Goal: Task Accomplishment & Management: Use online tool/utility

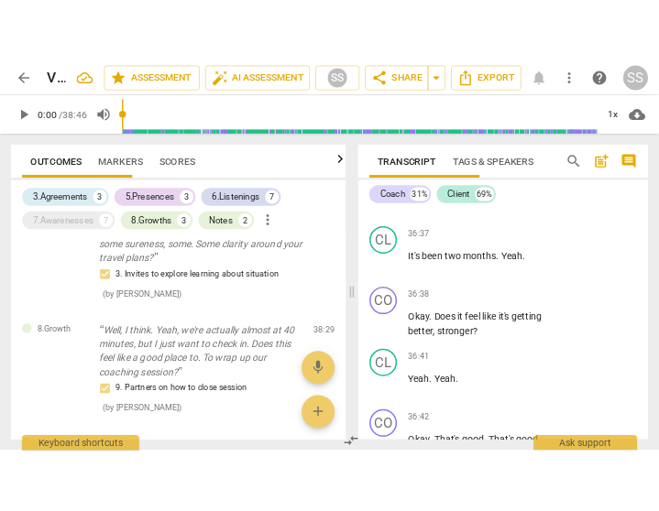
scroll to position [32120, 0]
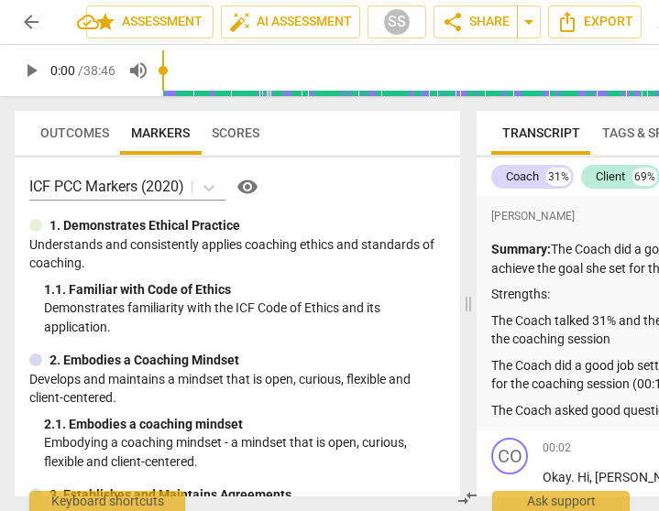
click at [26, 15] on span "arrow_back" at bounding box center [31, 22] width 22 height 22
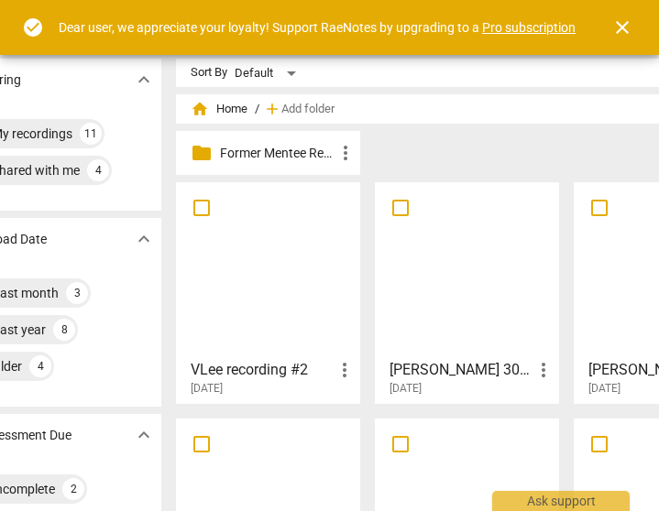
scroll to position [0, 51]
click at [622, 19] on span "close" at bounding box center [622, 27] width 22 height 22
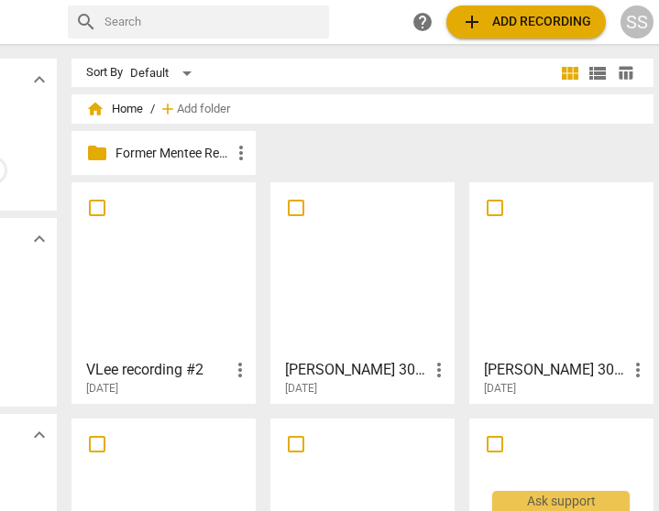
scroll to position [0, 161]
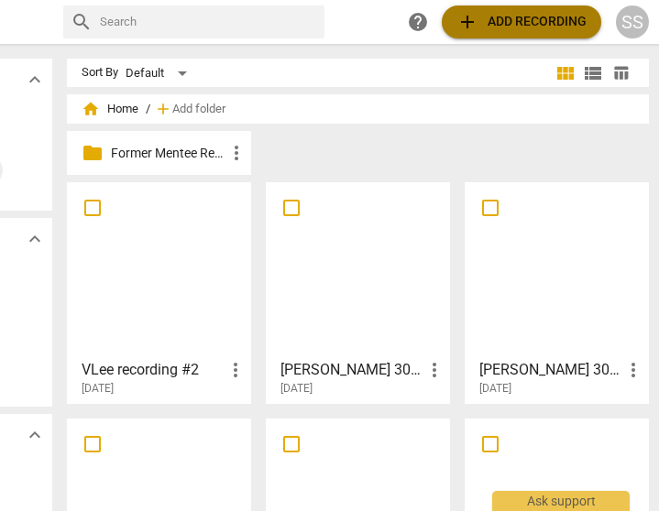
click at [539, 11] on span "add Add recording" at bounding box center [521, 22] width 130 height 22
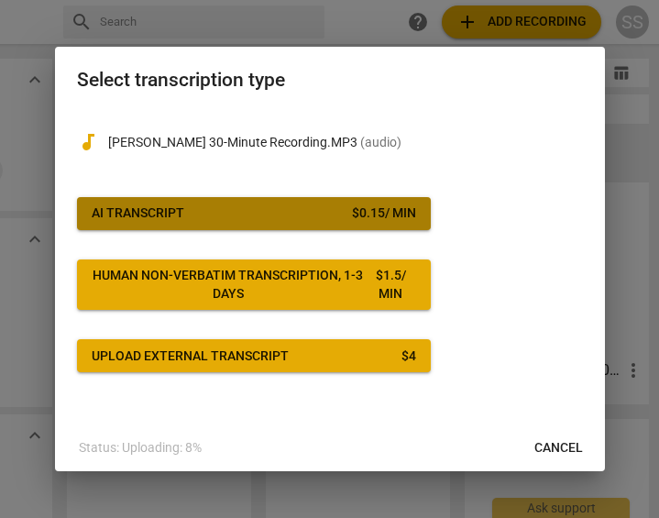
click at [312, 211] on span "AI Transcript $ 0.15 / min" at bounding box center [254, 213] width 324 height 18
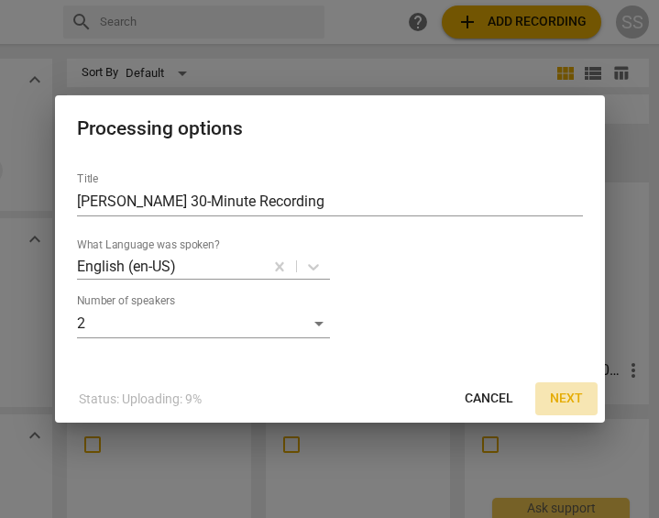
click at [563, 390] on span "Next" at bounding box center [566, 399] width 33 height 18
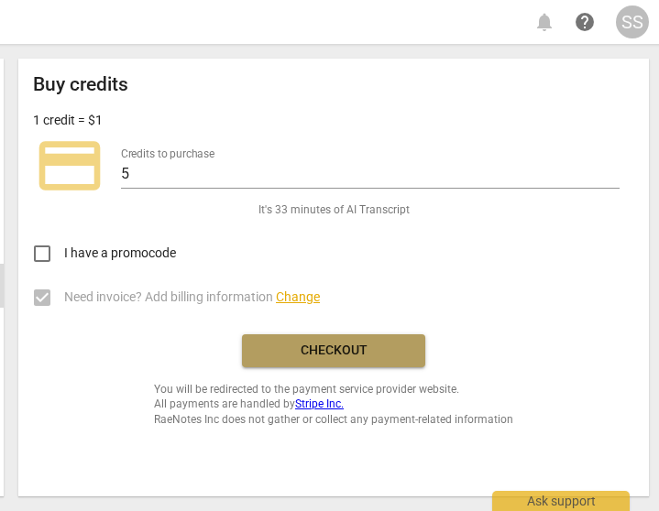
click at [358, 351] on span "Checkout" at bounding box center [334, 351] width 154 height 18
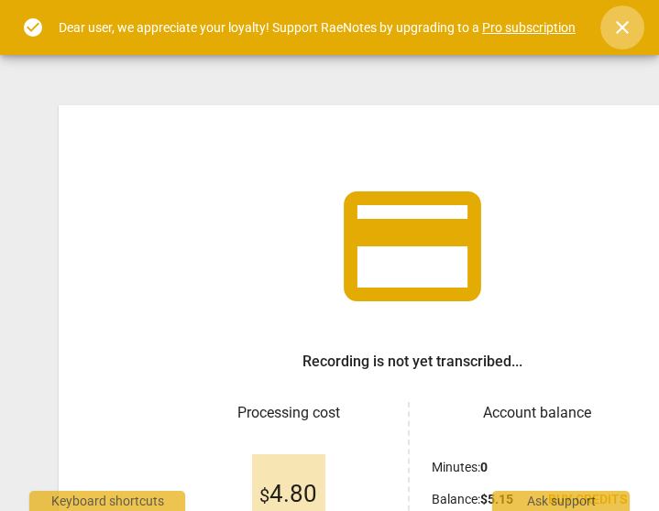
click at [622, 27] on span "close" at bounding box center [622, 27] width 22 height 22
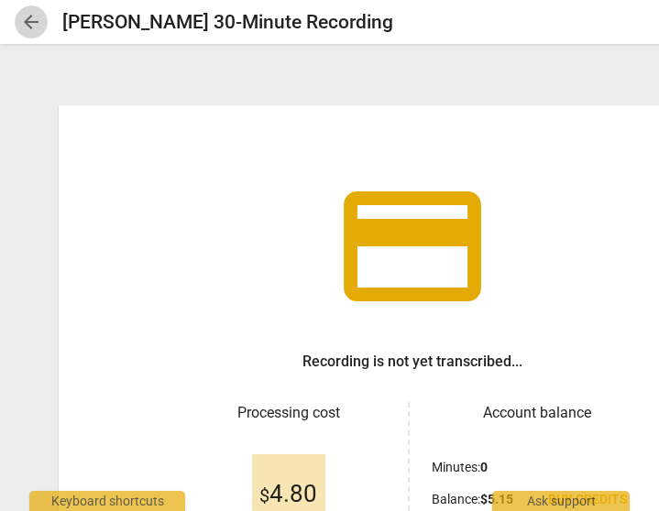
click at [35, 12] on span "arrow_back" at bounding box center [31, 22] width 22 height 22
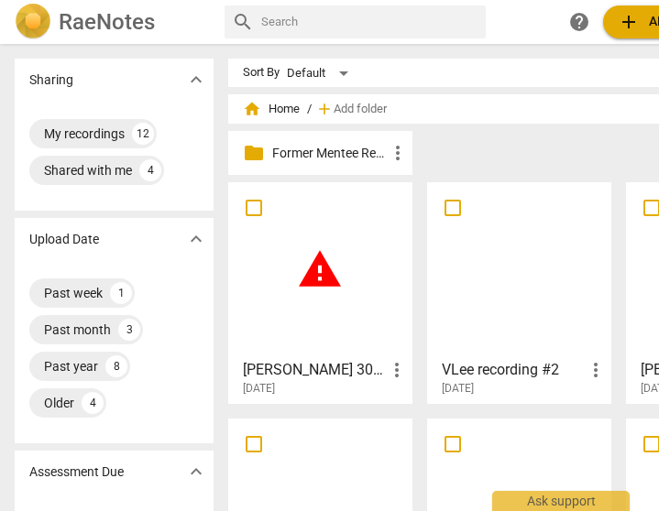
click at [324, 280] on span "warning" at bounding box center [320, 270] width 46 height 46
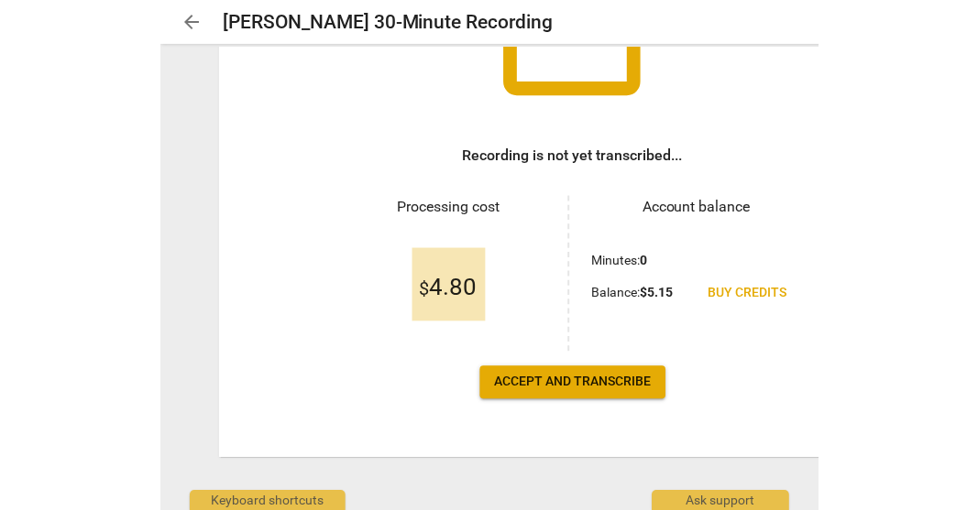
scroll to position [212, 0]
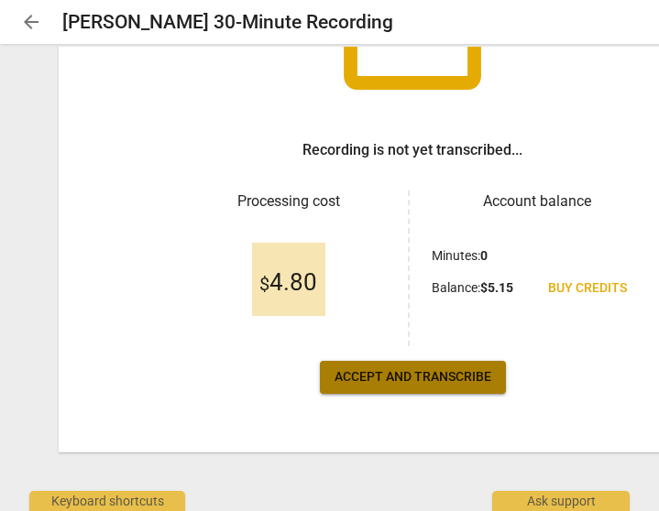
click at [398, 371] on span "Accept and transcribe" at bounding box center [413, 377] width 157 height 18
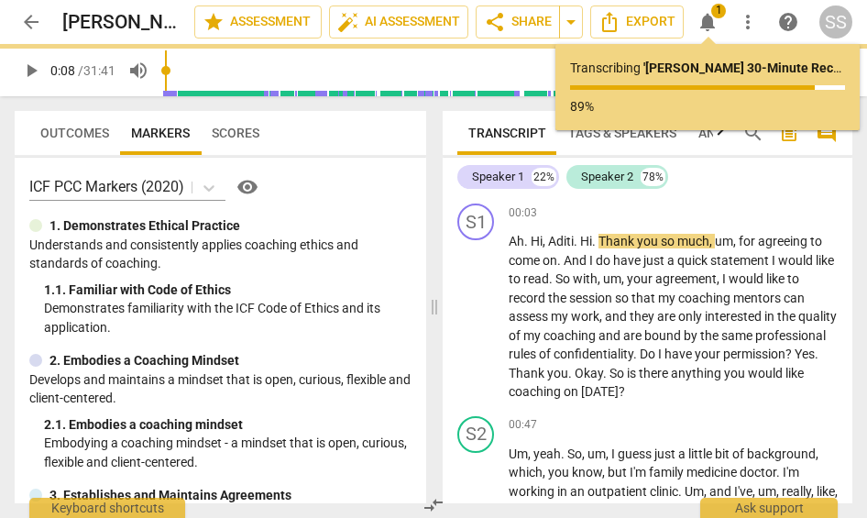
type input "8"
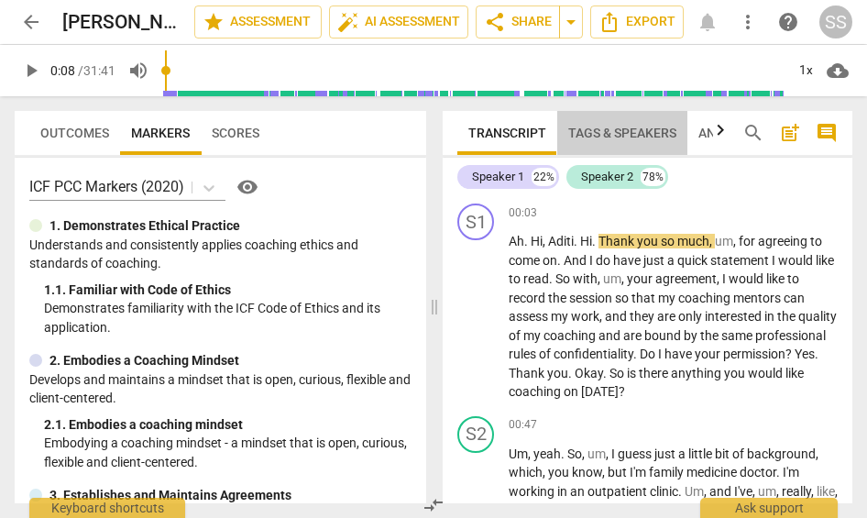
click at [599, 123] on span "Tags & Speakers" at bounding box center [622, 133] width 130 height 26
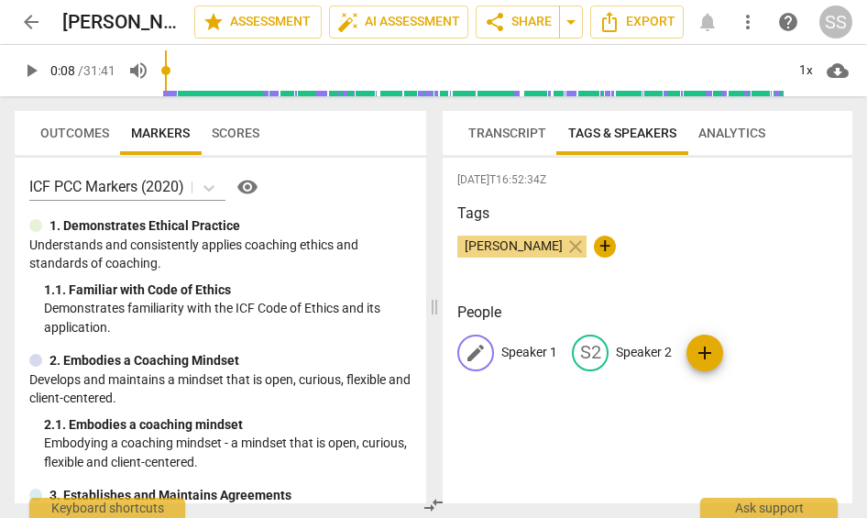
click at [514, 354] on p "Speaker 1" at bounding box center [529, 352] width 56 height 19
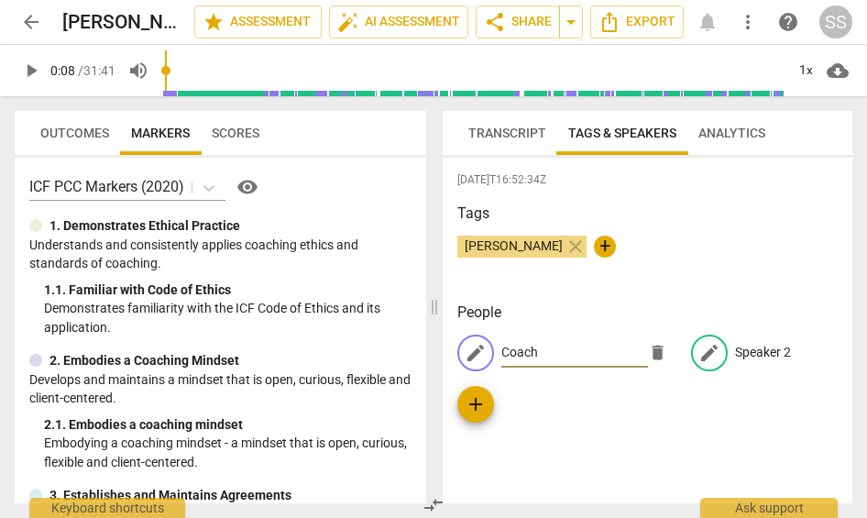
type input "Coach"
click at [658, 349] on p "Speaker 2" at bounding box center [763, 352] width 56 height 19
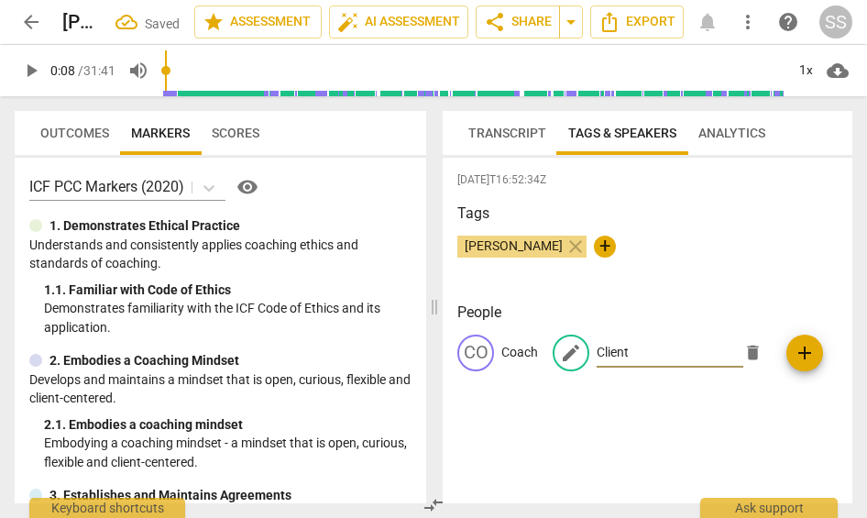
type input "Client"
click at [509, 130] on span "Transcript" at bounding box center [507, 133] width 78 height 15
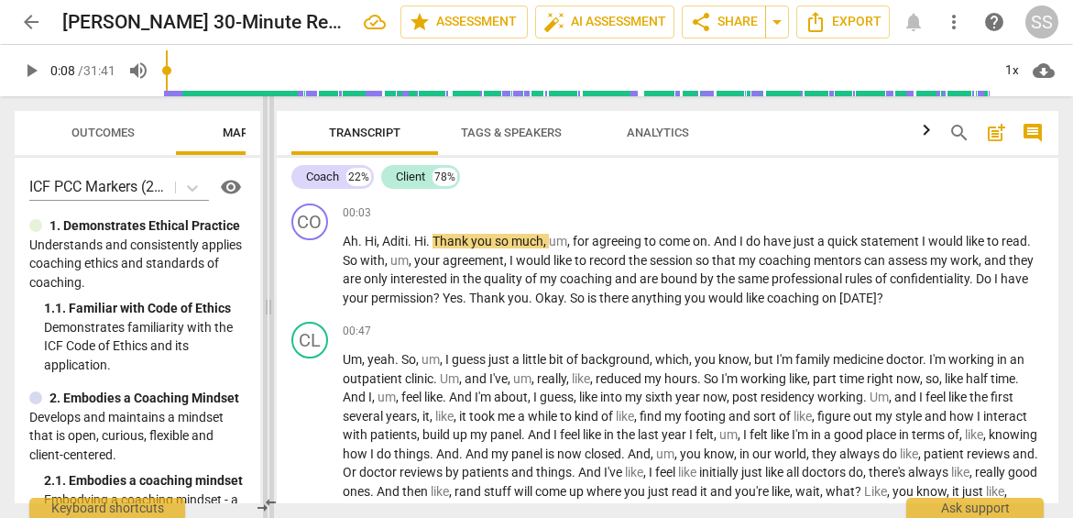
drag, startPoint x: 542, startPoint y: 303, endPoint x: 272, endPoint y: 234, distance: 278.3
click at [272, 234] on span at bounding box center [268, 307] width 11 height 422
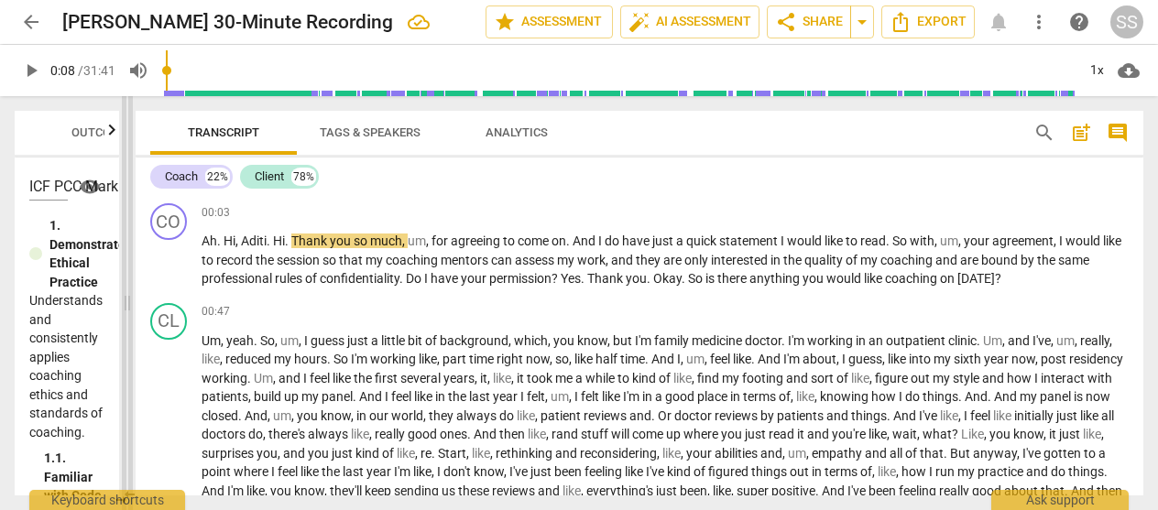
drag, startPoint x: 265, startPoint y: 302, endPoint x: 125, endPoint y: 269, distance: 144.3
click at [125, 269] on span at bounding box center [127, 303] width 11 height 414
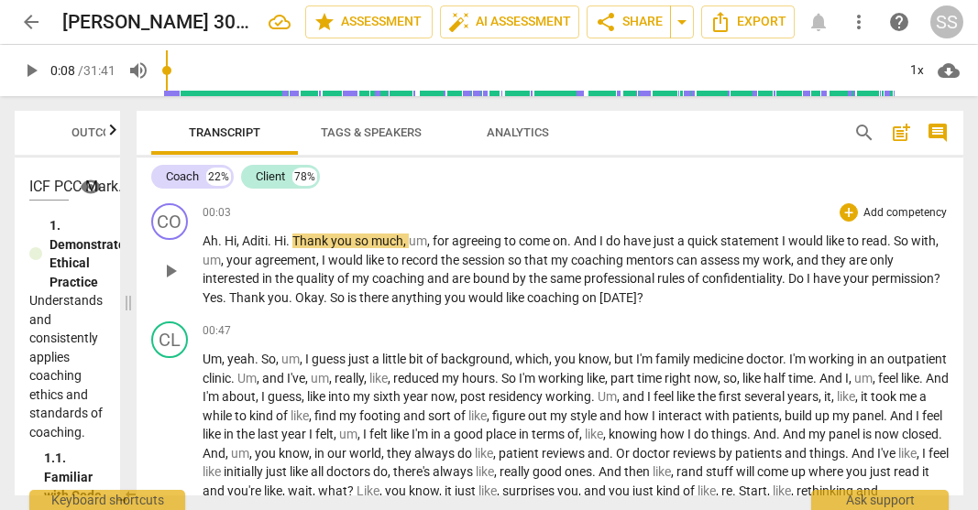
click at [171, 271] on span "play_arrow" at bounding box center [170, 271] width 22 height 22
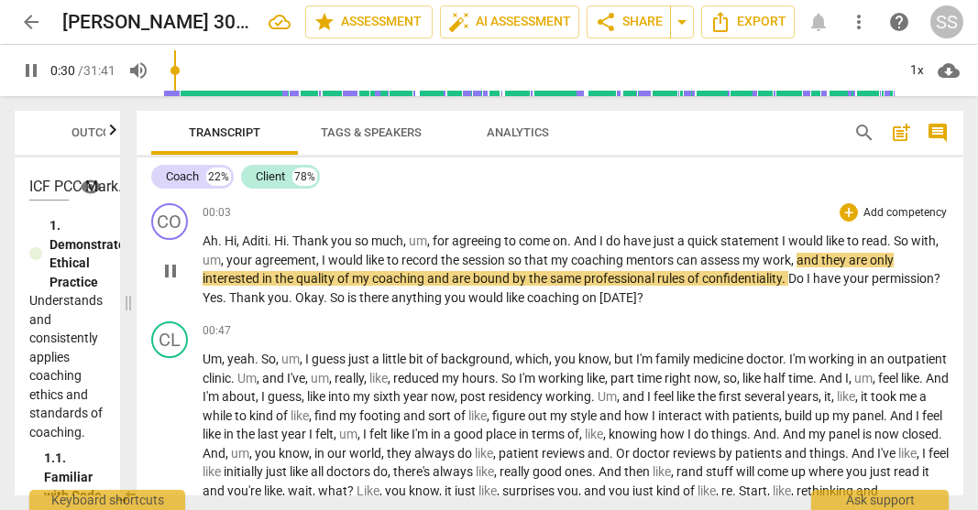
click at [658, 211] on p "Add competency" at bounding box center [905, 213] width 87 height 16
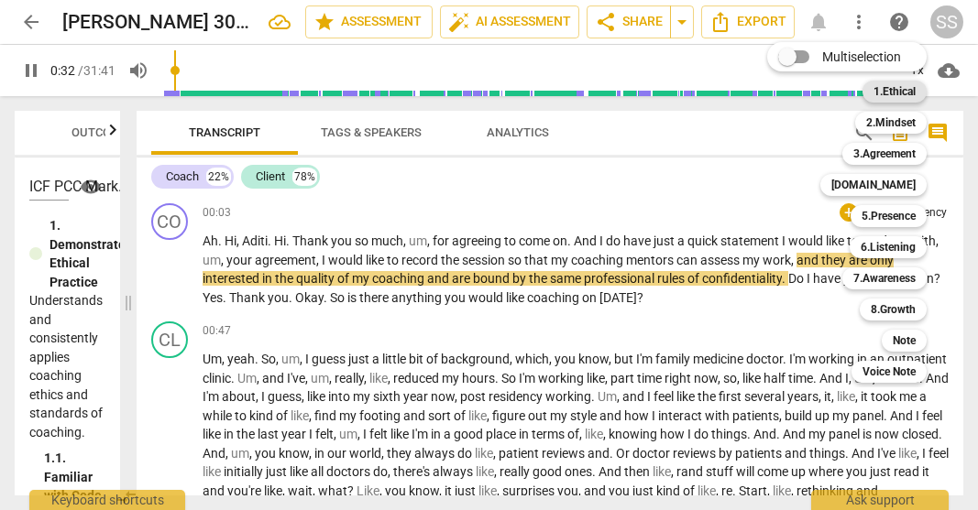
click at [658, 93] on b "1.Ethical" at bounding box center [894, 92] width 42 height 22
type input "32"
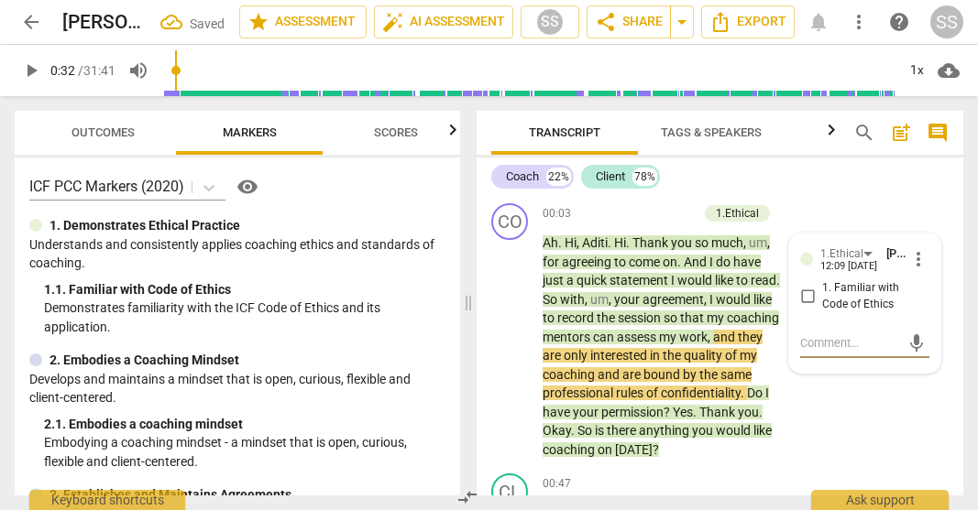
type textarea "C"
type textarea "Co"
type textarea "Coa"
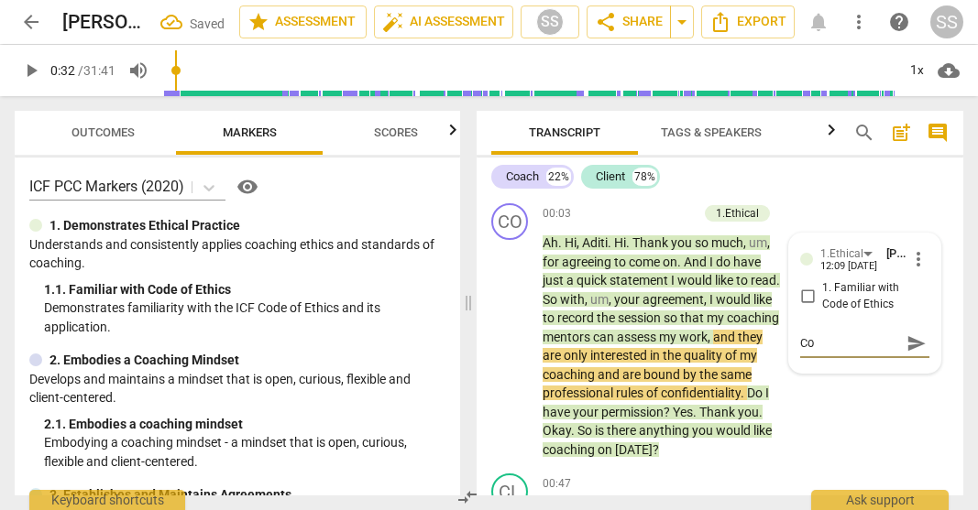
type textarea "Coa"
type textarea "Coac"
type textarea "Coach"
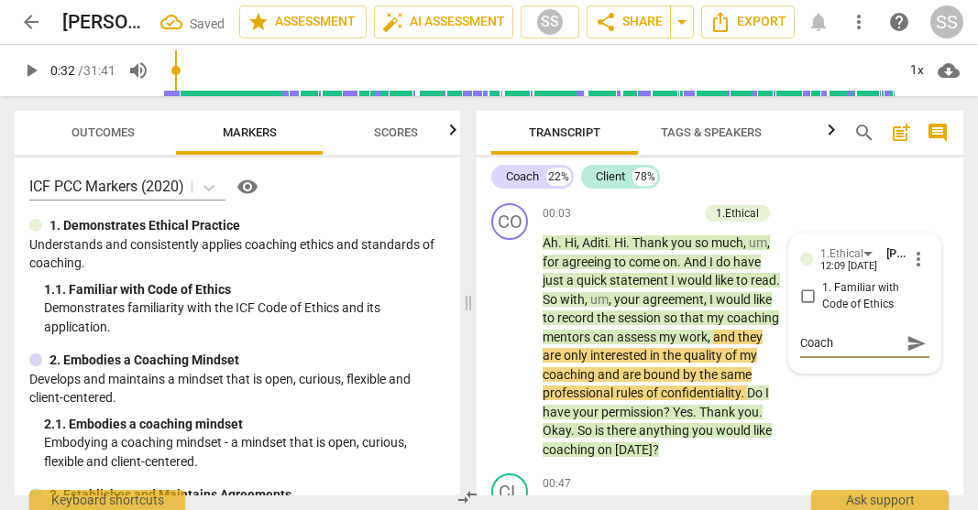
type textarea "Coach"
type textarea "Coach a"
type textarea "Coach as"
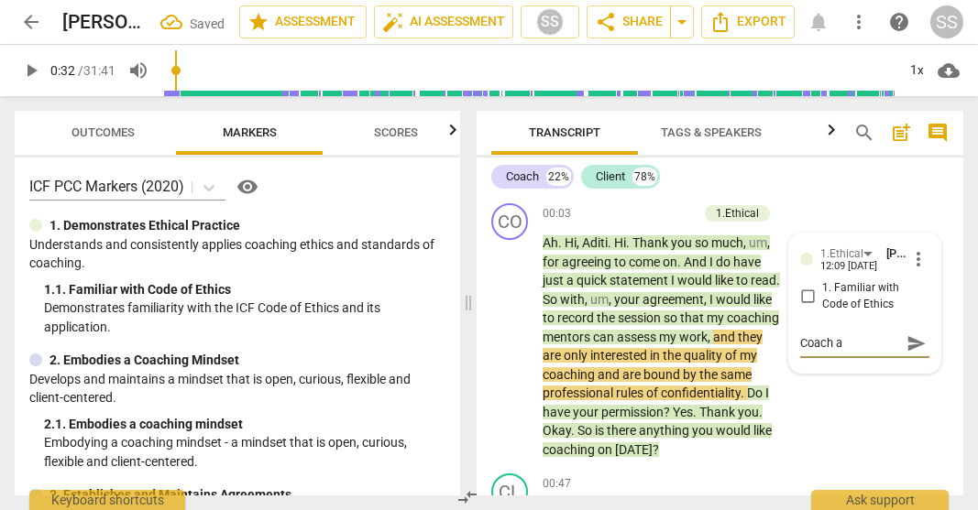
type textarea "Coach as"
type textarea "Coach ask"
type textarea "Coach asks"
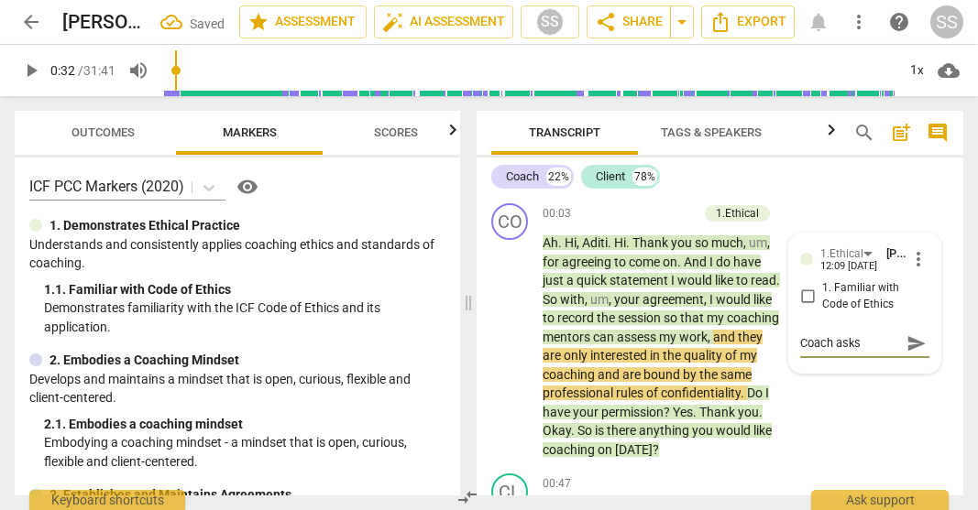
type textarea "Coach asks"
type textarea "Coach asks p"
type textarea "Coach asks [PERSON_NAME]"
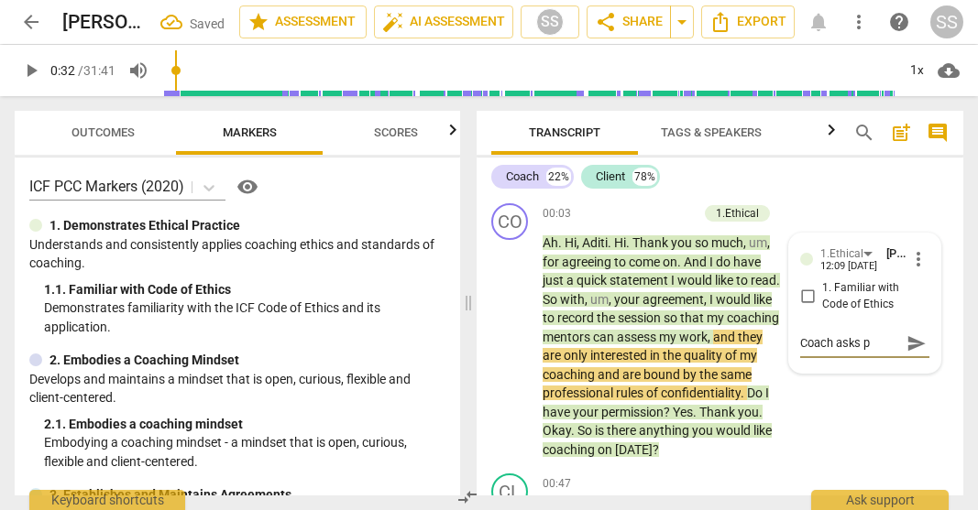
type textarea "Coach asks [PERSON_NAME]"
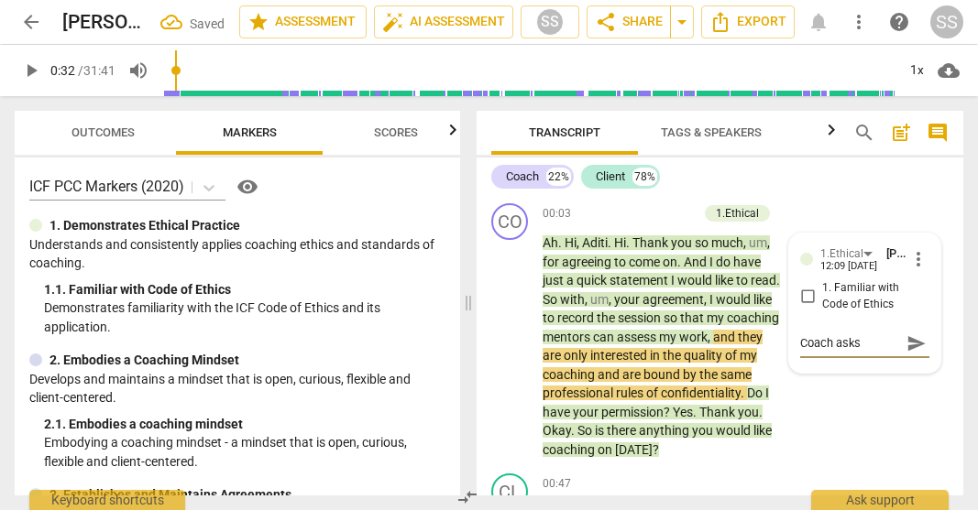
type textarea "Coach asks [PERSON_NAME]"
type textarea "Coach asks permis"
type textarea "Coach asks permiss"
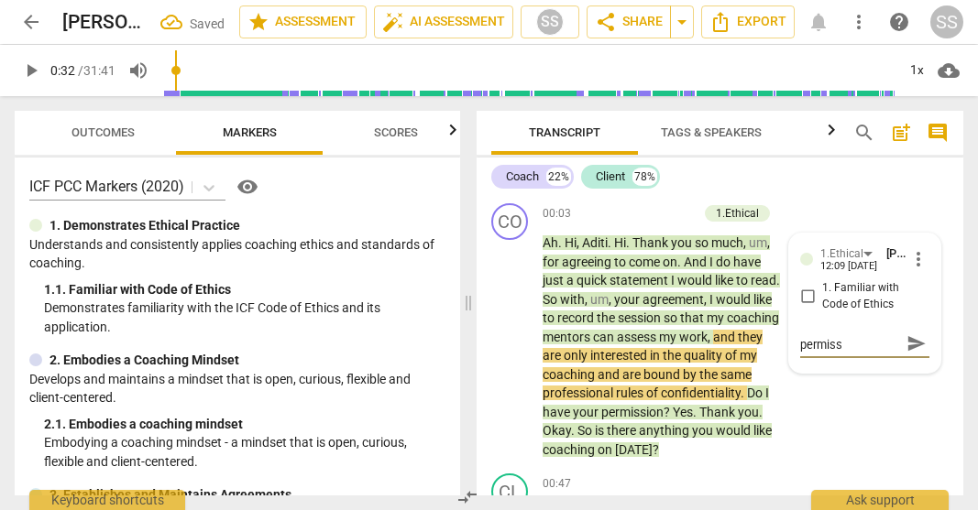
type textarea "Coach asks permissi"
type textarea "Coach asks [PERSON_NAME]"
type textarea "Coach asks permission"
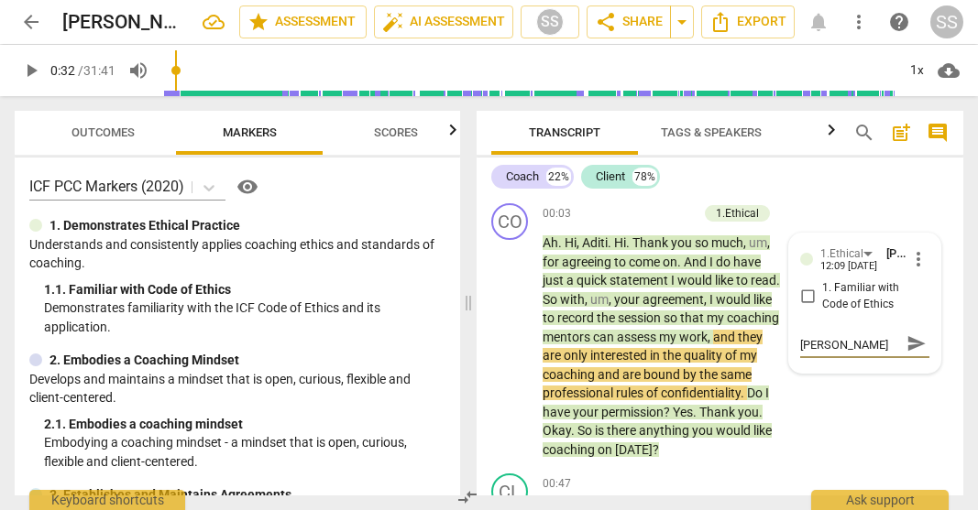
type textarea "Coach asks permission"
type textarea "Coach asks permission t"
type textarea "Coach asks permission to"
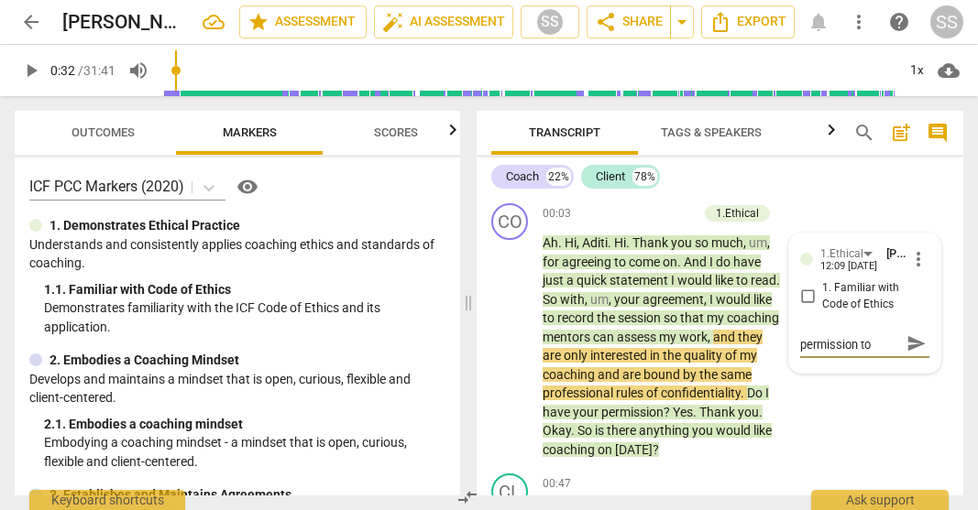
scroll to position [0, 0]
type textarea "Coach asks permission to"
type textarea "Coach asks permission to r"
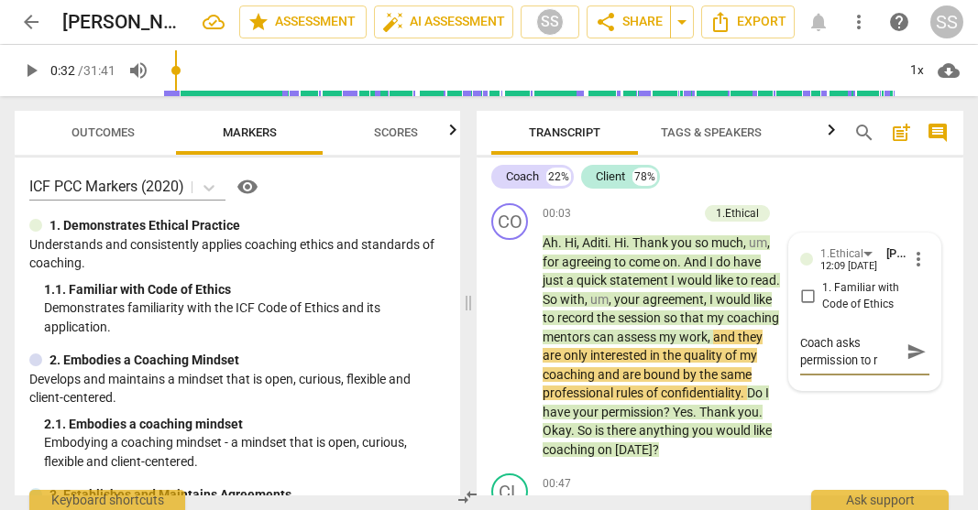
type textarea "Coach asks permission to re"
type textarea "Coach asks permission to rec"
type textarea "Coach asks permission to reco"
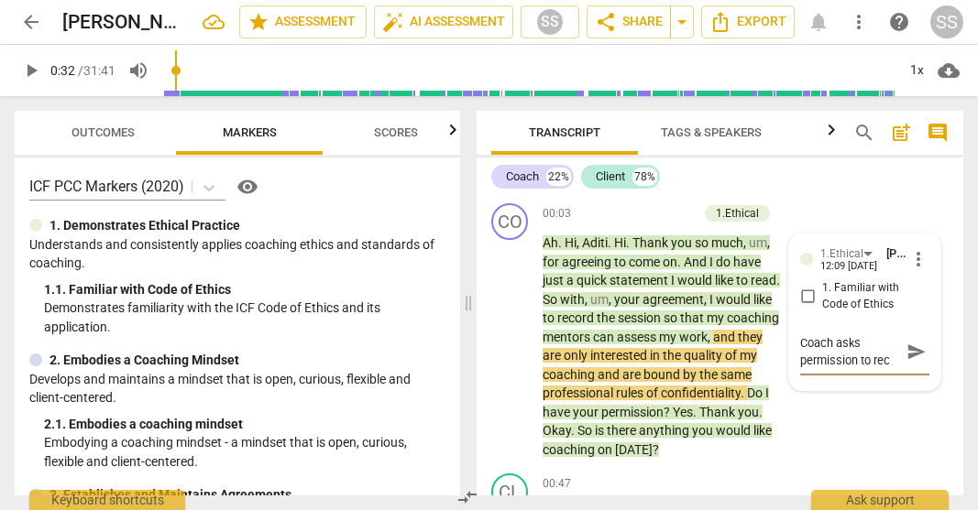
type textarea "Coach asks permission to reco"
type textarea "Coach asks permission to recor"
type textarea "Coach asks permission to recoru"
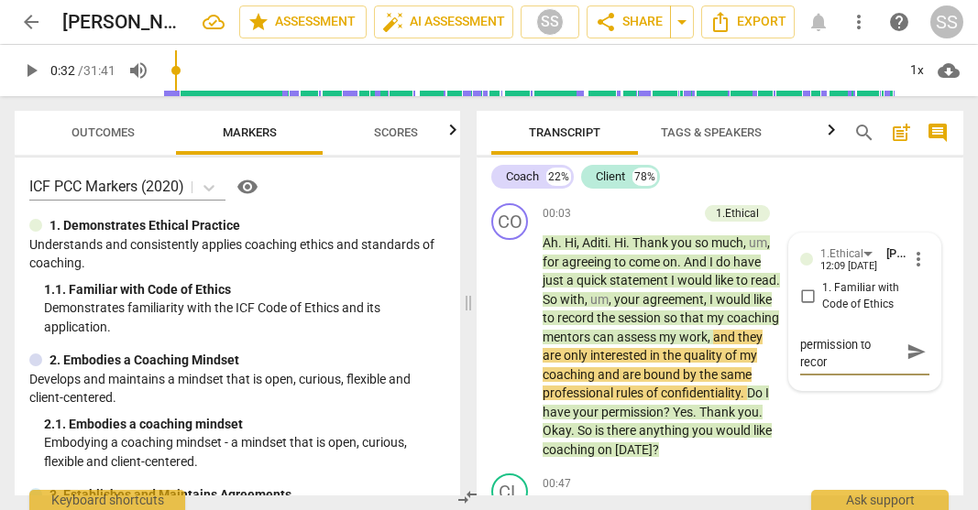
type textarea "Coach asks permission to recoru"
type textarea "Coach asks permission to recor"
type textarea "Coach asks permission to record"
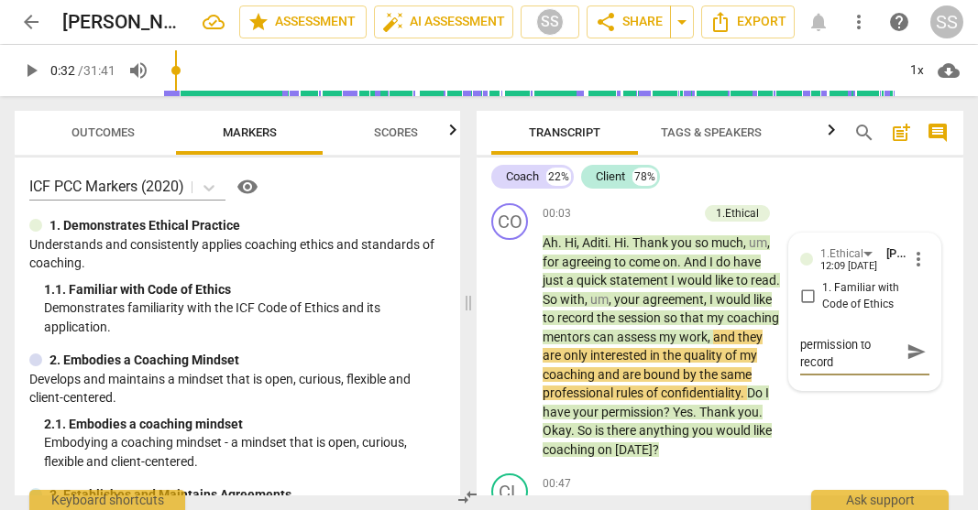
type textarea "Coach asks permission to record"
type textarea "Coach asks permission to record t"
type textarea "Coach asks permission to record th"
type textarea "Coach asks permission to record the"
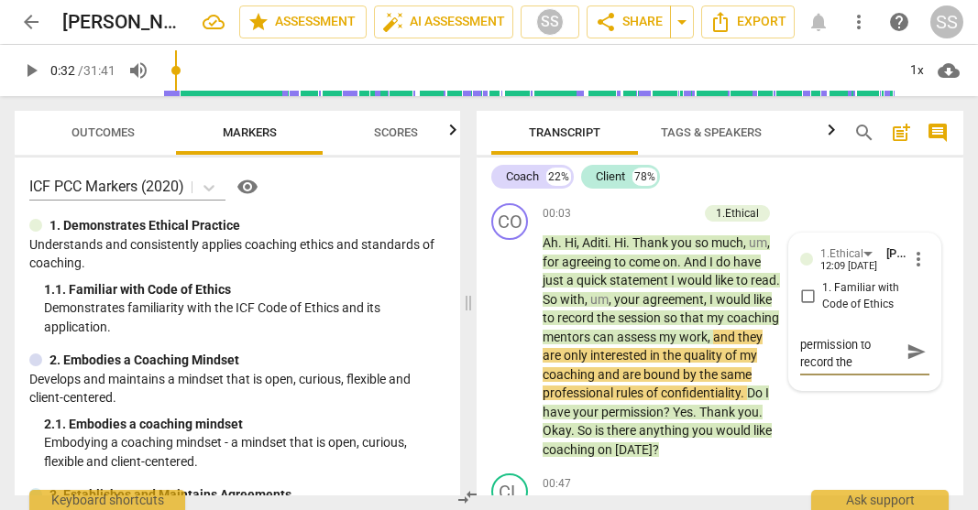
type textarea "Coach asks permission to record the"
type textarea "Coach asks permission to record the c"
type textarea "Coach asks permission to record the co"
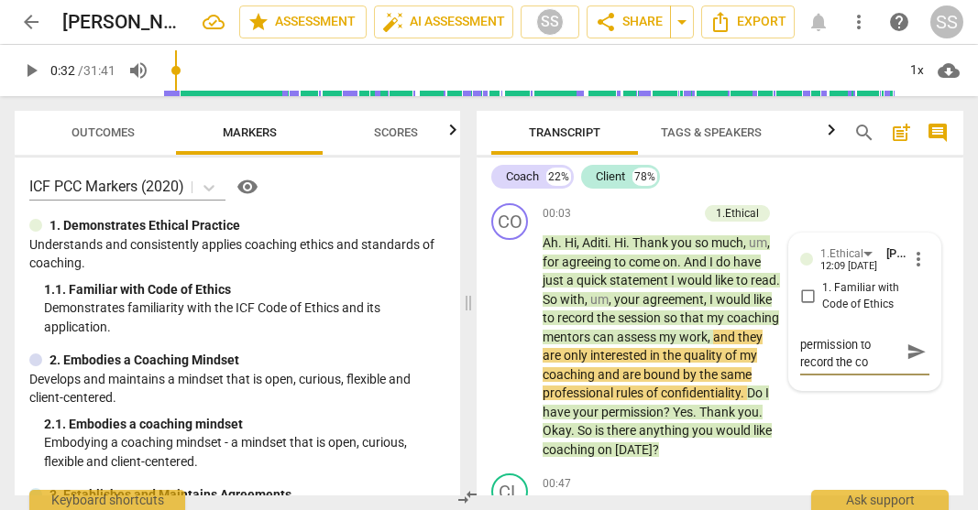
type textarea "Coach asks permission to record the coa"
type textarea "Coach asks permission to record the coac"
type textarea "Coach asks permission to record the coach"
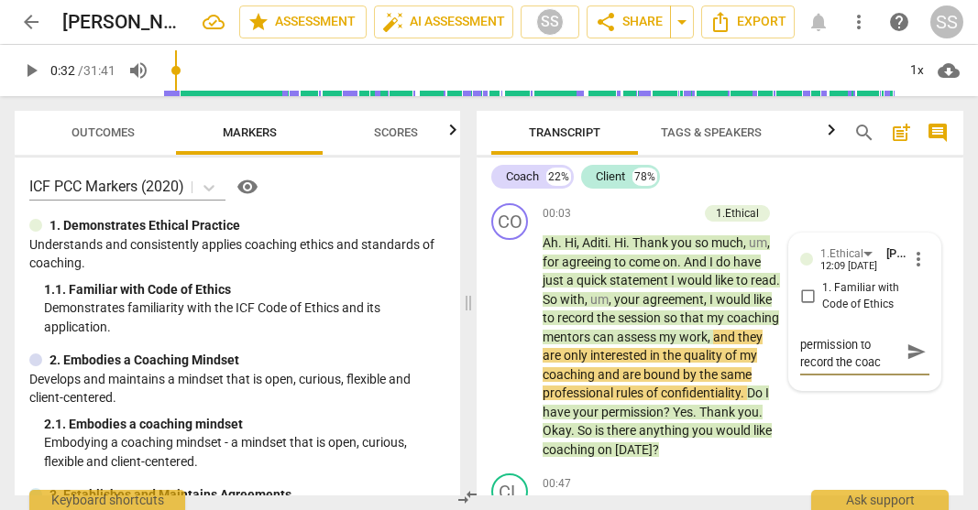
type textarea "Coach asks permission to record the coach"
type textarea "Coach asks permission to record the coachi"
type textarea "Coach asks permission to record the coachin"
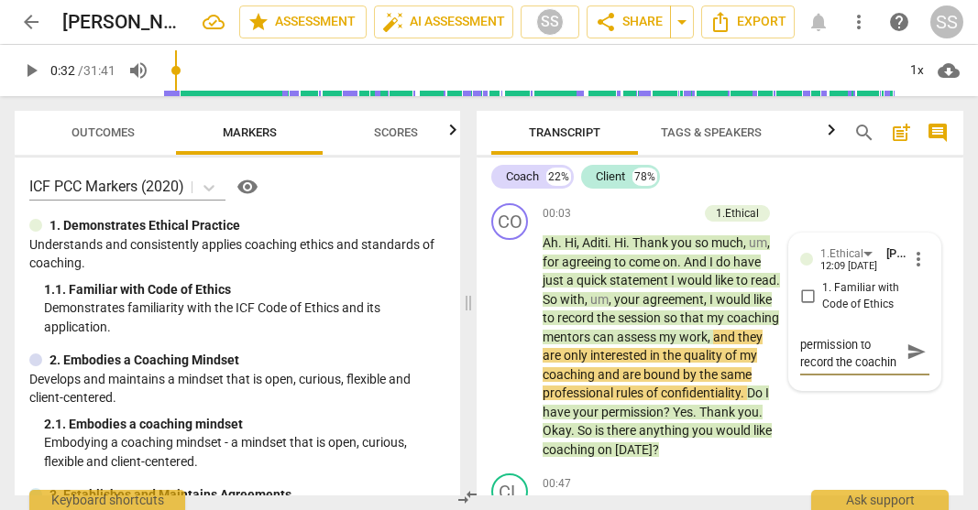
type textarea "Coach asks permission to record the coaching"
type textarea "Coach asks permission to record the coaching s"
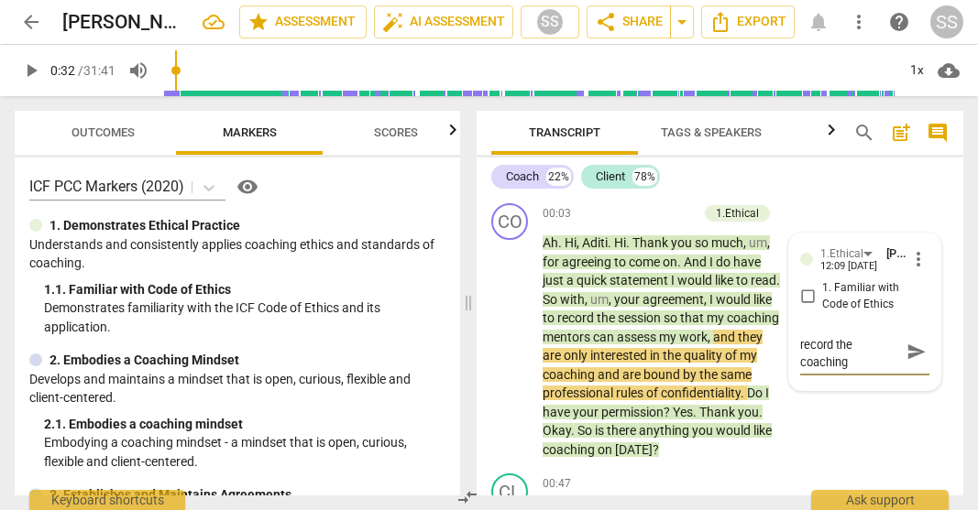
type textarea "Coach asks permission to record the coaching s"
type textarea "Coach asks permission to record the coaching se"
type textarea "Coach asks permission to record the coaching ses"
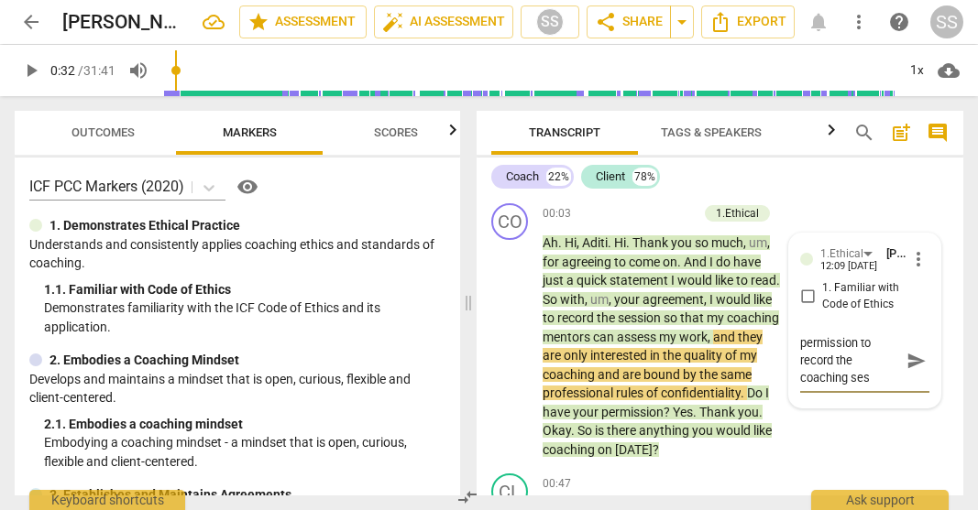
type textarea "Coach asks permission to record the coaching sess"
type textarea "Coach asks permission to record the coaching sessi"
type textarea "Coach asks permission to record the coaching sessio"
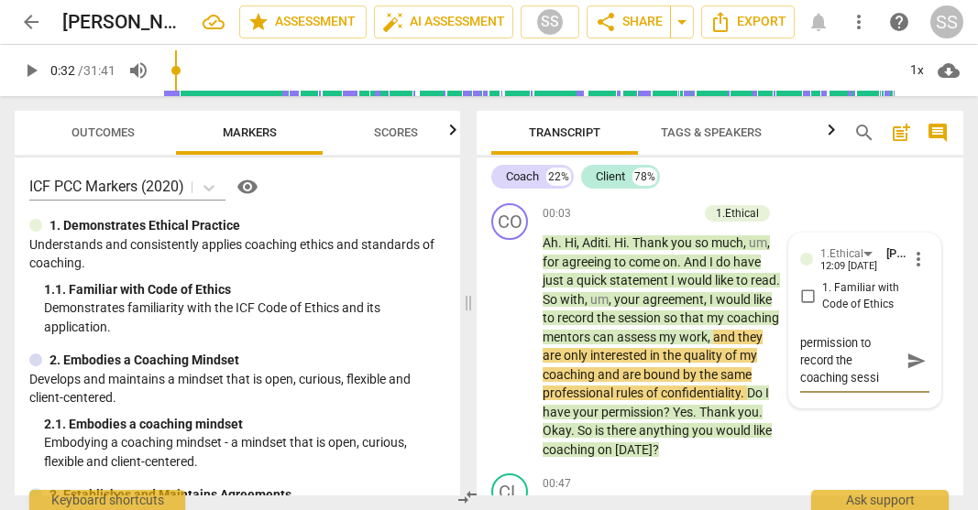
type textarea "Coach asks permission to record the coaching sessio"
type textarea "Coach asks permission to record the coaching session"
click at [658, 168] on div "Coach 22% Client 78%" at bounding box center [719, 176] width 457 height 31
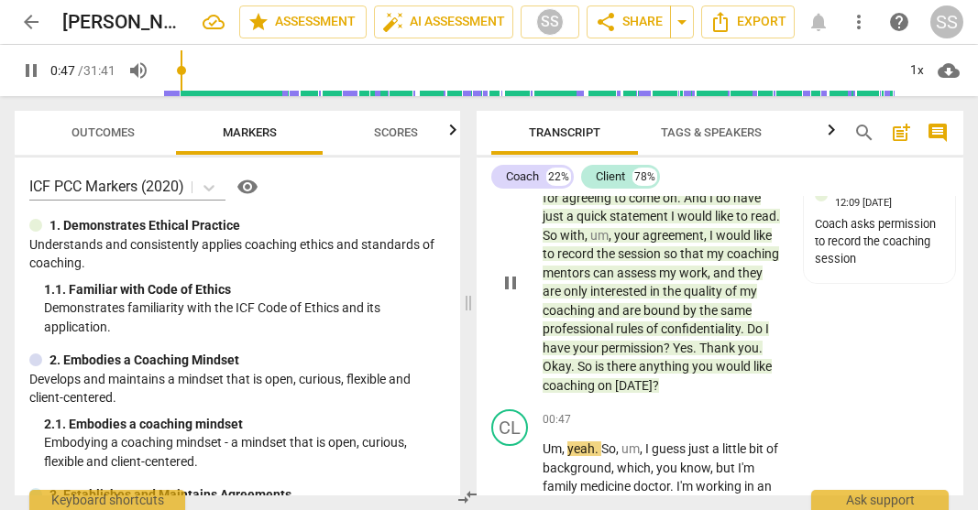
scroll to position [62, 0]
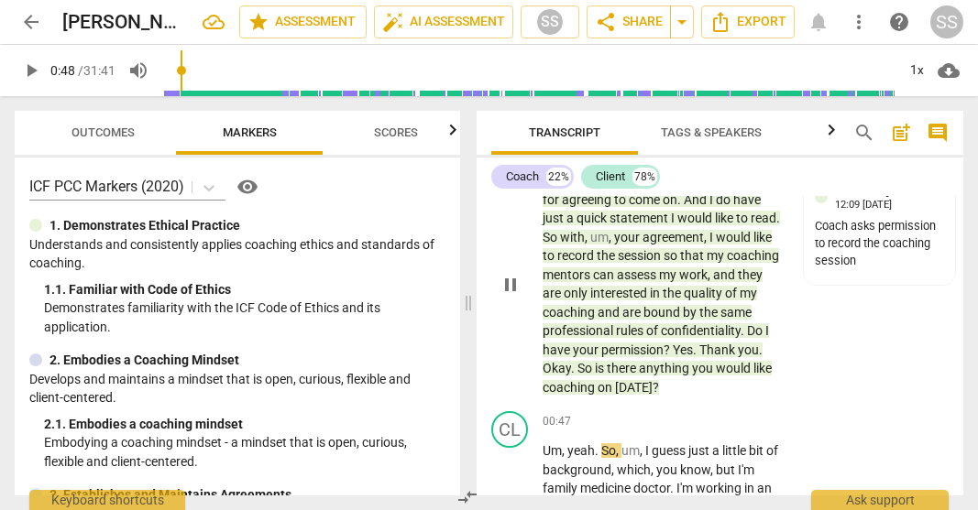
type input "48"
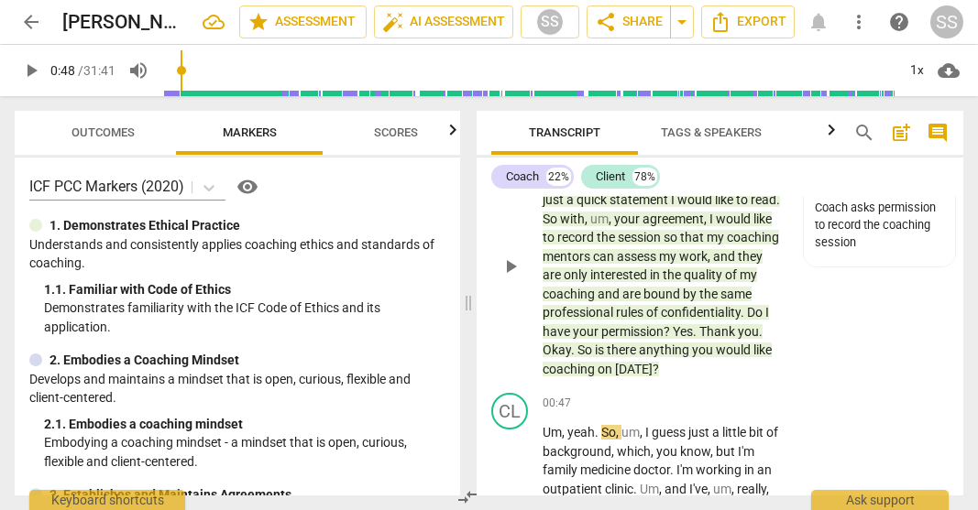
scroll to position [82, 0]
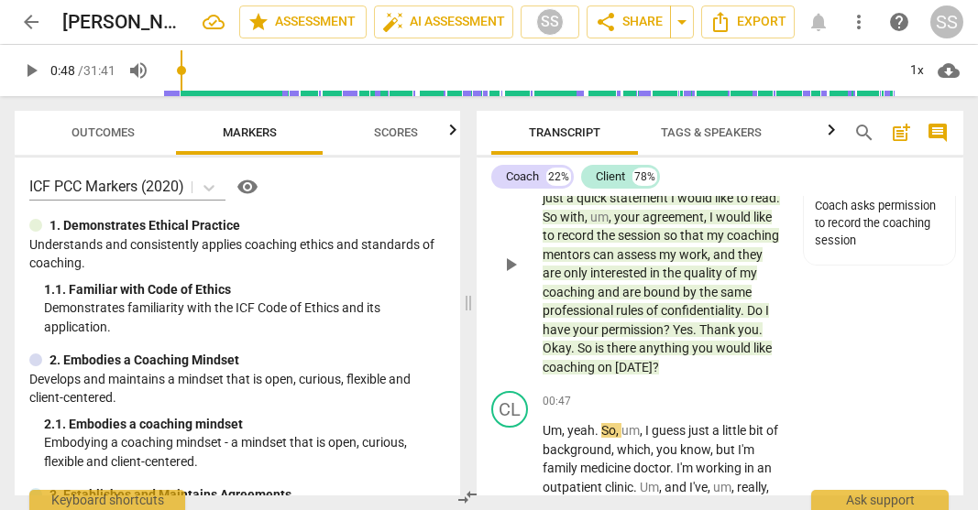
click at [658, 276] on span "in" at bounding box center [656, 273] width 13 height 15
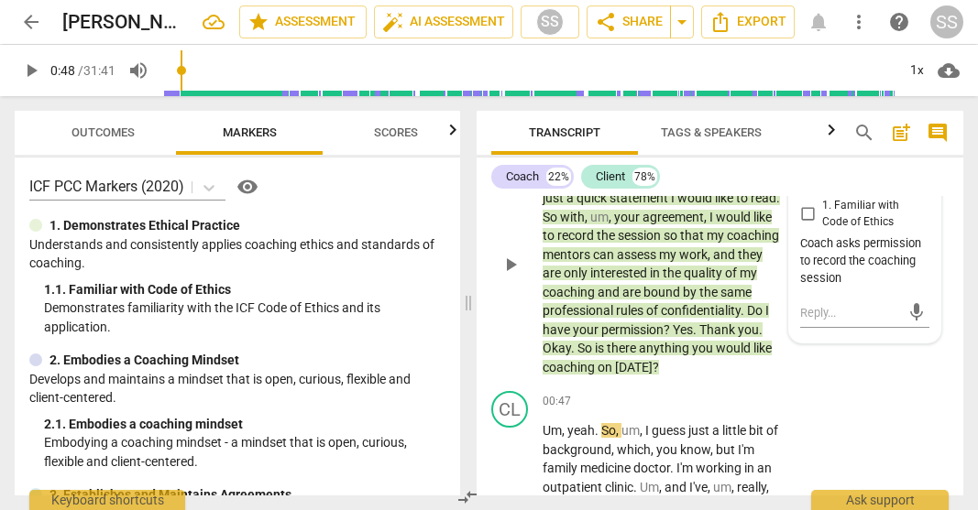
click at [658, 384] on div "CO play_arrow pause 00:03 + Add competency 1.Ethical keyboard_arrow_right Ah . …" at bounding box center [720, 249] width 487 height 270
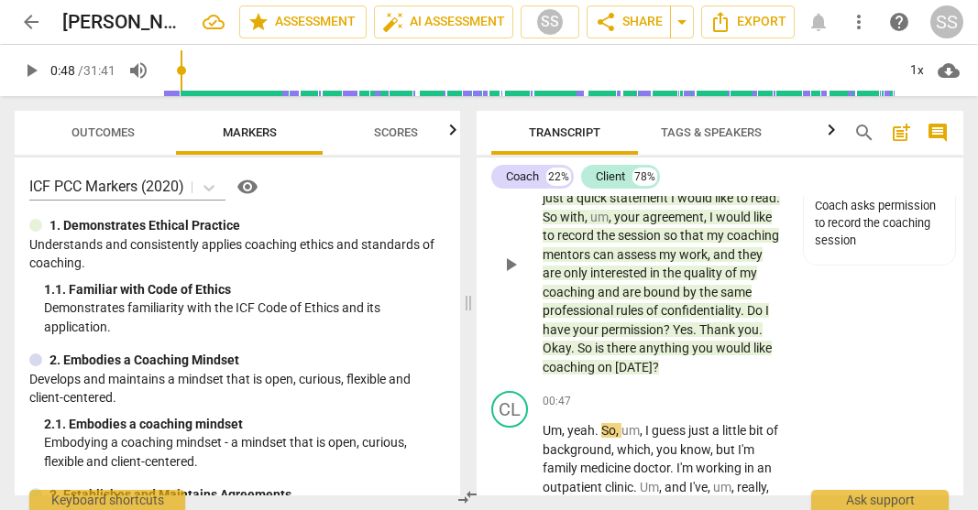
click at [595, 346] on span "So" at bounding box center [585, 348] width 17 height 15
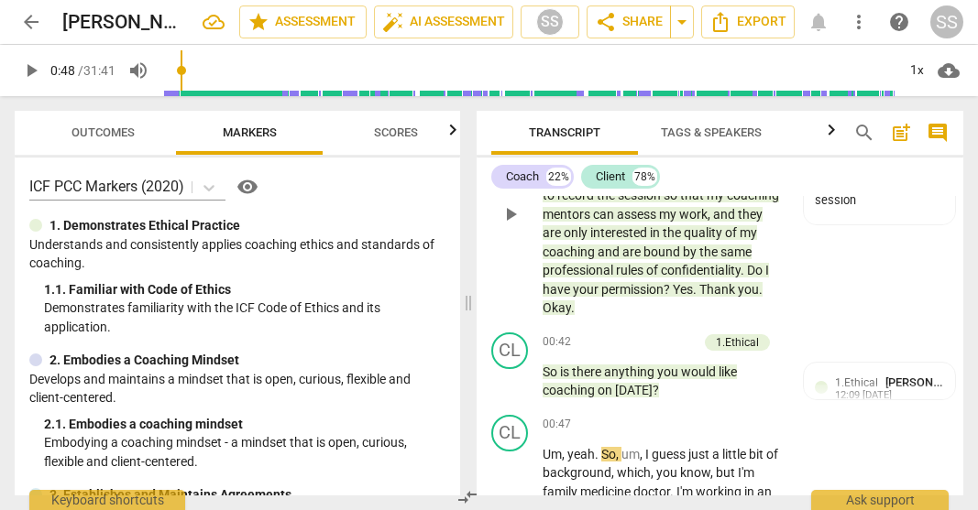
scroll to position [168, 0]
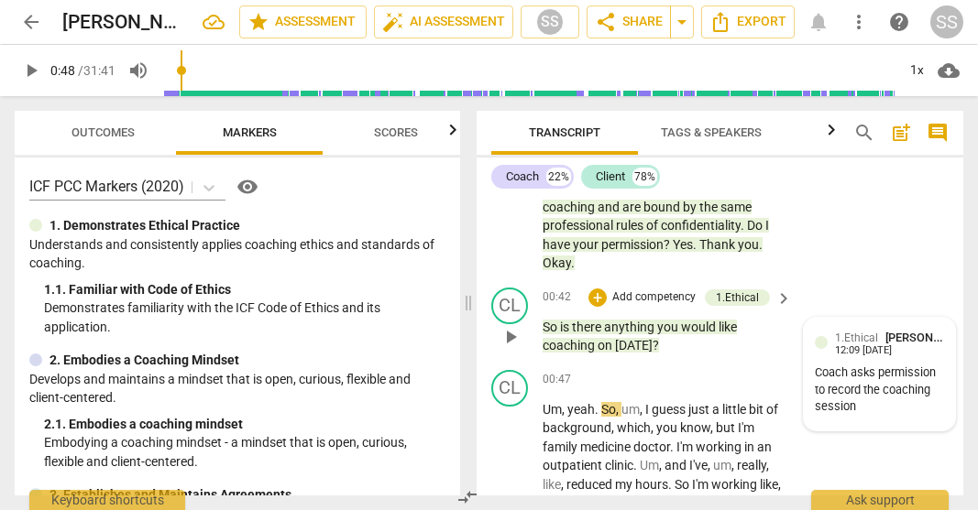
click at [658, 335] on span "1.Ethical" at bounding box center [856, 338] width 43 height 13
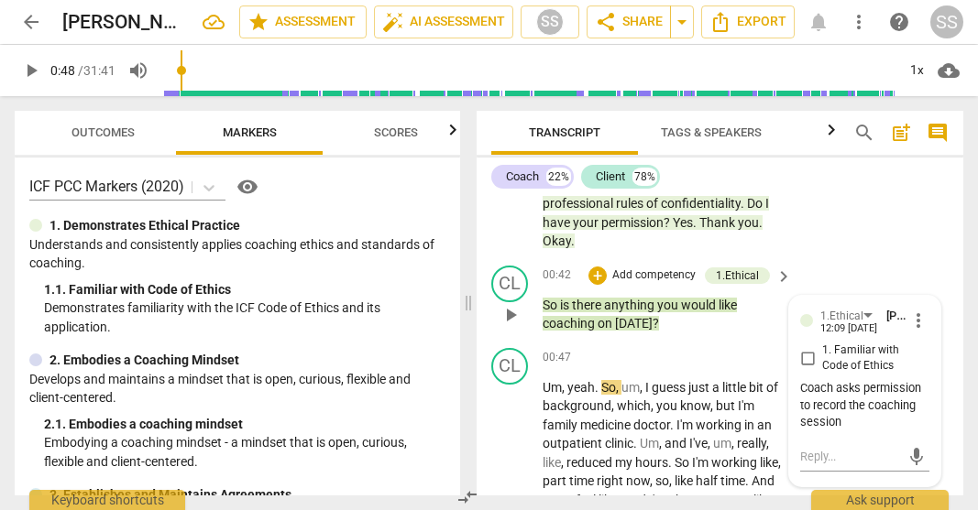
scroll to position [177, 0]
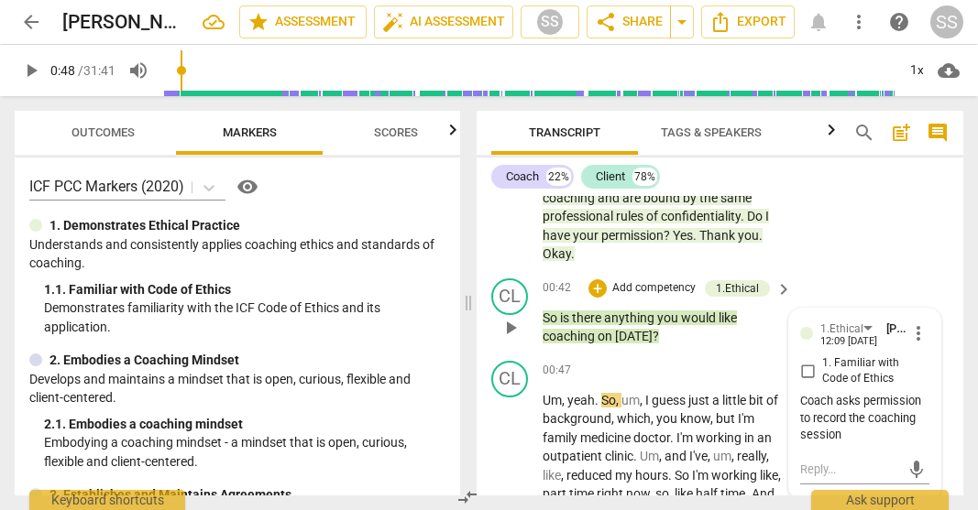
click at [658, 230] on div "CO play_arrow pause 00:03 + Add competency 1.Ethical keyboard_arrow_right Ah . …" at bounding box center [720, 145] width 487 height 252
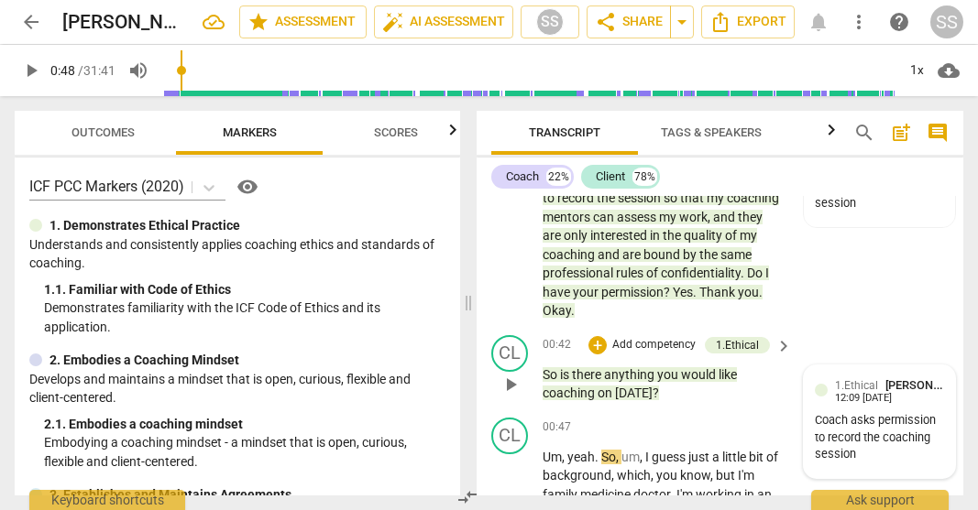
scroll to position [132, 0]
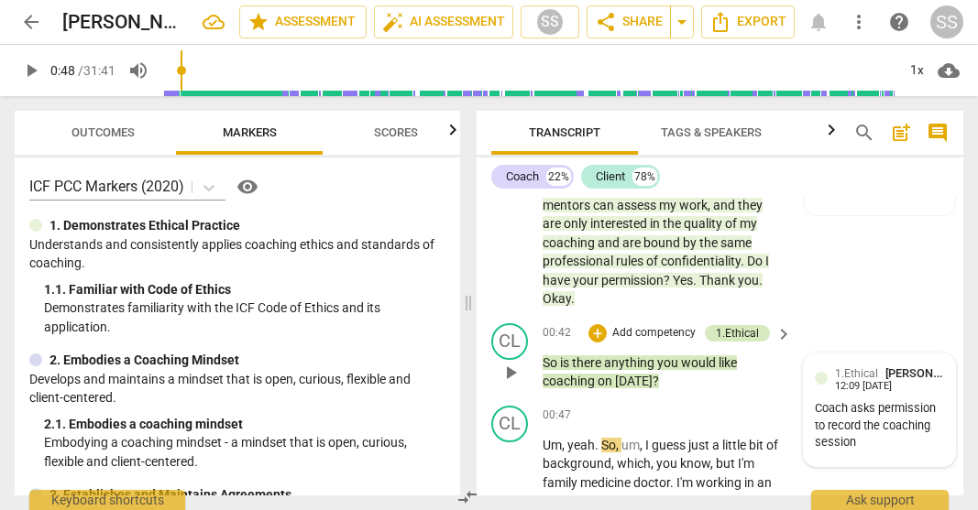
click at [658, 334] on div "1.Ethical" at bounding box center [737, 333] width 43 height 16
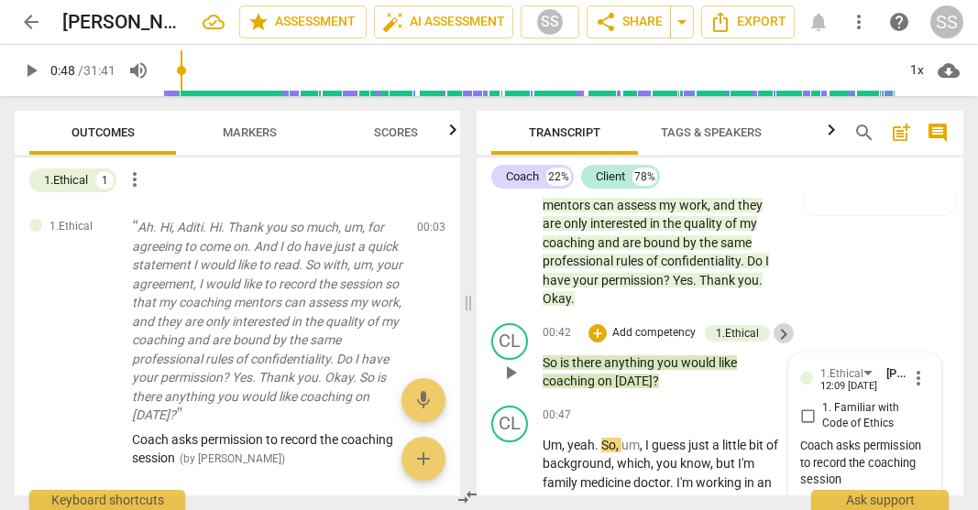
click at [658, 332] on span "keyboard_arrow_right" at bounding box center [784, 335] width 22 height 22
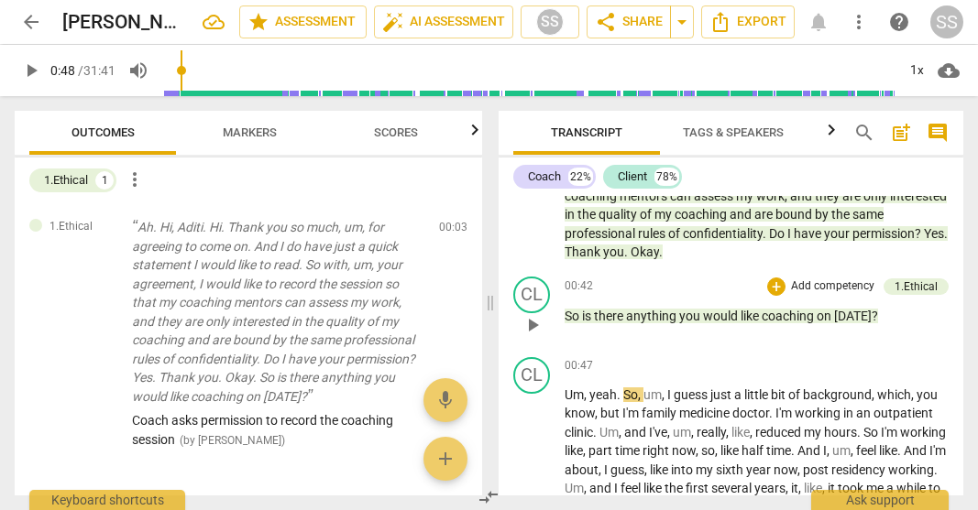
scroll to position [115, 0]
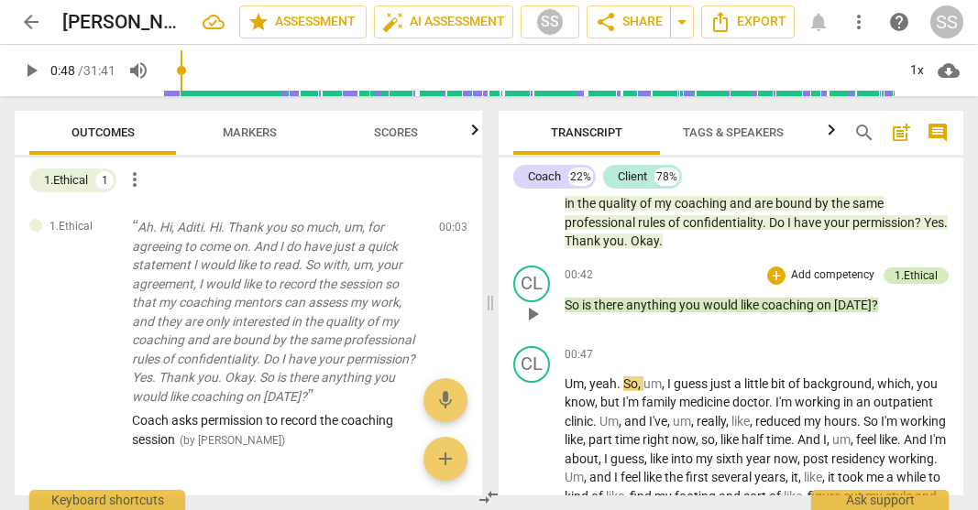
click at [658, 269] on div "1.Ethical" at bounding box center [916, 276] width 43 height 16
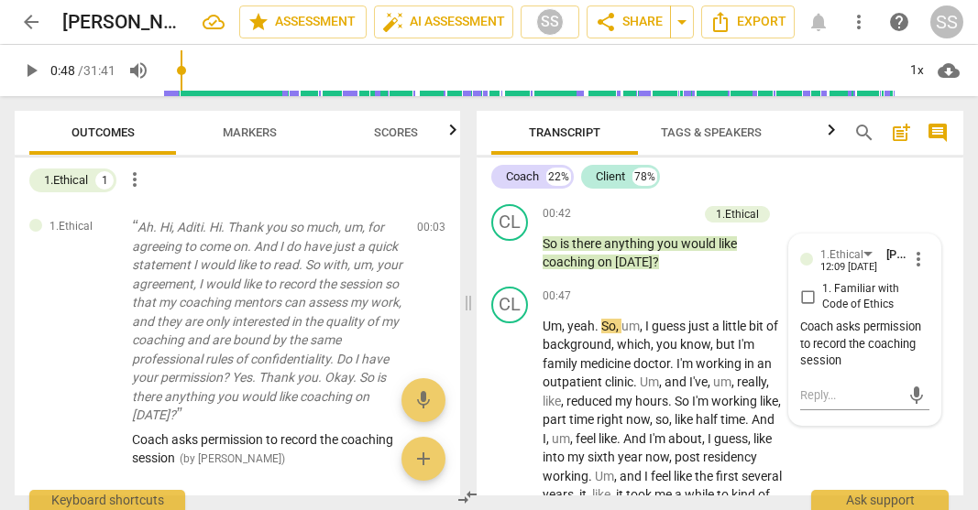
scroll to position [249, 0]
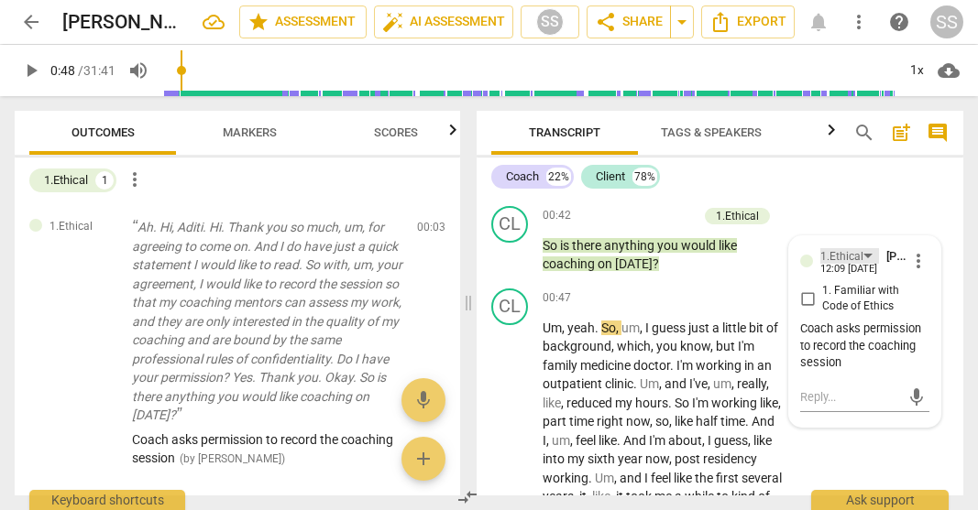
click at [658, 255] on div "1.Ethical" at bounding box center [849, 256] width 59 height 16
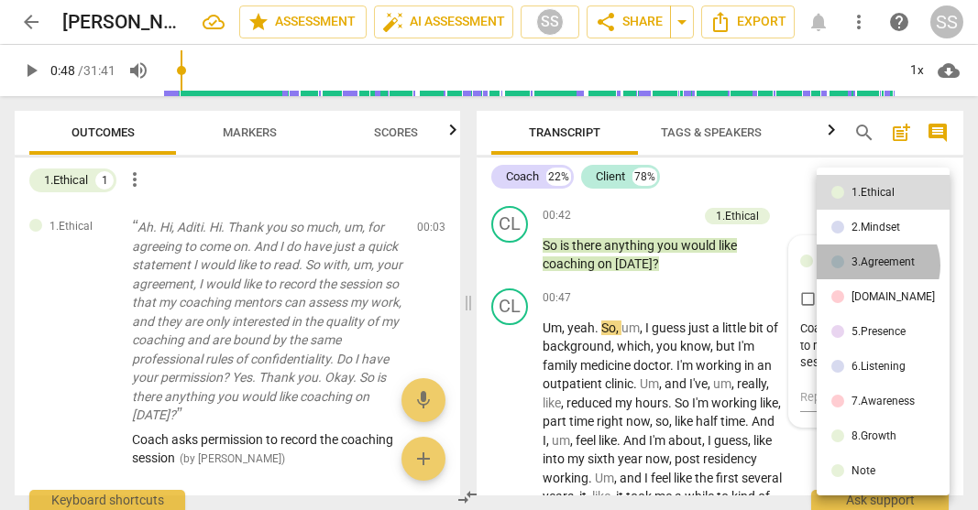
click at [658, 266] on div "3.Agreement" at bounding box center [882, 262] width 63 height 11
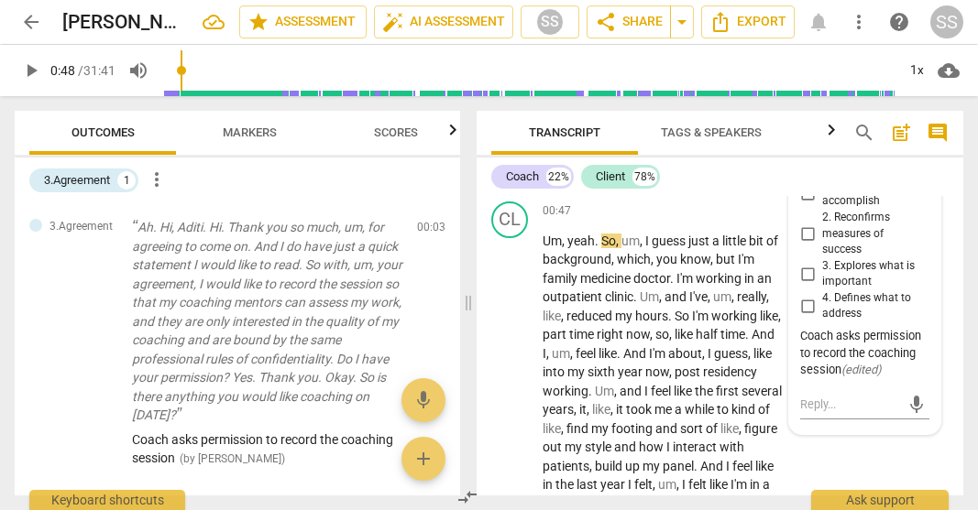
scroll to position [377, 0]
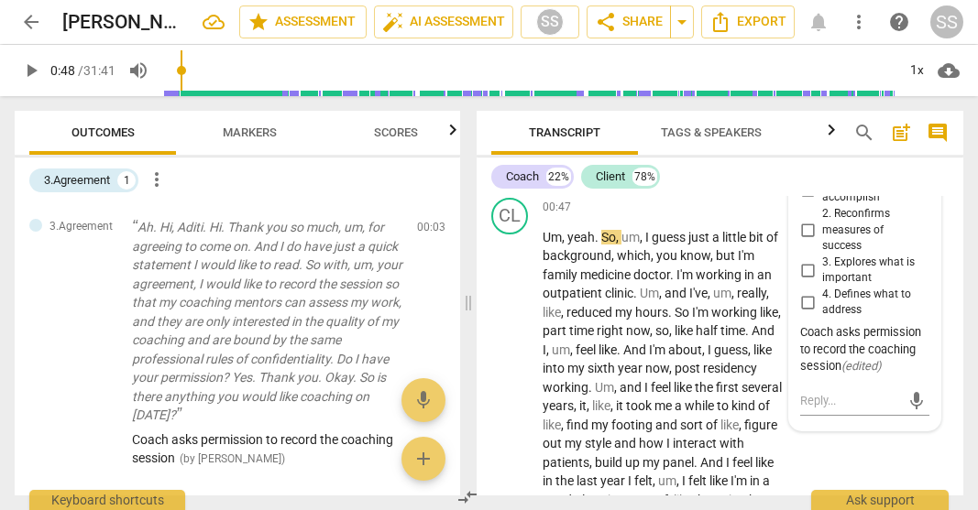
click at [658, 300] on input "4. Defines what to address" at bounding box center [807, 302] width 29 height 22
checkbox input "true"
click at [658, 192] on div "Coach 22% Client 78%" at bounding box center [719, 176] width 457 height 31
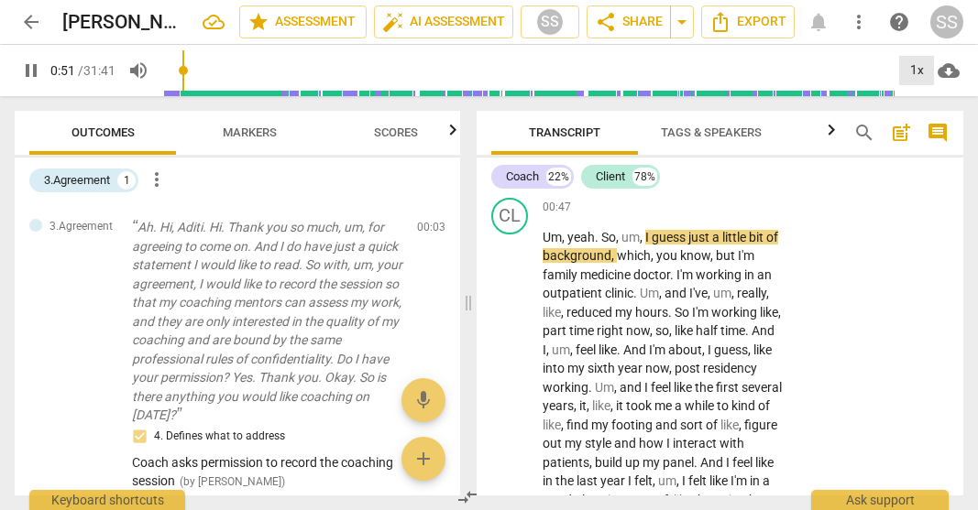
click at [658, 73] on div "1x" at bounding box center [916, 70] width 35 height 29
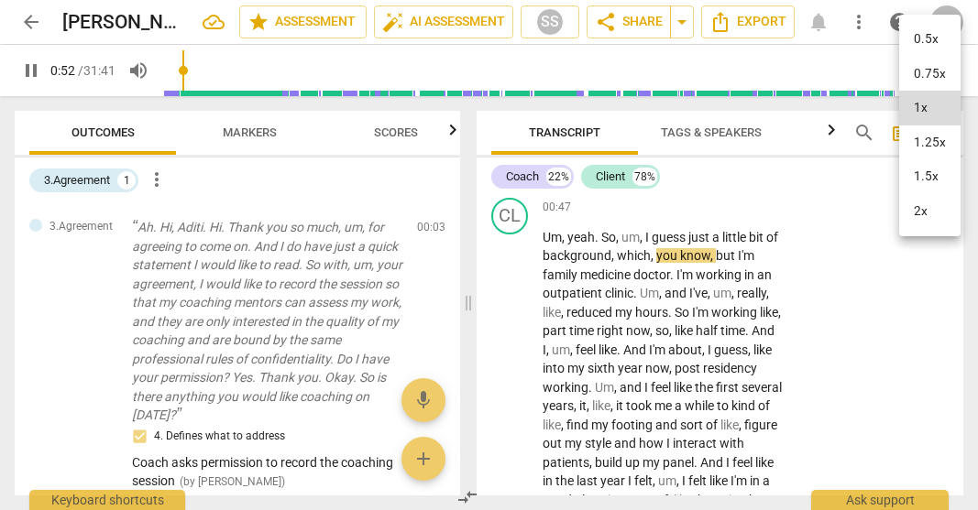
click at [658, 137] on li "1.25x" at bounding box center [929, 143] width 61 height 35
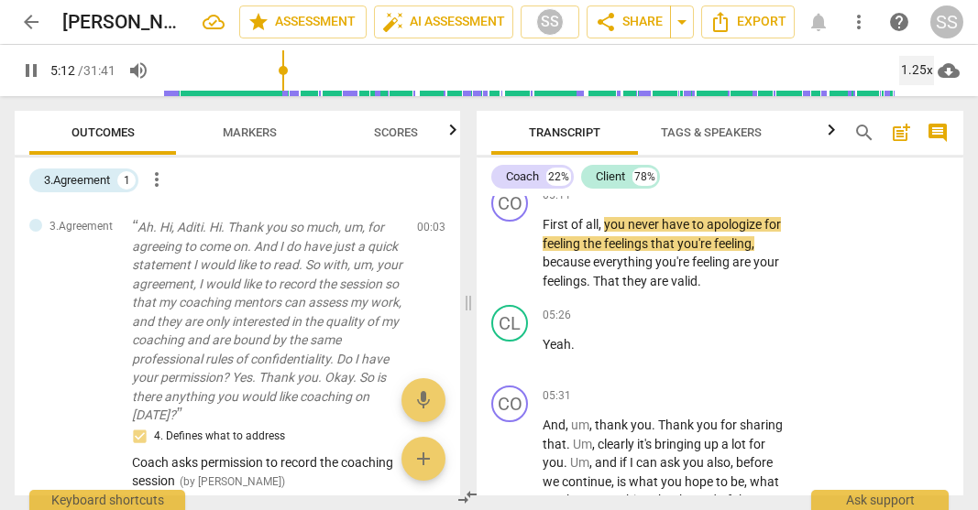
scroll to position [2454, 0]
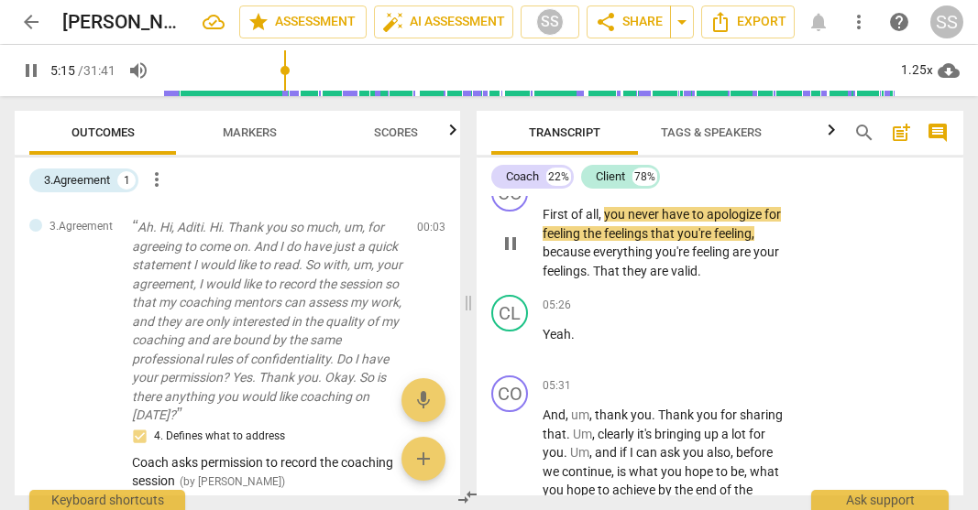
click at [658, 194] on p "Add competency" at bounding box center [726, 186] width 87 height 16
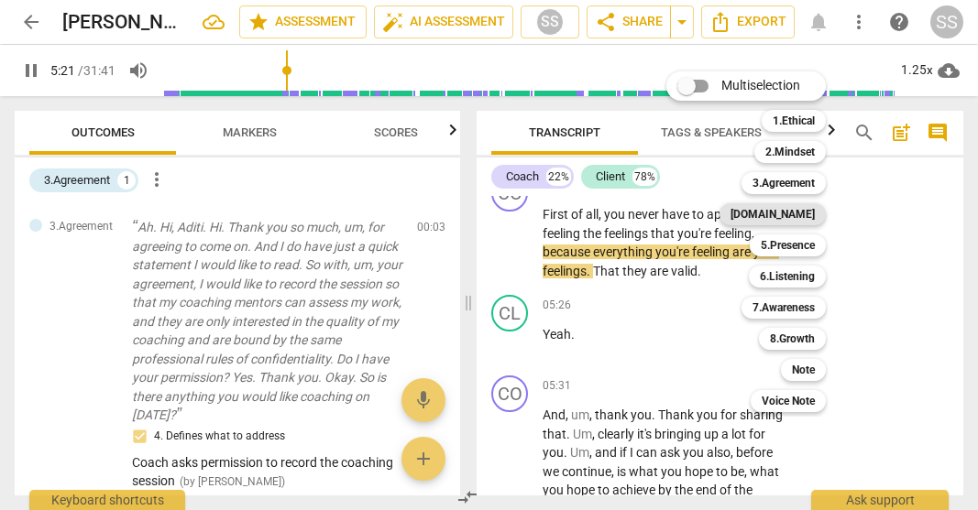
click at [658, 210] on b "[DOMAIN_NAME]" at bounding box center [772, 214] width 84 height 22
type input "322"
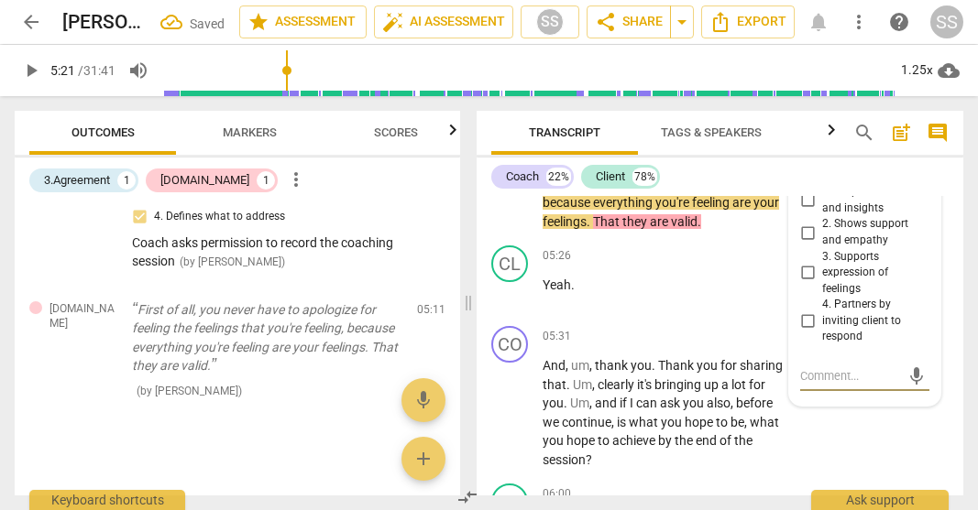
scroll to position [2531, 0]
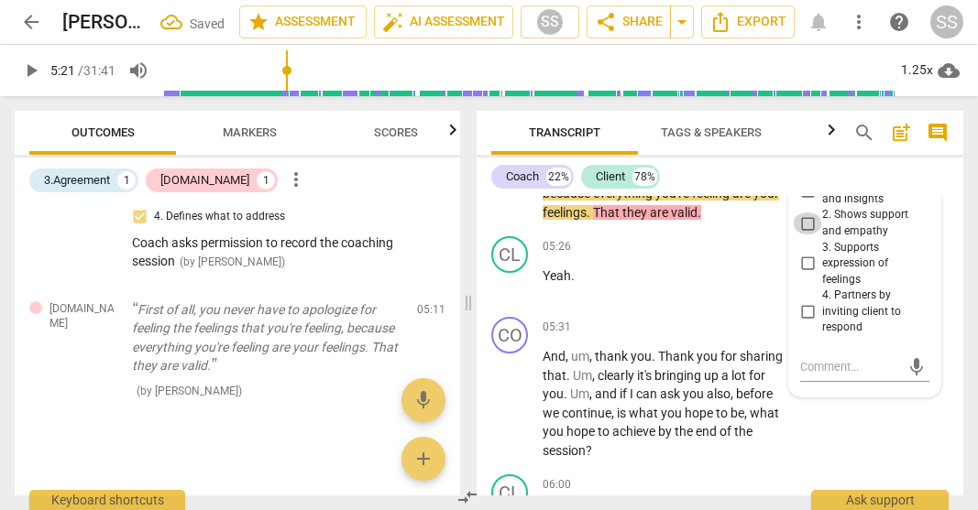
click at [658, 235] on input "2. Shows support and empathy" at bounding box center [807, 224] width 29 height 22
checkbox input "true"
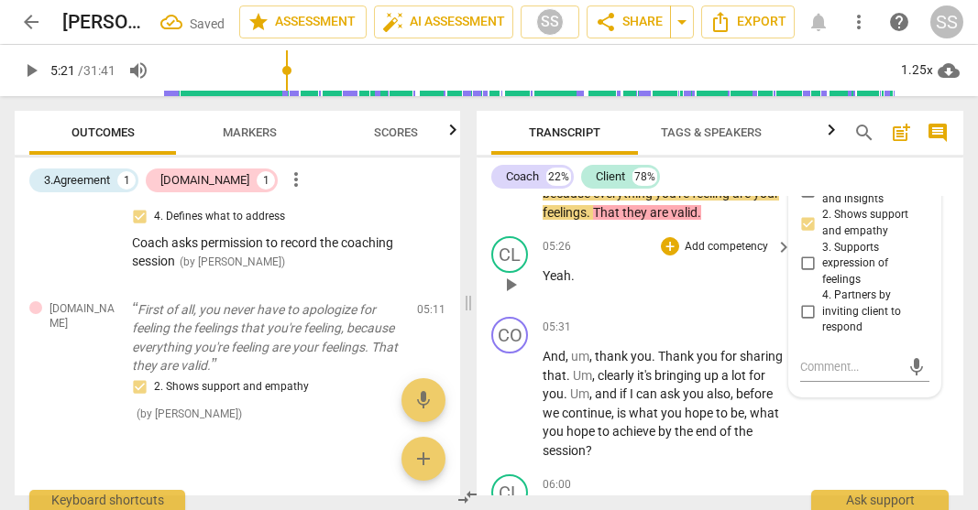
click at [530, 297] on div "play_arrow pause" at bounding box center [519, 285] width 47 height 24
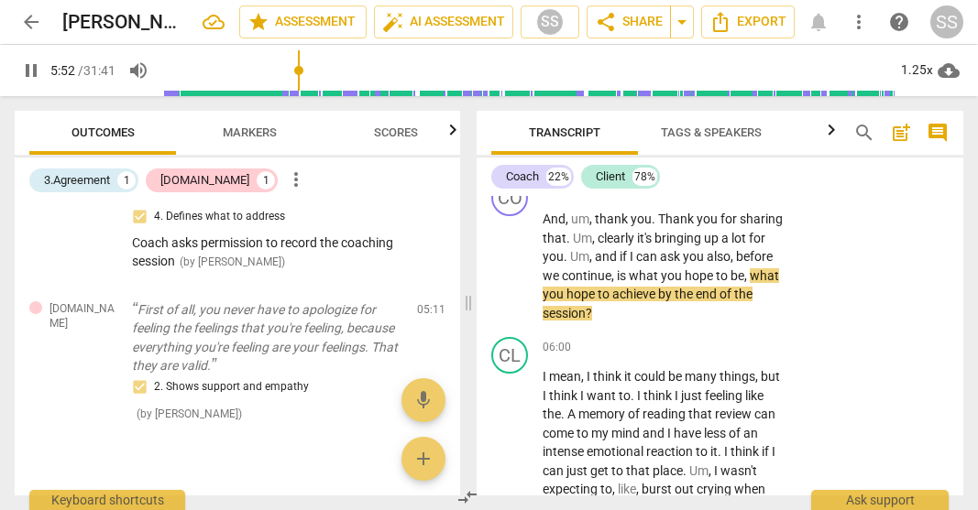
scroll to position [2670, 0]
click at [658, 198] on p "Add competency" at bounding box center [726, 189] width 87 height 16
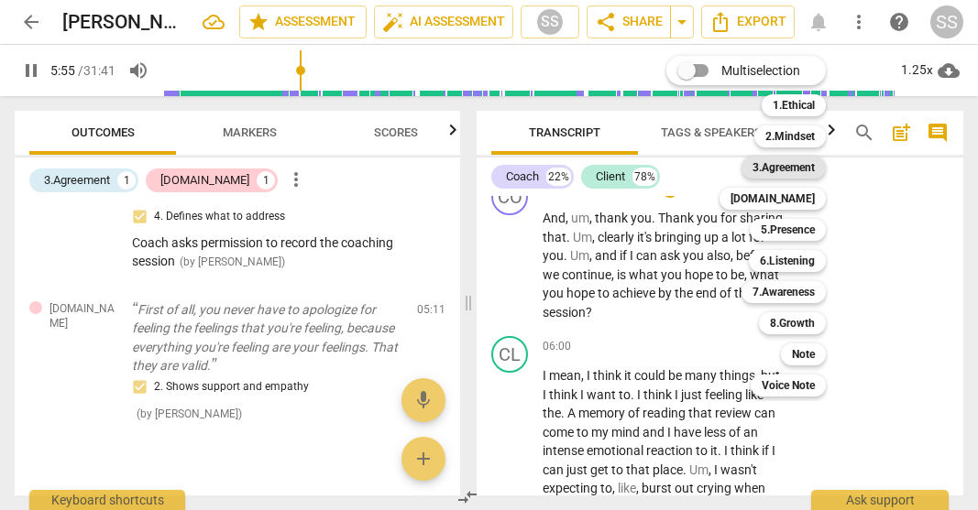
click at [658, 161] on b "3.Agreement" at bounding box center [783, 168] width 62 height 22
type input "356"
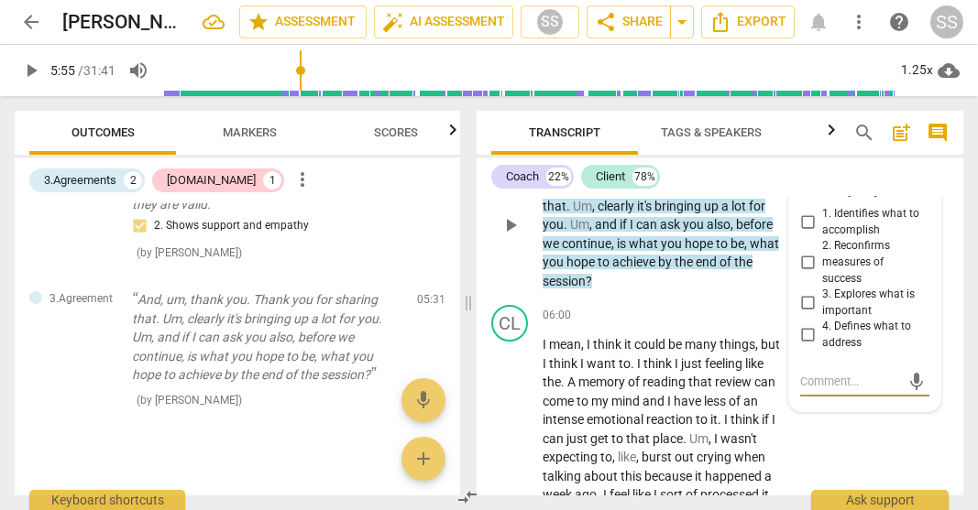
scroll to position [2717, 0]
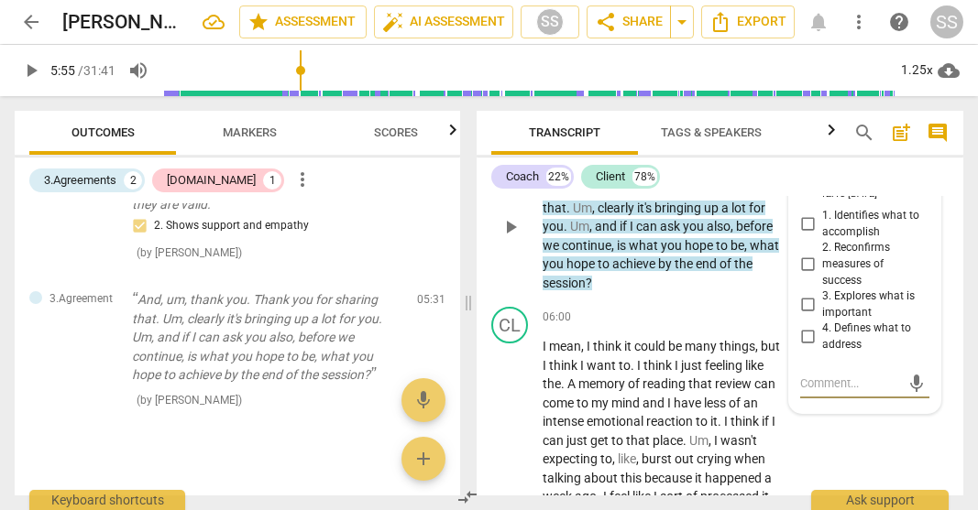
click at [658, 236] on input "1. Identifies what to accomplish" at bounding box center [807, 225] width 29 height 22
checkbox input "true"
click at [658, 326] on p "Add competency" at bounding box center [726, 318] width 87 height 16
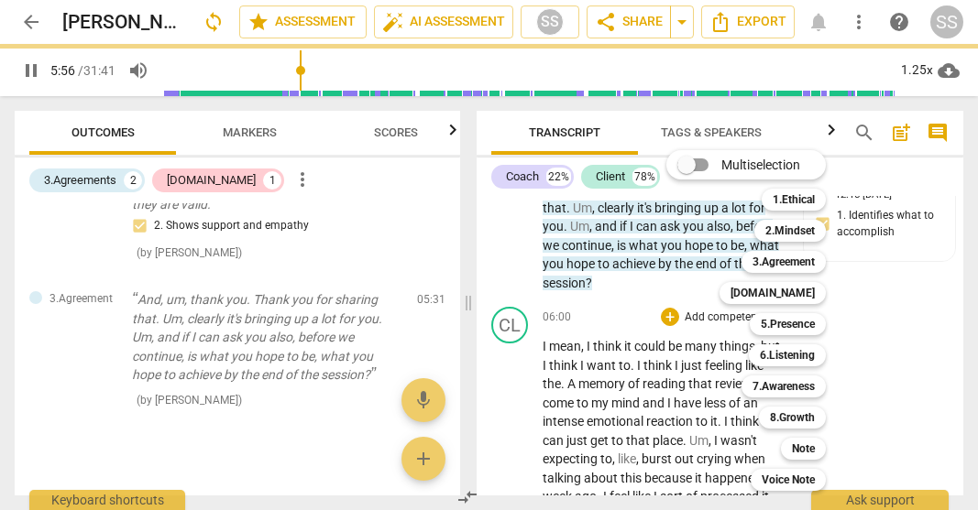
click at [658, 324] on div "Multiselection m 1.Ethical 1 2.Mindset 2 3.Agreement 3 [DOMAIN_NAME] 4 5.Presen…" at bounding box center [760, 321] width 202 height 350
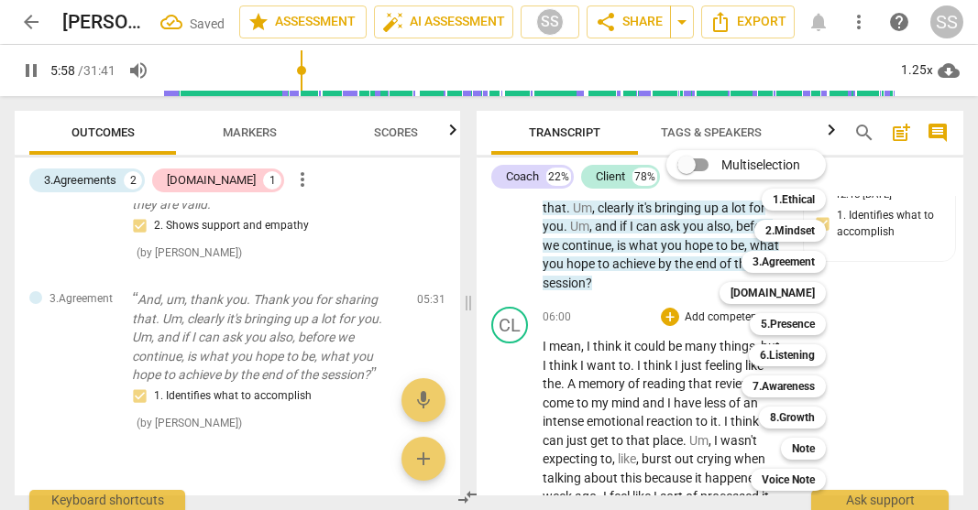
click at [658, 309] on div "Multiselection m 1.Ethical 1 2.Mindset 2 3.Agreement 3 [DOMAIN_NAME] 4 5.Presen…" at bounding box center [760, 321] width 202 height 350
click at [658, 201] on div "Multiselection m 1.Ethical 1 2.Mindset 2 3.Agreement 3 [DOMAIN_NAME] 4 5.Presen…" at bounding box center [760, 321] width 202 height 350
click at [658, 349] on div at bounding box center [489, 255] width 978 height 510
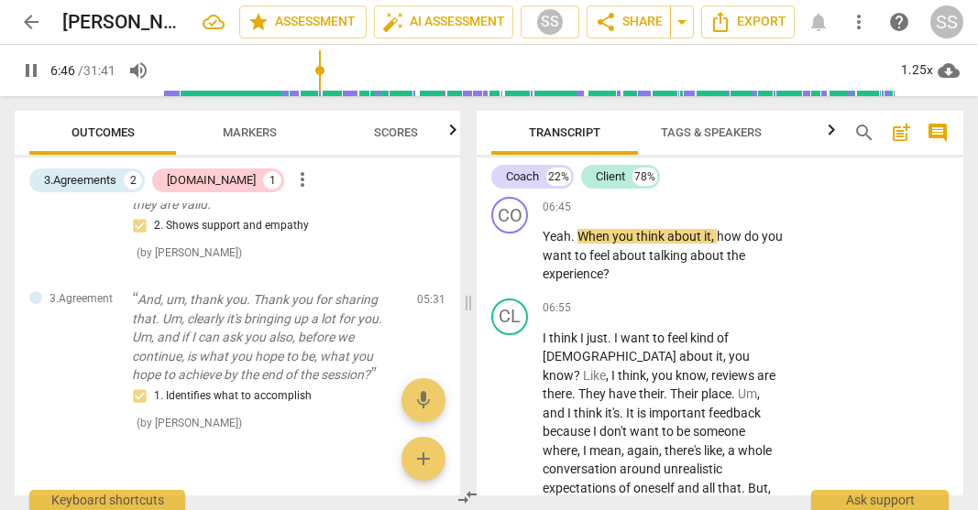
scroll to position [3141, 0]
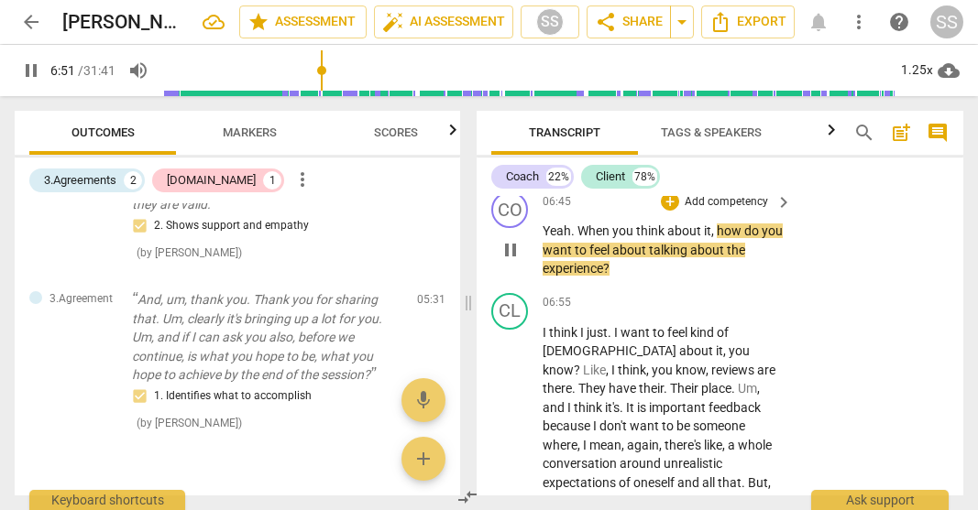
click at [519, 261] on span "pause" at bounding box center [510, 250] width 22 height 22
type input "412"
click at [658, 211] on p "Add competency" at bounding box center [726, 202] width 87 height 16
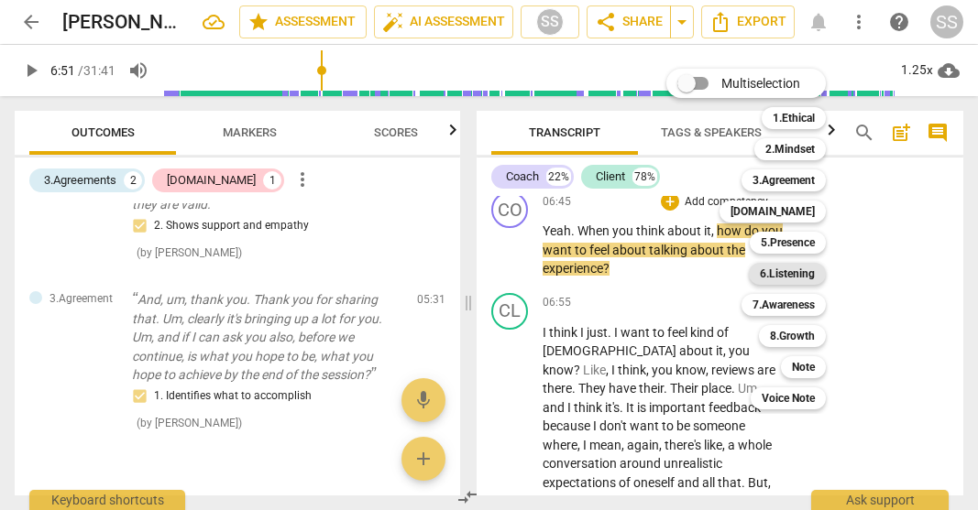
click at [658, 271] on b "6.Listening" at bounding box center [787, 274] width 55 height 22
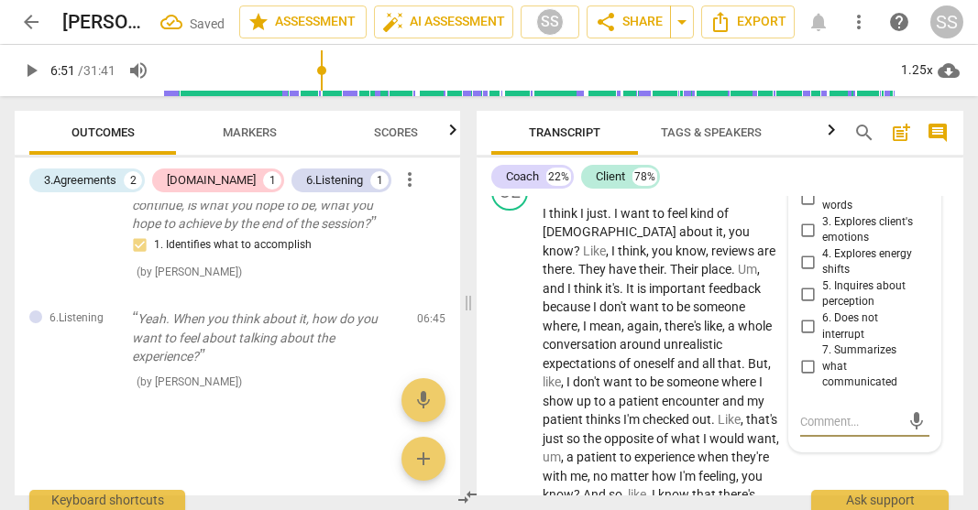
scroll to position [3254, 0]
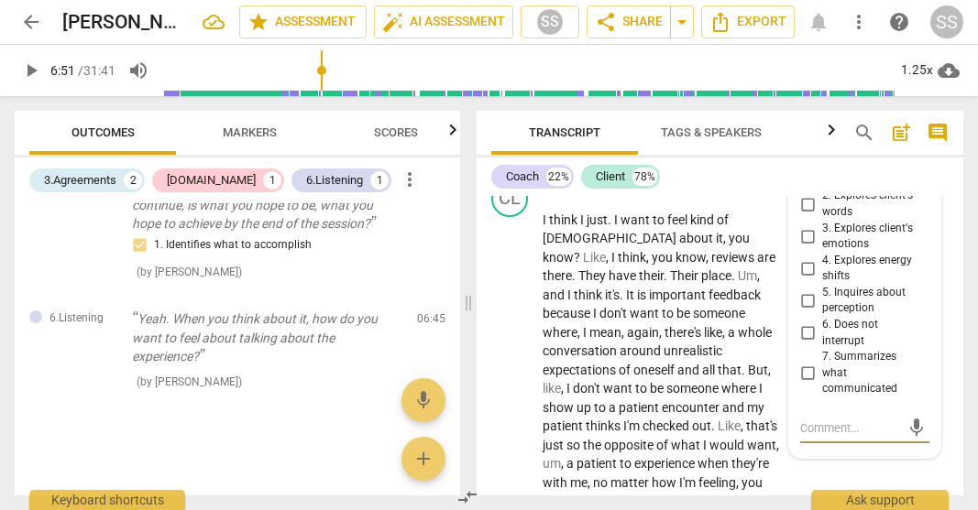
click at [658, 247] on input "3. Explores client's emotions" at bounding box center [807, 236] width 29 height 22
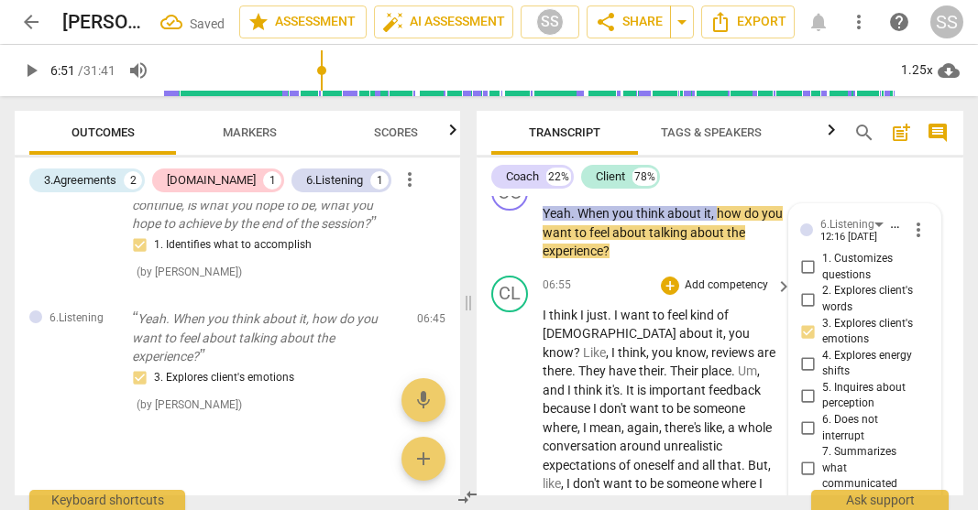
scroll to position [3166, 0]
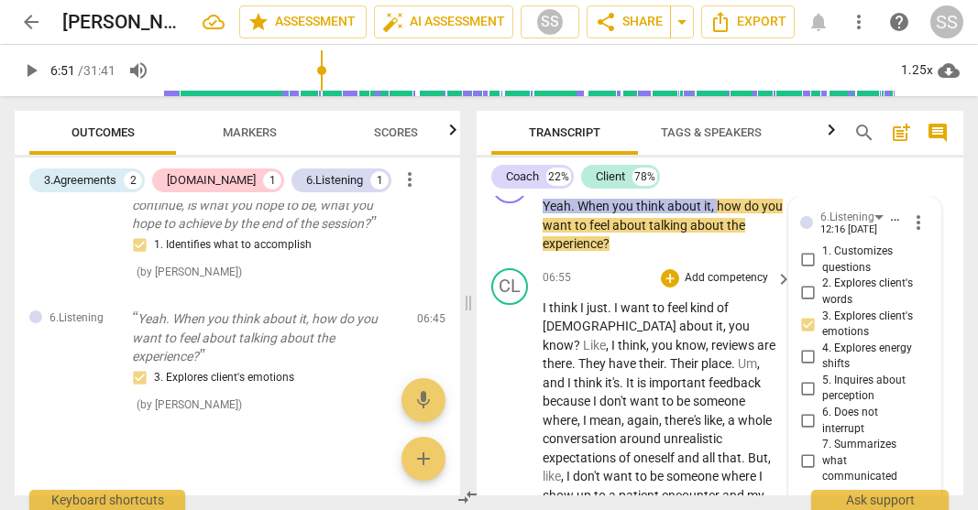
click at [658, 313] on input "3. Explores client's emotions" at bounding box center [807, 324] width 29 height 22
click at [658, 335] on input "3. Explores client's emotions" at bounding box center [807, 324] width 29 height 22
checkbox input "true"
click at [563, 315] on span "think" at bounding box center [564, 308] width 31 height 15
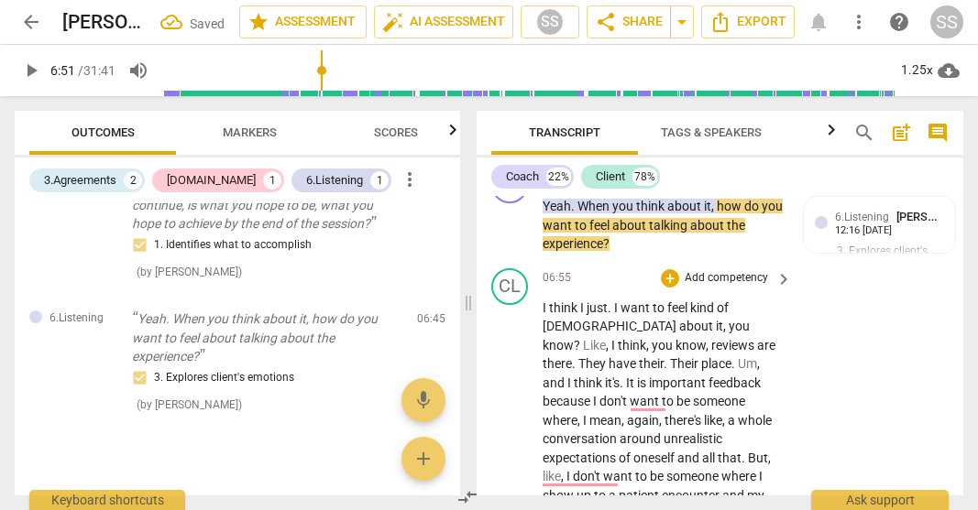
click at [563, 315] on span "think" at bounding box center [564, 308] width 31 height 15
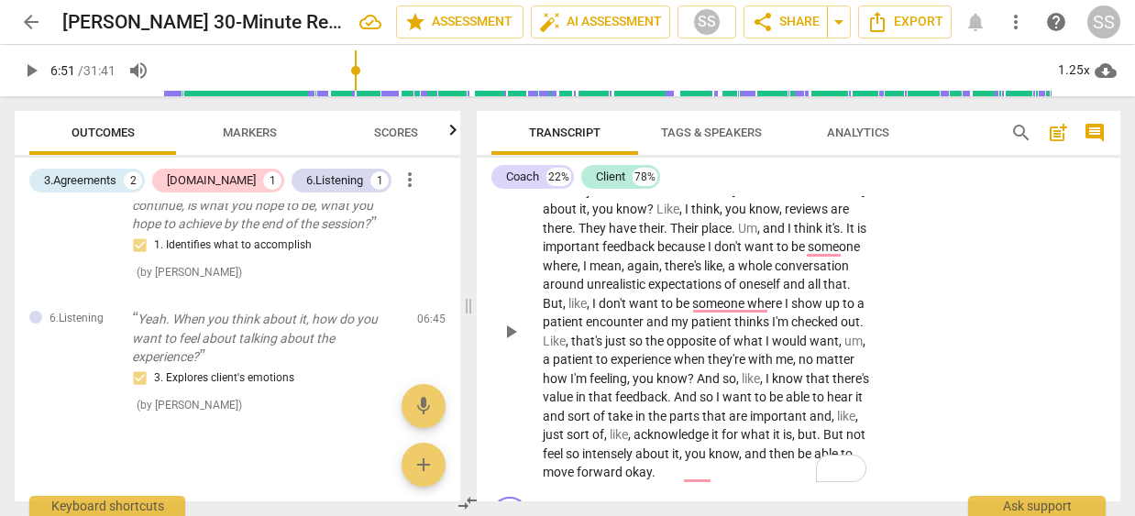
scroll to position [2442, 0]
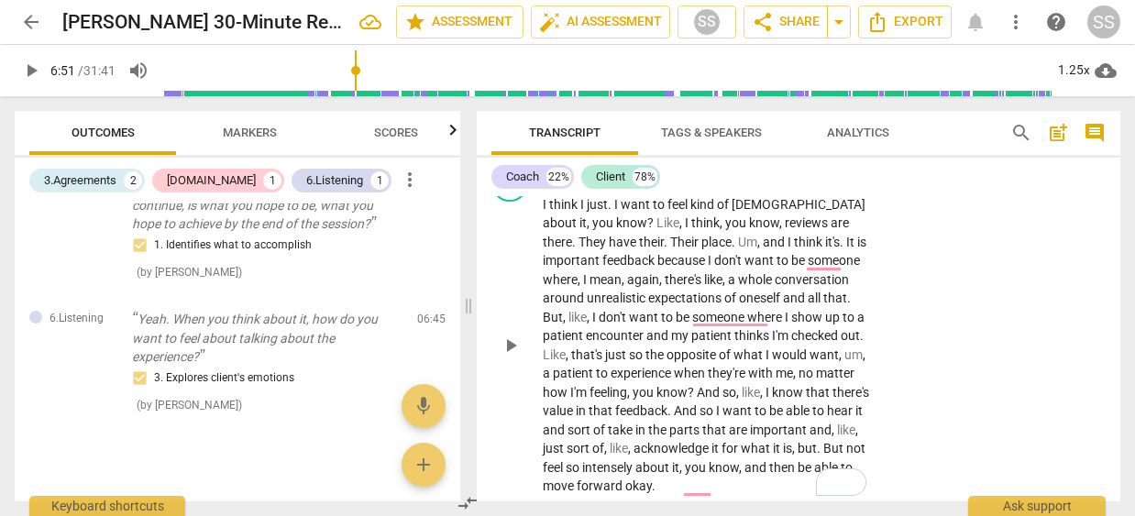
click at [515, 357] on span "play_arrow" at bounding box center [510, 346] width 22 height 22
click at [658, 71] on span "cloud_download" at bounding box center [1105, 71] width 22 height 22
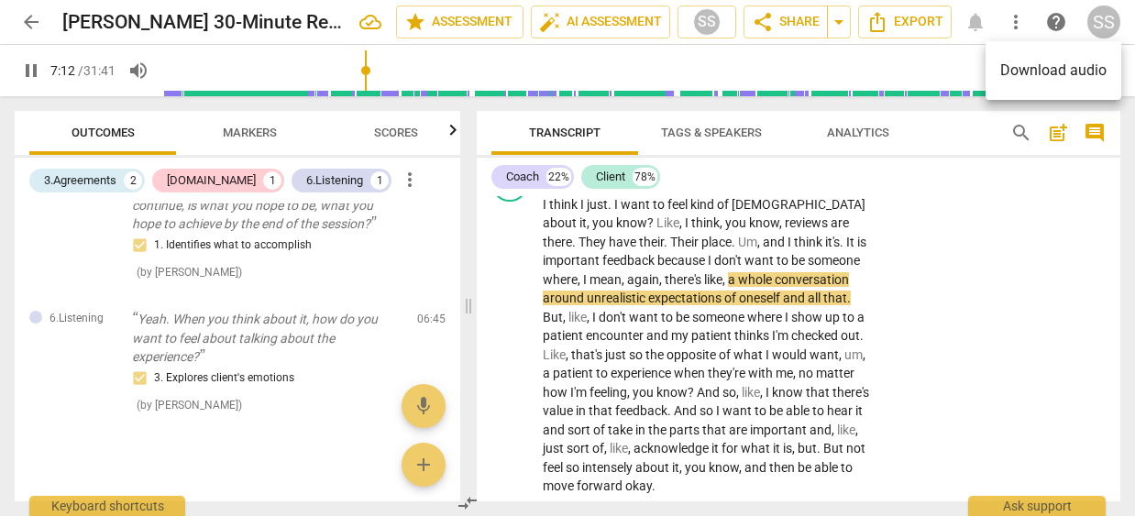
click at [658, 176] on div at bounding box center [567, 258] width 1135 height 516
click at [658, 71] on span "cloud_download" at bounding box center [1105, 71] width 22 height 22
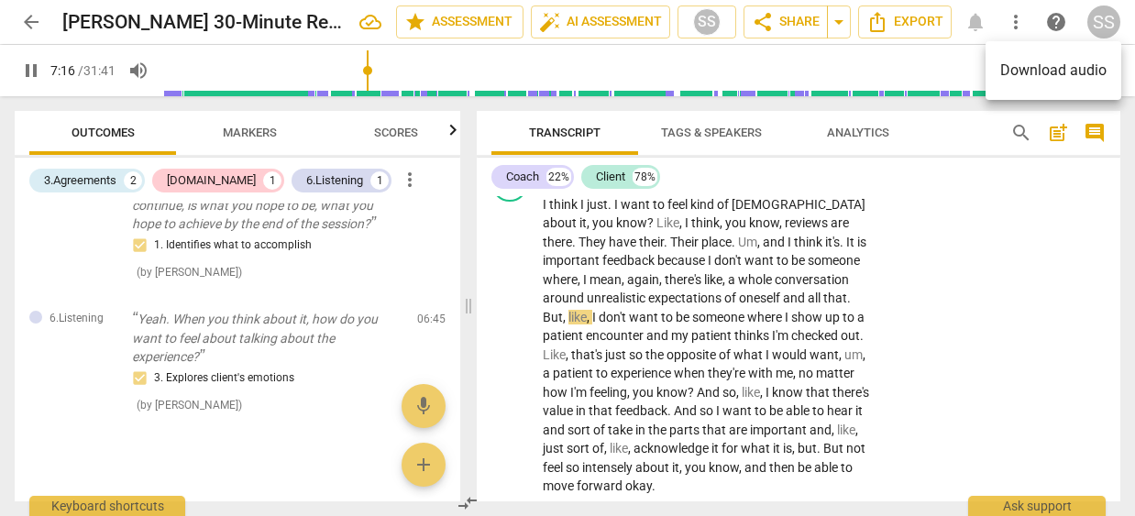
click at [658, 195] on div at bounding box center [567, 258] width 1135 height 516
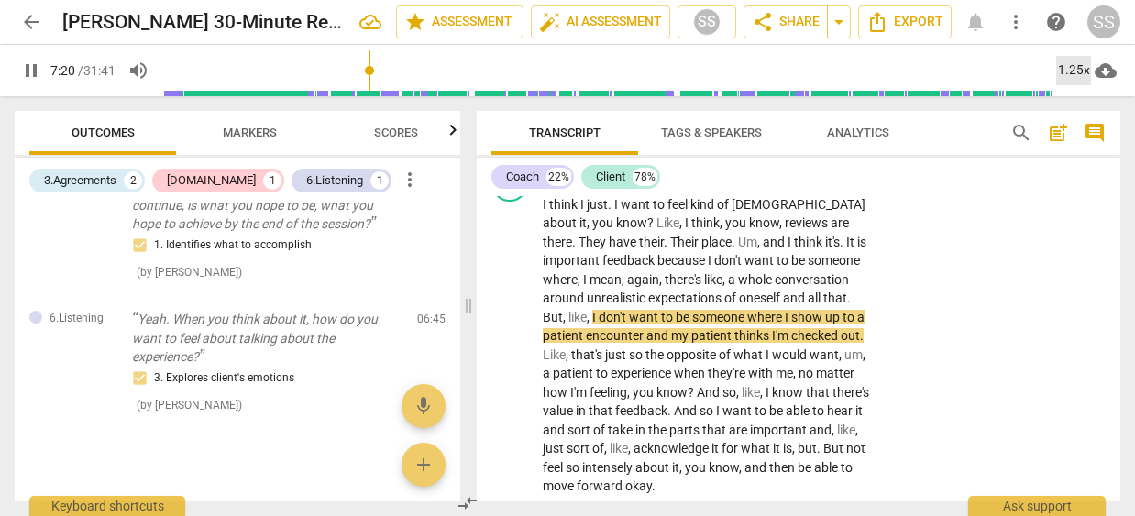
click at [658, 80] on div "1.25x" at bounding box center [1073, 70] width 35 height 29
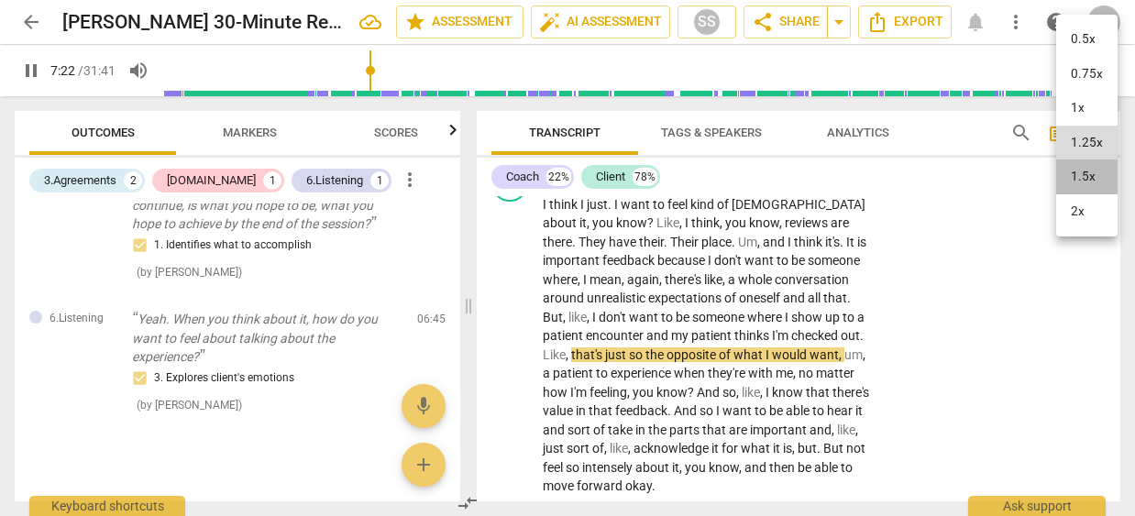
click at [658, 166] on li "1.5x" at bounding box center [1086, 176] width 61 height 35
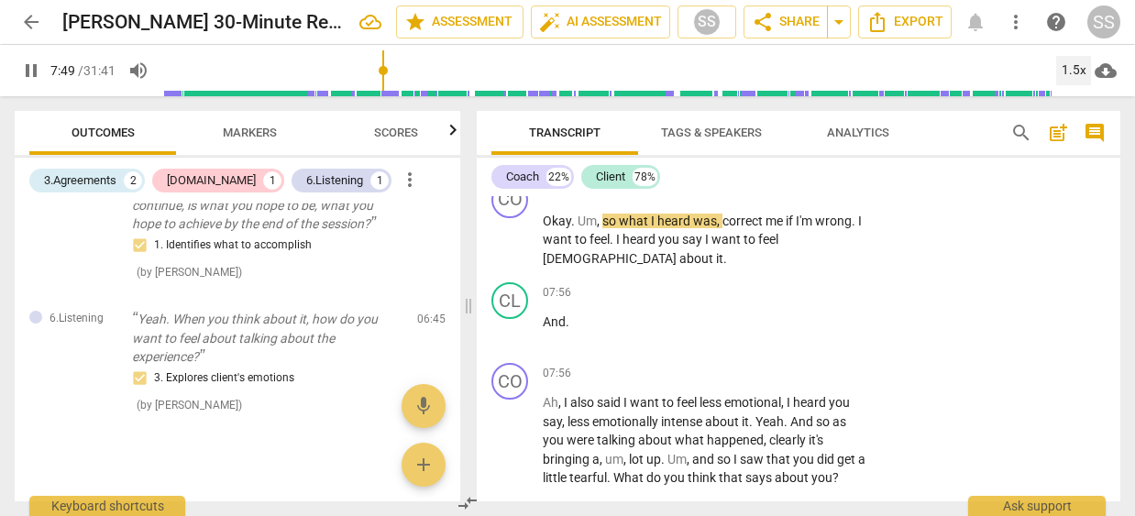
scroll to position [2775, 0]
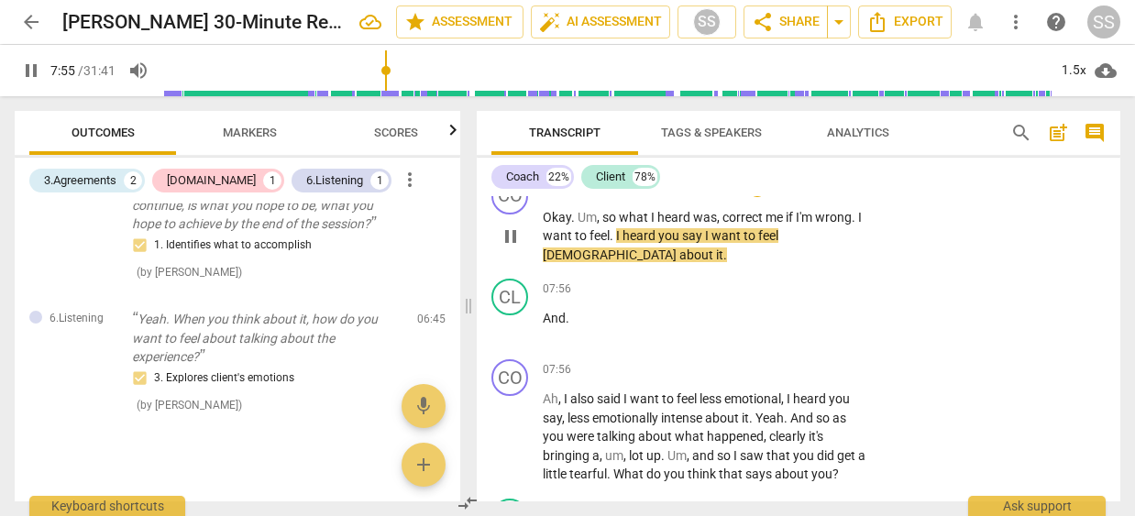
click at [519, 247] on span "pause" at bounding box center [510, 236] width 22 height 22
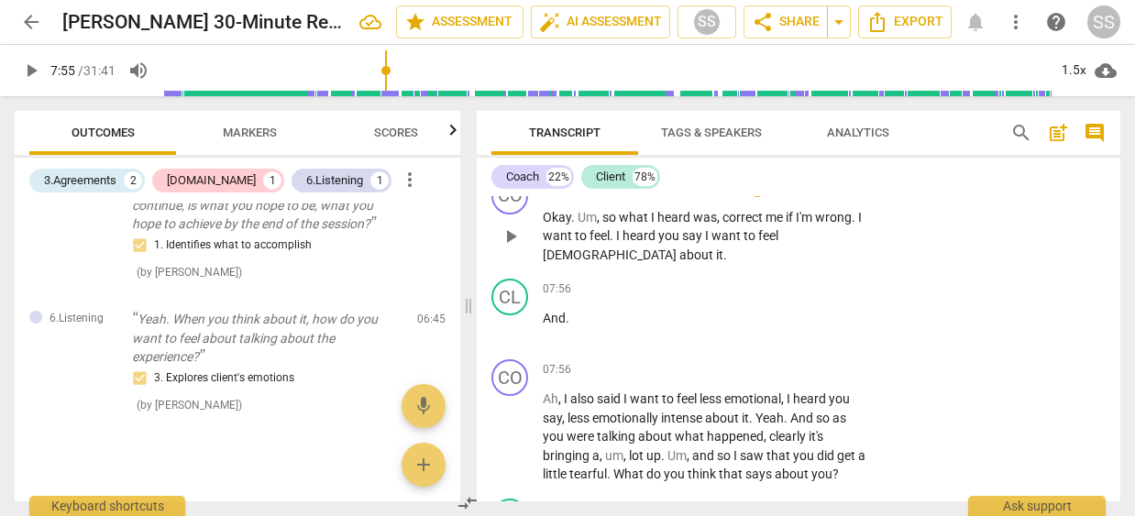
type input "476"
click at [658, 196] on p "Add competency" at bounding box center [813, 188] width 87 height 16
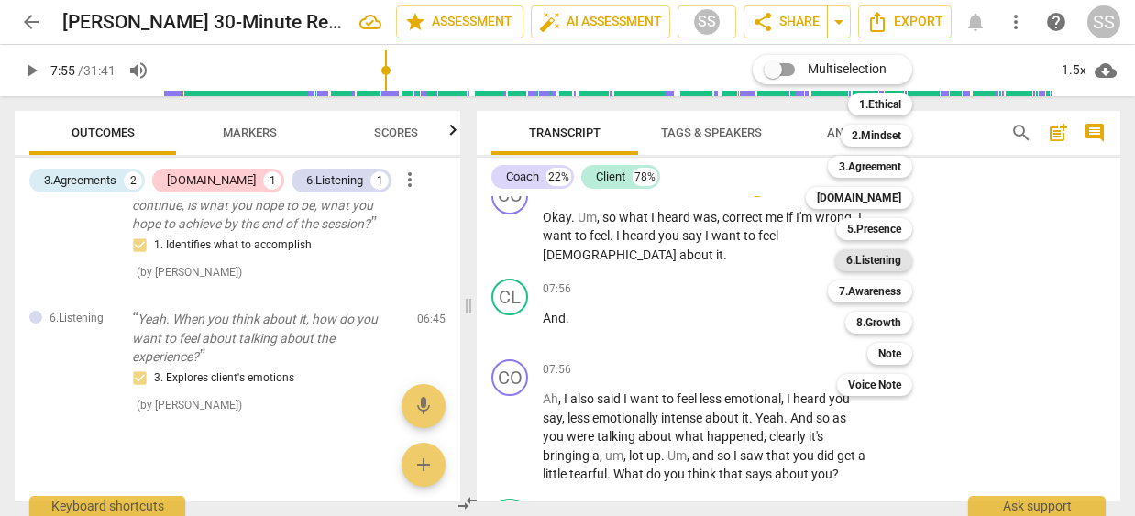
click at [658, 261] on b "6.Listening" at bounding box center [873, 260] width 55 height 22
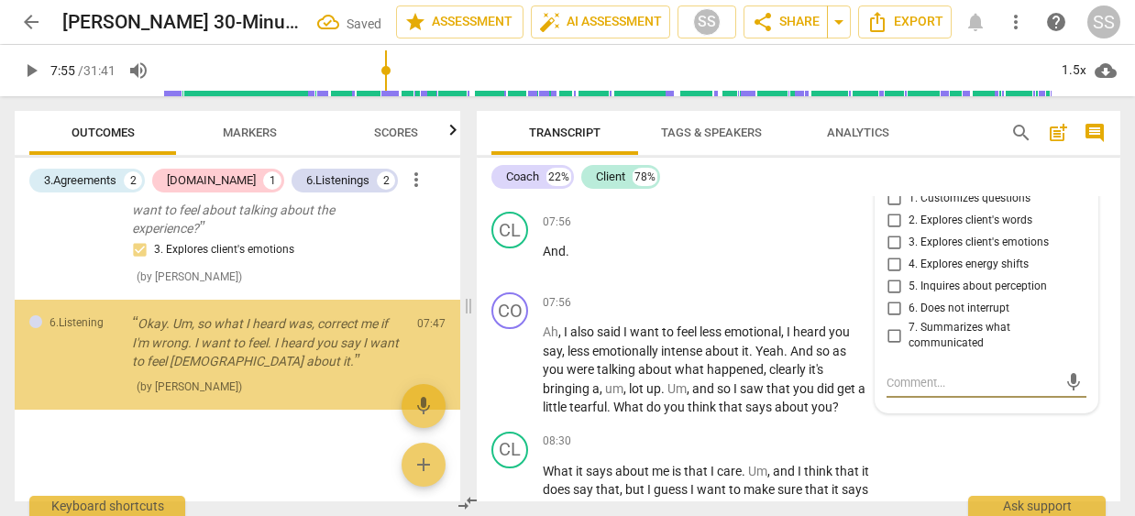
scroll to position [2845, 0]
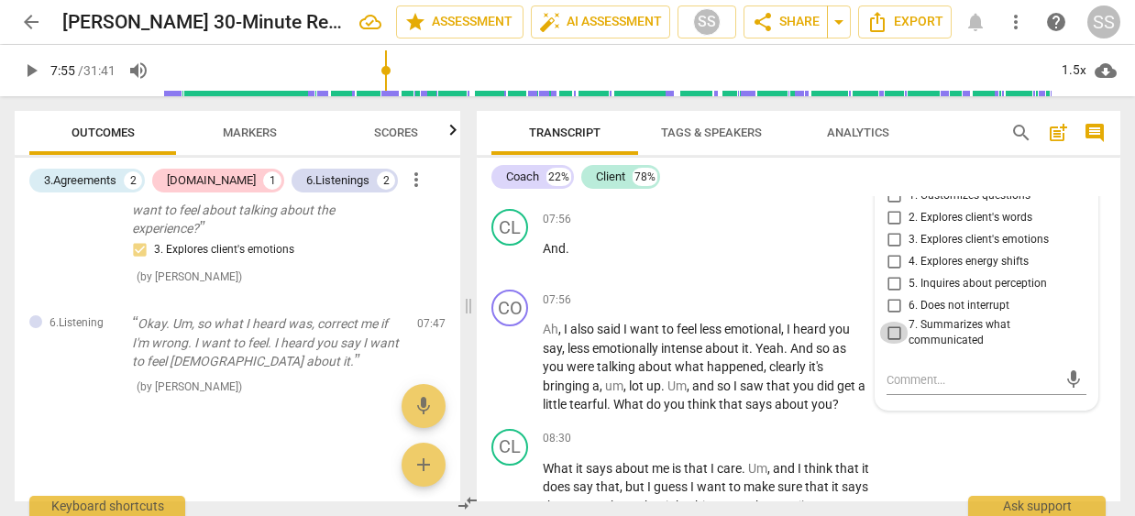
click at [658, 344] on input "7. Summarizes what communicated" at bounding box center [893, 333] width 29 height 22
checkbox input "true"
click at [658, 275] on div "07:56 + Add competency keyboard_arrow_right And ." at bounding box center [712, 242] width 338 height 66
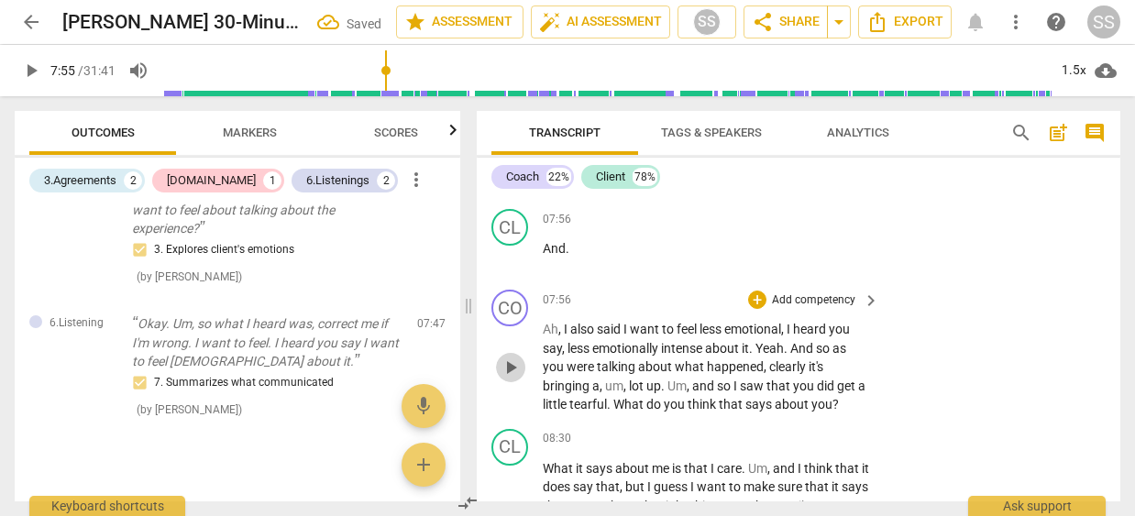
click at [512, 379] on span "play_arrow" at bounding box center [510, 368] width 22 height 22
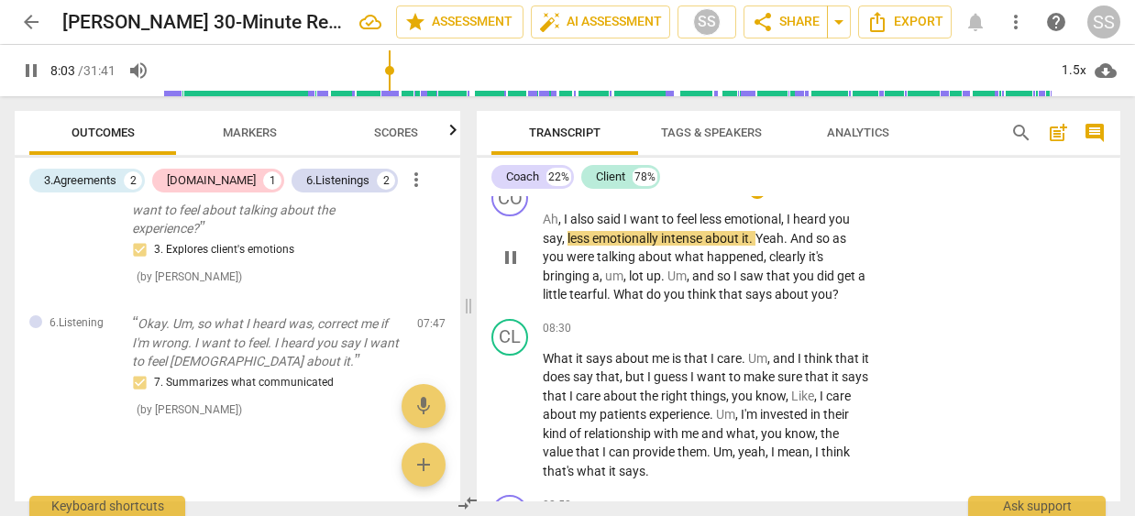
scroll to position [2962, 0]
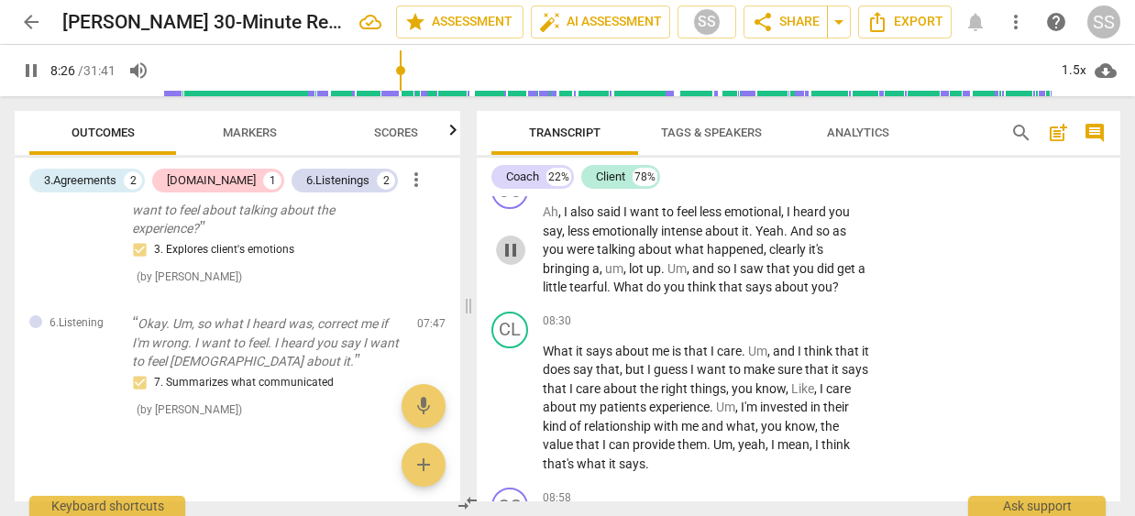
click at [514, 261] on span "pause" at bounding box center [510, 250] width 22 height 22
type input "507"
click at [658, 192] on p "Add competency" at bounding box center [813, 183] width 87 height 16
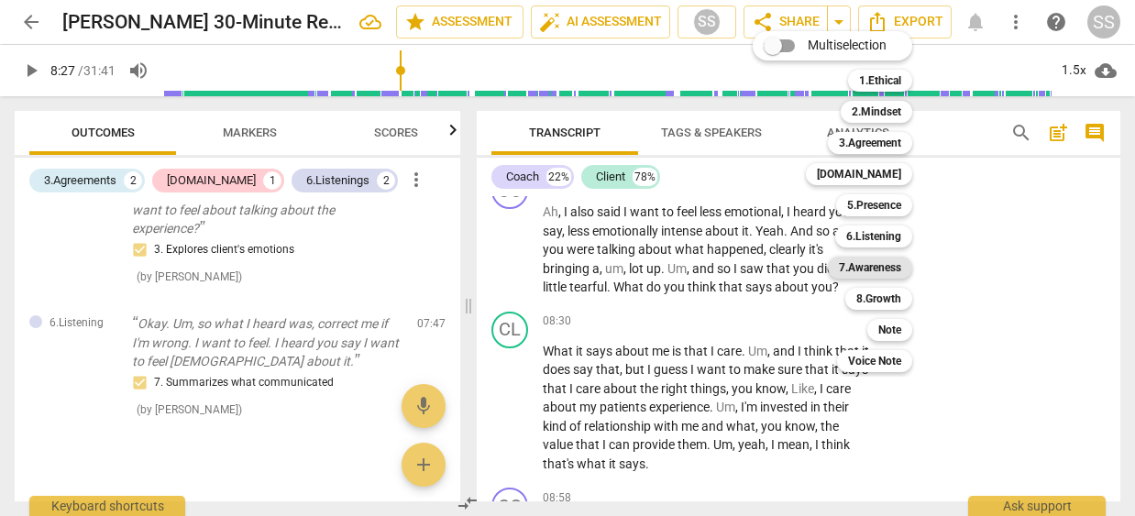
click at [658, 260] on b "7.Awareness" at bounding box center [870, 268] width 62 height 22
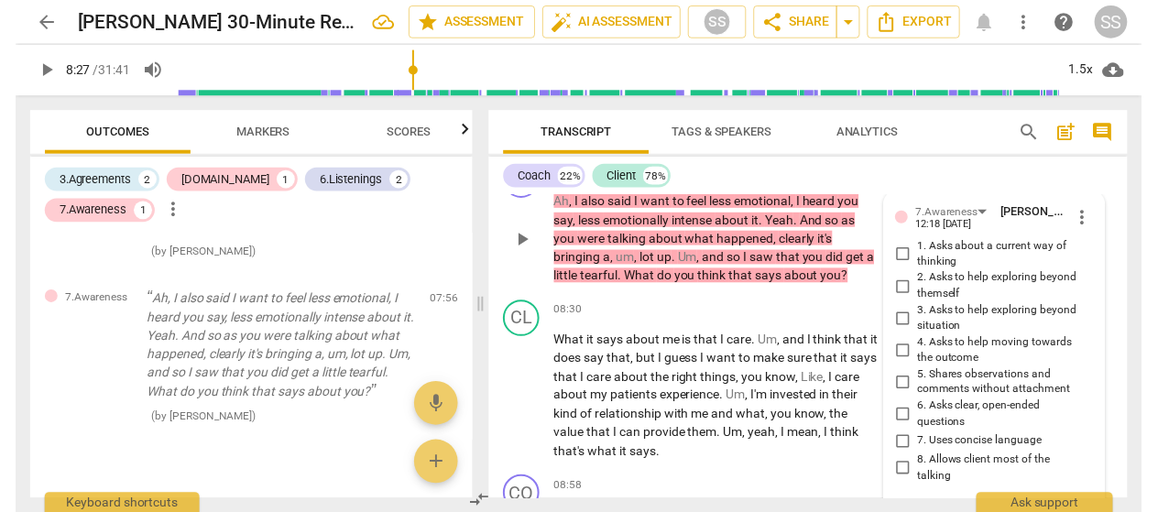
scroll to position [2973, 0]
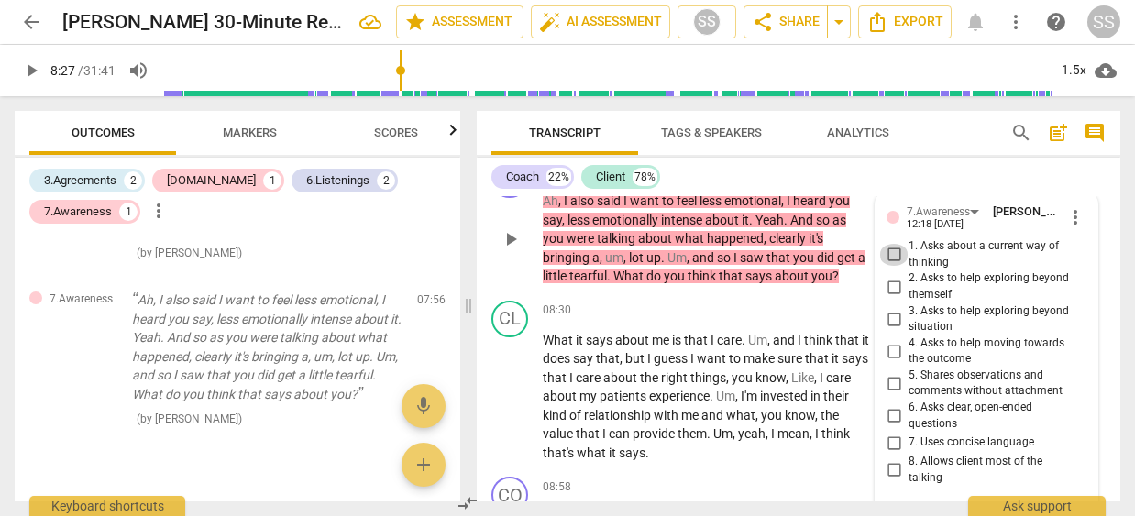
click at [658, 266] on input "1. Asks about a current way of thinking" at bounding box center [893, 255] width 29 height 22
checkbox input "true"
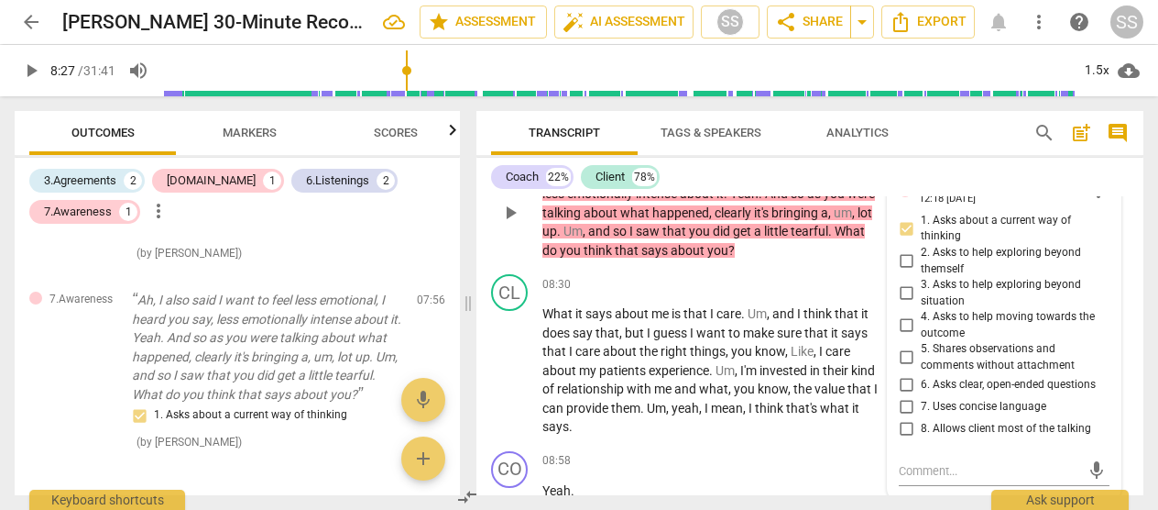
scroll to position [2936, 0]
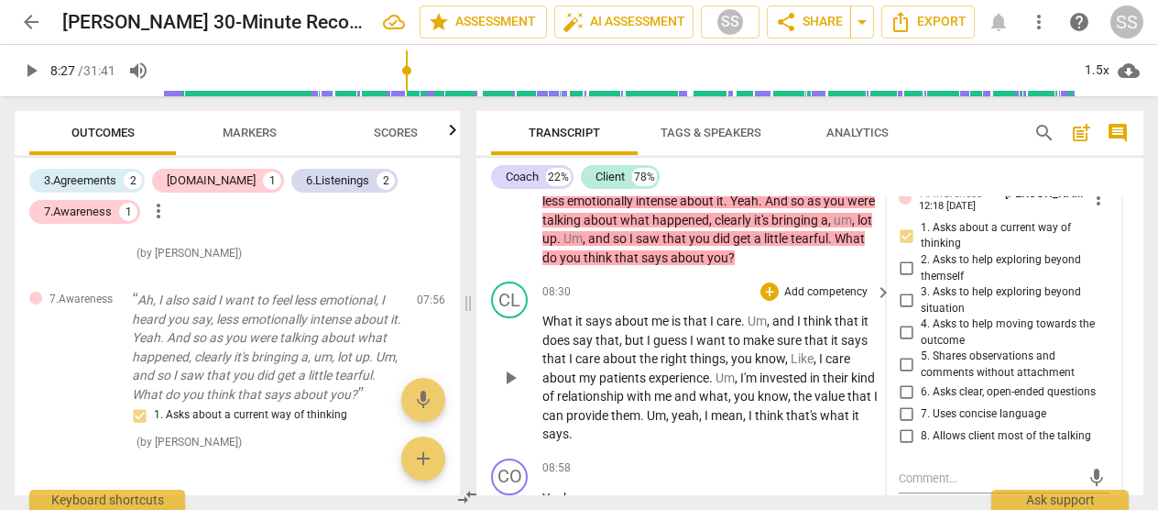
click at [509, 367] on span "play_arrow" at bounding box center [510, 378] width 22 height 22
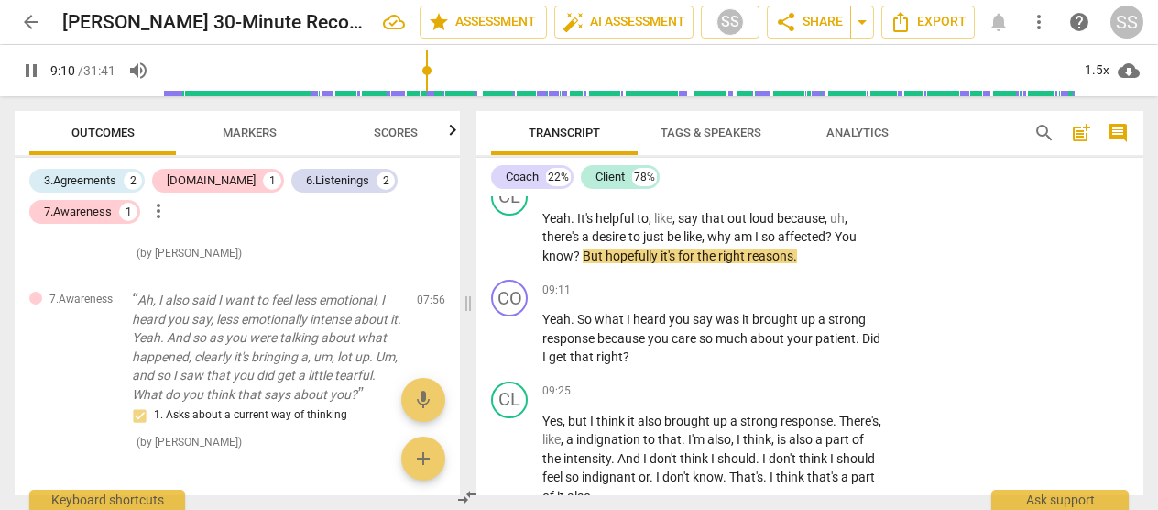
scroll to position [3299, 0]
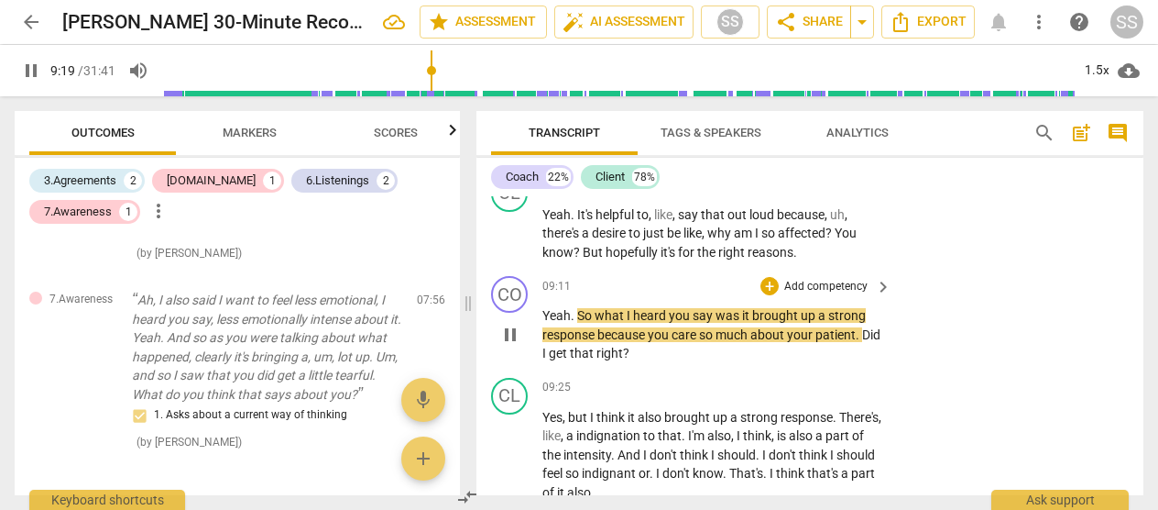
click at [514, 324] on span "pause" at bounding box center [510, 335] width 22 height 22
type input "560"
click at [658, 279] on p "Add competency" at bounding box center [826, 287] width 87 height 16
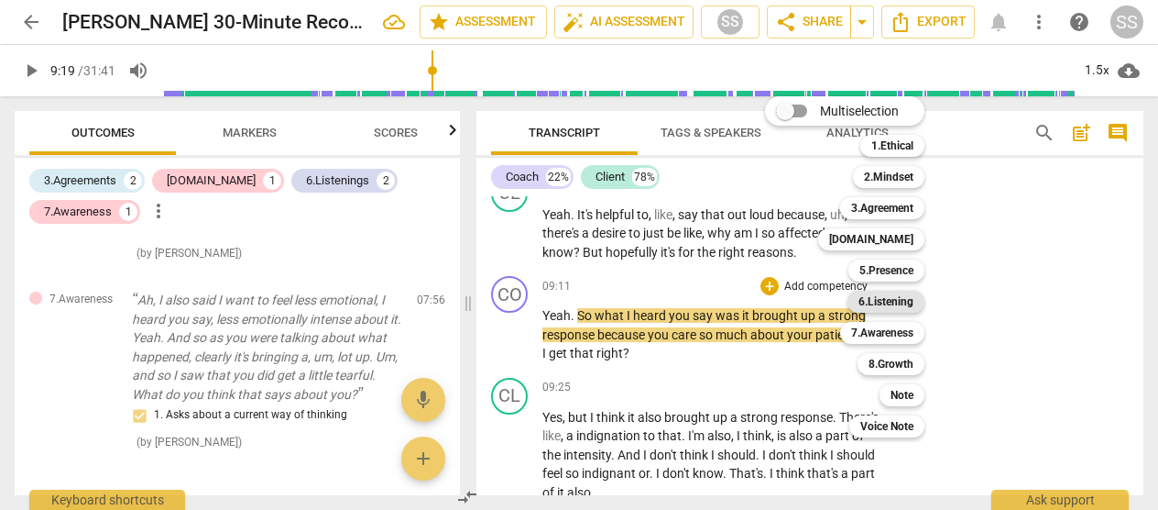
click at [658, 295] on b "6.Listening" at bounding box center [886, 302] width 55 height 22
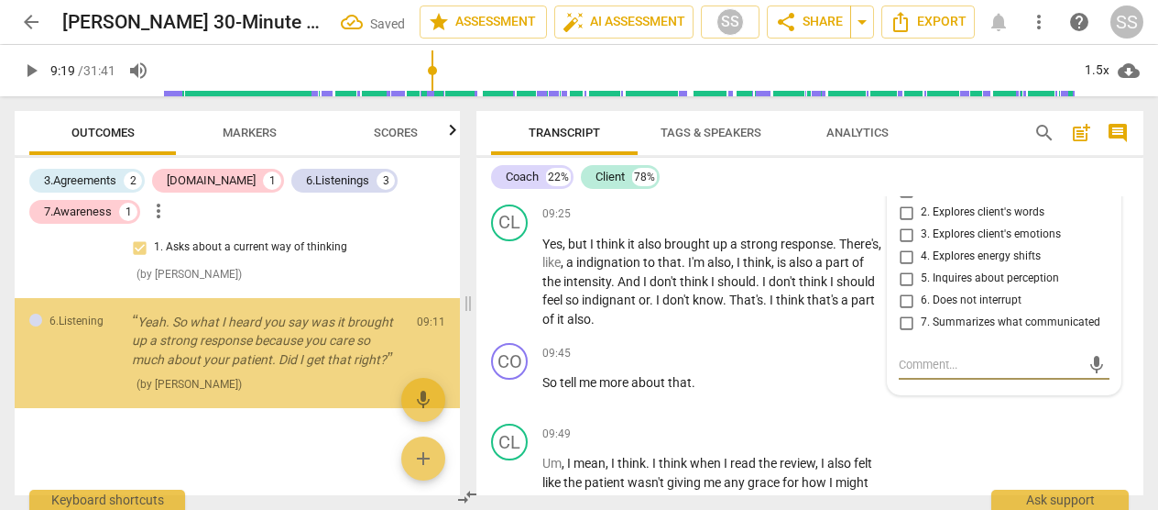
scroll to position [1023, 0]
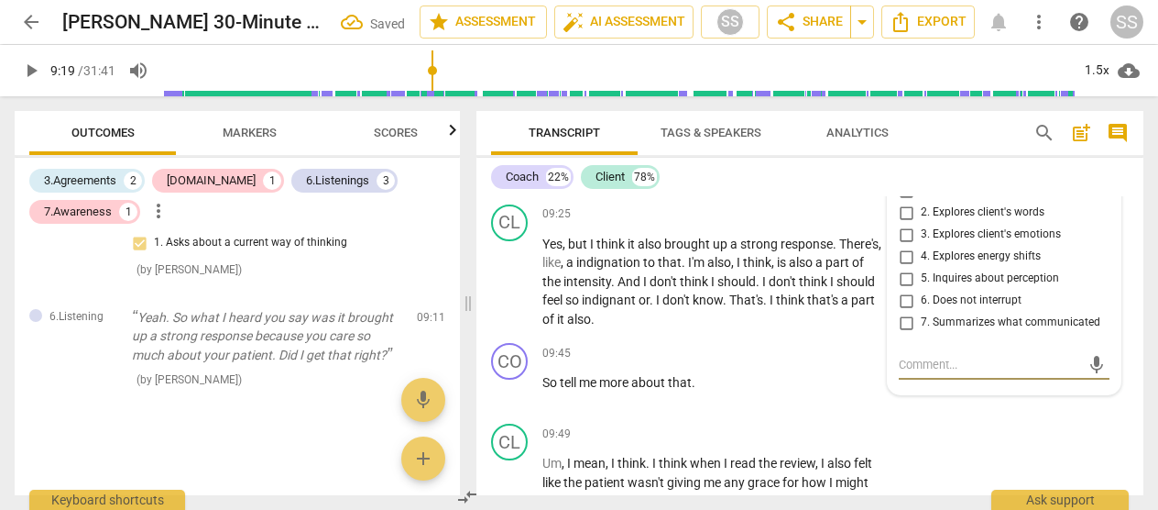
click at [658, 312] on input "7. Summarizes what communicated" at bounding box center [906, 323] width 29 height 22
checkbox input "true"
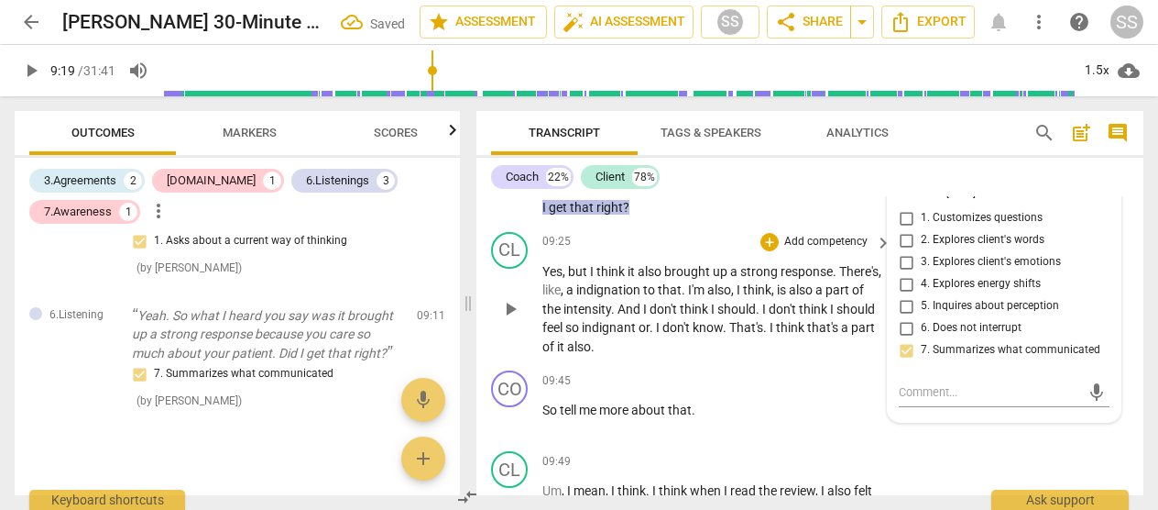
scroll to position [3442, 0]
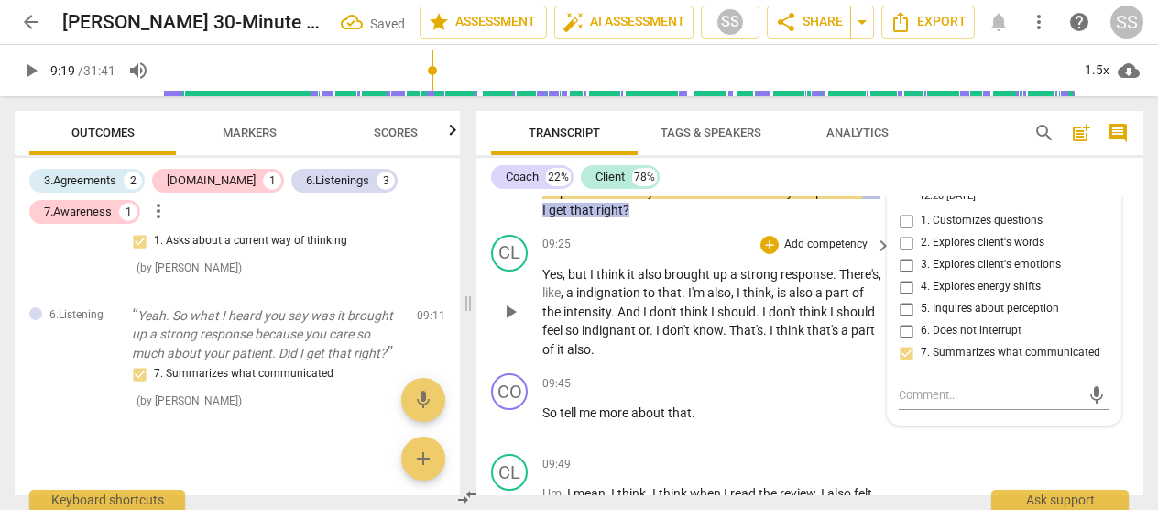
click at [508, 301] on span "play_arrow" at bounding box center [510, 312] width 22 height 22
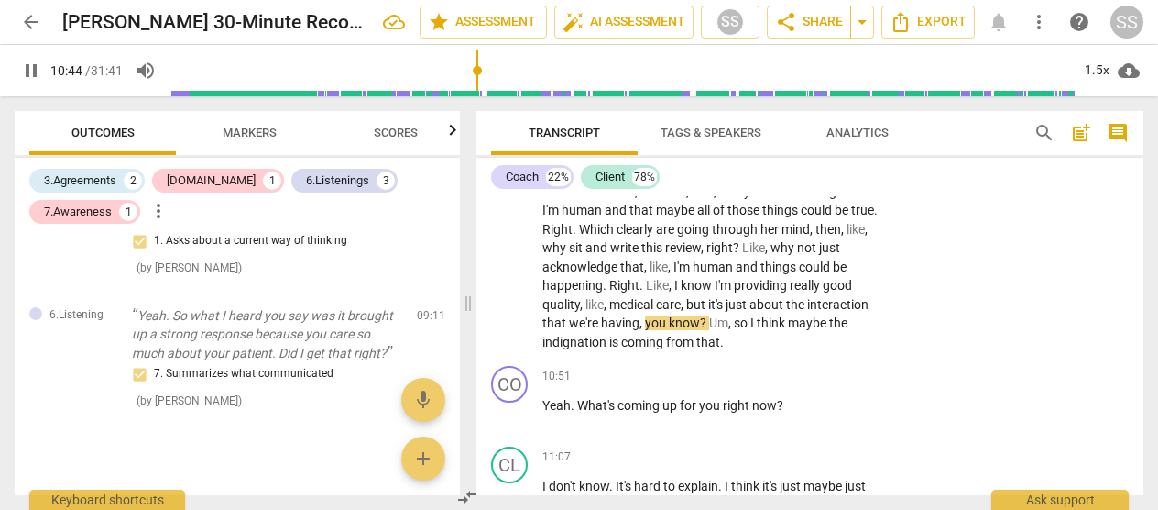
scroll to position [3890, 0]
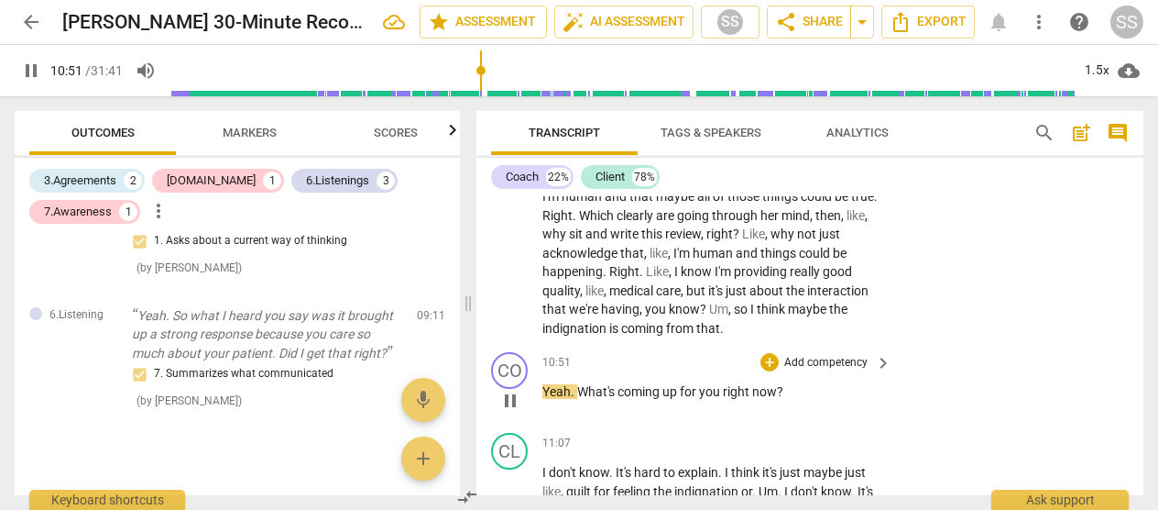
click at [513, 390] on span "pause" at bounding box center [510, 401] width 22 height 22
type input "652"
click at [658, 355] on p "Add competency" at bounding box center [826, 363] width 87 height 16
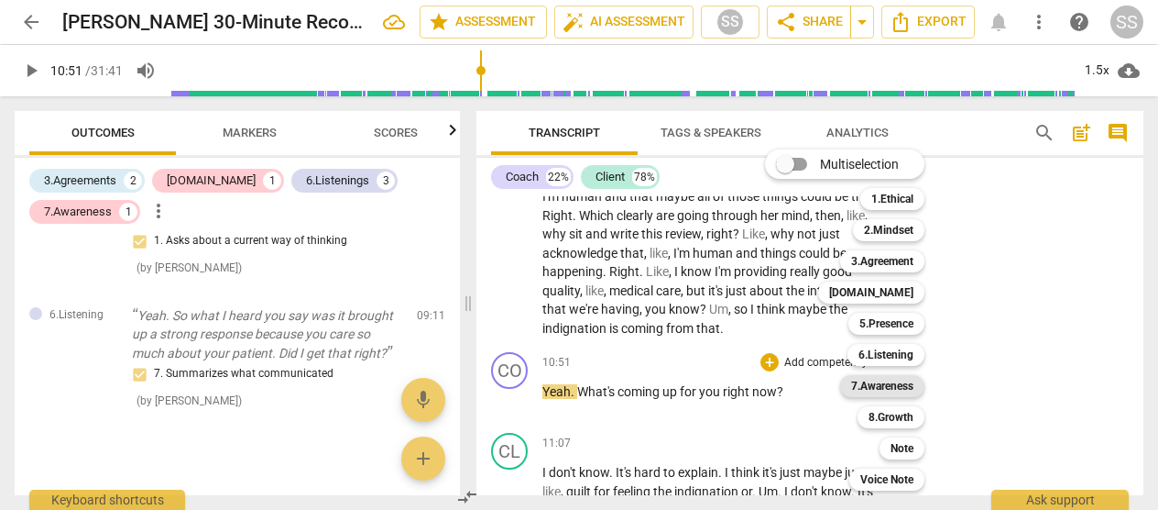
click at [658, 379] on b "7.Awareness" at bounding box center [882, 386] width 62 height 22
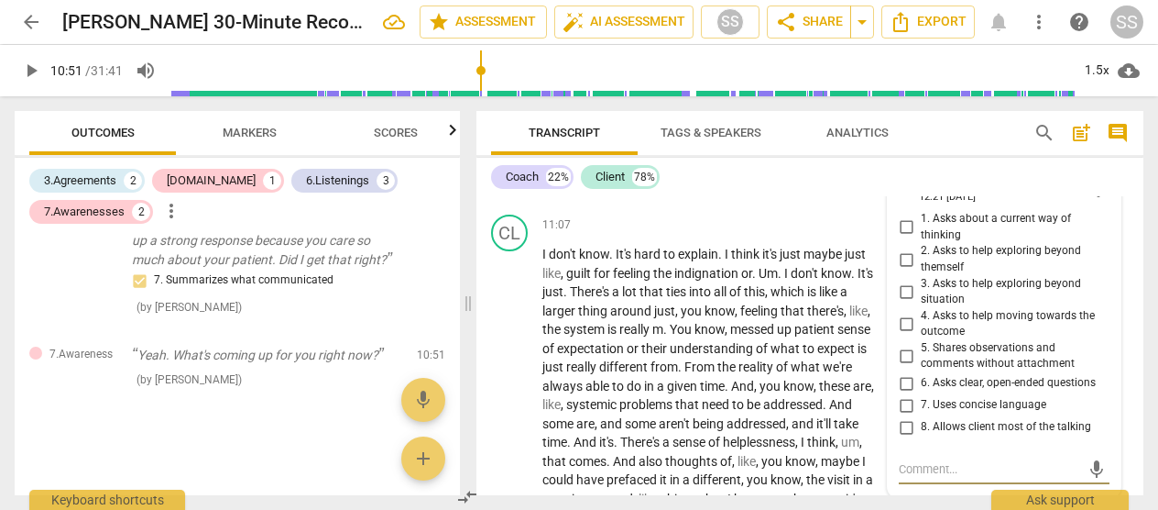
scroll to position [4110, 0]
click at [658, 279] on input "3. Asks to help exploring beyond situation" at bounding box center [906, 290] width 29 height 22
checkbox input "true"
click at [503, 392] on span "play_arrow" at bounding box center [510, 403] width 22 height 22
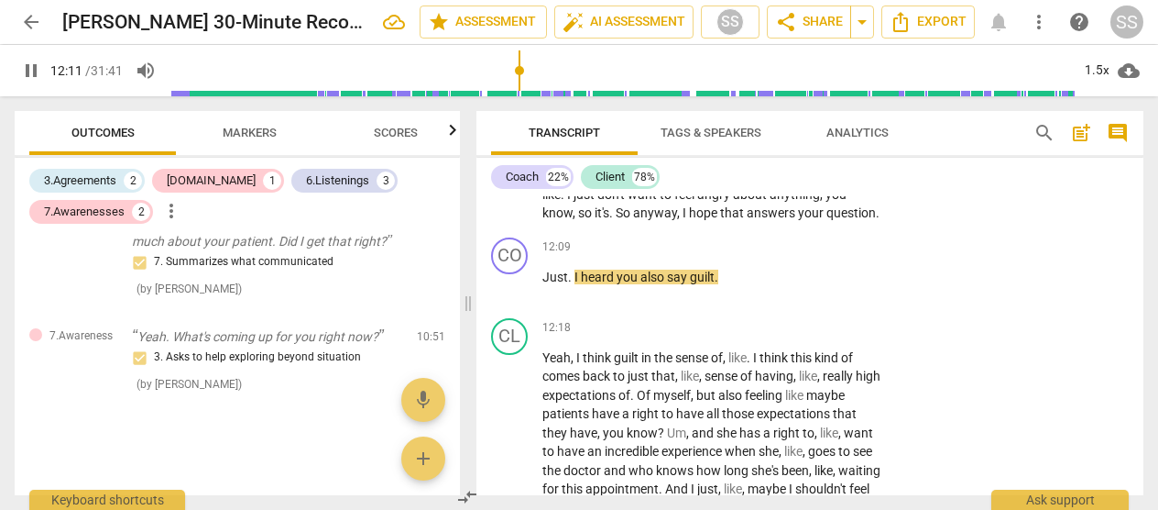
scroll to position [4451, 0]
click at [512, 287] on span "pause" at bounding box center [510, 284] width 22 height 22
type input "735"
click at [658, 237] on p "Add competency" at bounding box center [826, 245] width 87 height 16
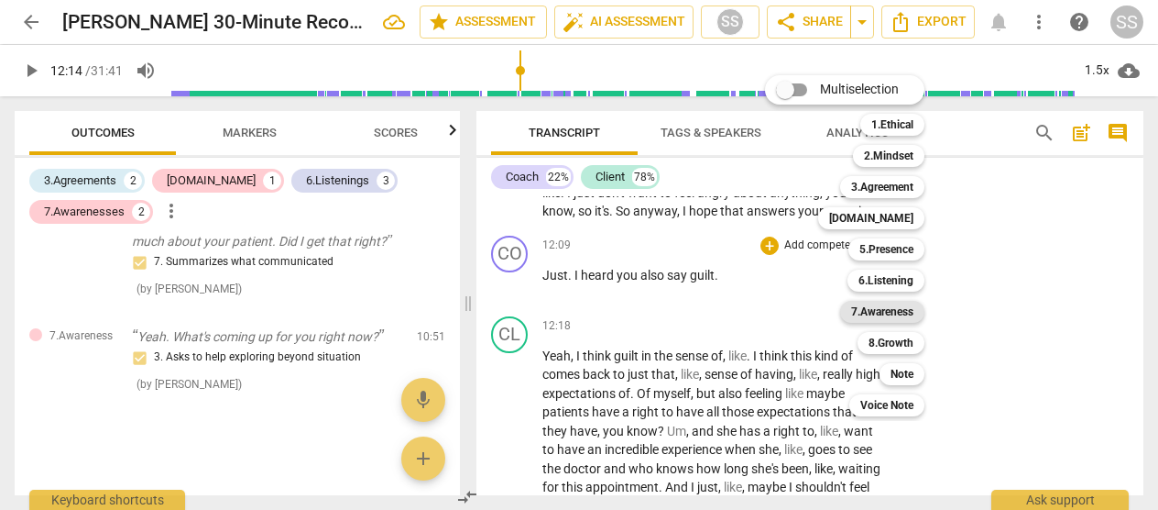
click at [658, 307] on b "7.Awareness" at bounding box center [882, 312] width 62 height 22
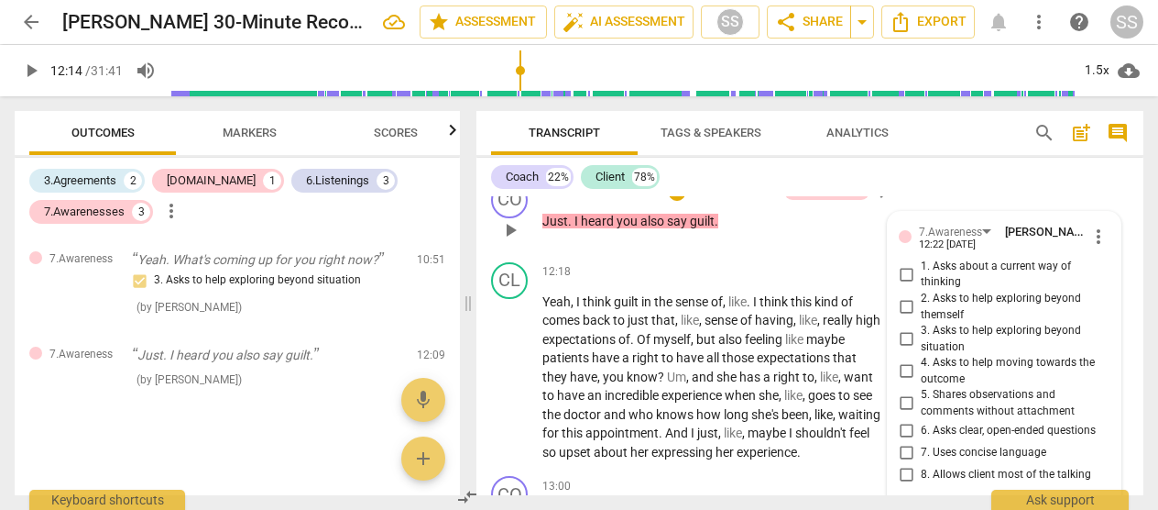
scroll to position [4495, 0]
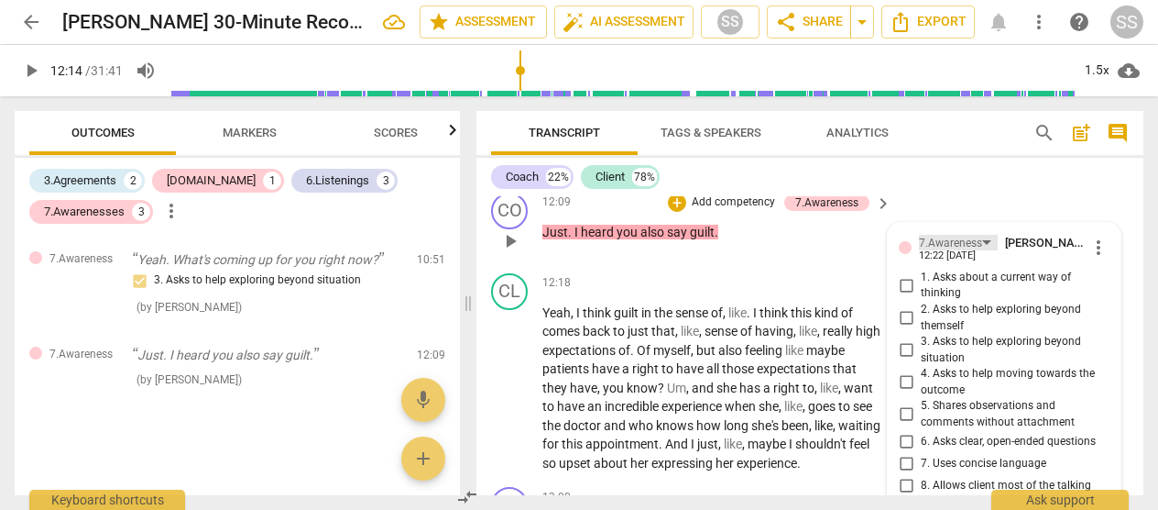
click at [658, 243] on div "7.Awareness" at bounding box center [958, 243] width 79 height 16
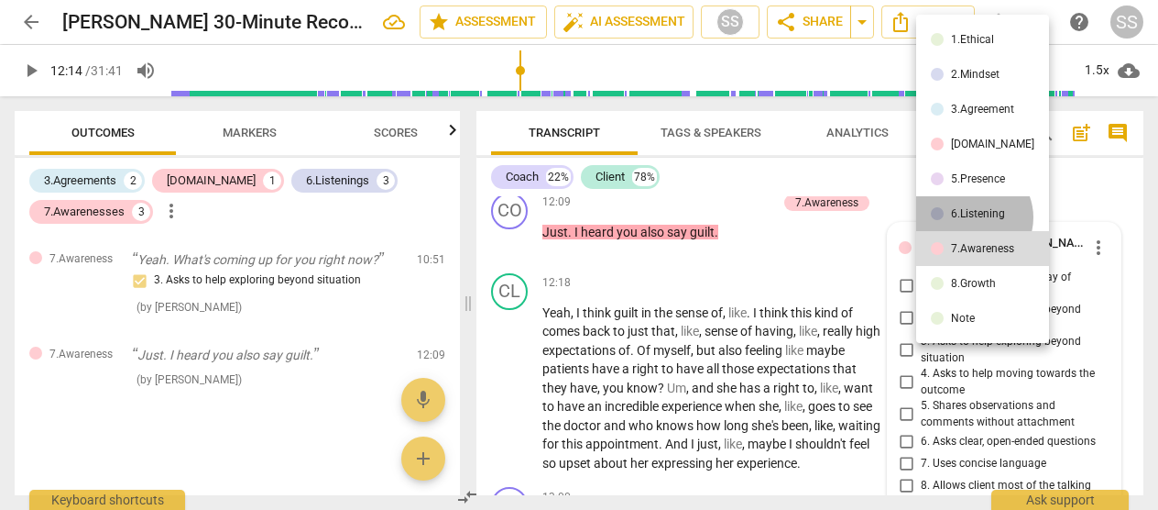
click at [658, 217] on div "6.Listening" at bounding box center [978, 213] width 54 height 11
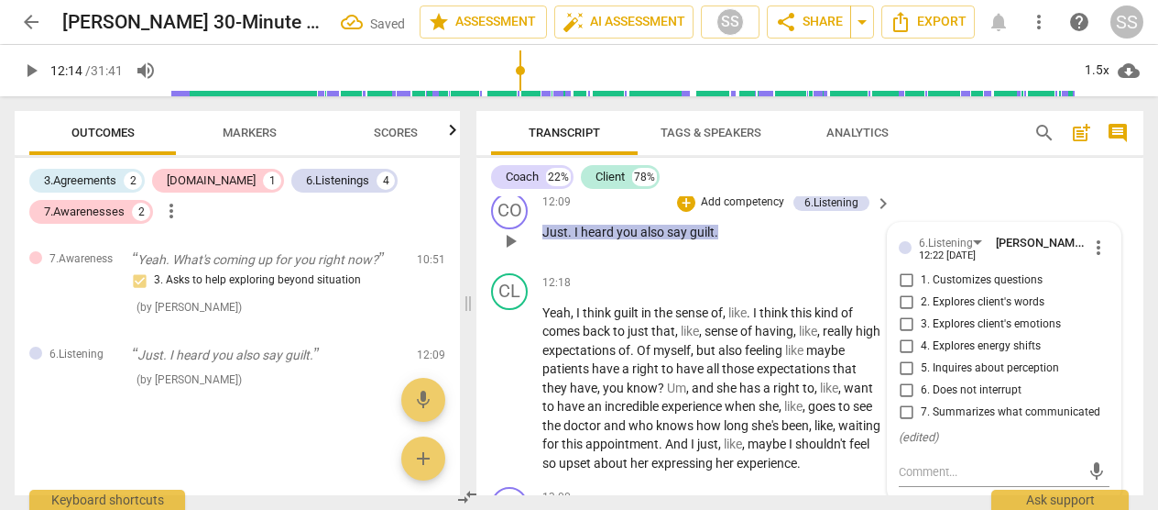
click at [658, 299] on input "2. Explores client's words" at bounding box center [906, 302] width 29 height 22
checkbox input "true"
click at [658, 251] on div "12:09 + Add competency 6.Listening keyboard_arrow_right Just . I heard you also…" at bounding box center [718, 225] width 351 height 66
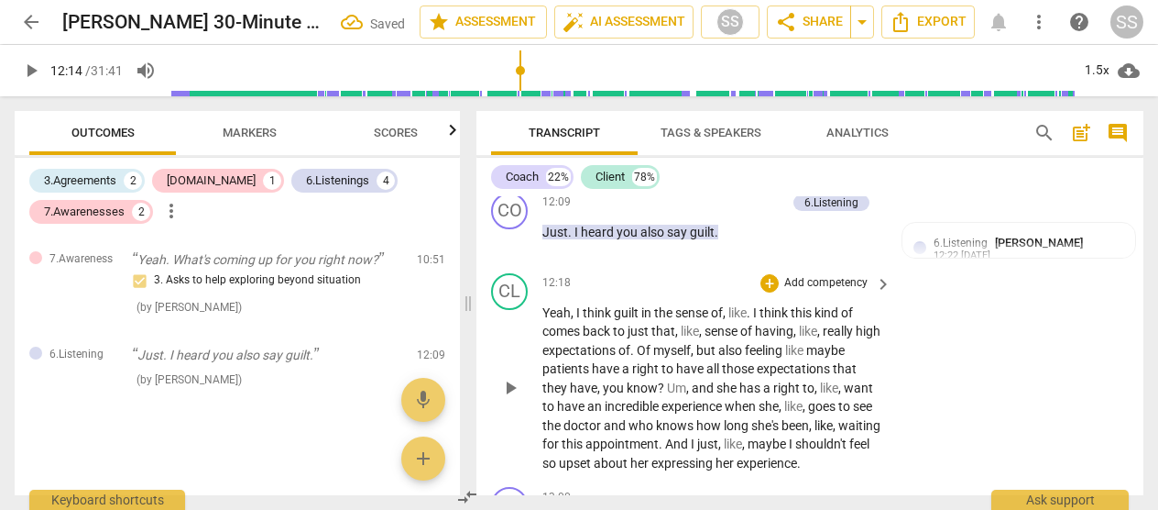
click at [506, 387] on span "play_arrow" at bounding box center [510, 388] width 22 height 22
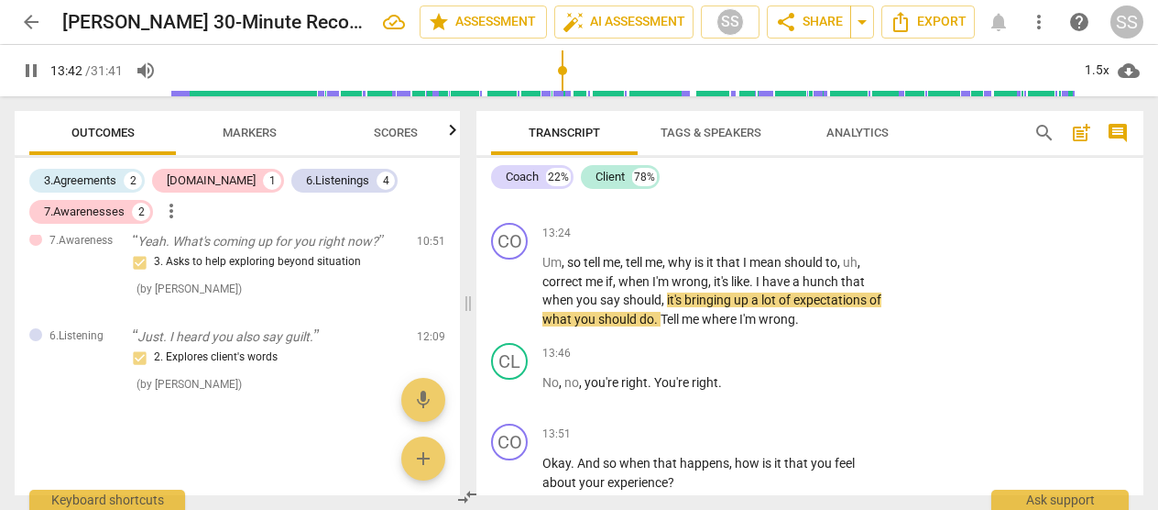
scroll to position [4958, 0]
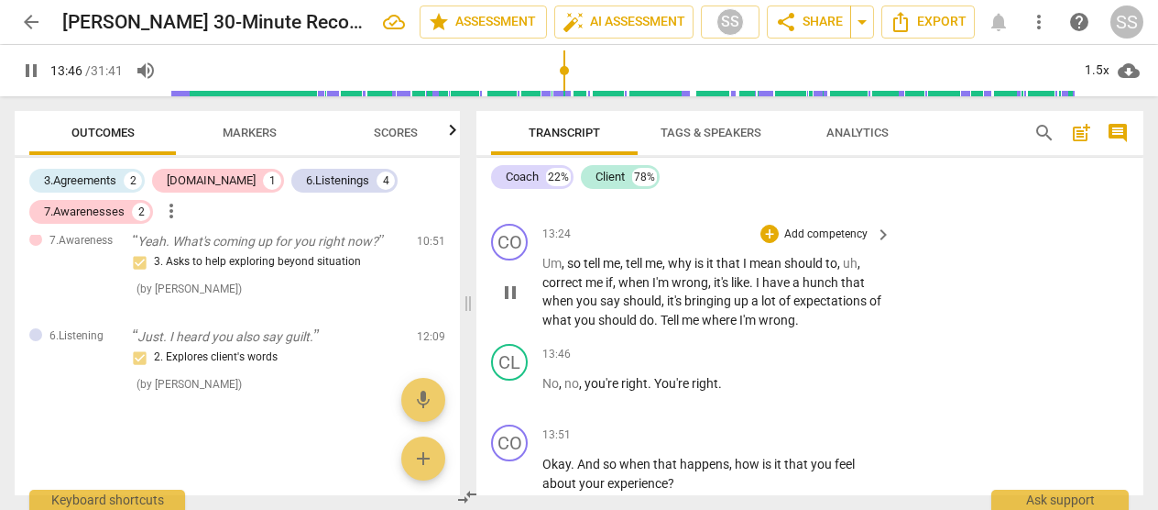
click at [510, 303] on span "pause" at bounding box center [510, 292] width 22 height 22
type input "827"
click at [658, 243] on p "Add competency" at bounding box center [826, 234] width 87 height 16
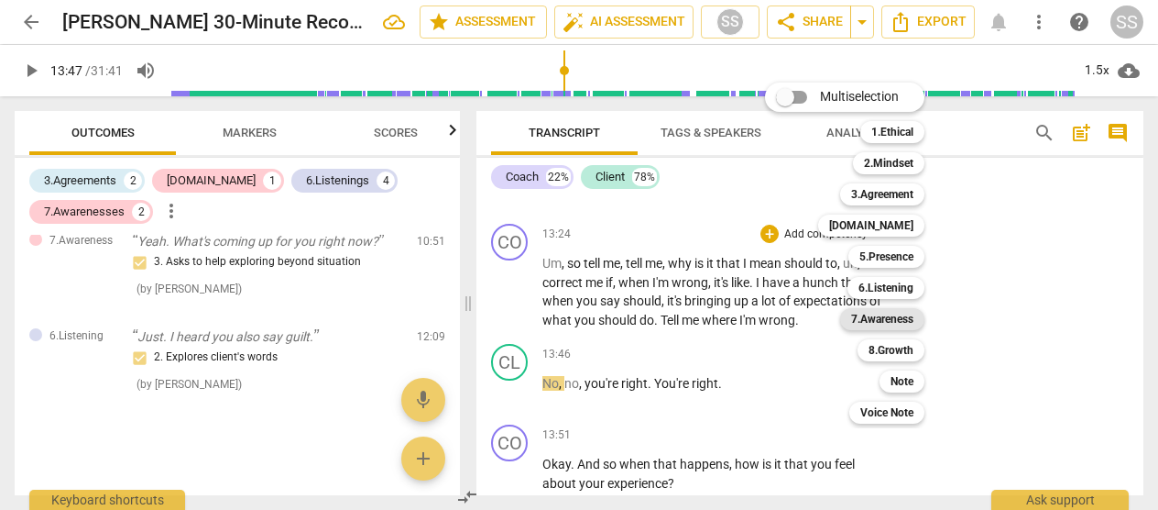
click at [658, 309] on b "7.Awareness" at bounding box center [882, 319] width 62 height 22
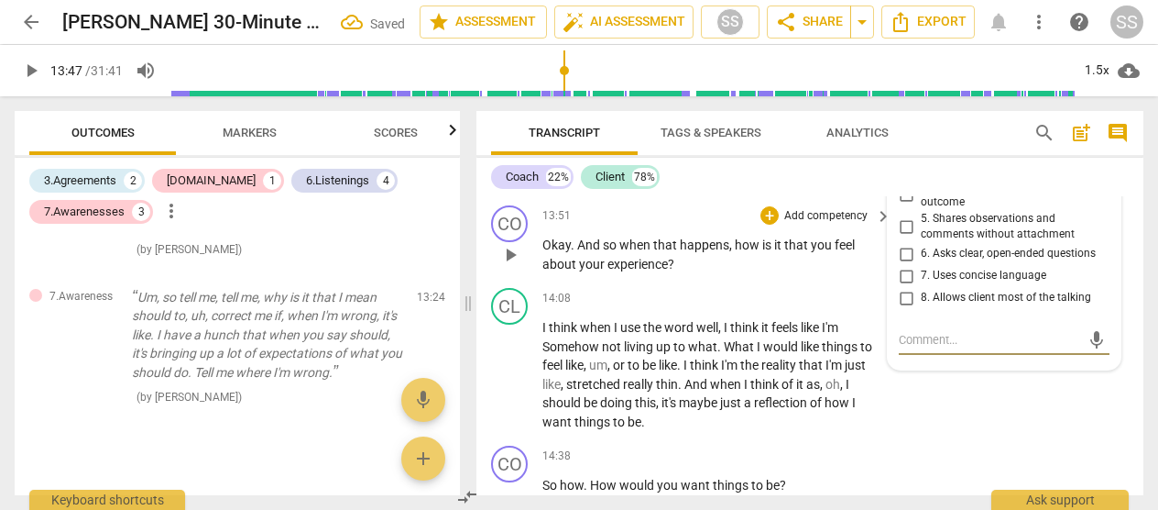
scroll to position [5176, 0]
click at [658, 238] on input "5. Shares observations and comments without attachment" at bounding box center [906, 227] width 29 height 22
checkbox input "true"
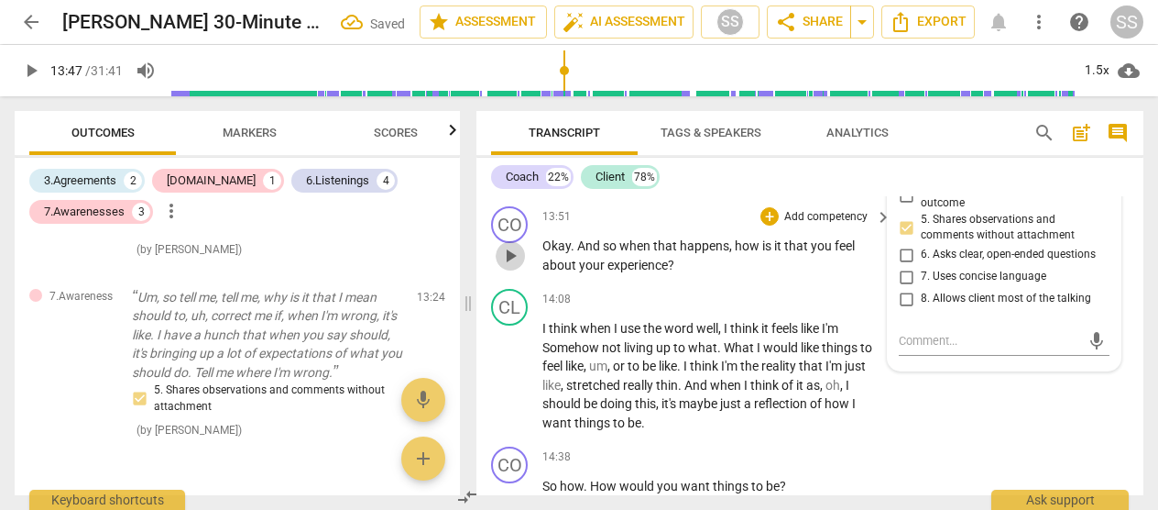
click at [507, 267] on span "play_arrow" at bounding box center [510, 256] width 22 height 22
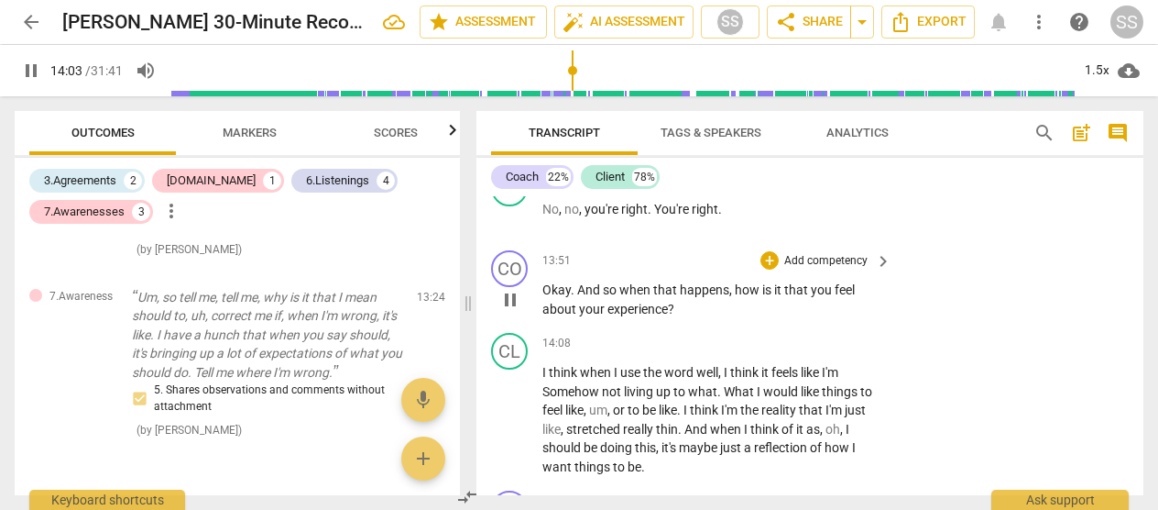
scroll to position [5142, 0]
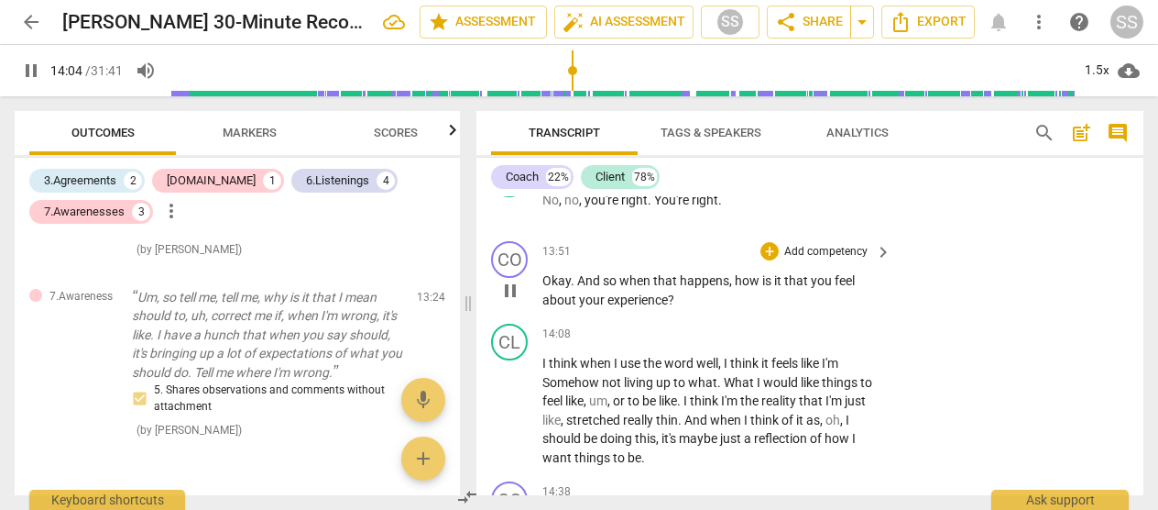
click at [510, 302] on span "pause" at bounding box center [510, 291] width 22 height 22
type input "846"
click at [658, 260] on p "Add competency" at bounding box center [826, 252] width 87 height 16
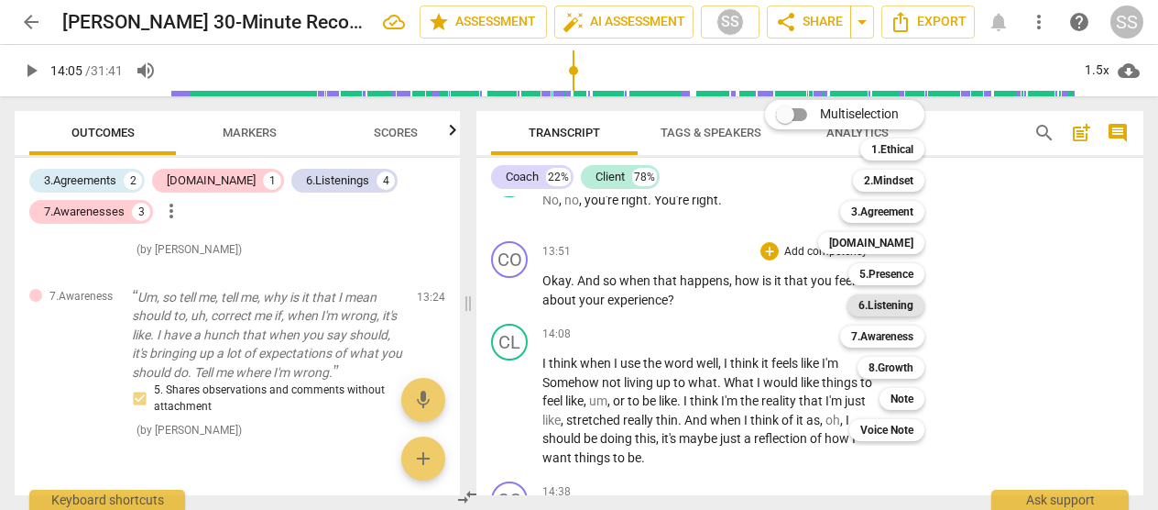
click at [658, 304] on b "6.Listening" at bounding box center [886, 305] width 55 height 22
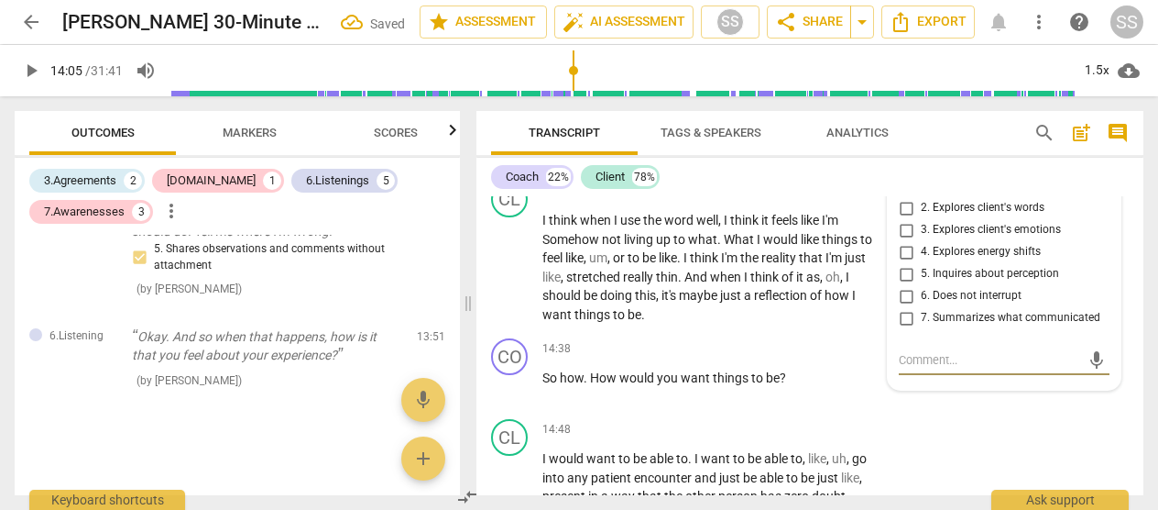
scroll to position [5286, 0]
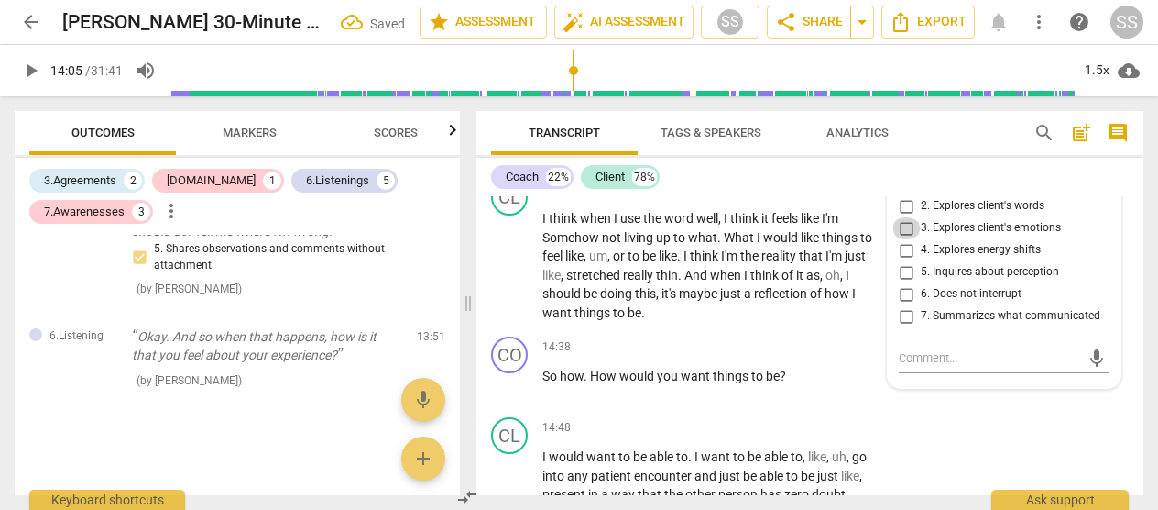
click at [658, 239] on input "3. Explores client's emotions" at bounding box center [906, 228] width 29 height 22
checkbox input "true"
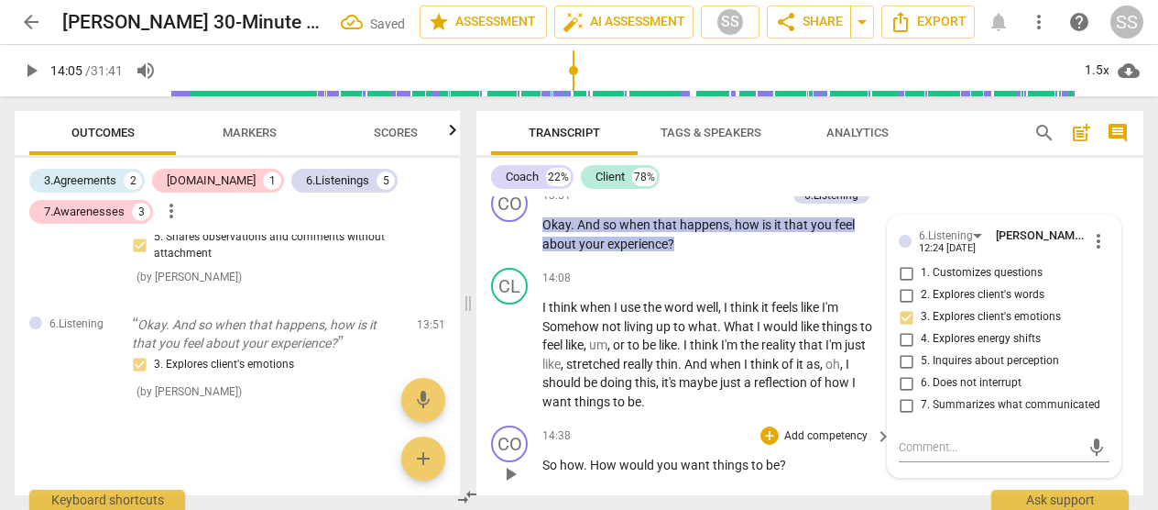
scroll to position [5199, 0]
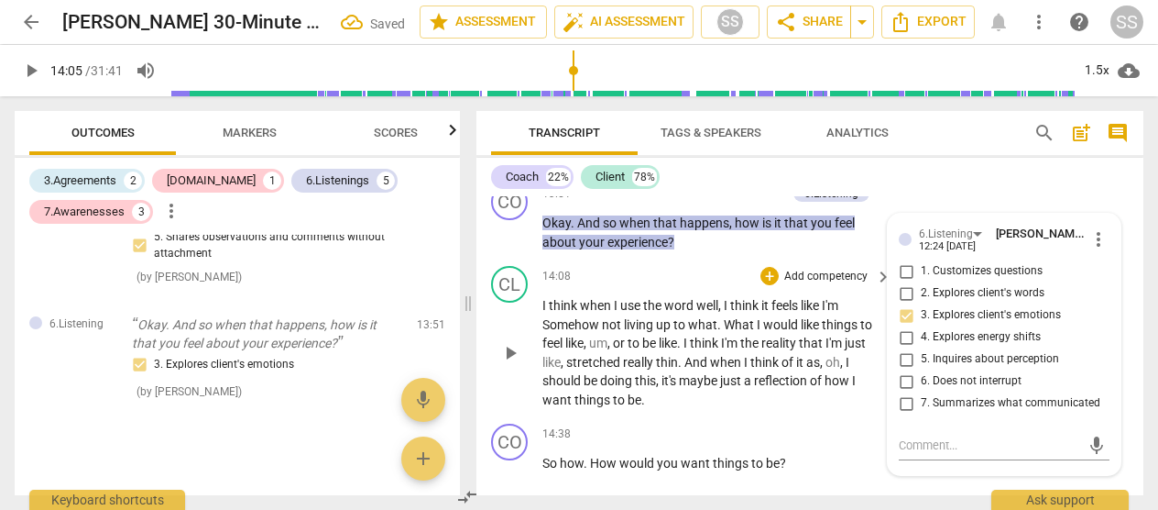
click at [510, 364] on span "play_arrow" at bounding box center [510, 353] width 22 height 22
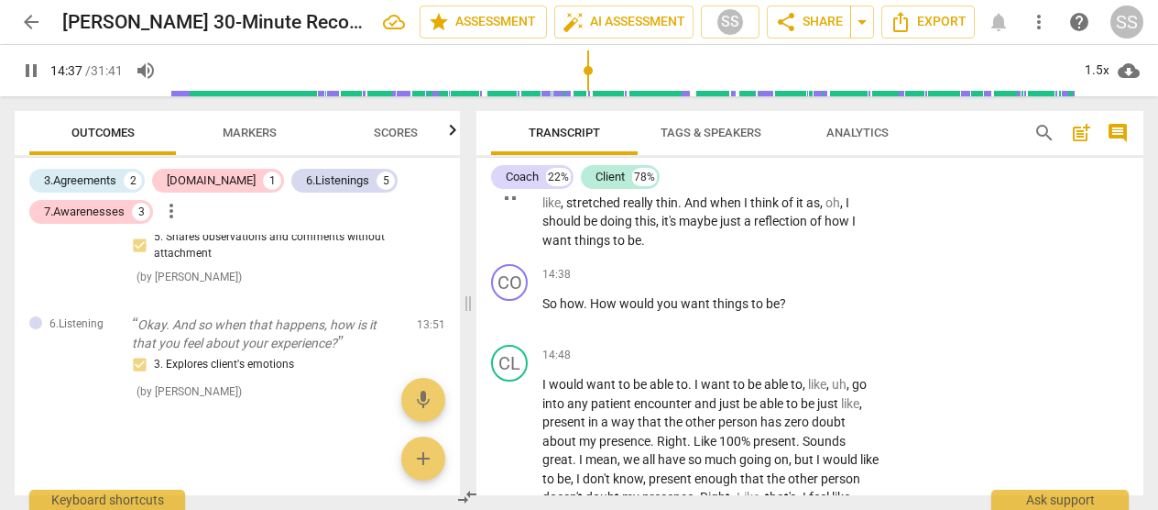
scroll to position [5369, 0]
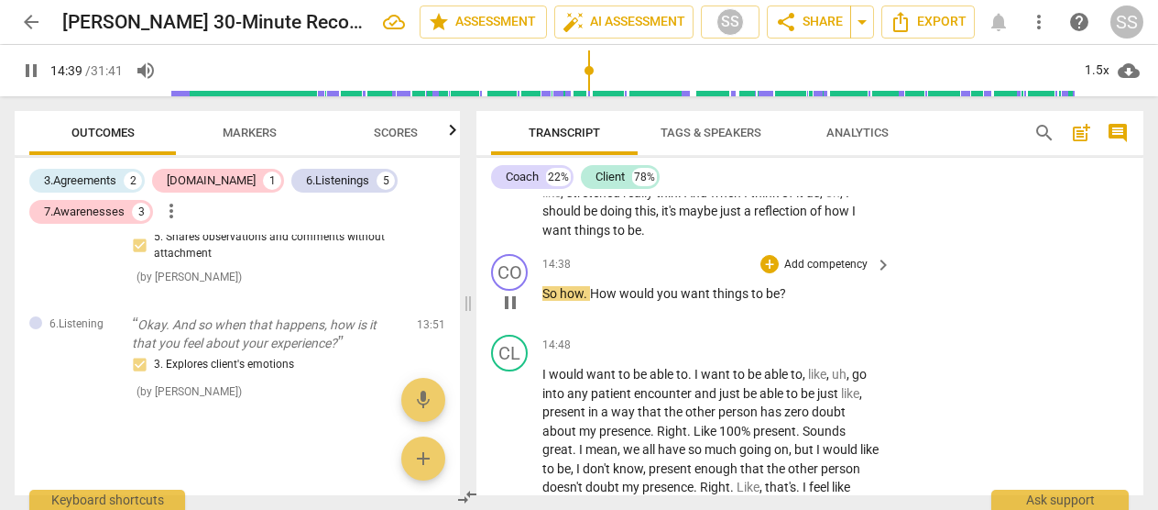
click at [507, 313] on span "pause" at bounding box center [510, 302] width 22 height 22
type input "880"
click at [658, 273] on p "Add competency" at bounding box center [826, 265] width 87 height 16
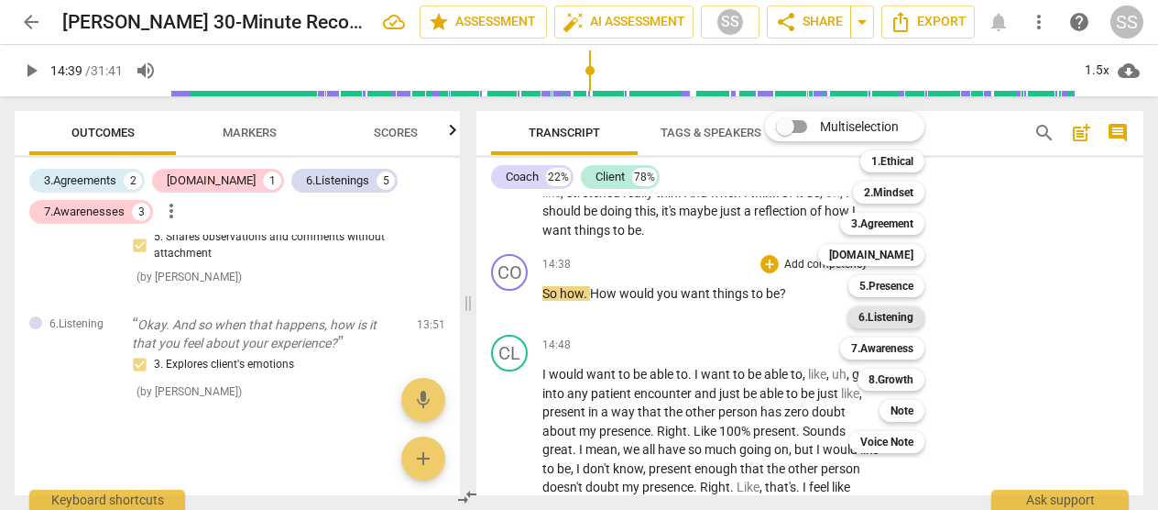
click at [658, 309] on div "6.Listening" at bounding box center [886, 317] width 77 height 22
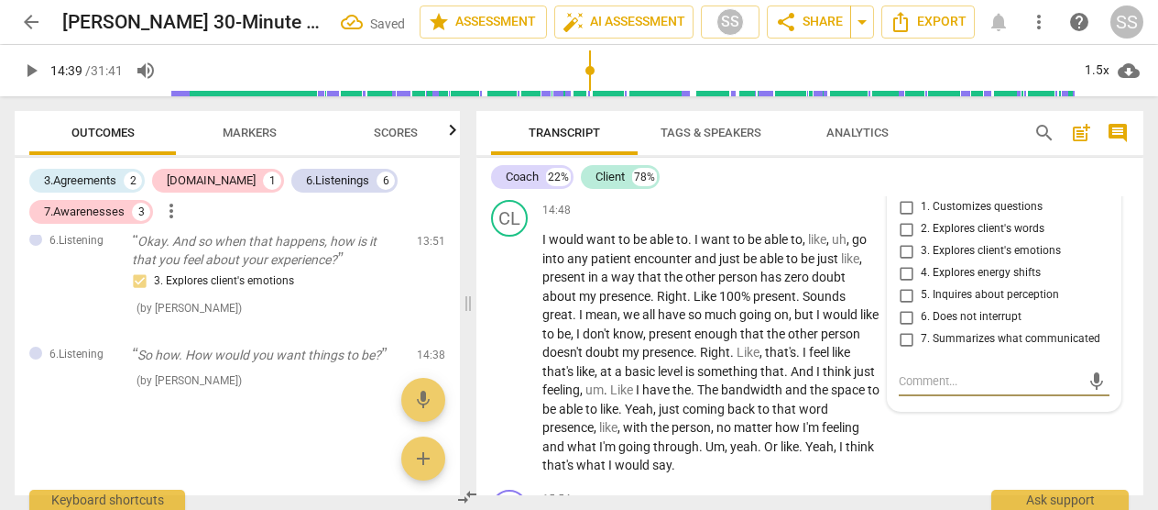
scroll to position [5502, 0]
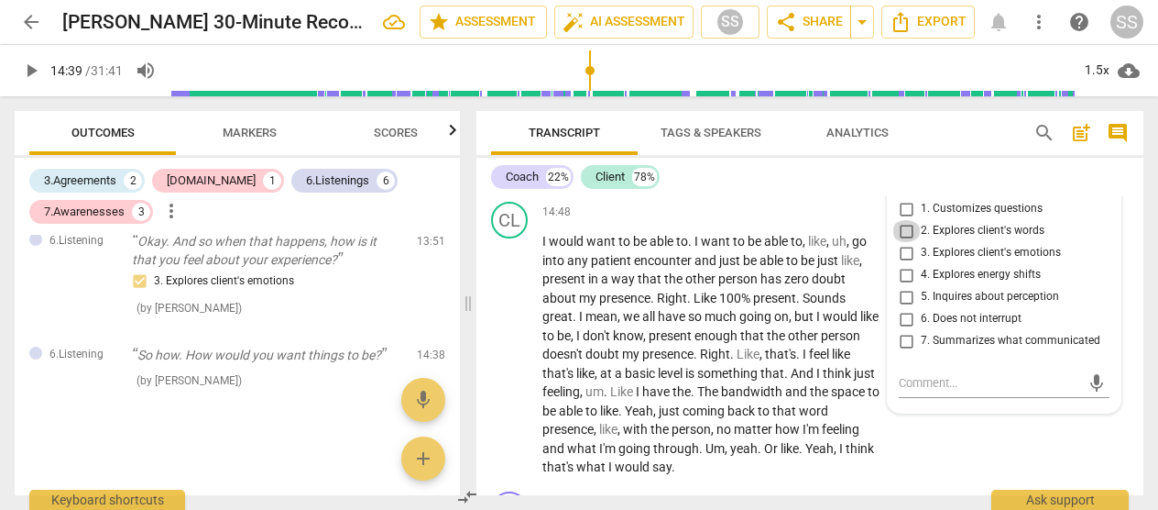
click at [658, 242] on input "2. Explores client's words" at bounding box center [906, 231] width 29 height 22
checkbox input "true"
click at [528, 377] on div "play_arrow pause" at bounding box center [519, 354] width 47 height 233
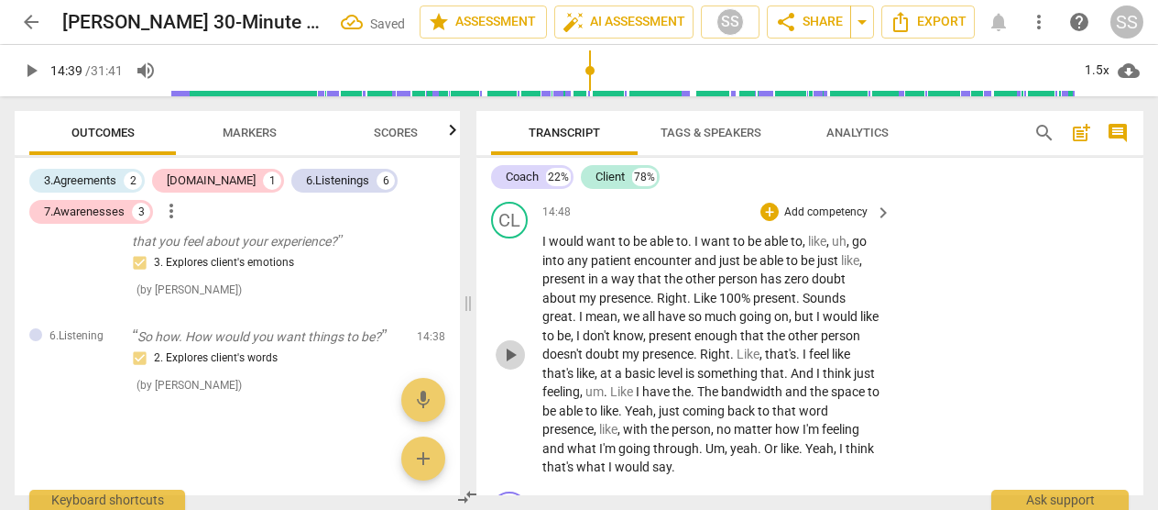
click at [507, 366] on span "play_arrow" at bounding box center [510, 355] width 22 height 22
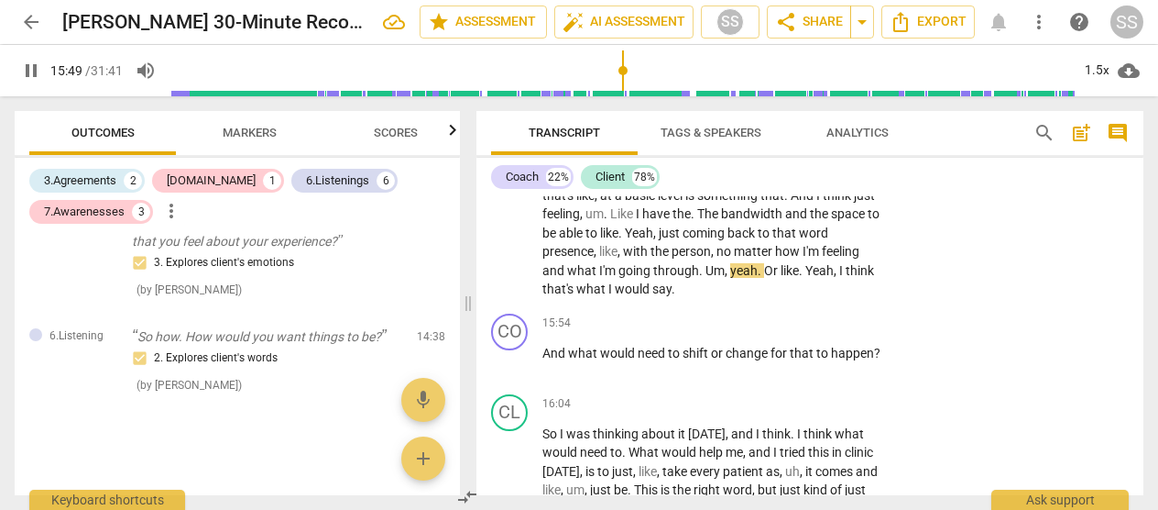
scroll to position [5682, 0]
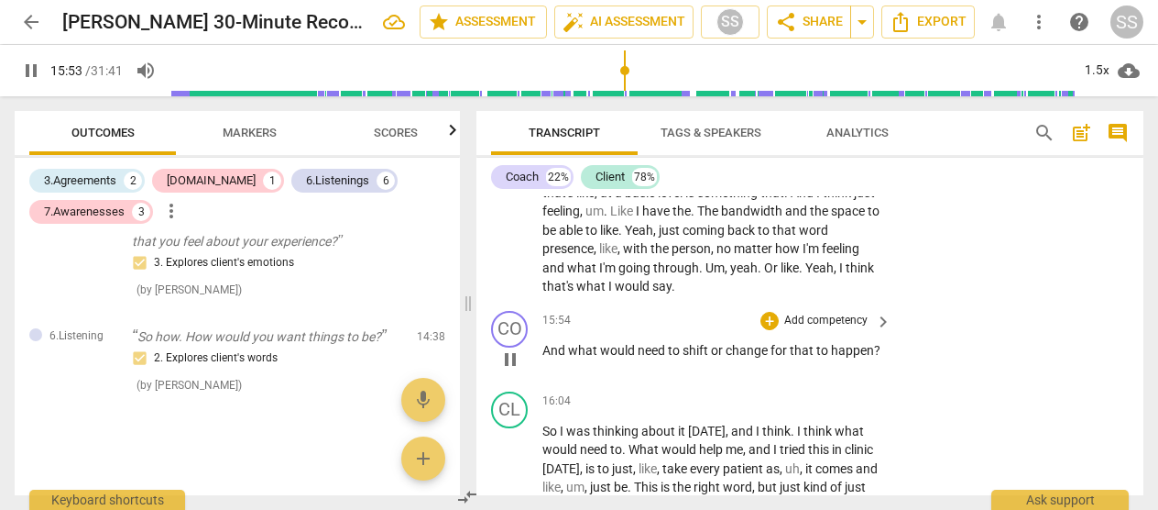
click at [504, 370] on span "pause" at bounding box center [510, 359] width 22 height 22
type input "954"
click at [658, 329] on p "Add competency" at bounding box center [826, 321] width 87 height 16
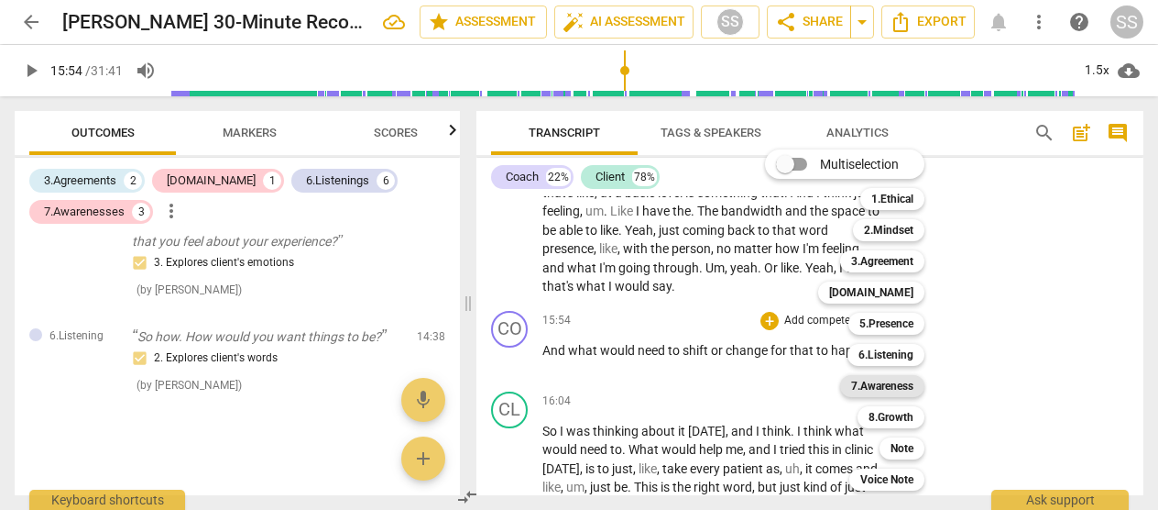
click at [658, 383] on b "7.Awareness" at bounding box center [882, 386] width 62 height 22
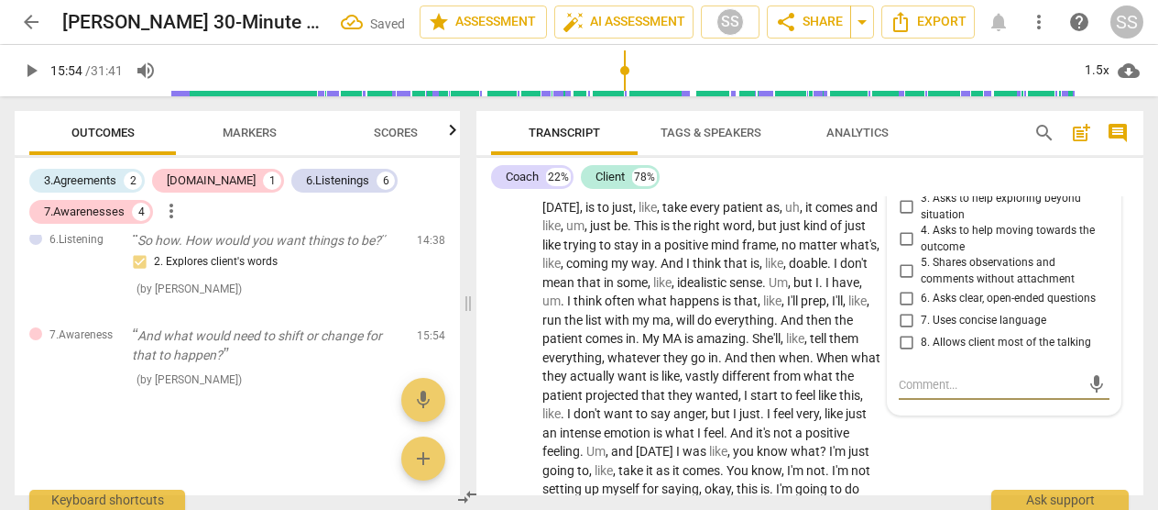
scroll to position [5939, 0]
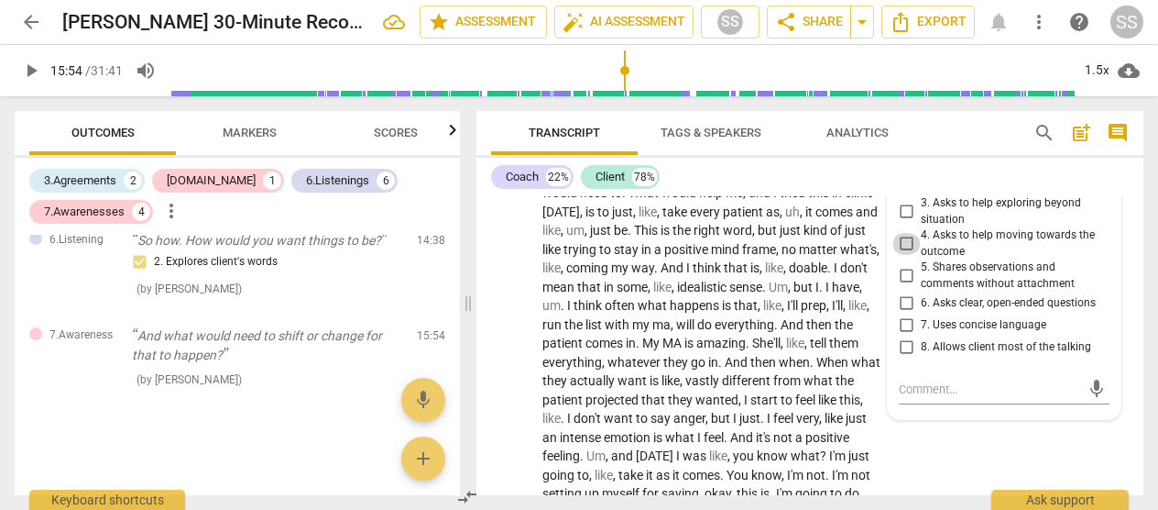
click at [658, 255] on input "4. Asks to help moving towards the outcome" at bounding box center [906, 244] width 29 height 22
checkbox input "true"
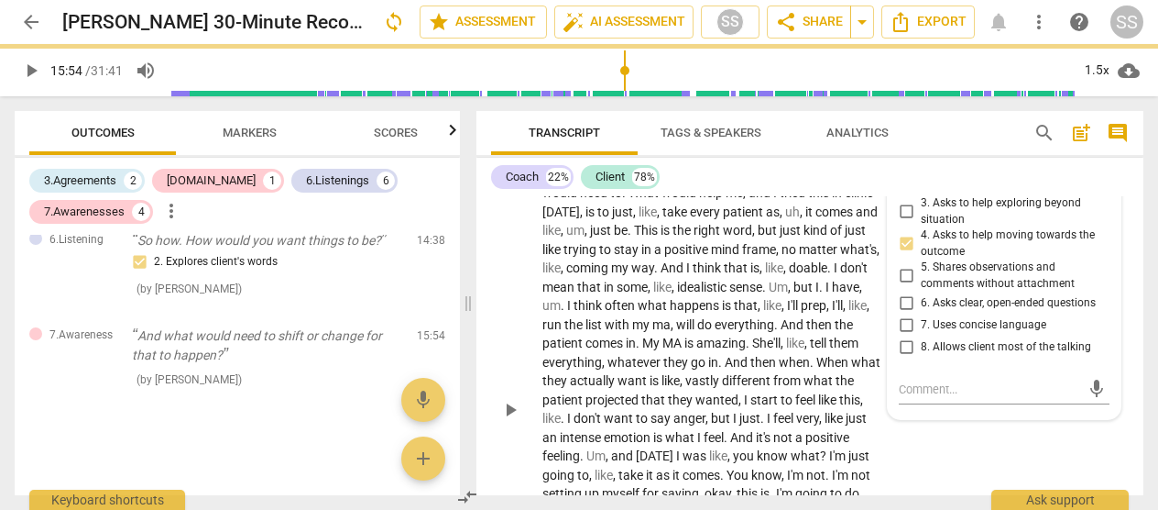
click at [514, 414] on div "play_arrow pause" at bounding box center [519, 409] width 47 height 477
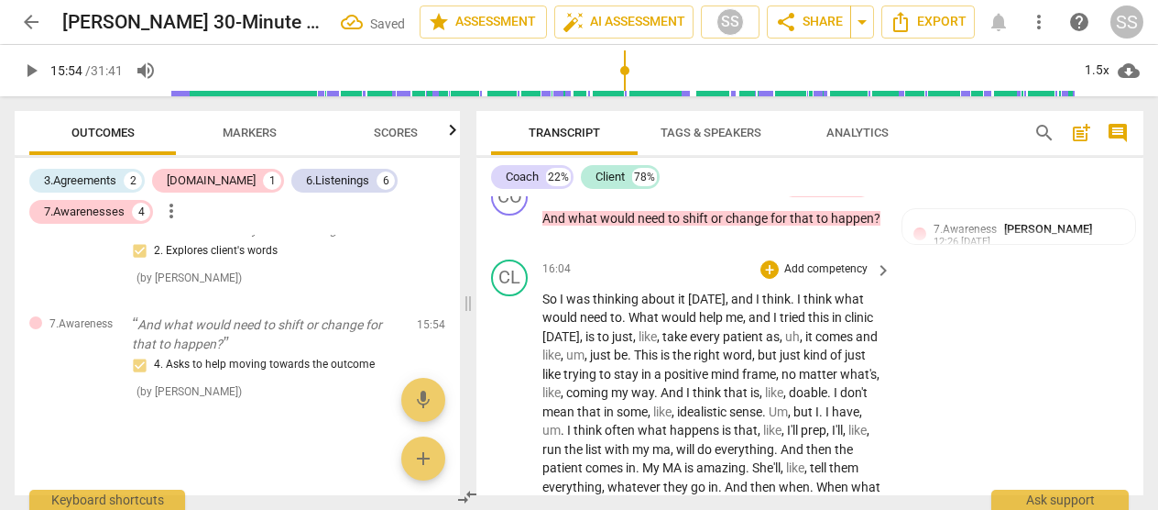
scroll to position [5812, 0]
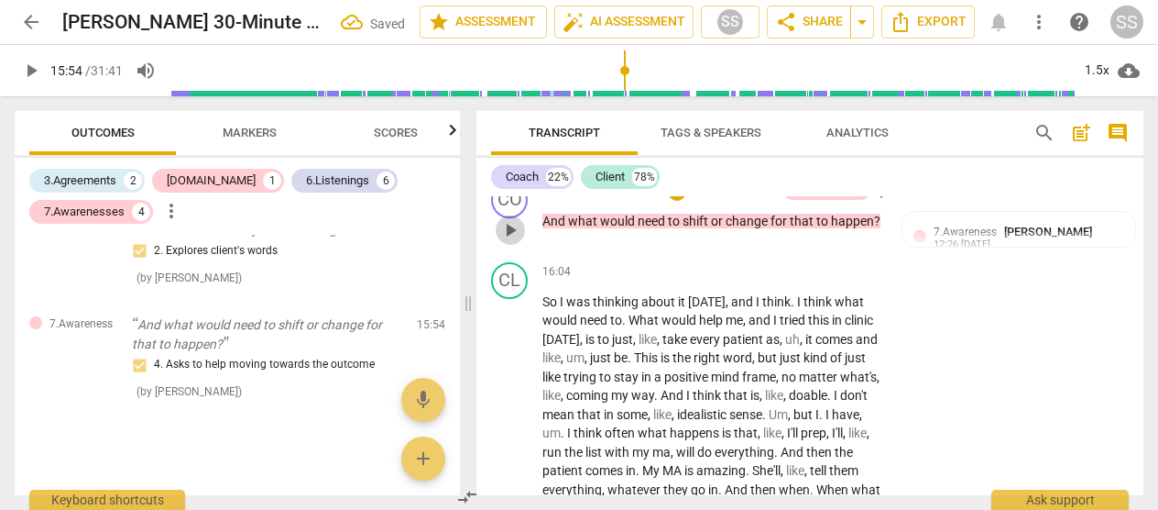
click at [505, 241] on span "play_arrow" at bounding box center [510, 230] width 22 height 22
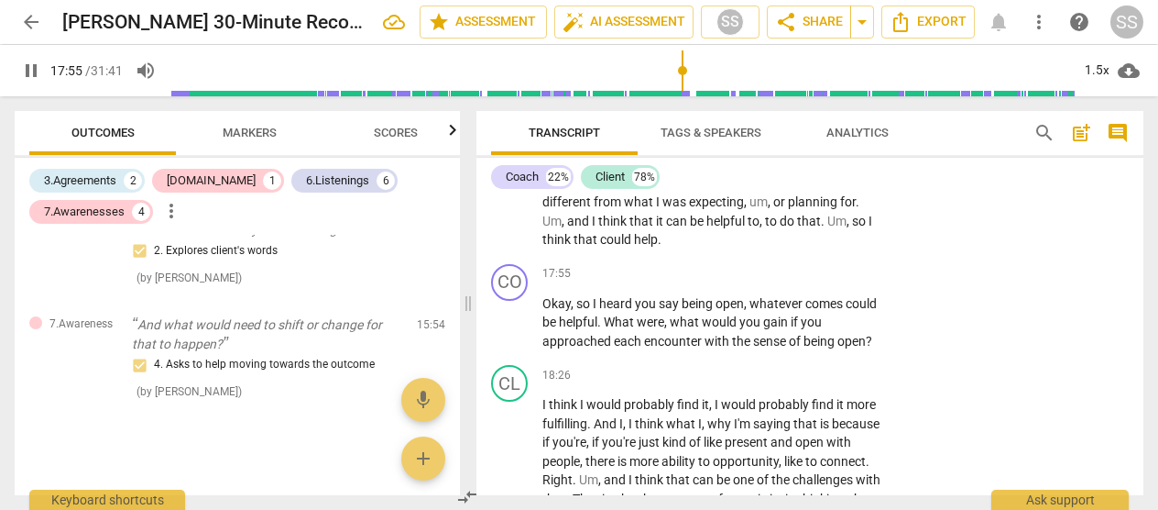
scroll to position [6344, 0]
click at [511, 333] on span "pause" at bounding box center [510, 322] width 22 height 22
type input "1093"
click at [658, 281] on p "Add competency" at bounding box center [826, 273] width 87 height 16
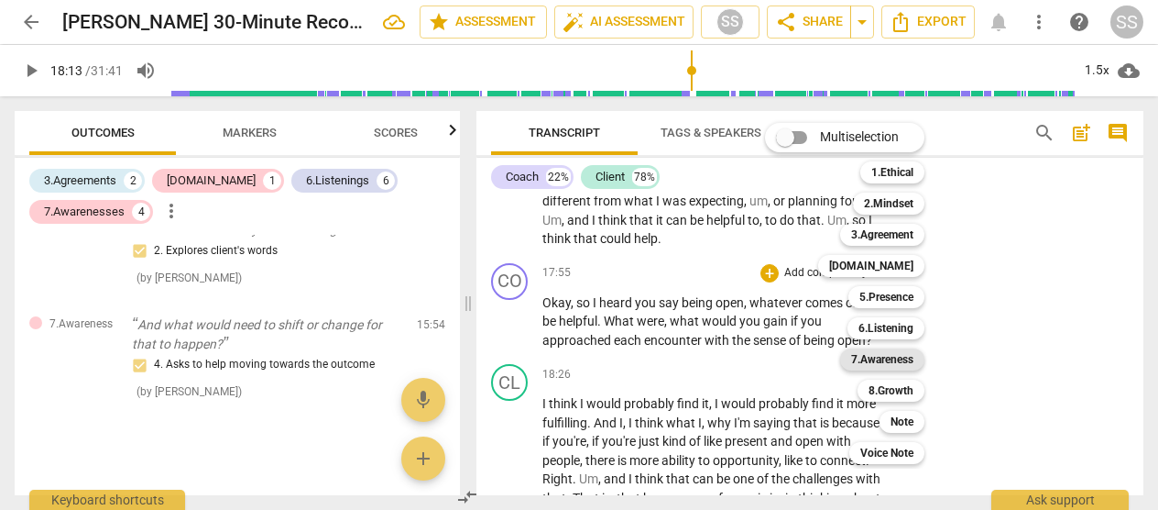
click at [658, 357] on b "7.Awareness" at bounding box center [882, 359] width 62 height 22
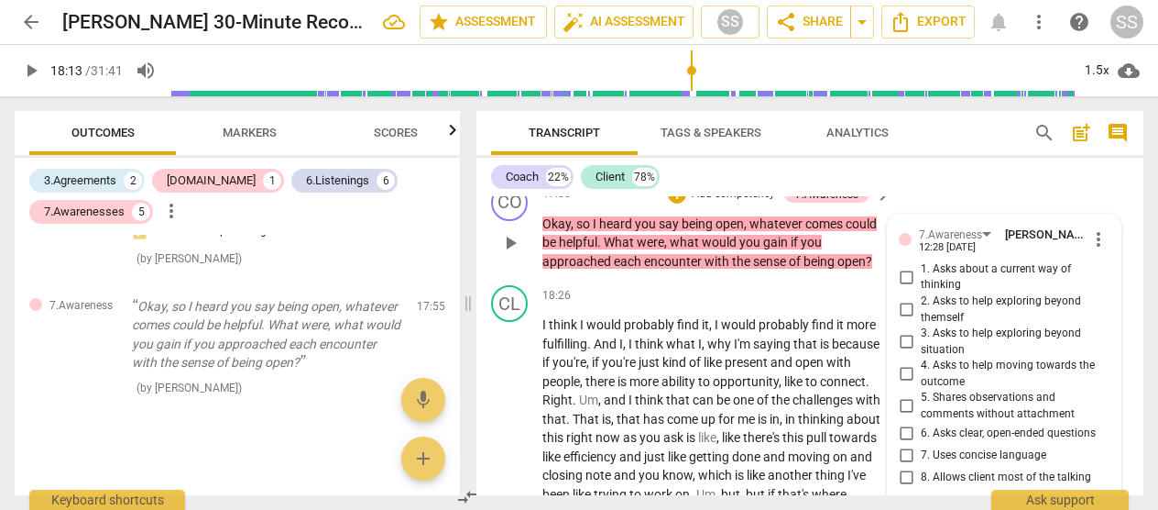
scroll to position [6426, 0]
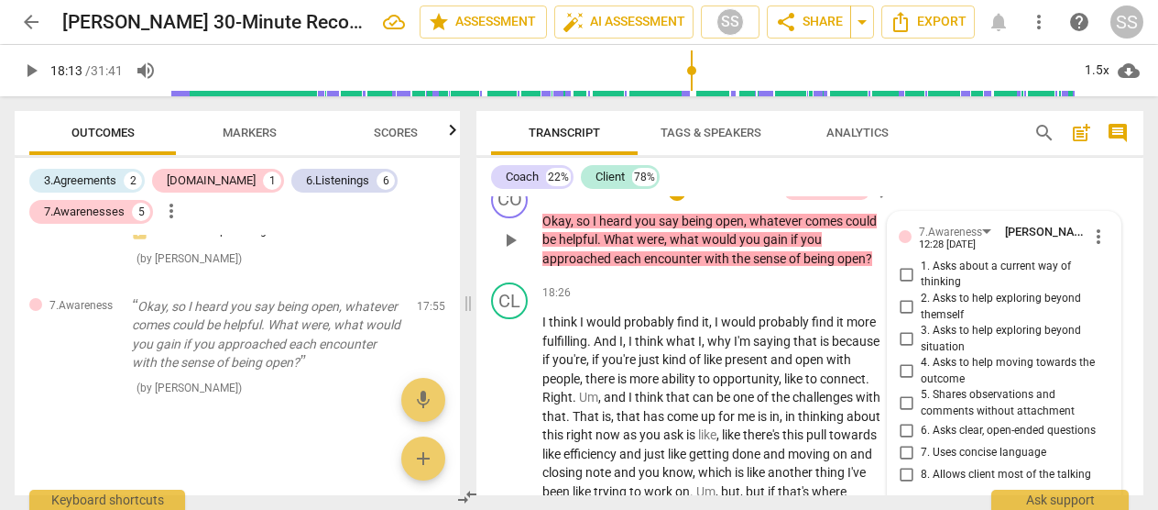
click at [658, 350] on input "3. Asks to help exploring beyond situation" at bounding box center [906, 339] width 29 height 22
checkbox input "true"
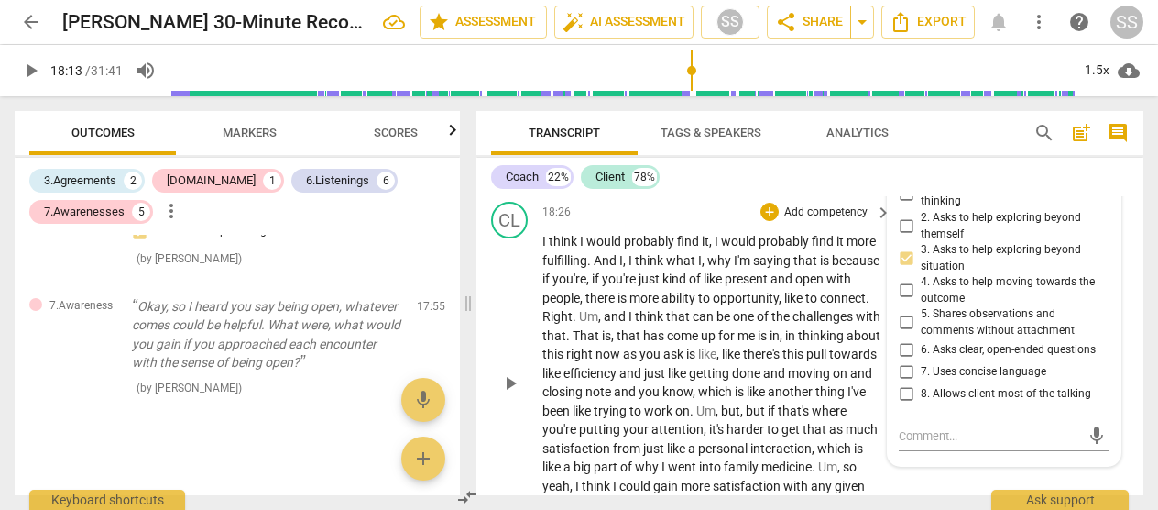
scroll to position [6505, 0]
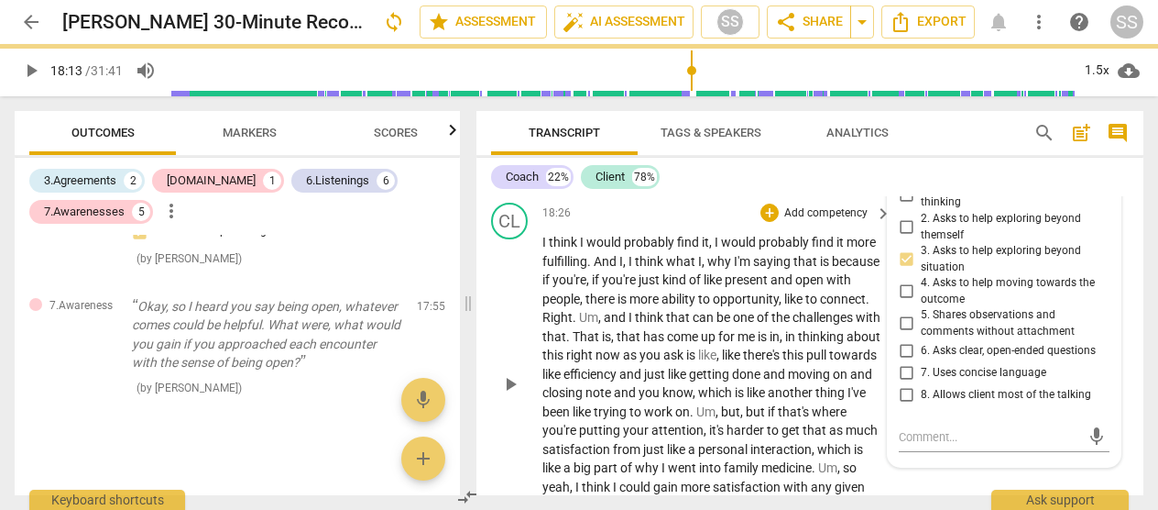
click at [505, 395] on span "play_arrow" at bounding box center [510, 384] width 22 height 22
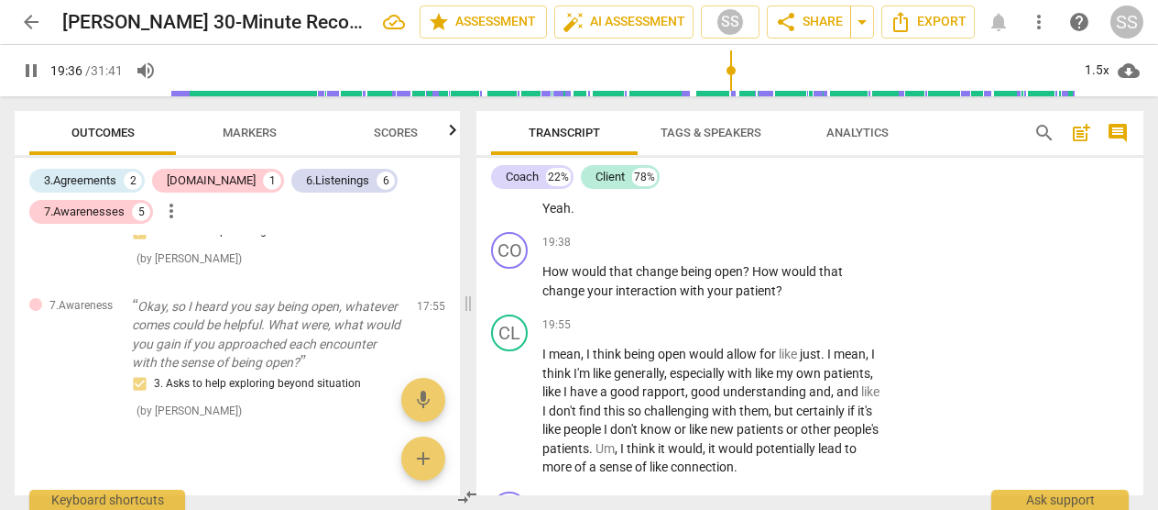
scroll to position [6823, 0]
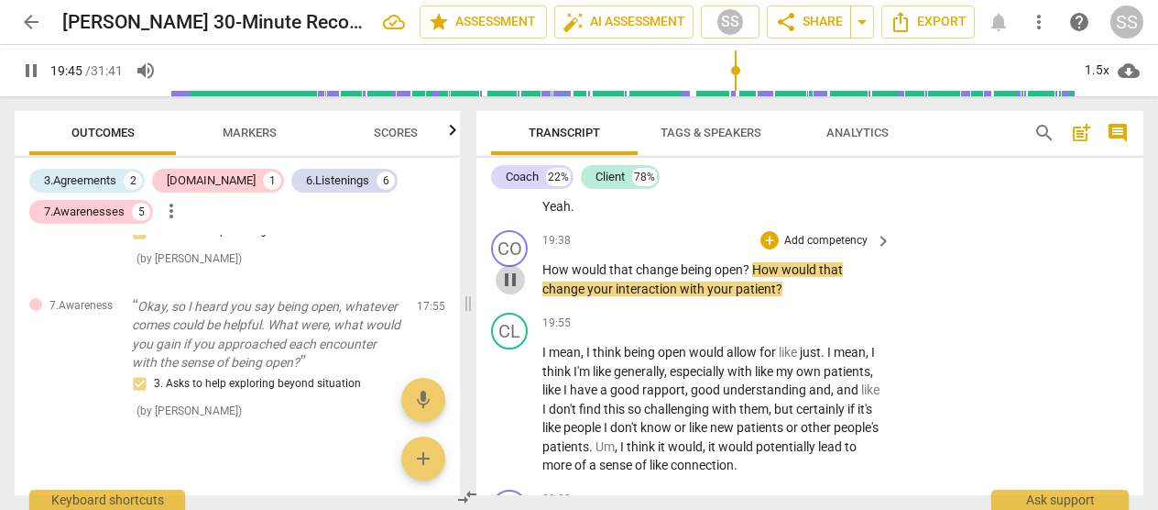
click at [508, 291] on span "pause" at bounding box center [510, 280] width 22 height 22
type input "1186"
click at [511, 267] on div "CO" at bounding box center [509, 248] width 37 height 37
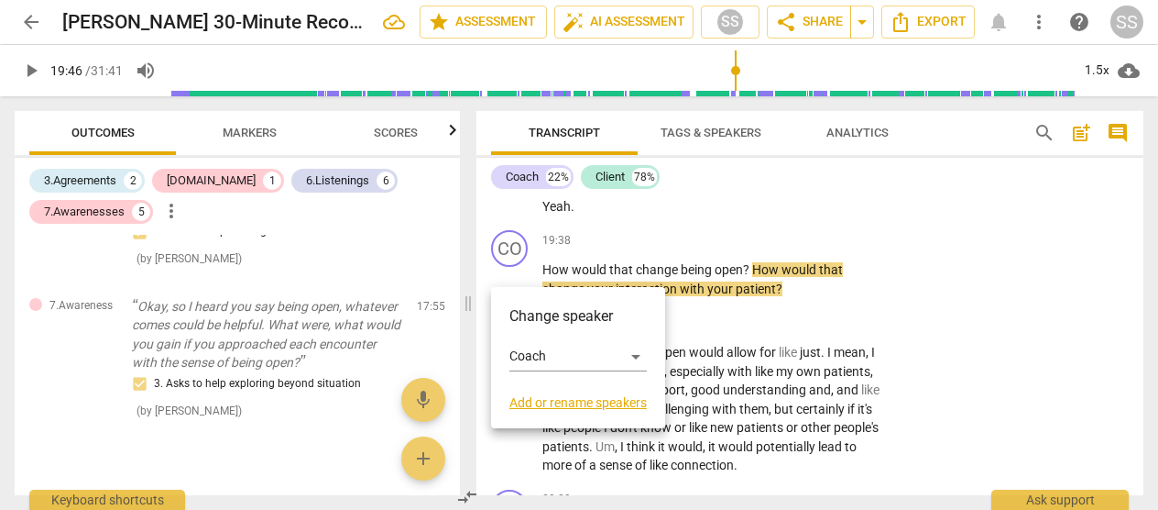
click at [658, 304] on div at bounding box center [579, 255] width 1158 height 510
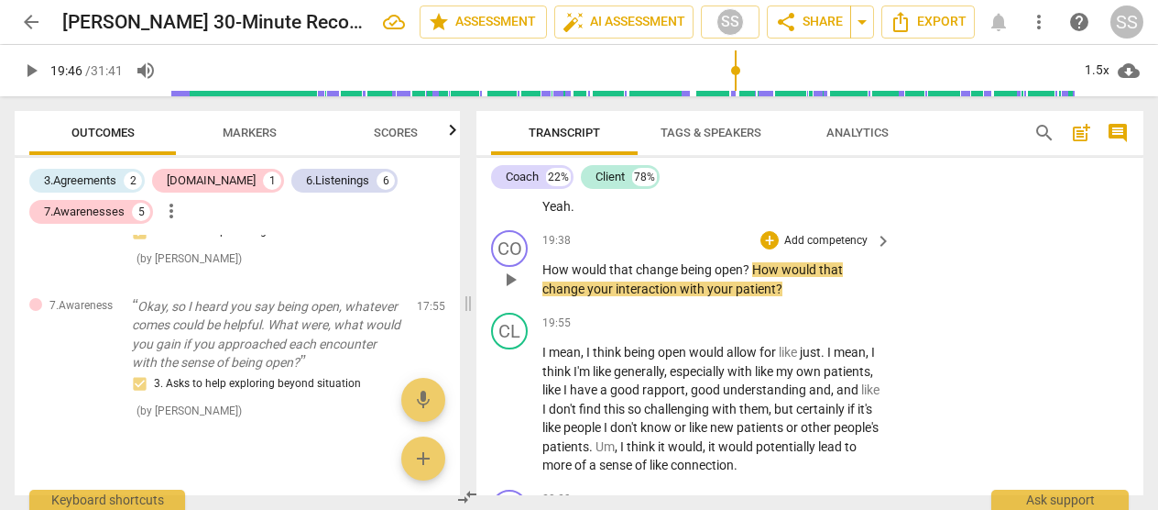
click at [658, 249] on p "Add competency" at bounding box center [826, 241] width 87 height 16
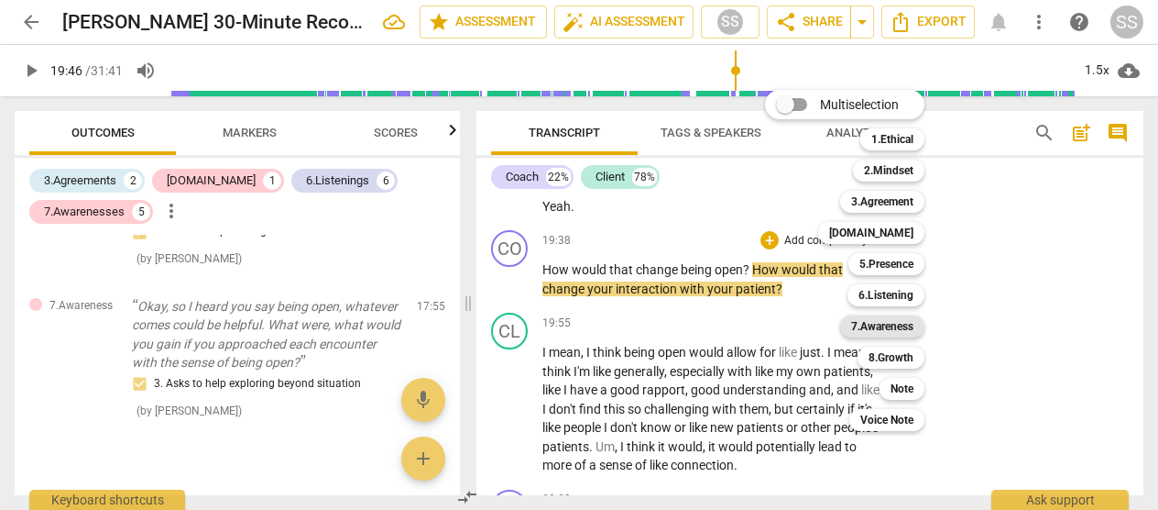
click at [658, 323] on b "7.Awareness" at bounding box center [882, 326] width 62 height 22
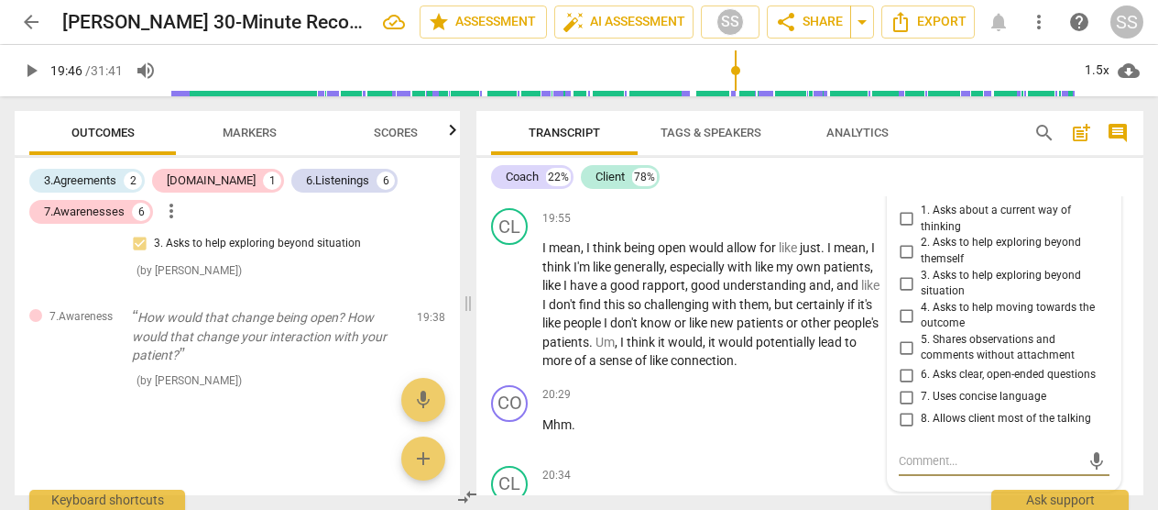
scroll to position [6931, 0]
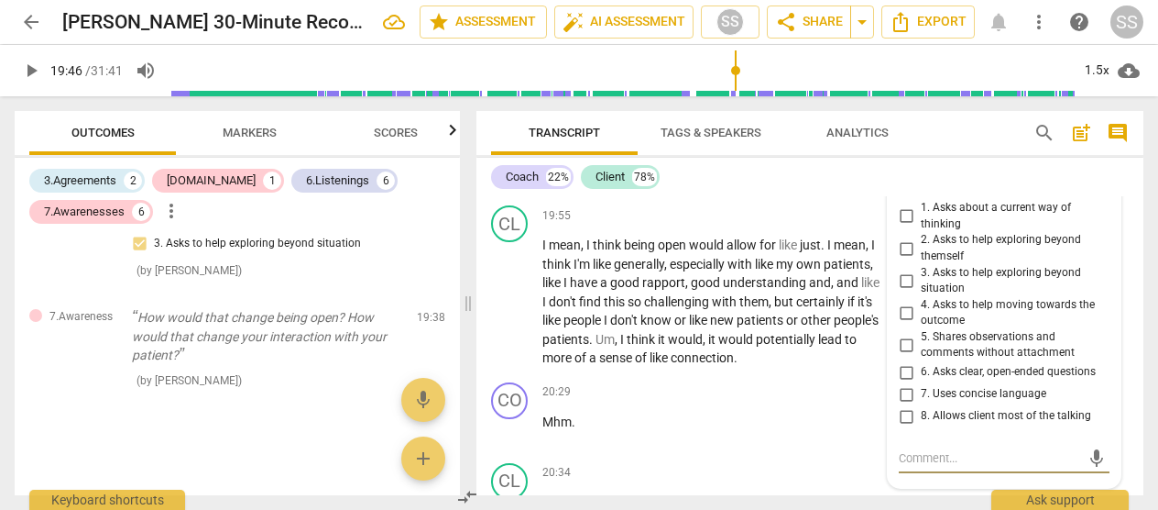
click at [658, 259] on input "2. Asks to help exploring beyond themself" at bounding box center [906, 248] width 29 height 22
checkbox input "true"
click at [658, 466] on textarea at bounding box center [989, 457] width 181 height 17
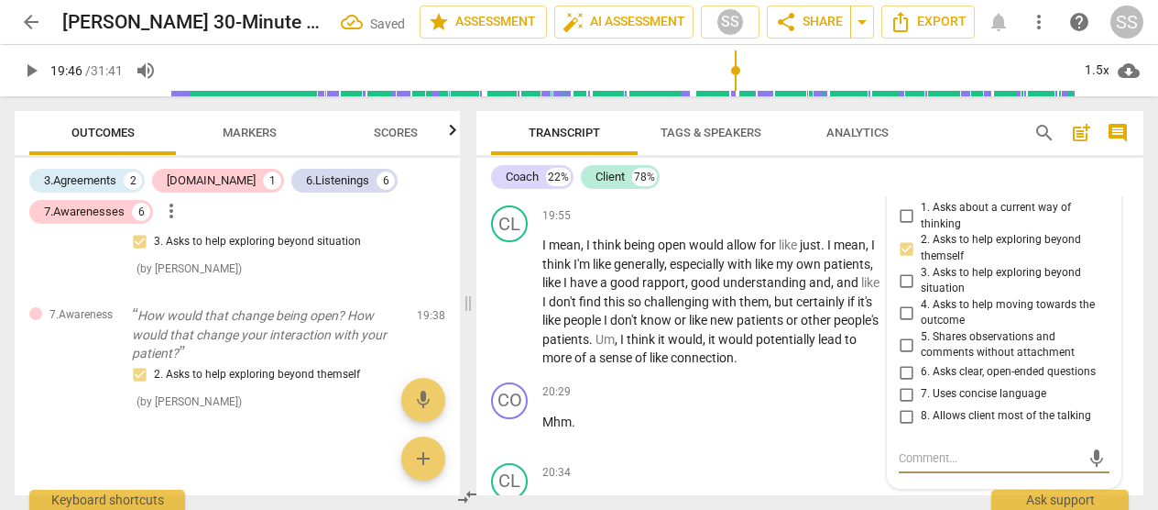
type textarea "G"
type textarea "Gr"
type textarea "Gre"
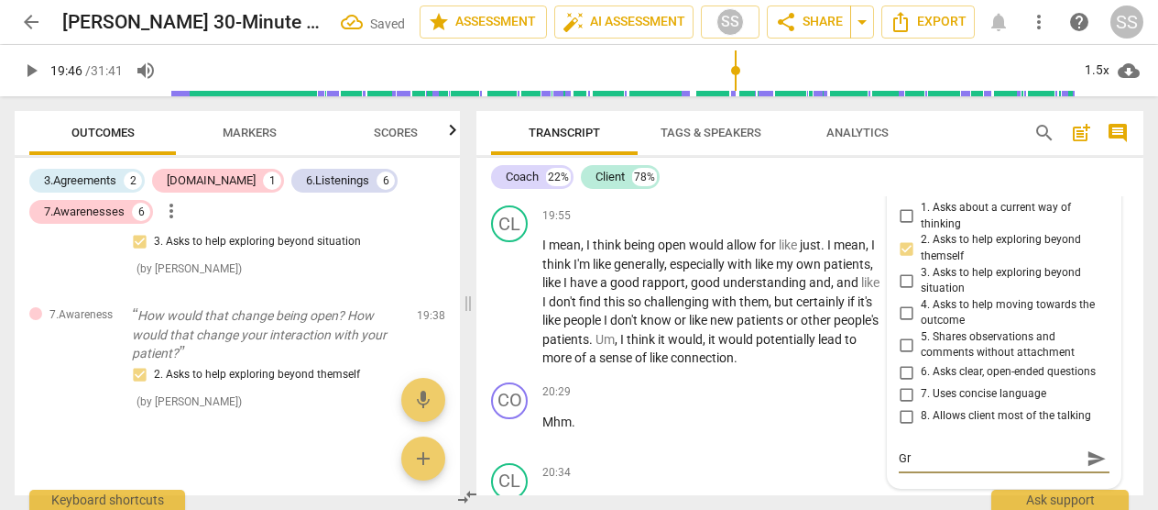
type textarea "Gre"
type textarea "Grea"
type textarea "Great"
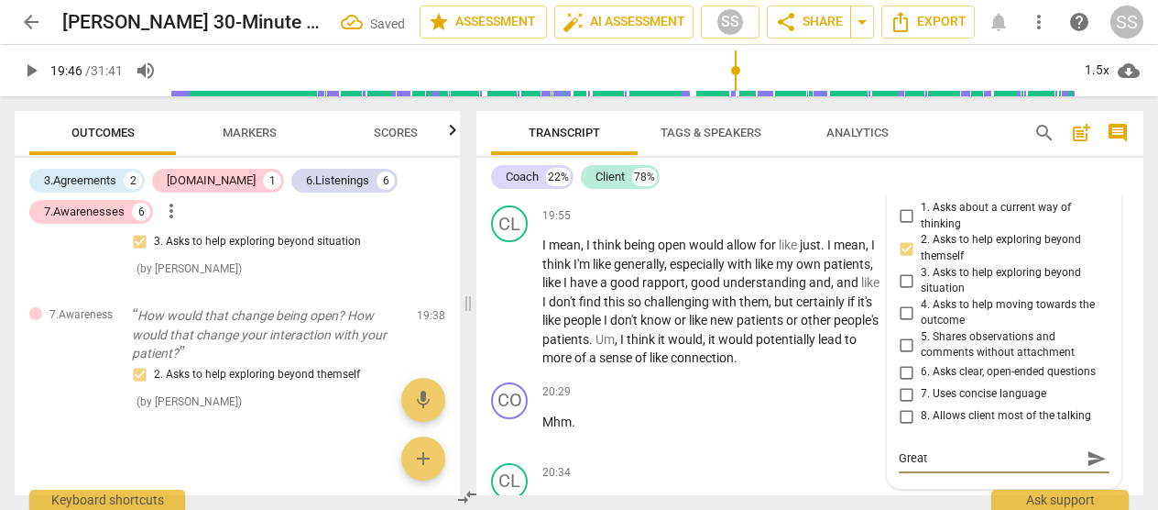
type textarea "Great"
type textarea "Great Q"
type textarea "Great Qu"
type textarea "Great Que"
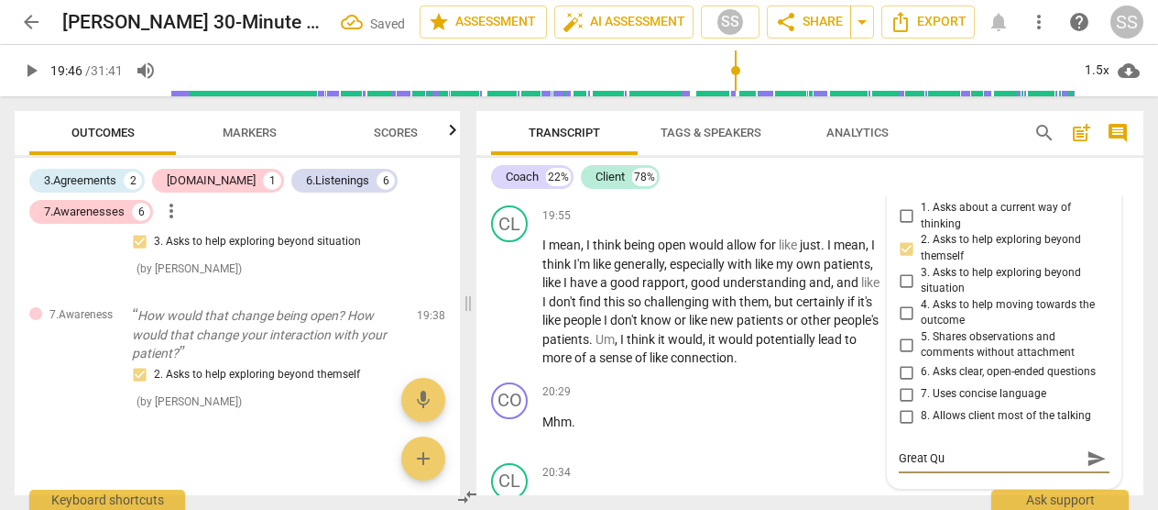
type textarea "Great Que"
type textarea "Great Ques"
type textarea "Great Quest"
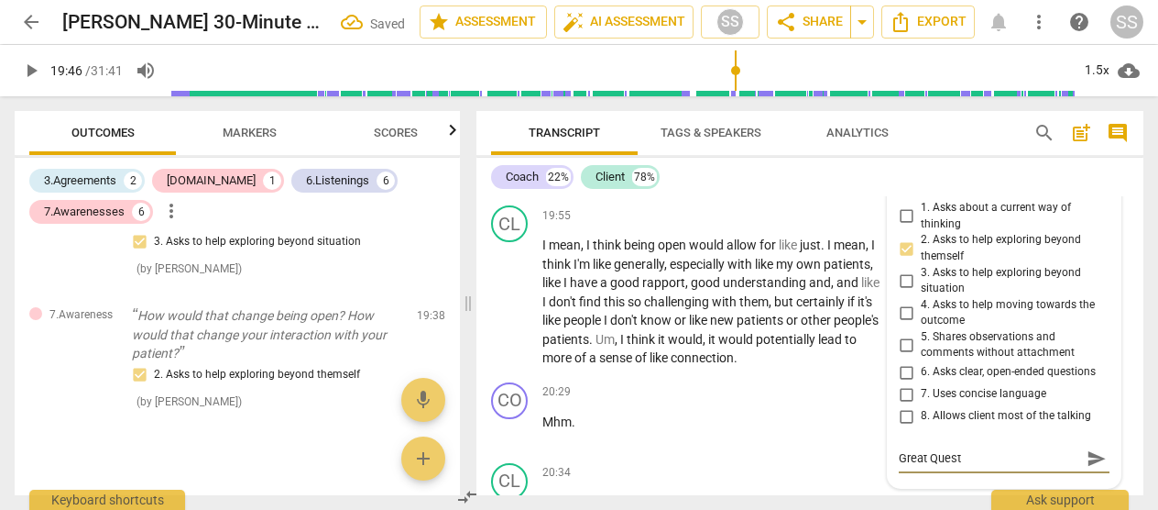
type textarea "Great Questi"
type textarea "Great Questio"
type textarea "Great Question"
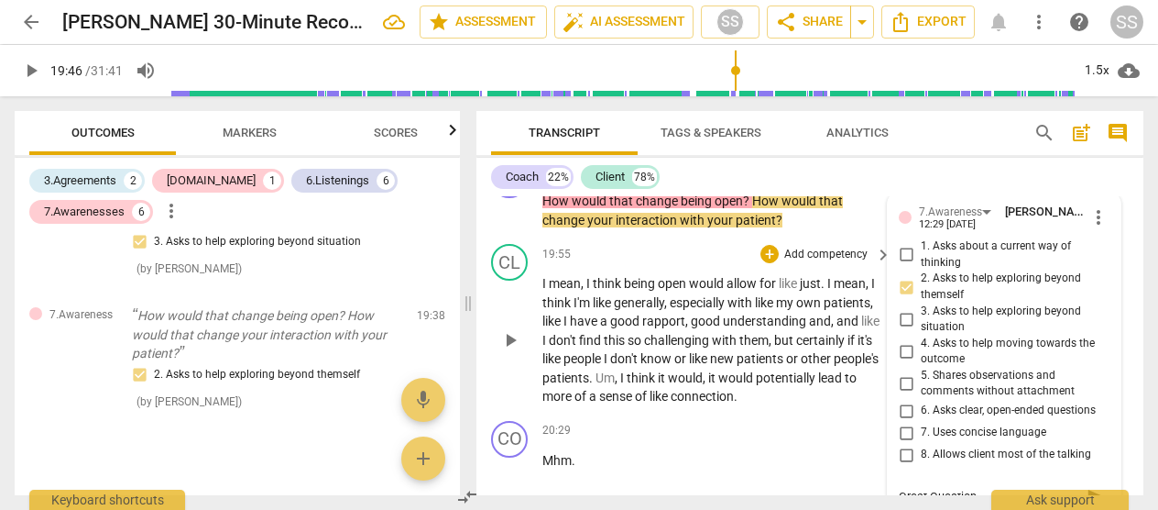
scroll to position [6890, 0]
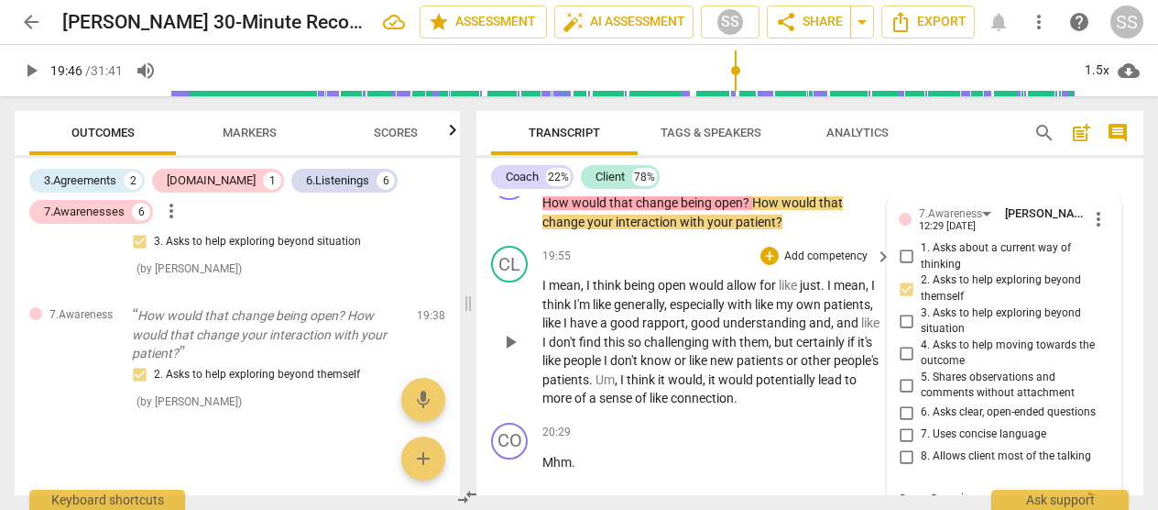
type textarea "Great Question"
click at [510, 353] on span "play_arrow" at bounding box center [510, 342] width 22 height 22
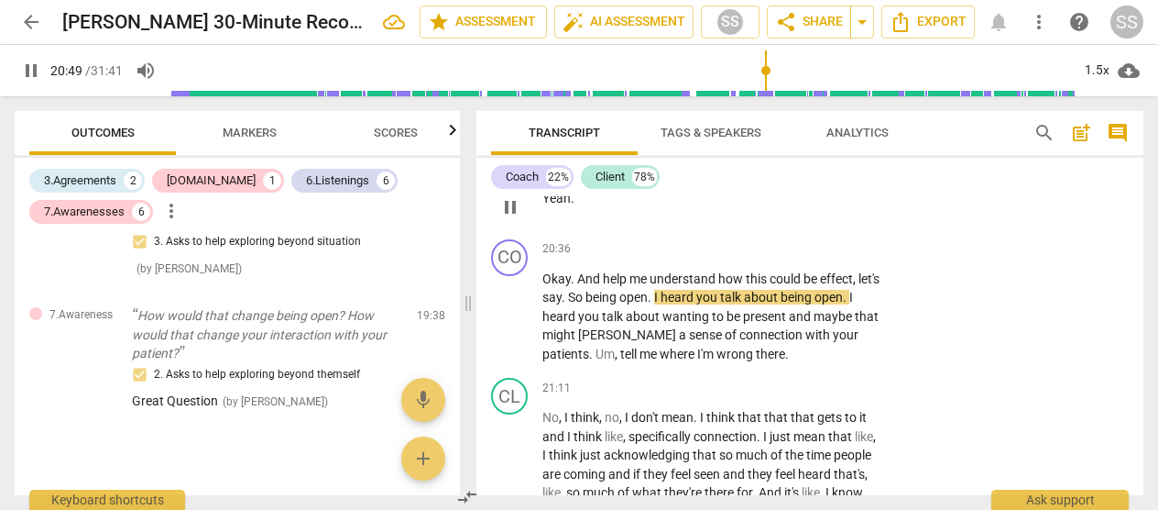
scroll to position [7239, 0]
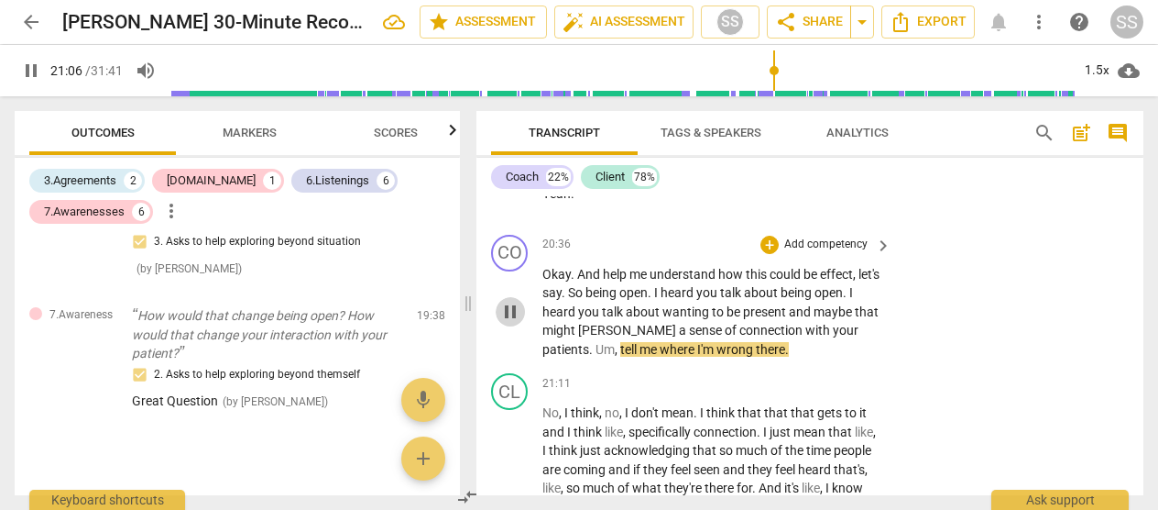
click at [515, 323] on span "pause" at bounding box center [510, 312] width 22 height 22
type input "1267"
click at [658, 254] on div "CO play_arrow pause 20:36 + Add competency keyboard_arrow_right Okay . And help…" at bounding box center [810, 296] width 667 height 139
click at [658, 253] on p "Add competency" at bounding box center [826, 244] width 87 height 16
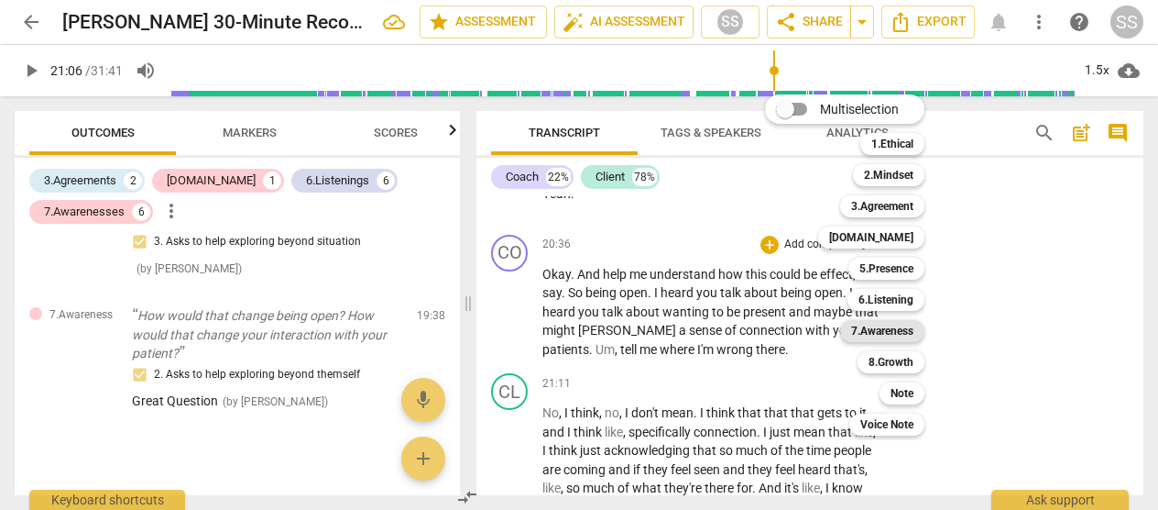
click at [658, 330] on b "7.Awareness" at bounding box center [882, 331] width 62 height 22
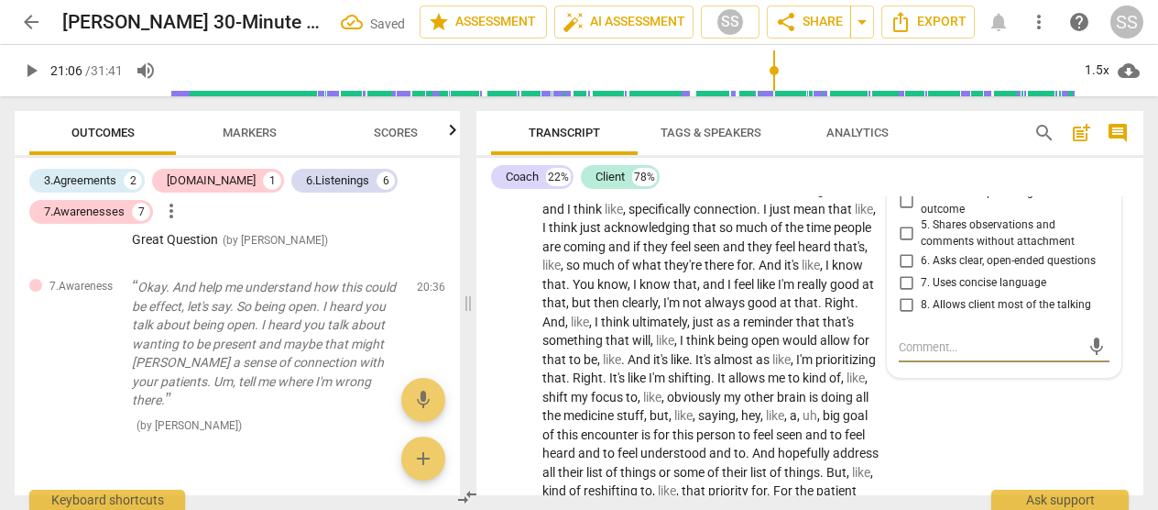
scroll to position [7461, 0]
click at [658, 246] on input "5. Shares observations and comments without attachment" at bounding box center [906, 235] width 29 height 22
checkbox input "true"
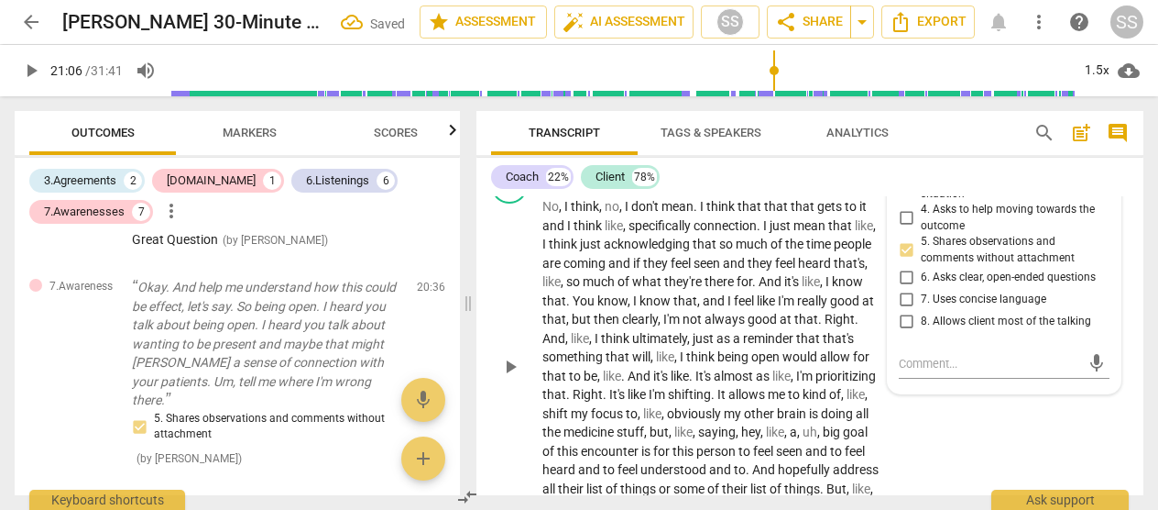
scroll to position [7448, 0]
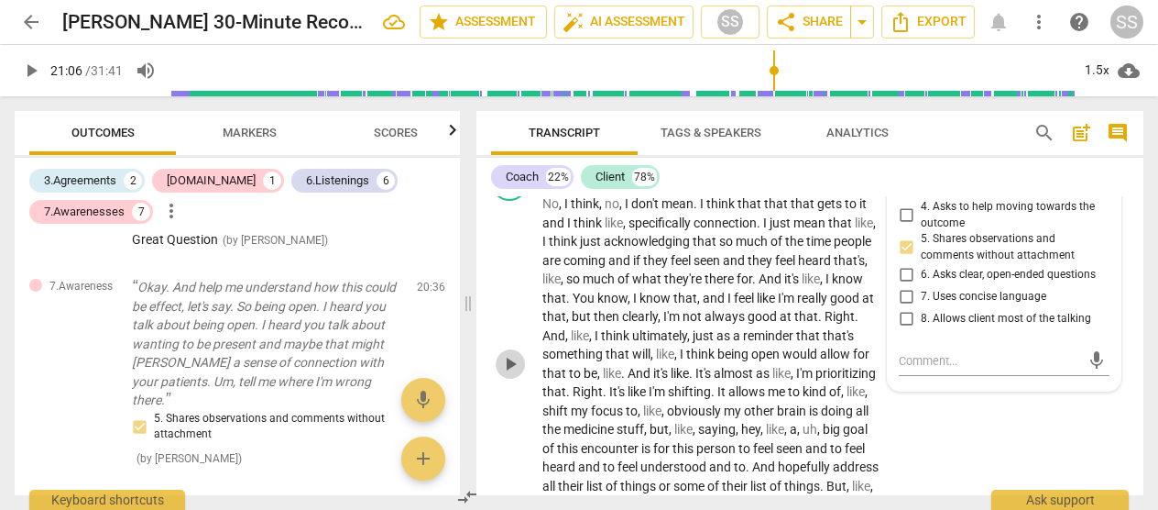
click at [510, 375] on span "play_arrow" at bounding box center [510, 364] width 22 height 22
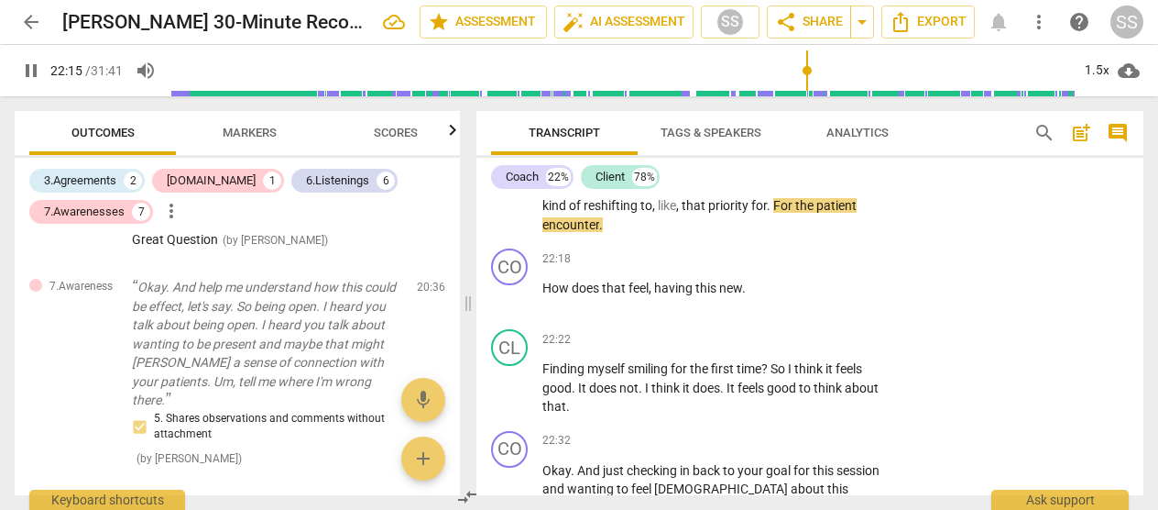
scroll to position [7755, 0]
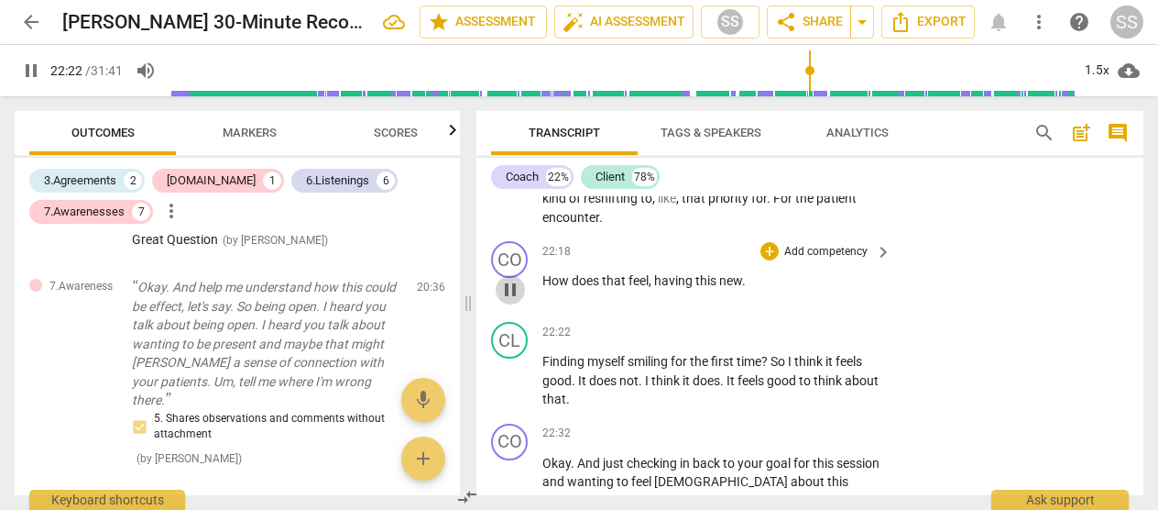
click at [509, 301] on span "pause" at bounding box center [510, 290] width 22 height 22
type input "1343"
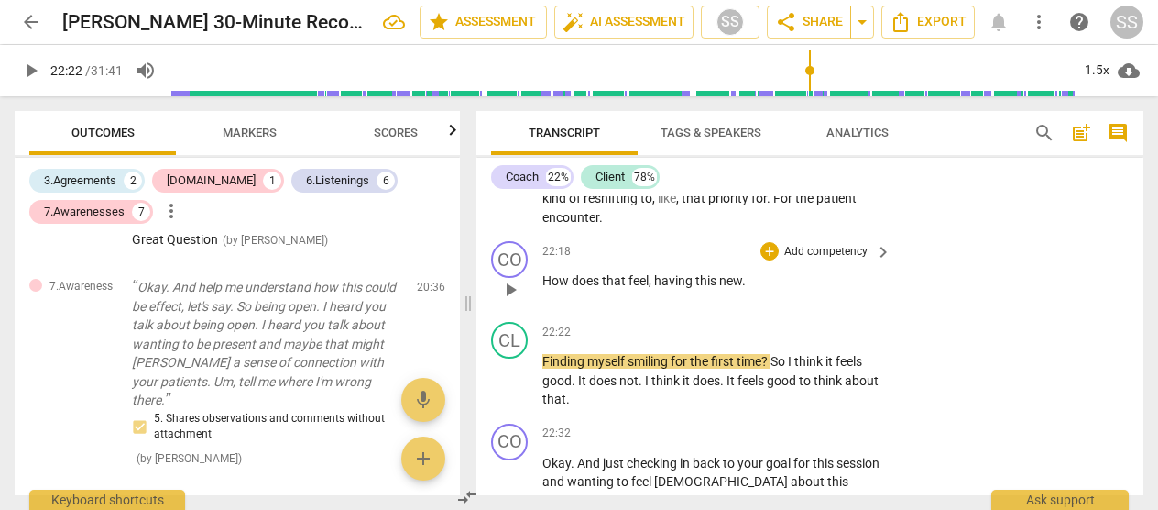
click at [658, 260] on p "Add competency" at bounding box center [826, 252] width 87 height 16
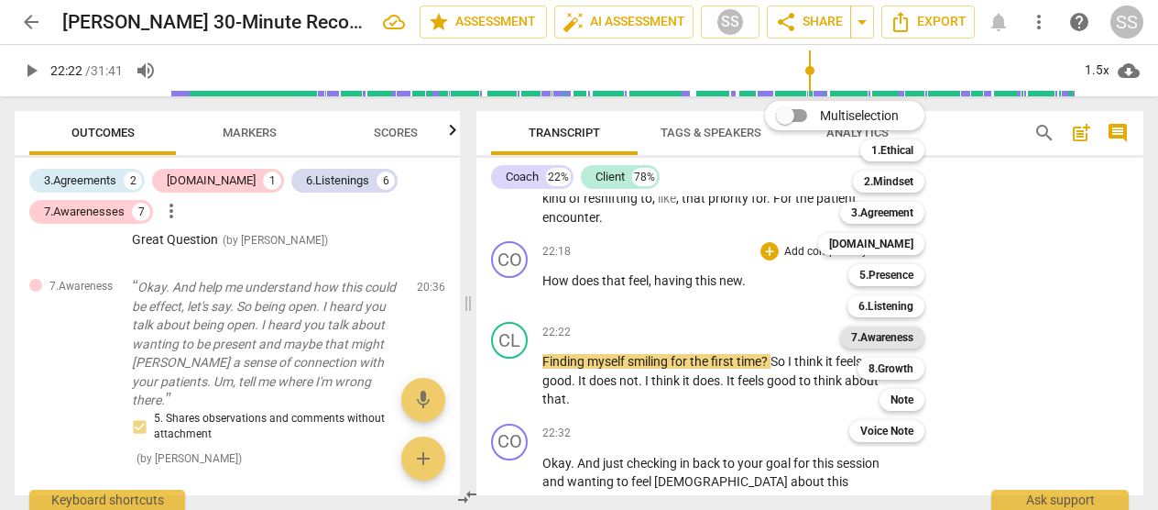
click at [658, 333] on b "7.Awareness" at bounding box center [882, 337] width 62 height 22
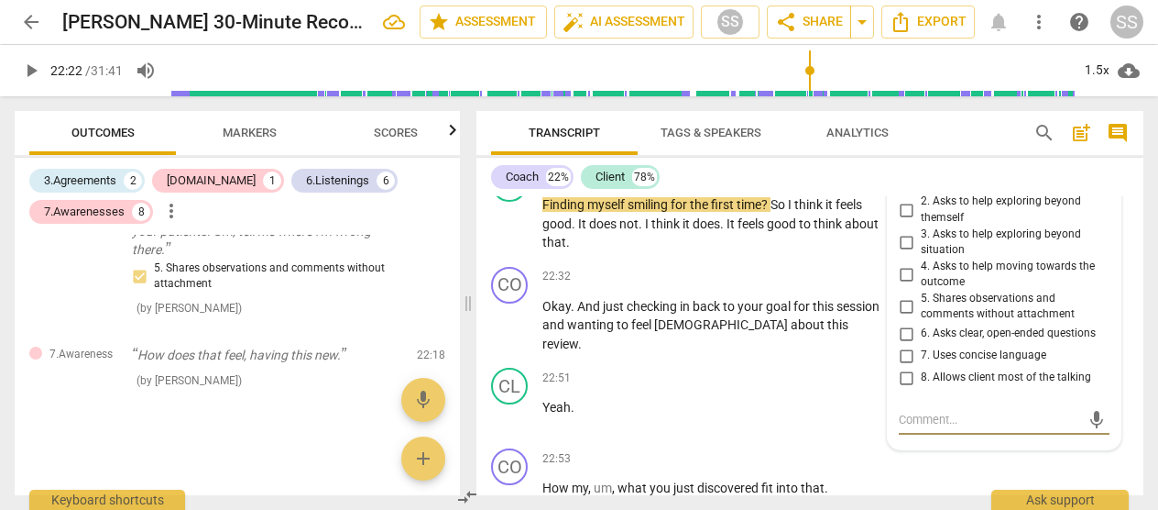
scroll to position [7905, 0]
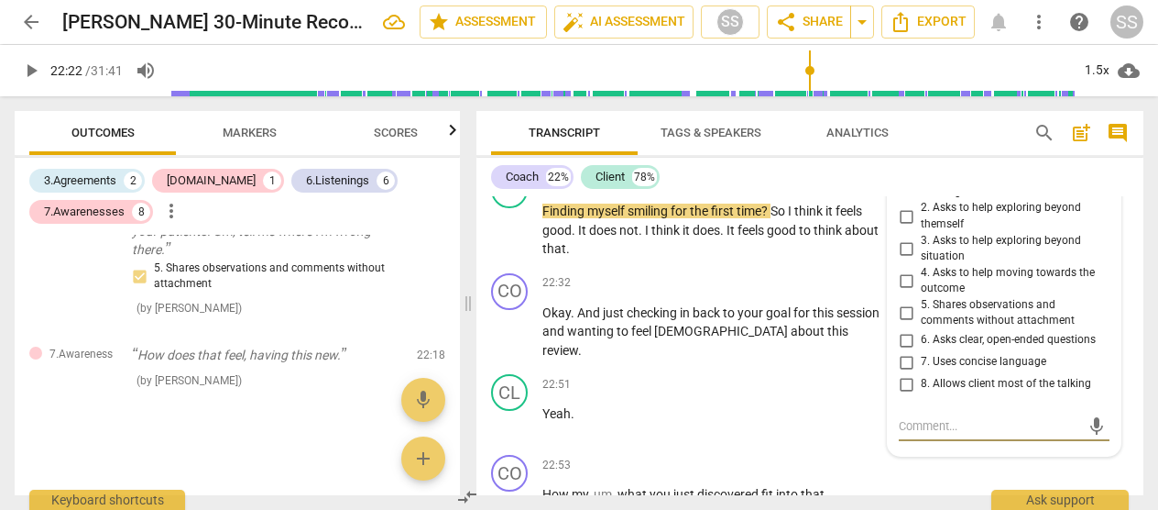
click at [658, 291] on input "4. Asks to help moving towards the outcome" at bounding box center [906, 280] width 29 height 22
checkbox input "true"
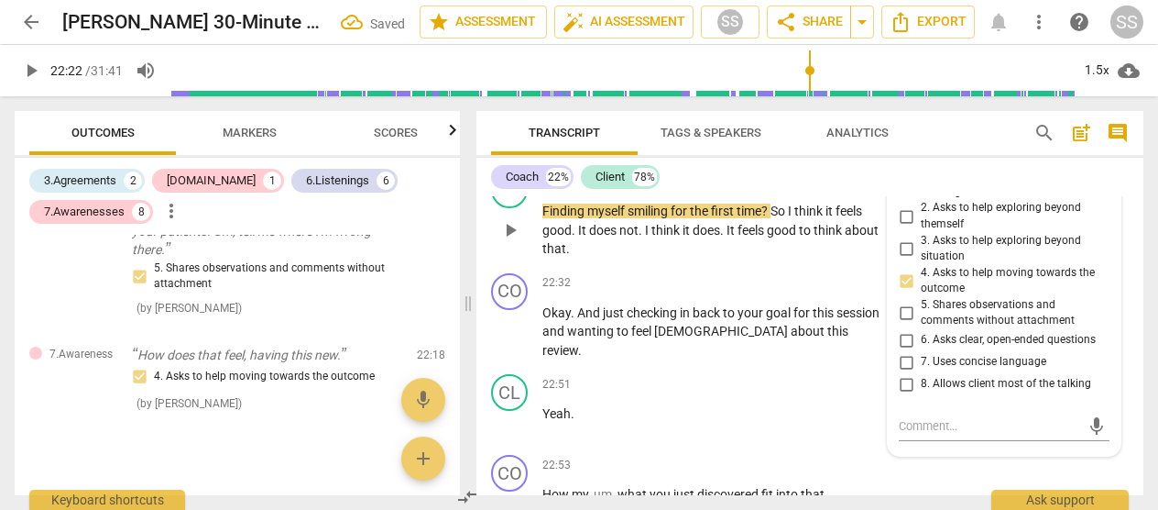
click at [503, 241] on span "play_arrow" at bounding box center [510, 230] width 22 height 22
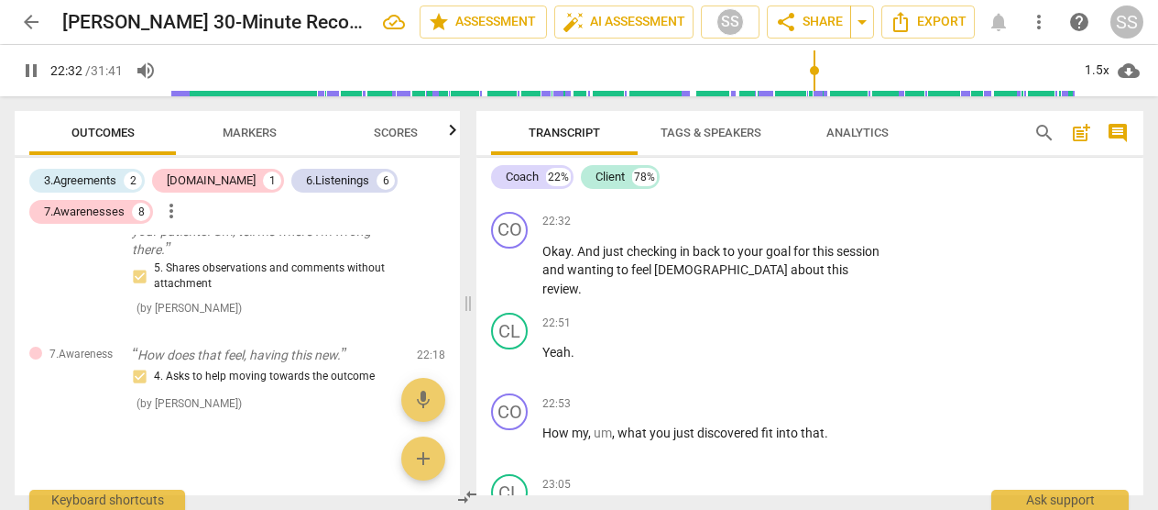
scroll to position [7984, 0]
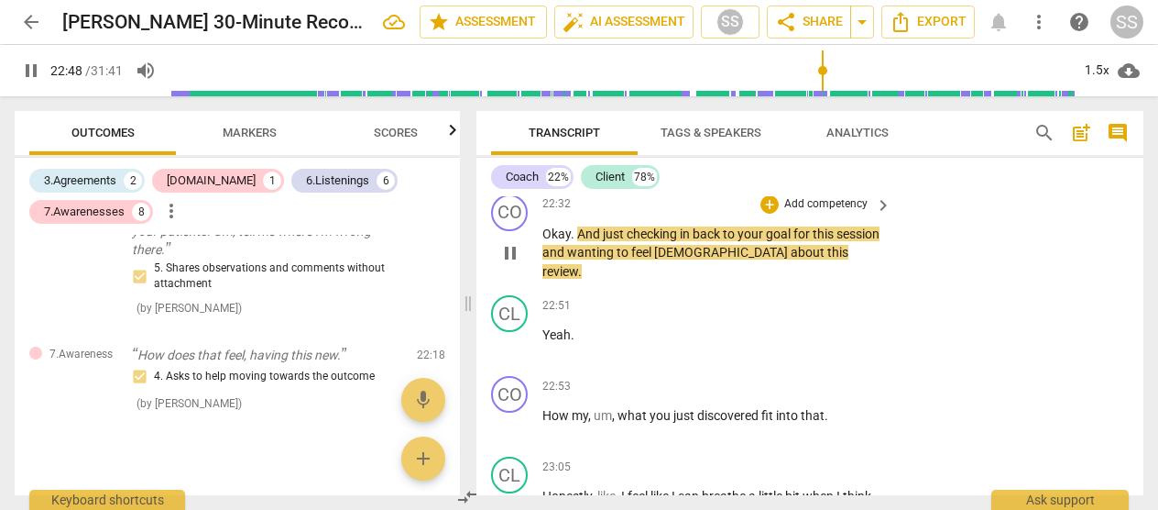
click at [507, 264] on span "pause" at bounding box center [510, 253] width 22 height 22
type input "1369"
click at [658, 213] on p "Add competency" at bounding box center [826, 204] width 87 height 16
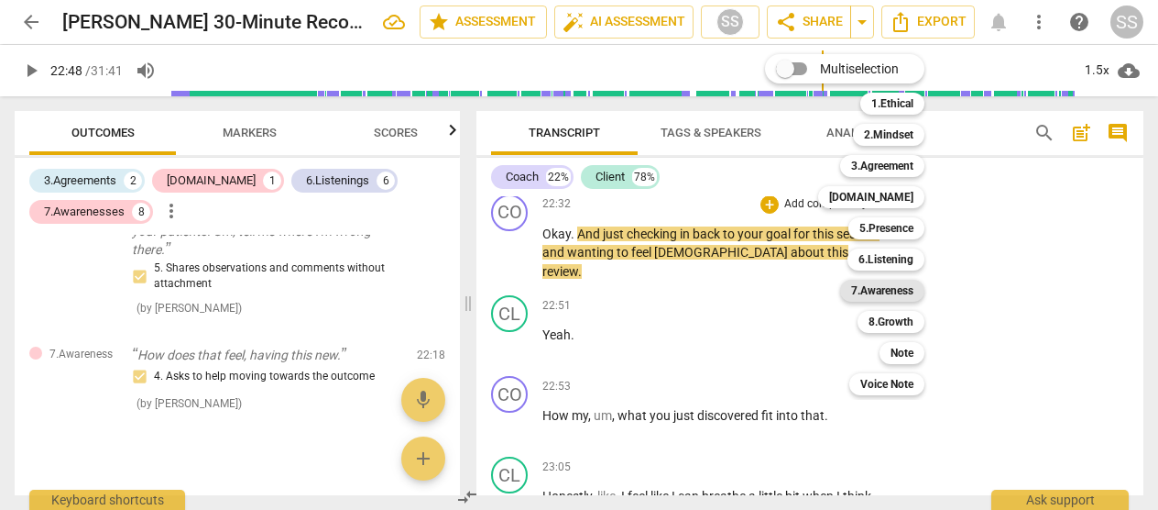
click at [658, 285] on b "7.Awareness" at bounding box center [882, 291] width 62 height 22
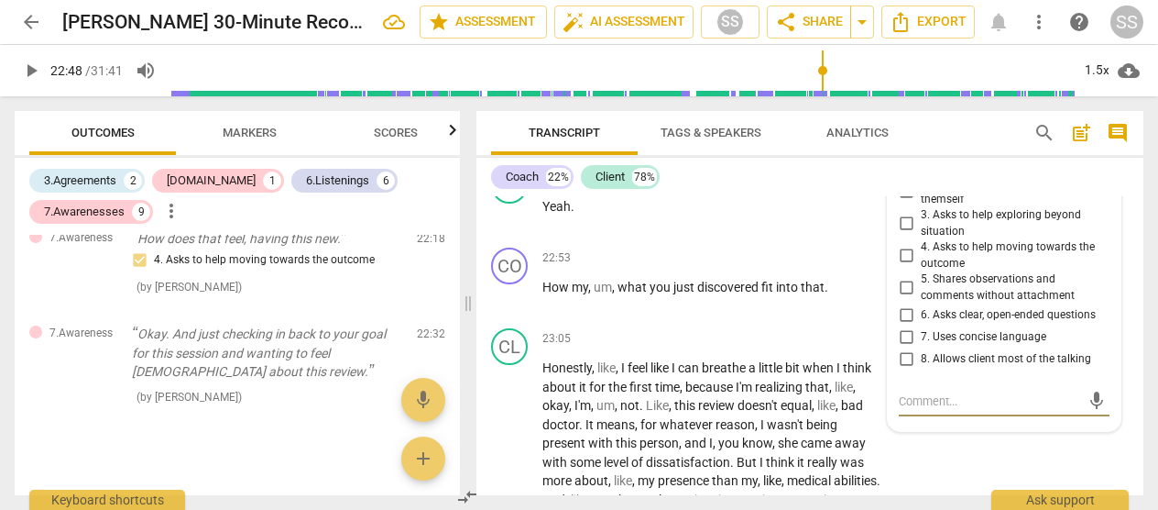
scroll to position [8113, 0]
click at [658, 266] on input "4. Asks to help moving towards the outcome" at bounding box center [906, 255] width 29 height 22
checkbox input "true"
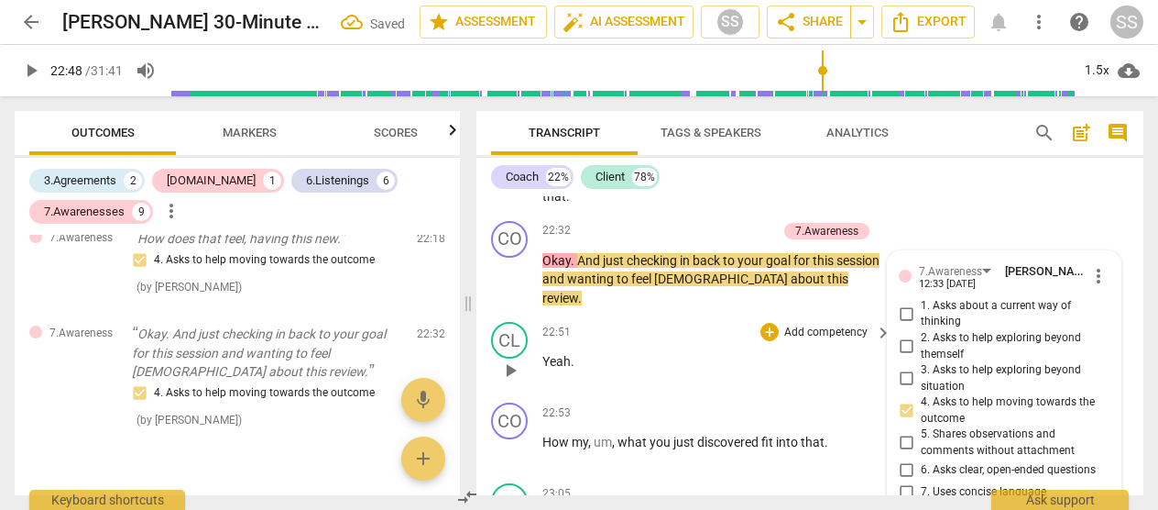
scroll to position [7956, 0]
click at [507, 287] on span "play_arrow" at bounding box center [510, 280] width 22 height 22
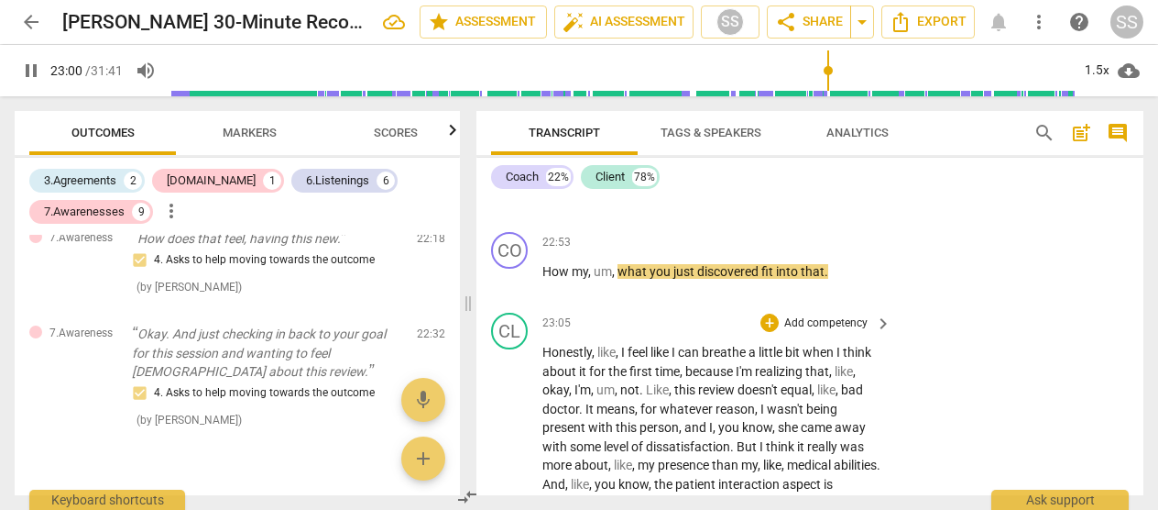
scroll to position [8129, 0]
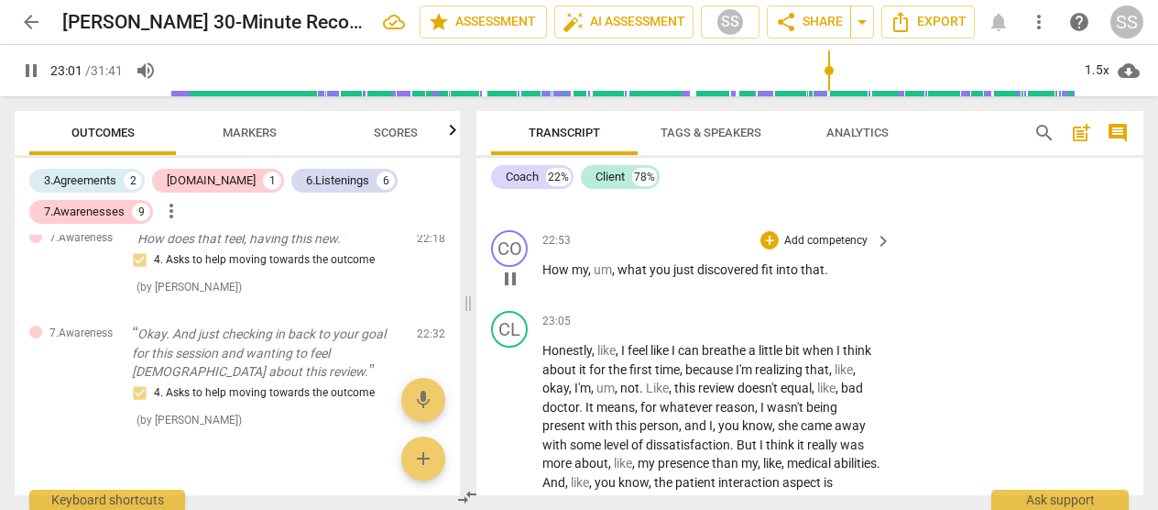
click at [517, 279] on span "pause" at bounding box center [510, 279] width 22 height 22
type input "1382"
click at [658, 242] on p "Add competency" at bounding box center [826, 241] width 87 height 16
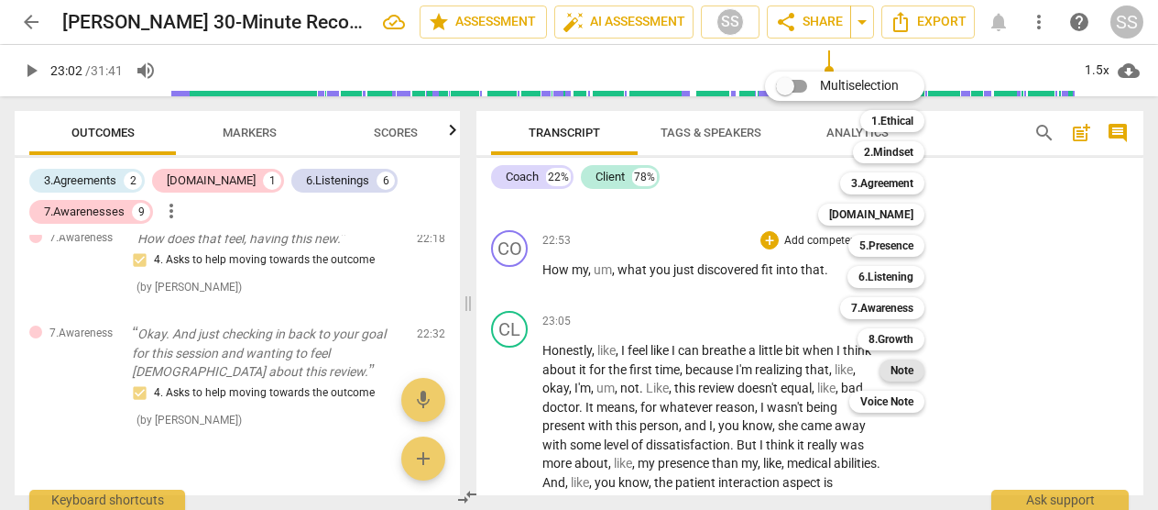
click at [658, 372] on b "Note" at bounding box center [902, 370] width 23 height 22
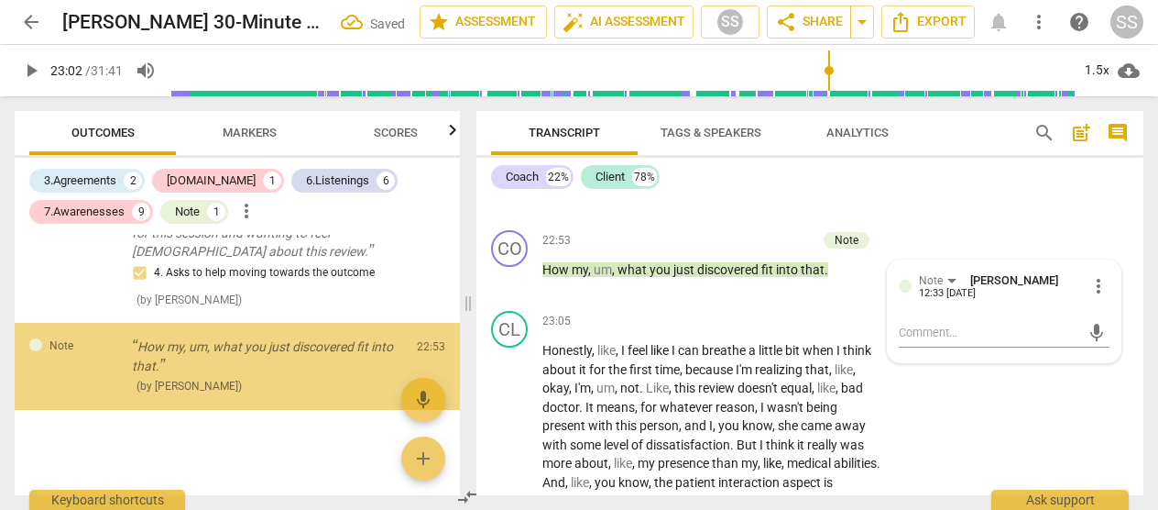
scroll to position [2551, 0]
type textarea "G"
type textarea "Gr"
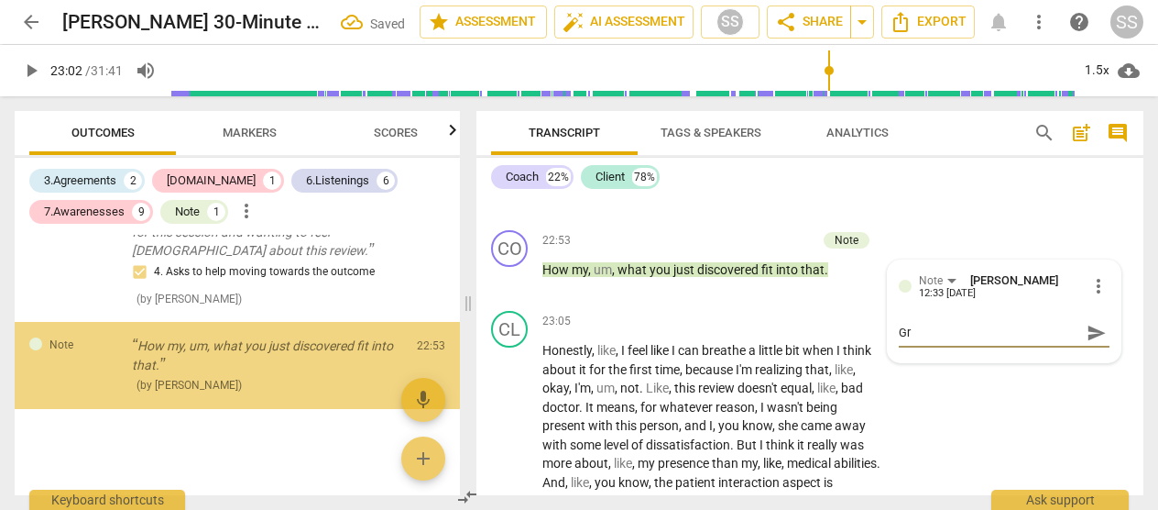
type textarea "Gre"
type textarea "Grea"
type textarea "Great"
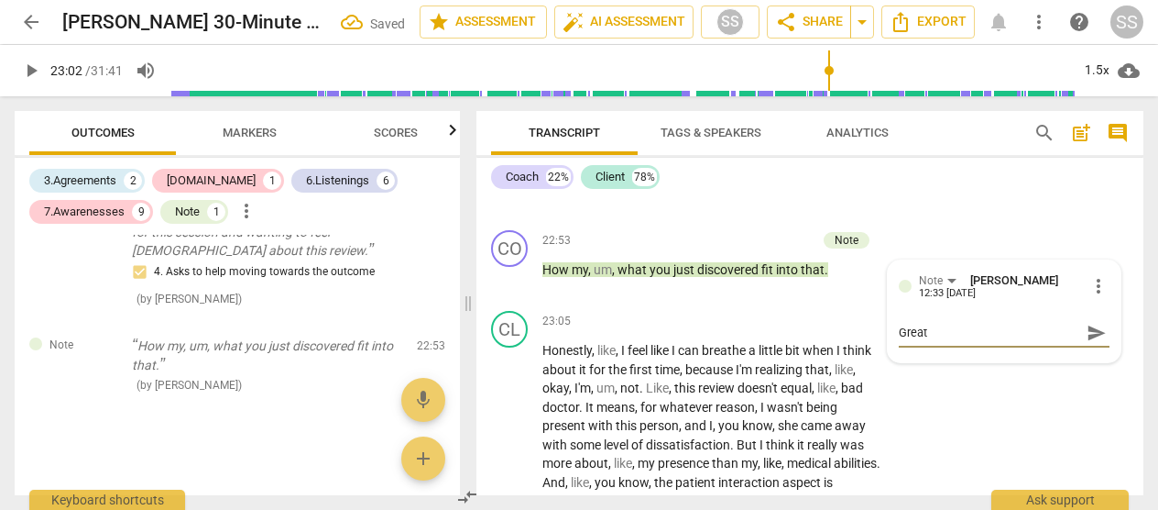
type textarea "Great"
type textarea "Great Q"
type textarea "Great Qu"
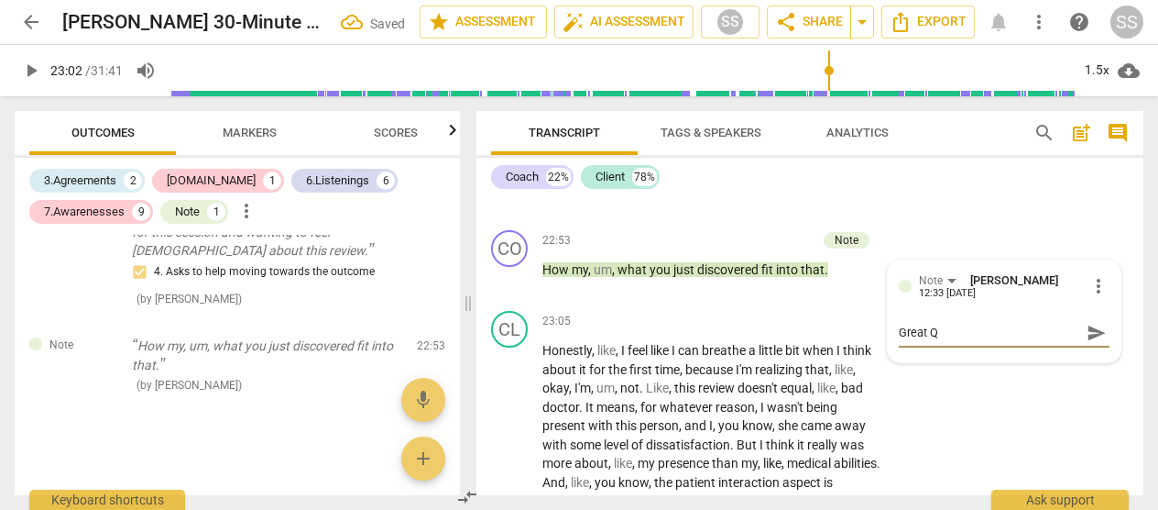
type textarea "Great Qu"
type textarea "Great Qus"
type textarea "Great Qu"
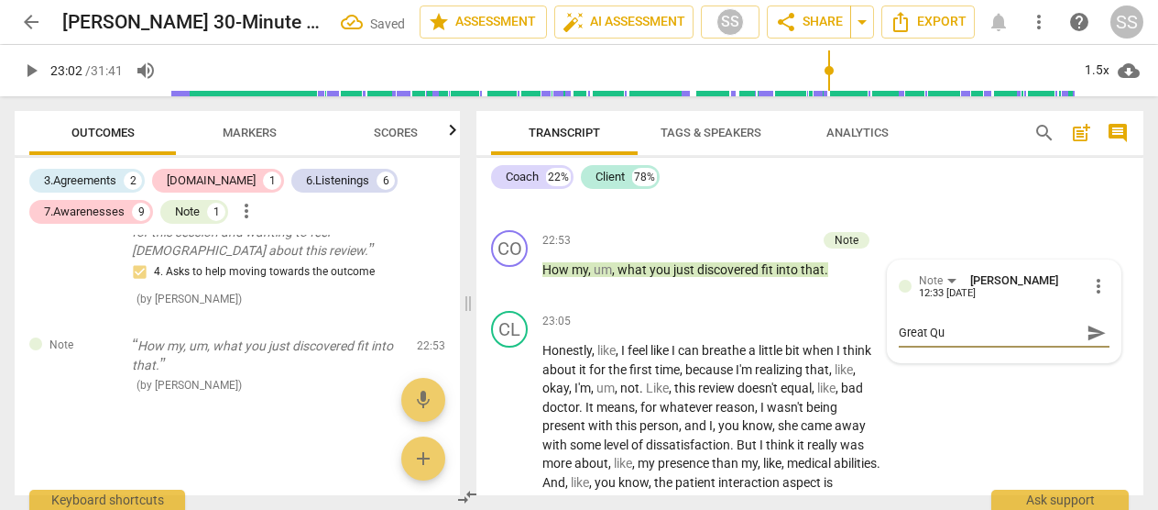
type textarea "Great Que"
type textarea "Great Ques"
type textarea "Great Quest"
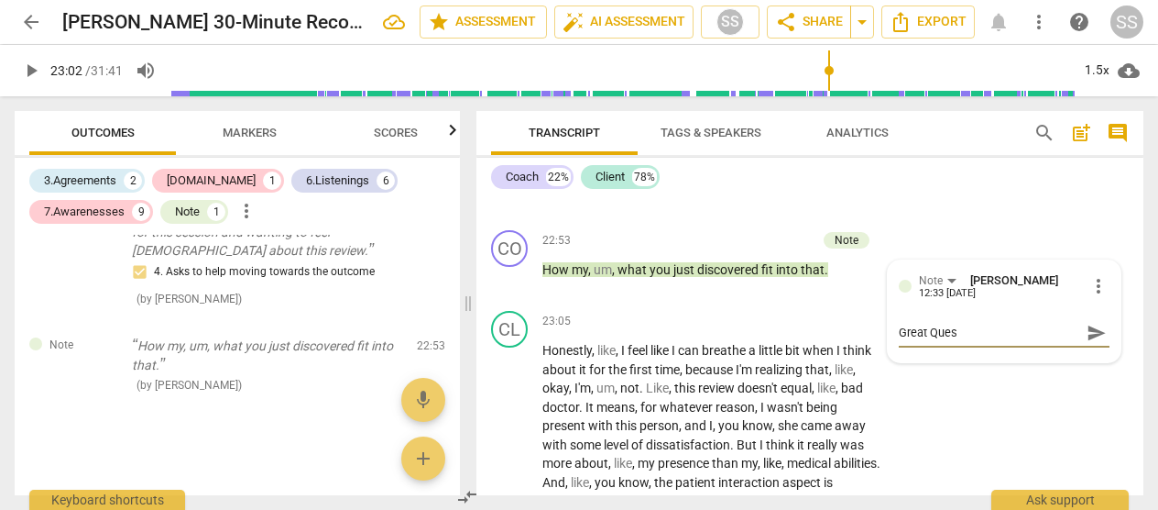
type textarea "Great Quest"
type textarea "Great Questi"
type textarea "Great Questio"
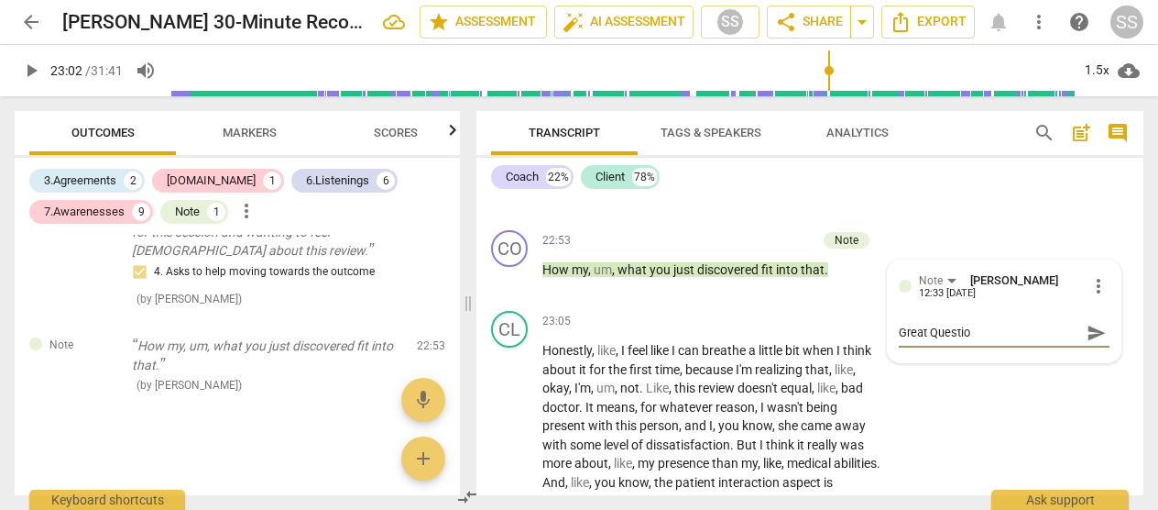
type textarea "Great Question"
click at [623, 302] on div "CO play_arrow pause 22:53 + Add competency Note keyboard_arrow_right How my , u…" at bounding box center [810, 263] width 667 height 81
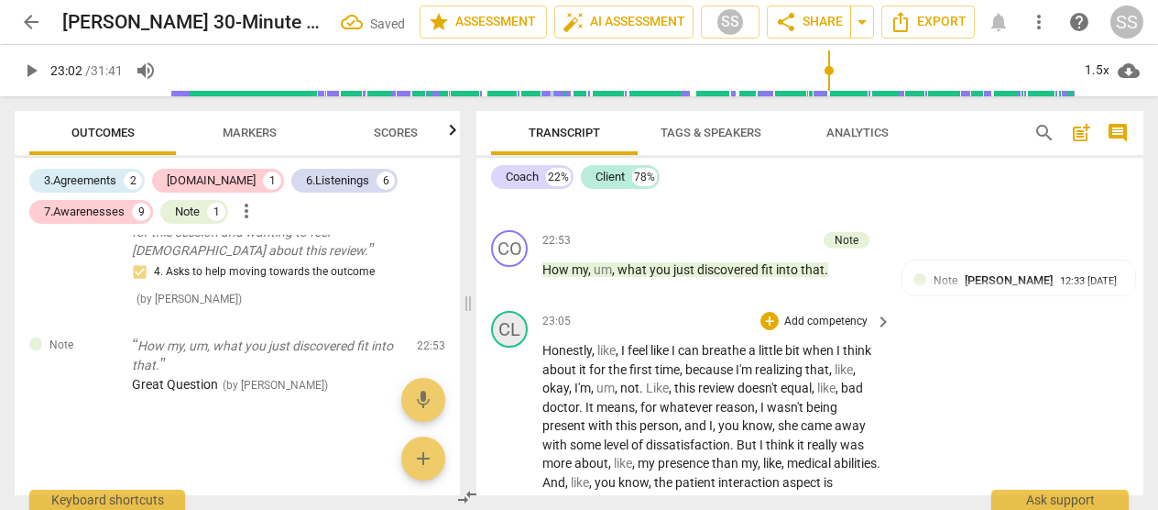
click at [509, 330] on div "CL" at bounding box center [509, 329] width 37 height 37
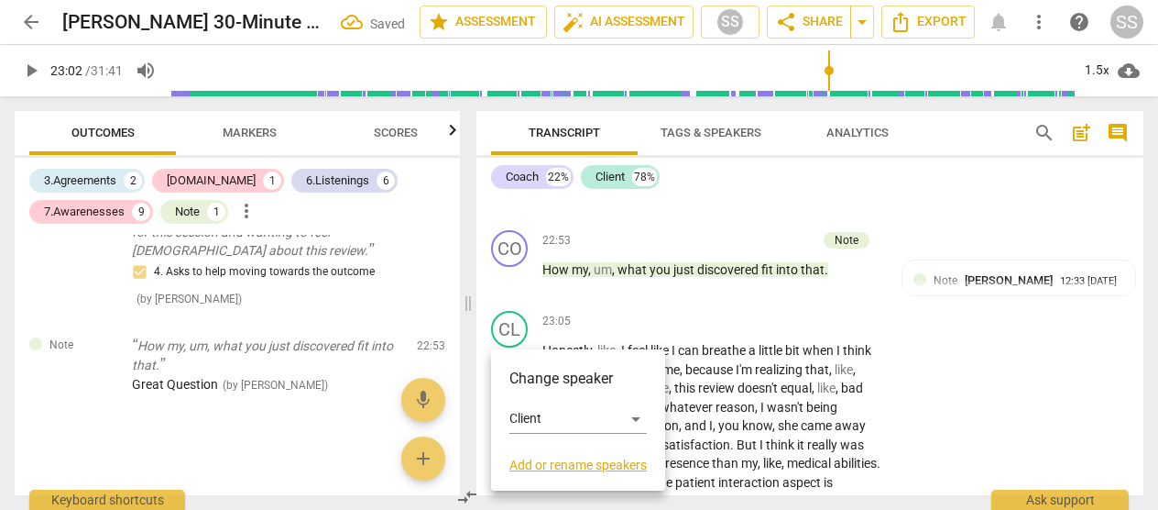
click at [602, 306] on div at bounding box center [579, 255] width 1158 height 510
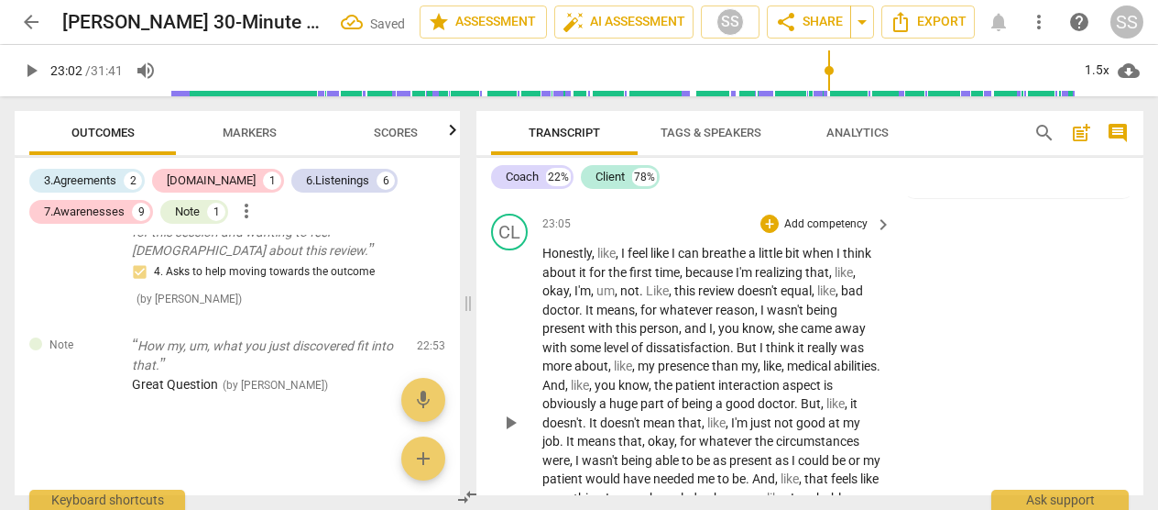
scroll to position [8226, 0]
click at [507, 421] on span "play_arrow" at bounding box center [510, 423] width 22 height 22
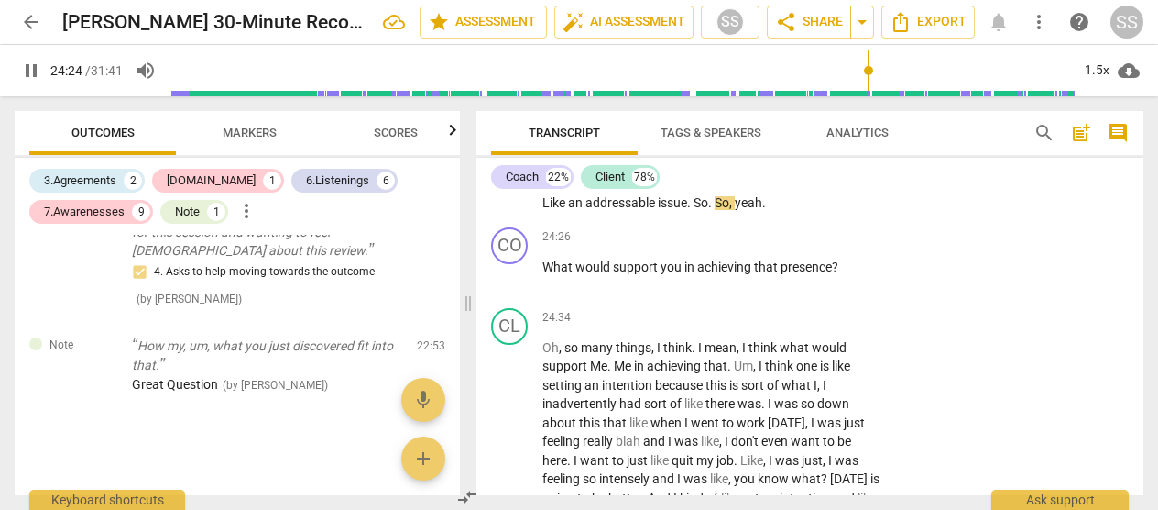
scroll to position [8616, 0]
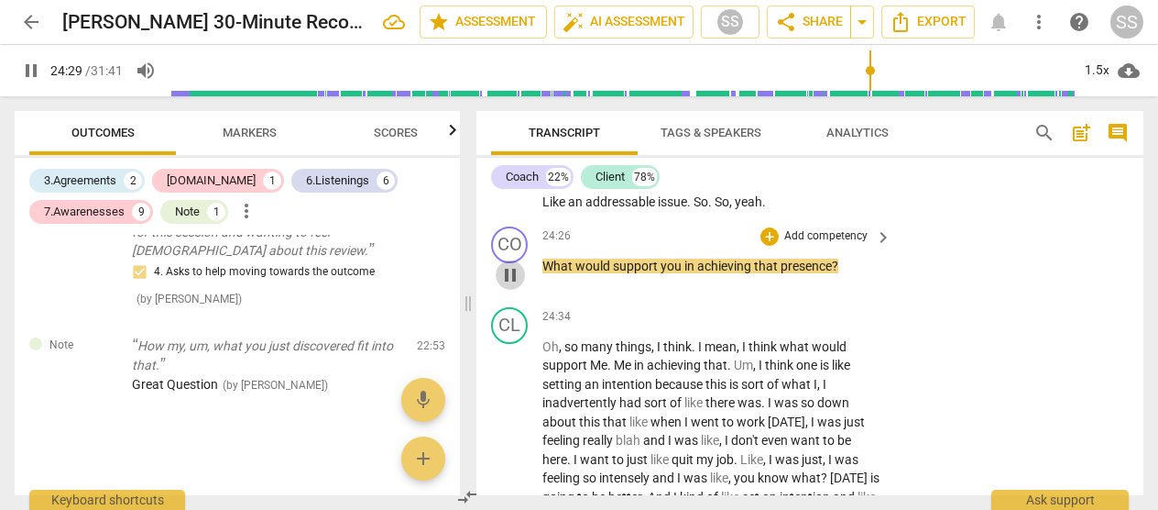
click at [511, 273] on span "pause" at bounding box center [510, 275] width 22 height 22
type input "1470"
click at [658, 236] on p "Add competency" at bounding box center [826, 236] width 87 height 16
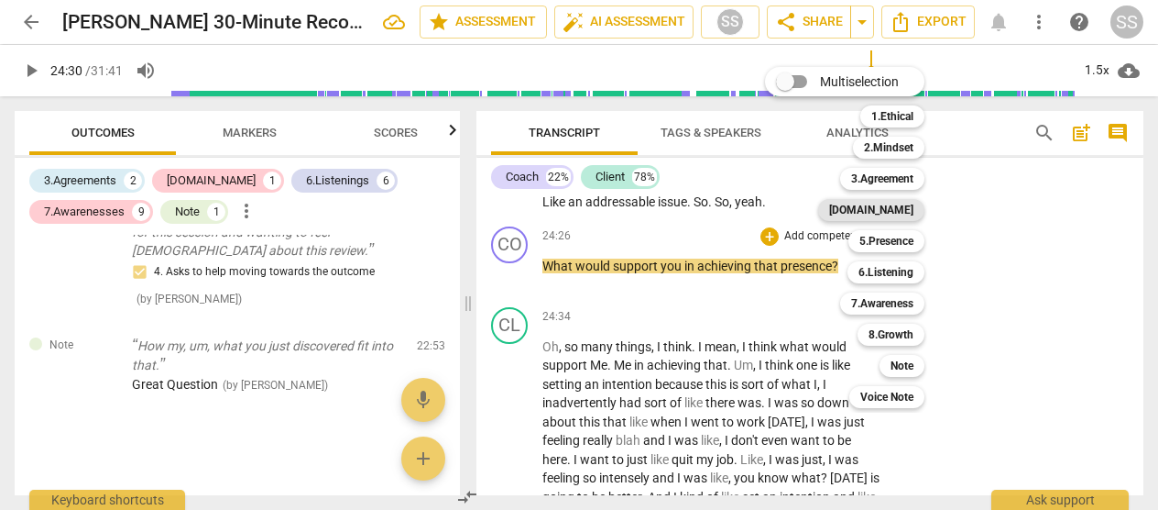
click at [658, 206] on b "[DOMAIN_NAME]" at bounding box center [871, 210] width 84 height 22
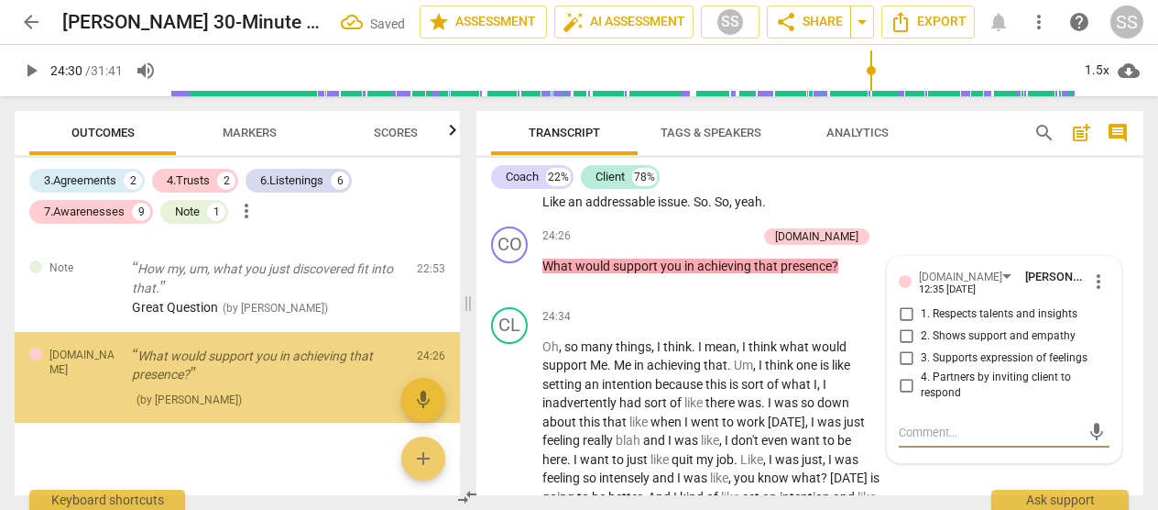
scroll to position [2640, 0]
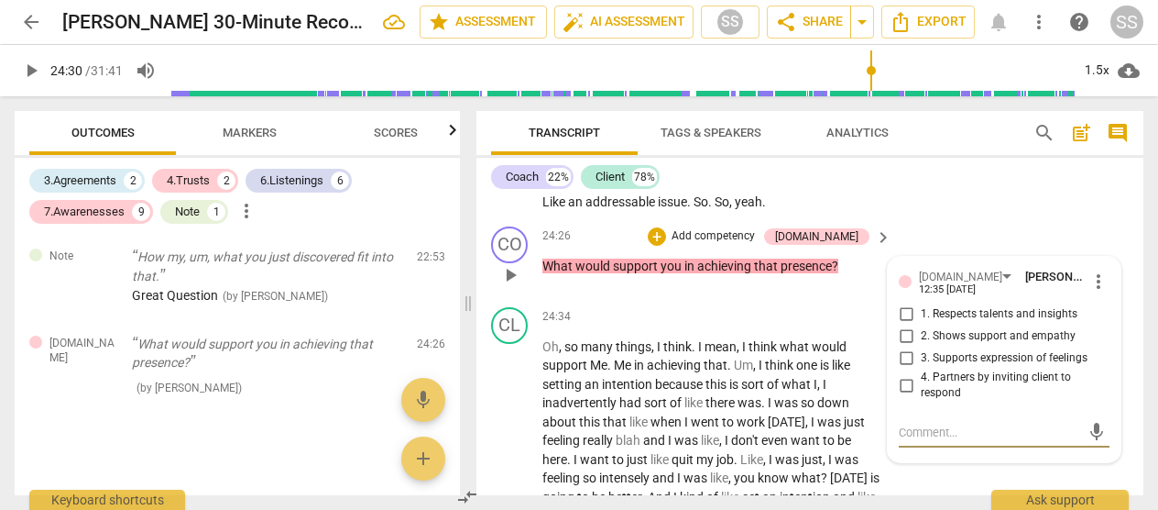
click at [658, 313] on input "1. Respects talents and insights" at bounding box center [906, 314] width 29 height 22
checkbox input "true"
click at [658, 434] on textarea at bounding box center [989, 431] width 181 height 17
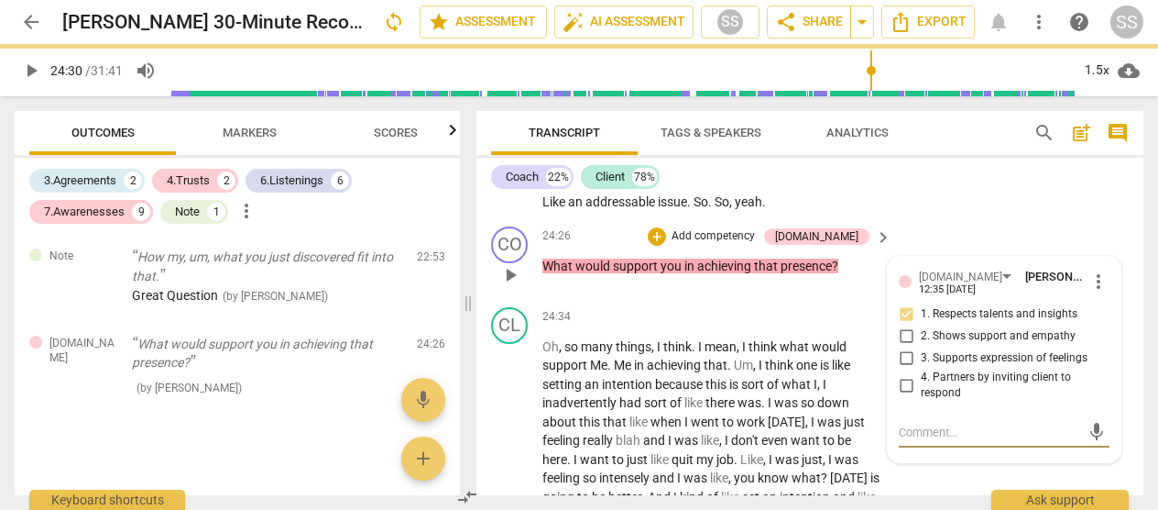
type textarea "G"
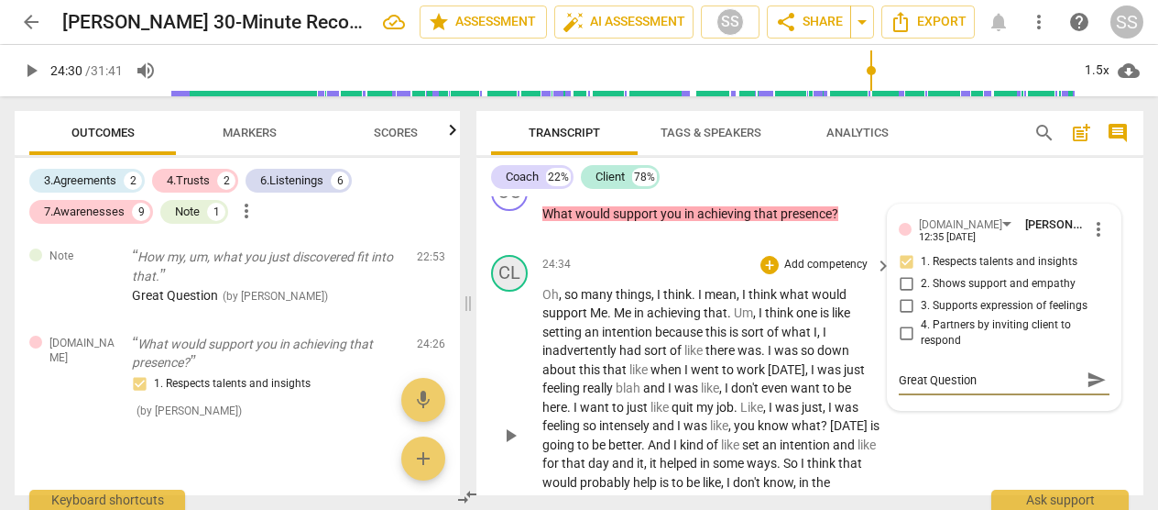
scroll to position [8661, 0]
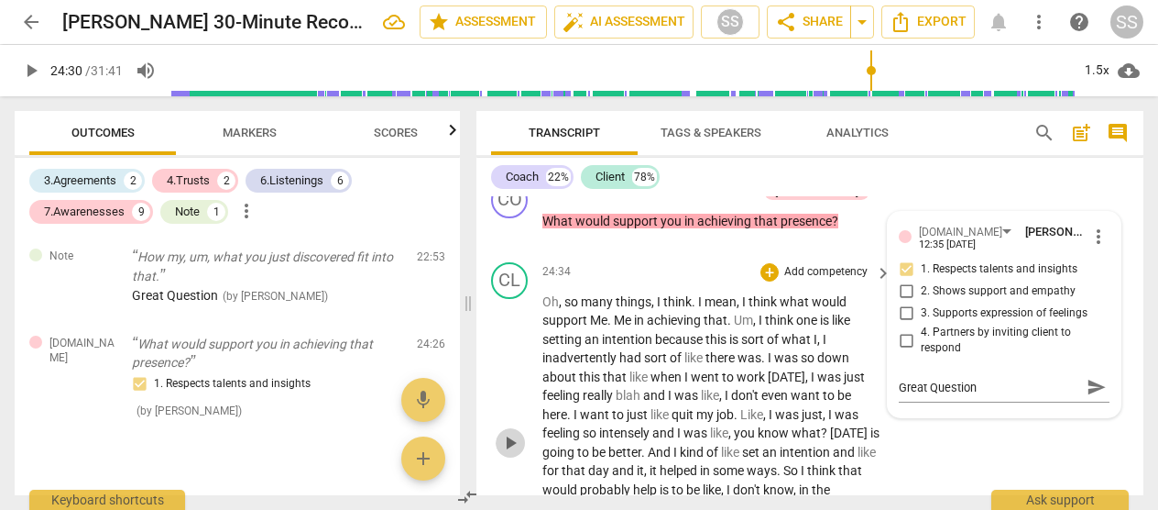
click at [512, 435] on span "play_arrow" at bounding box center [510, 443] width 22 height 22
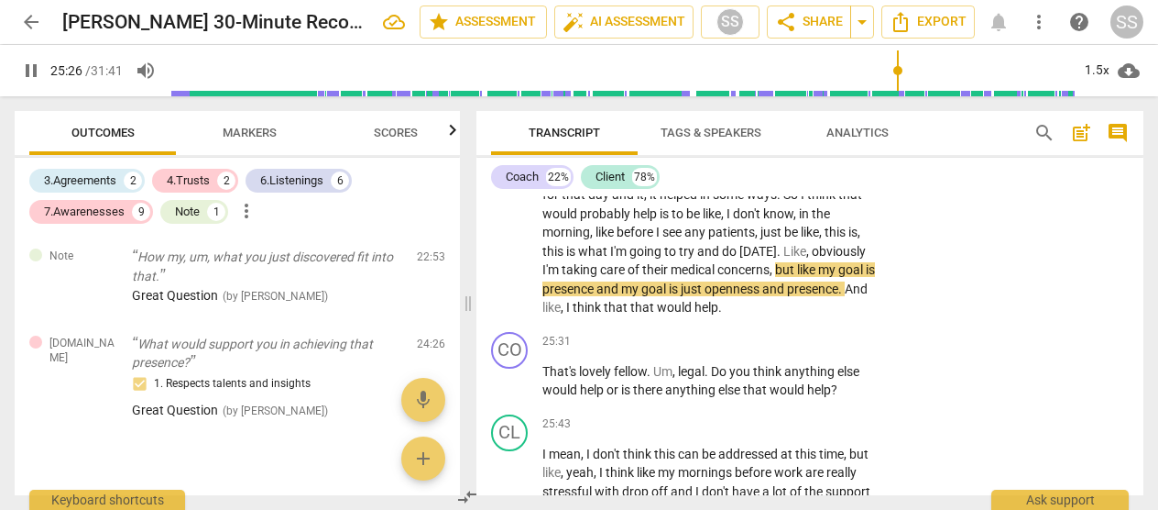
scroll to position [9008, 0]
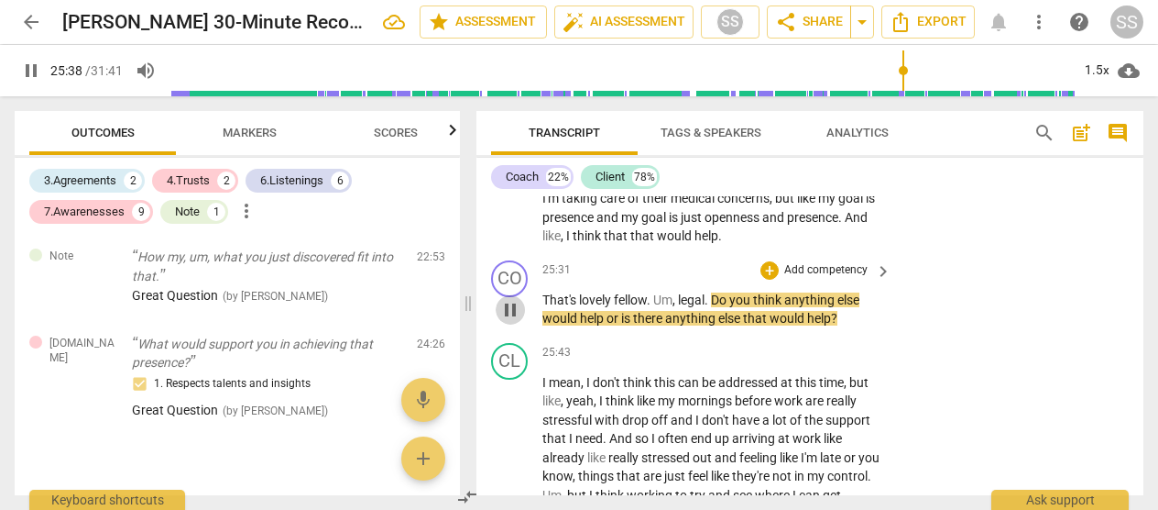
click at [508, 312] on span "pause" at bounding box center [510, 310] width 22 height 22
click at [658, 268] on p "Add competency" at bounding box center [826, 270] width 87 height 16
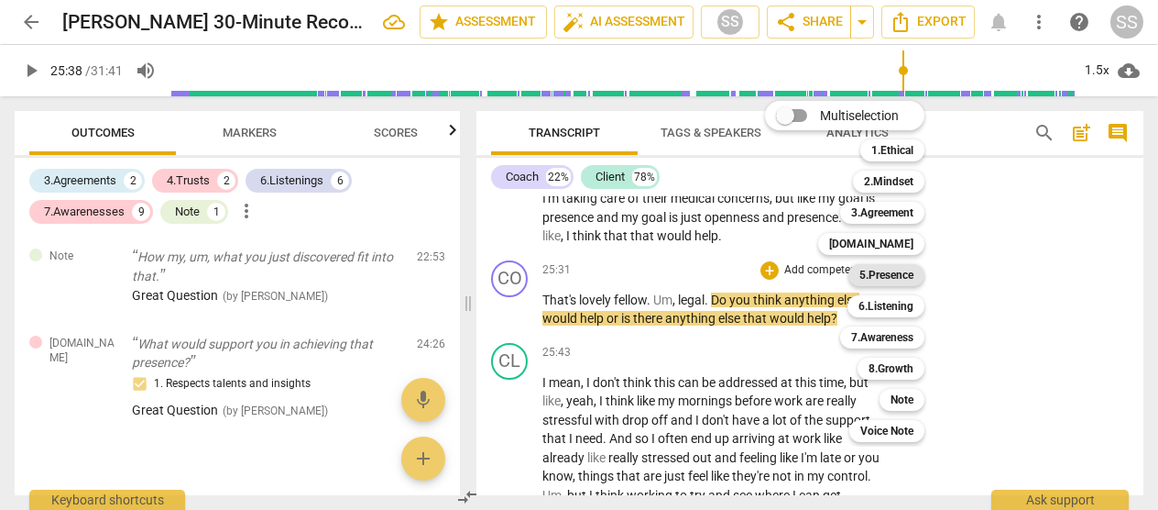
click at [658, 274] on b "5.Presence" at bounding box center [887, 275] width 54 height 22
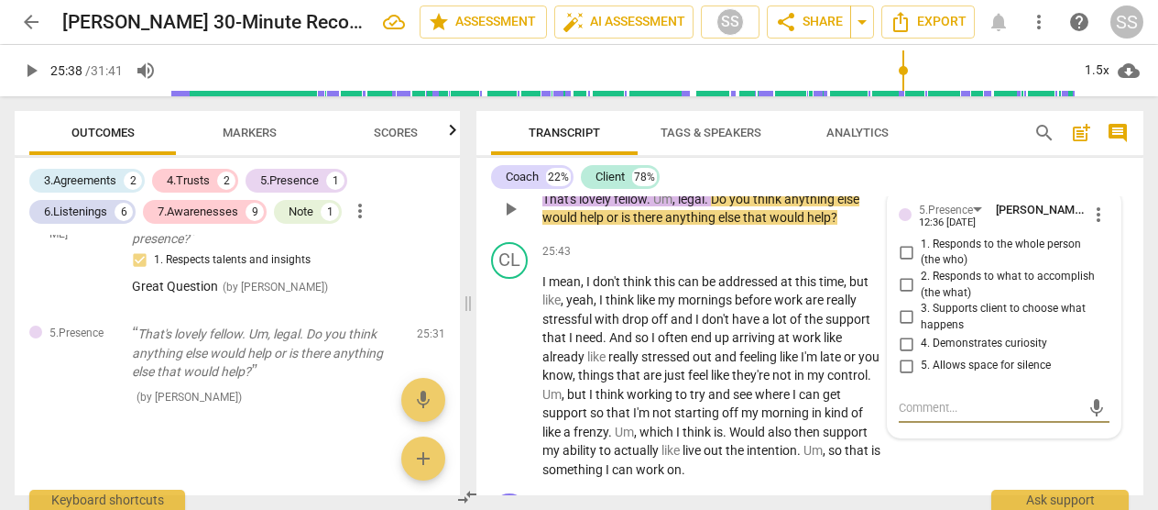
scroll to position [9121, 0]
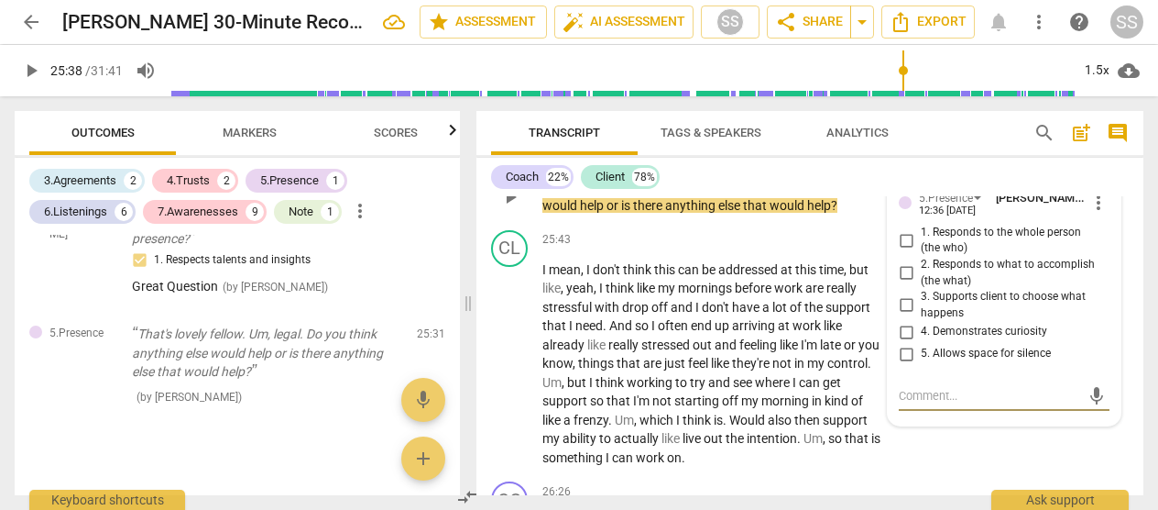
click at [658, 242] on input "1. Responds to the whole person (the who)" at bounding box center [906, 240] width 29 height 22
click at [658, 276] on input "2. Responds to what to accomplish (the what)" at bounding box center [906, 273] width 29 height 22
click at [511, 356] on span "play_arrow" at bounding box center [510, 364] width 22 height 22
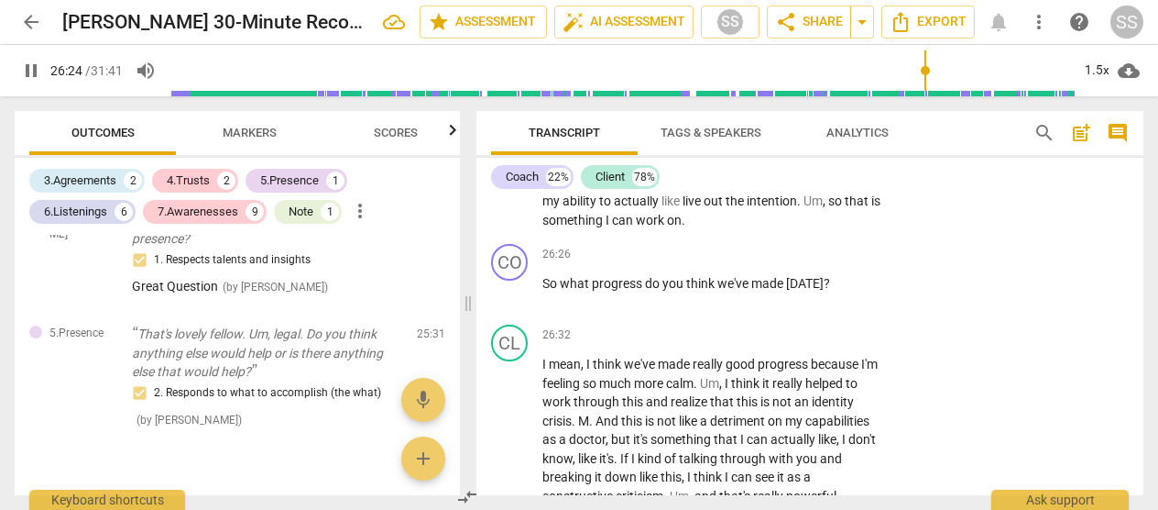
scroll to position [9359, 0]
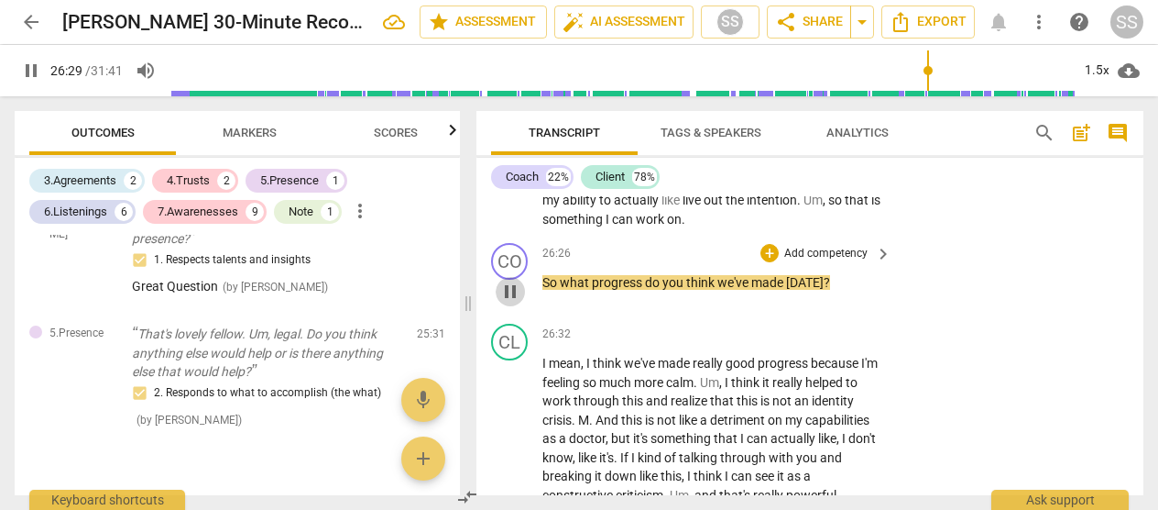
click at [510, 291] on span "pause" at bounding box center [510, 291] width 22 height 22
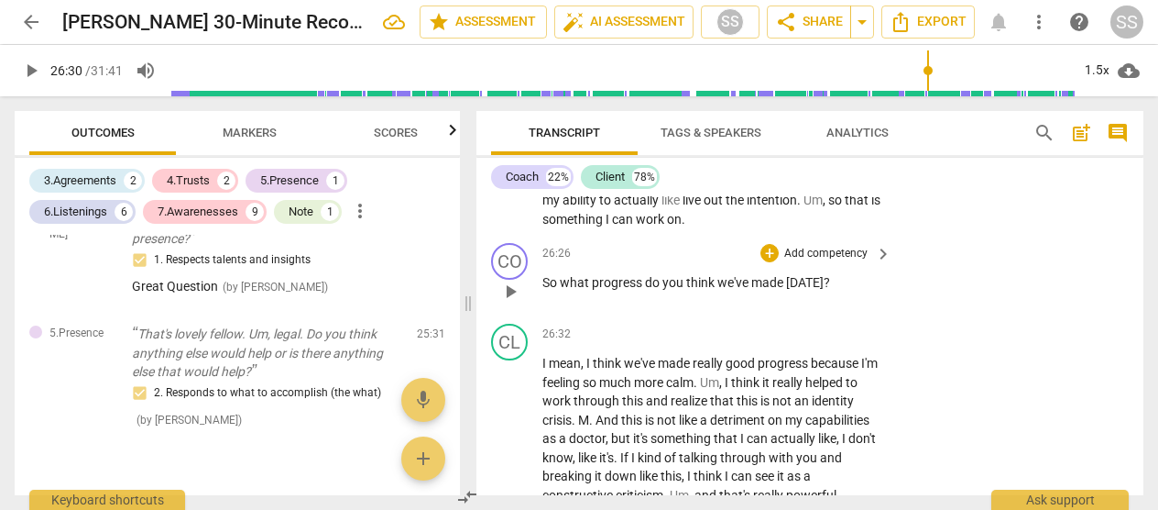
click at [658, 250] on p "Add competency" at bounding box center [826, 254] width 87 height 16
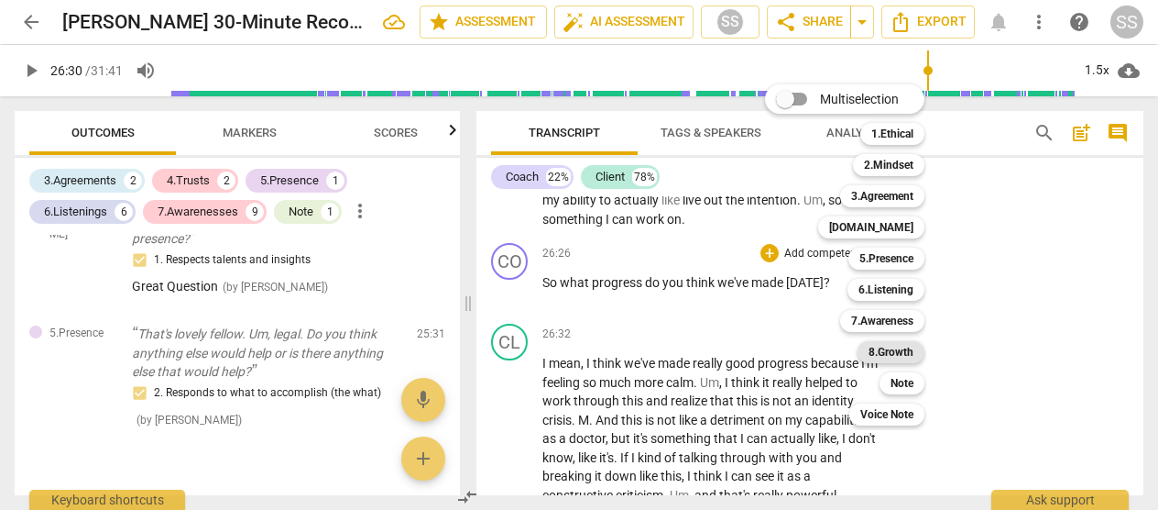
click at [658, 346] on b "8.Growth" at bounding box center [891, 352] width 45 height 22
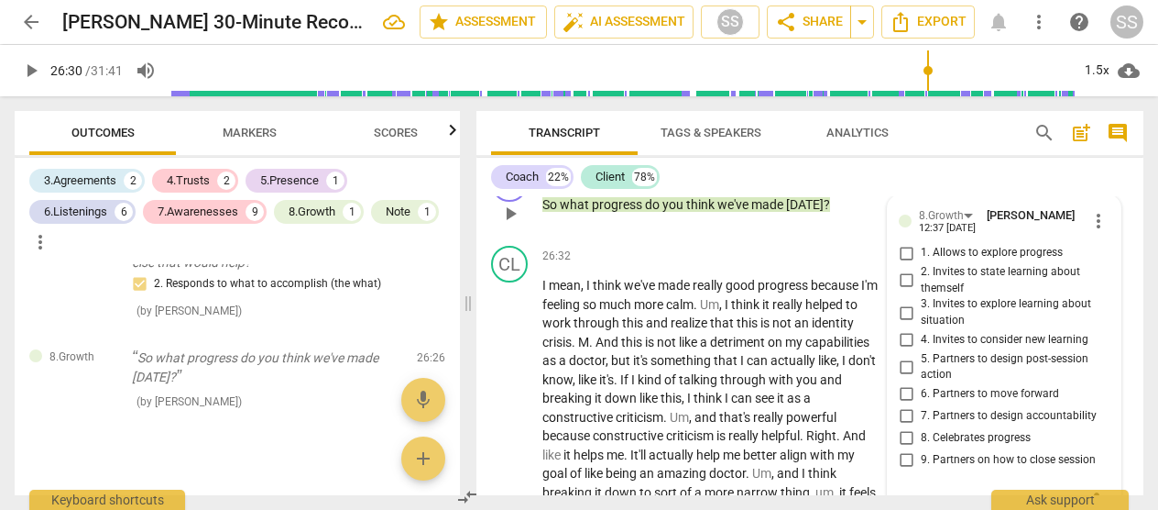
scroll to position [9433, 0]
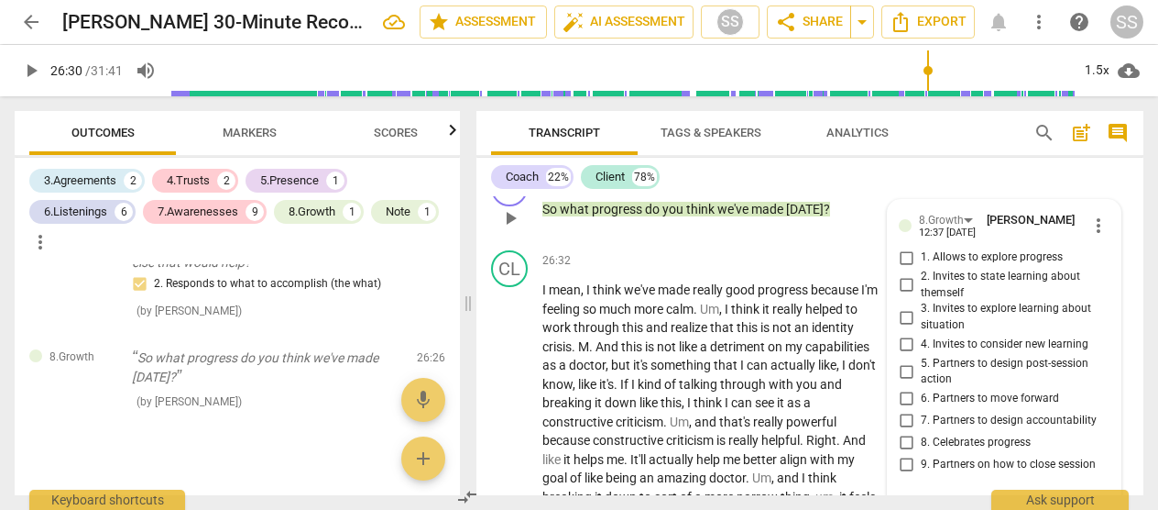
click at [658, 264] on input "1. Allows to explore progress" at bounding box center [906, 258] width 29 height 22
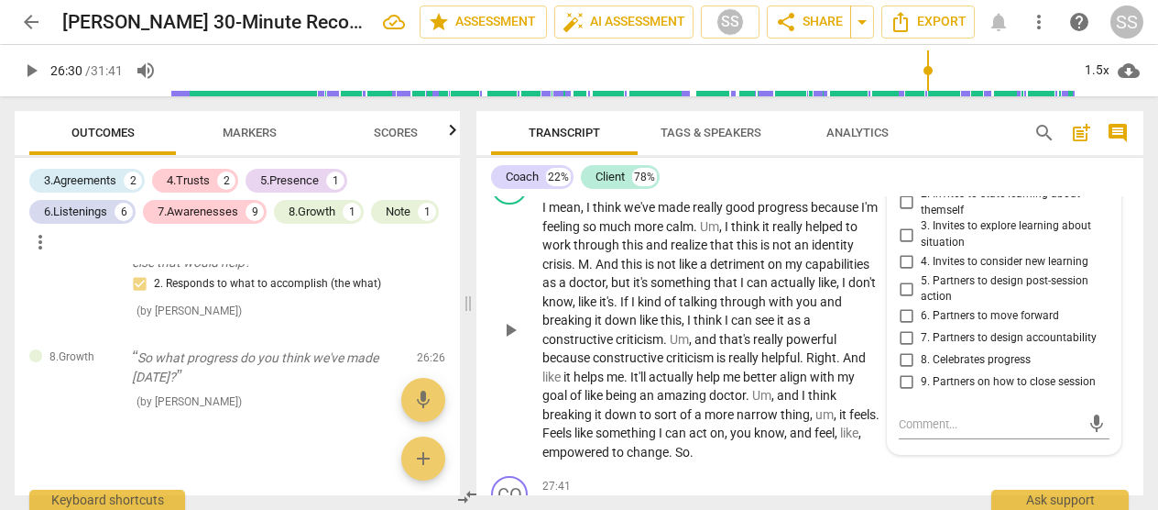
scroll to position [9516, 0]
click at [512, 326] on span "play_arrow" at bounding box center [510, 329] width 22 height 22
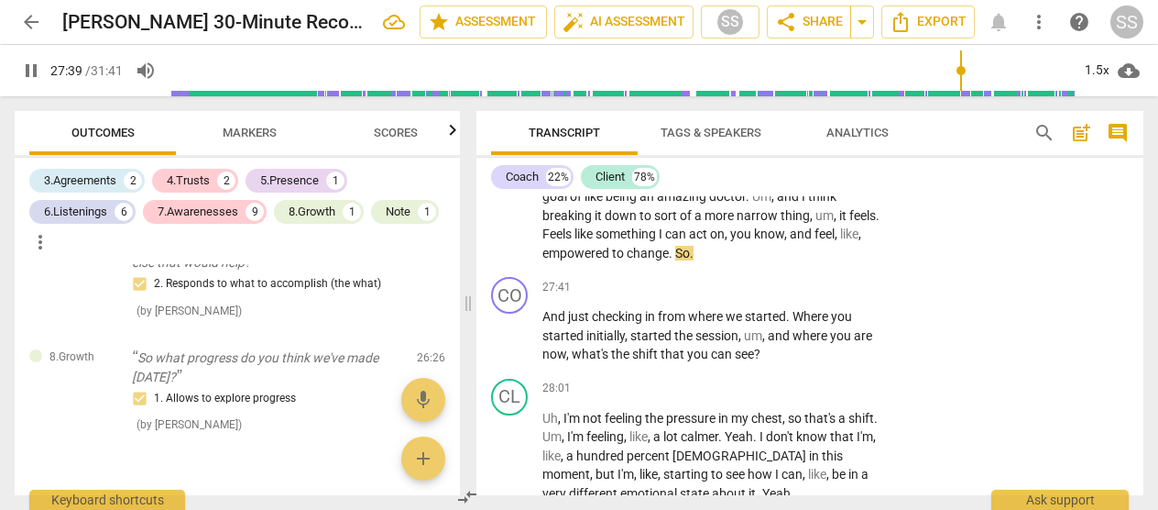
scroll to position [9722, 0]
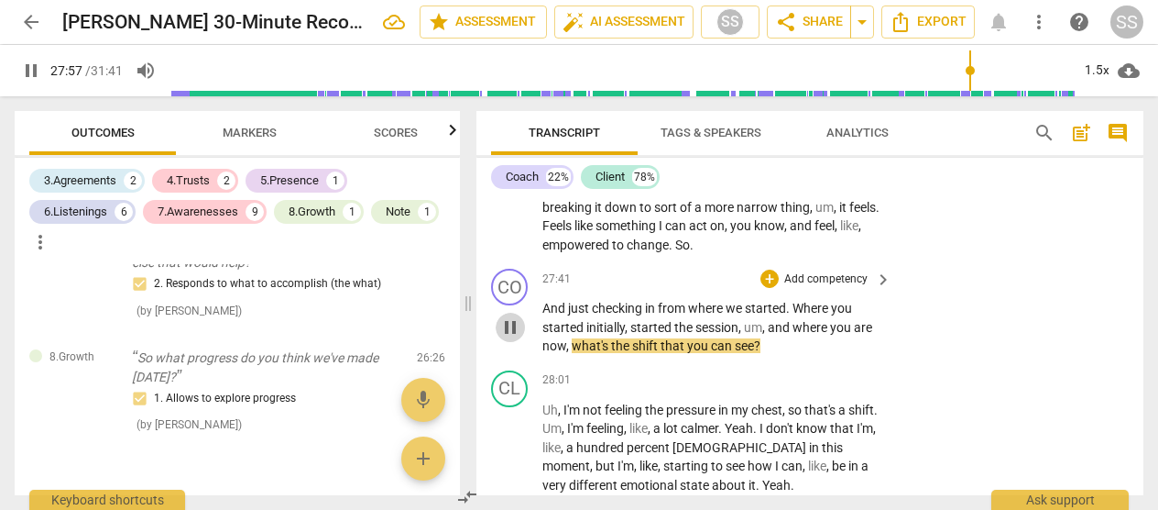
click at [510, 328] on span "pause" at bounding box center [510, 327] width 22 height 22
click at [658, 277] on p "Add competency" at bounding box center [826, 279] width 87 height 16
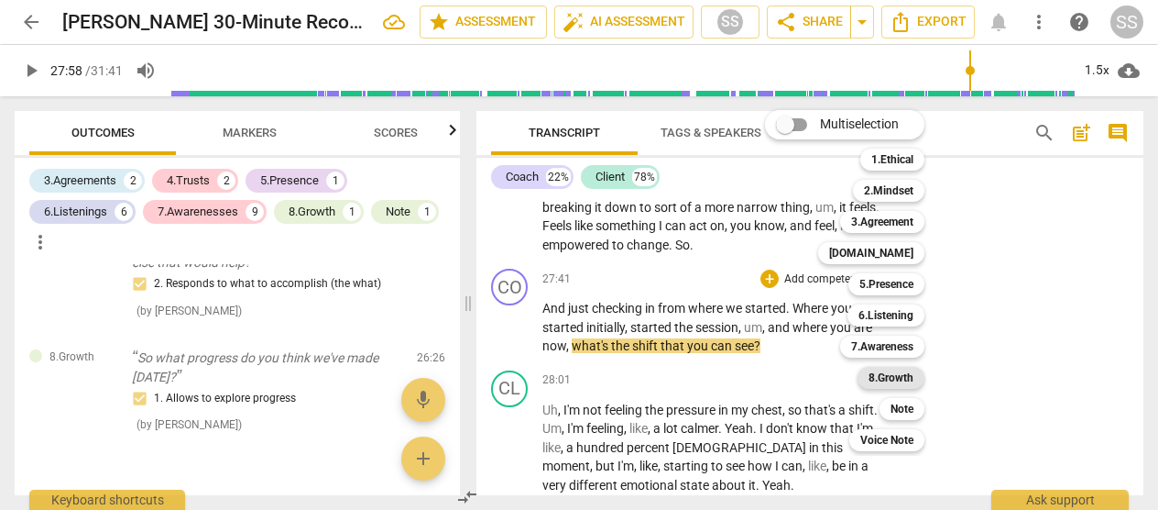
click at [658, 368] on b "8.Growth" at bounding box center [891, 378] width 45 height 22
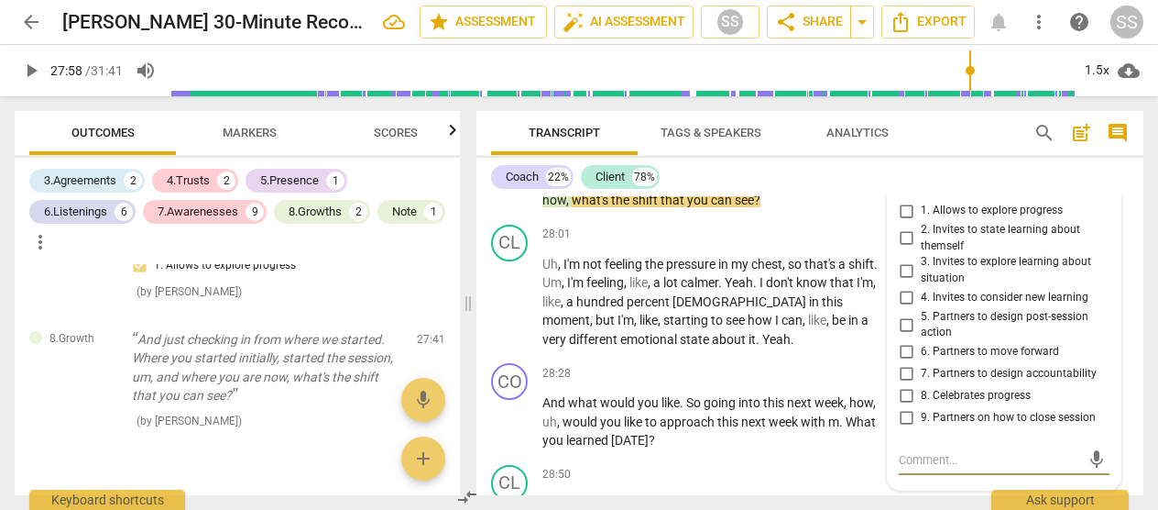
scroll to position [9869, 0]
click at [658, 238] on input "2. Invites to state learning about themself" at bounding box center [906, 237] width 29 height 22
click at [502, 301] on span "play_arrow" at bounding box center [510, 301] width 22 height 22
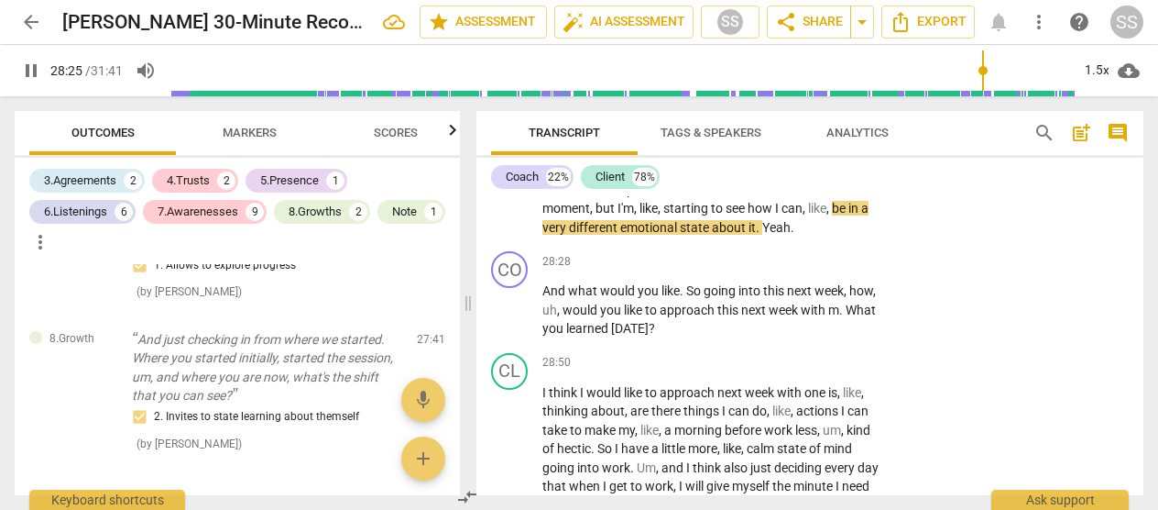
scroll to position [9990, 0]
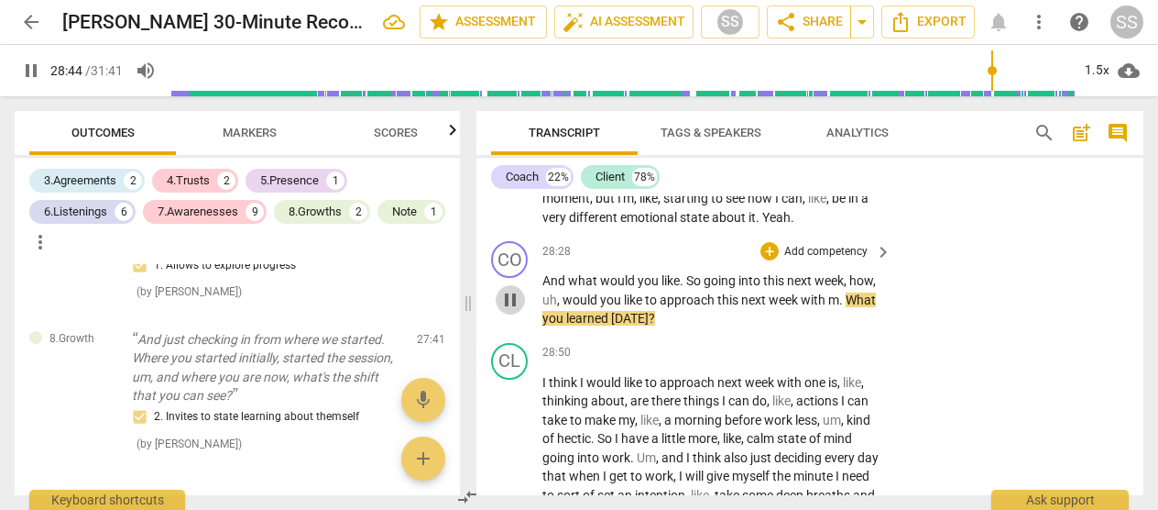
click at [510, 302] on span "pause" at bounding box center [510, 300] width 22 height 22
click at [658, 246] on p "Add competency" at bounding box center [826, 252] width 87 height 16
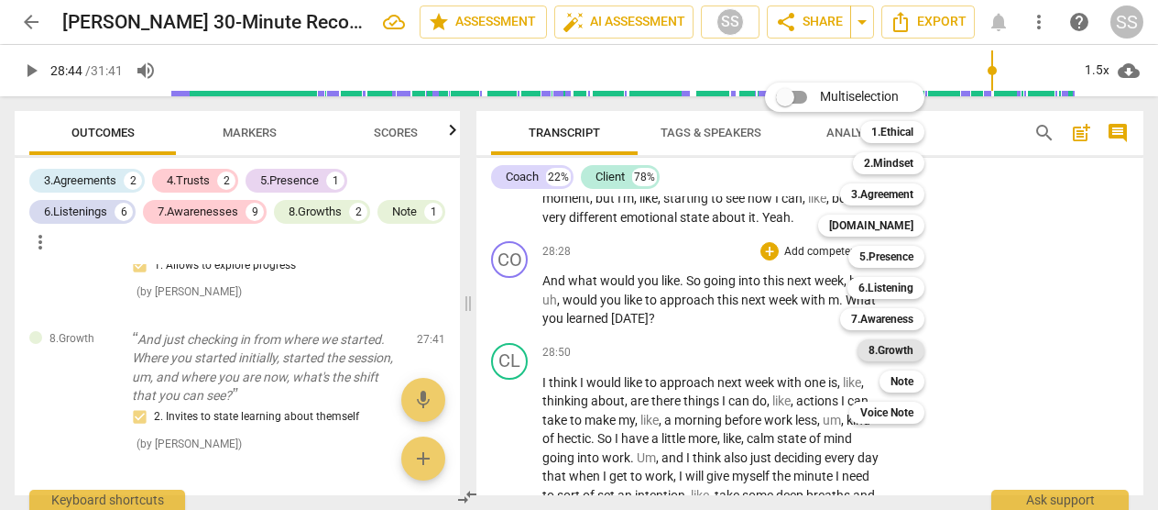
click at [658, 343] on b "8.Growth" at bounding box center [891, 350] width 45 height 22
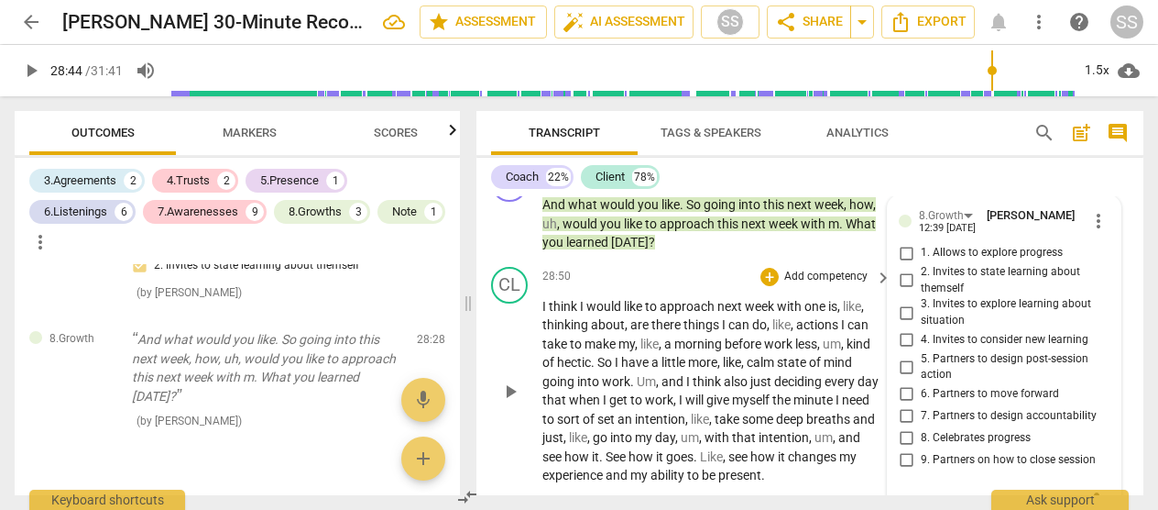
scroll to position [10070, 0]
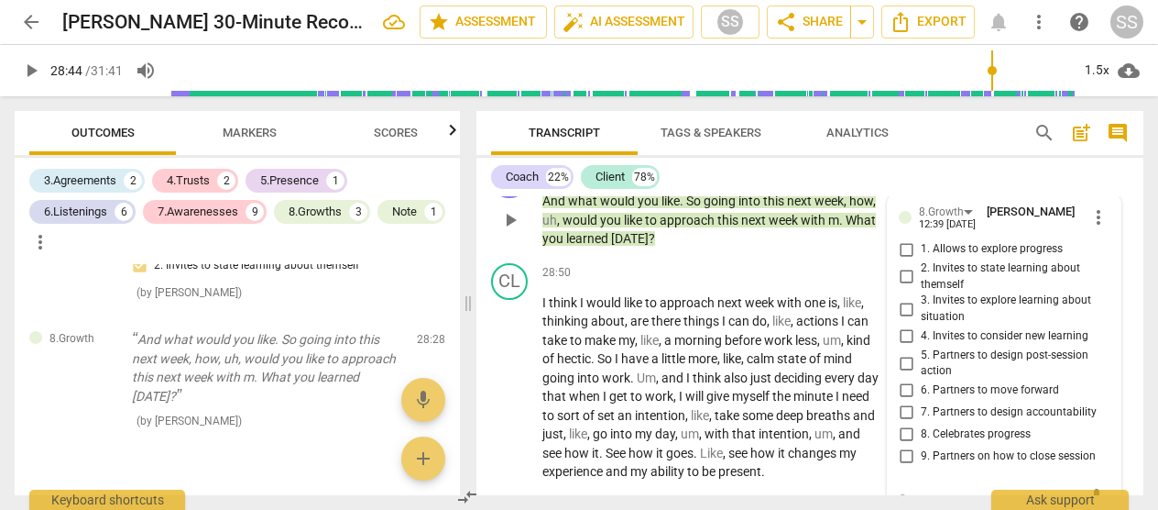
click at [658, 363] on input "5. Partners to design post-session action" at bounding box center [906, 363] width 29 height 22
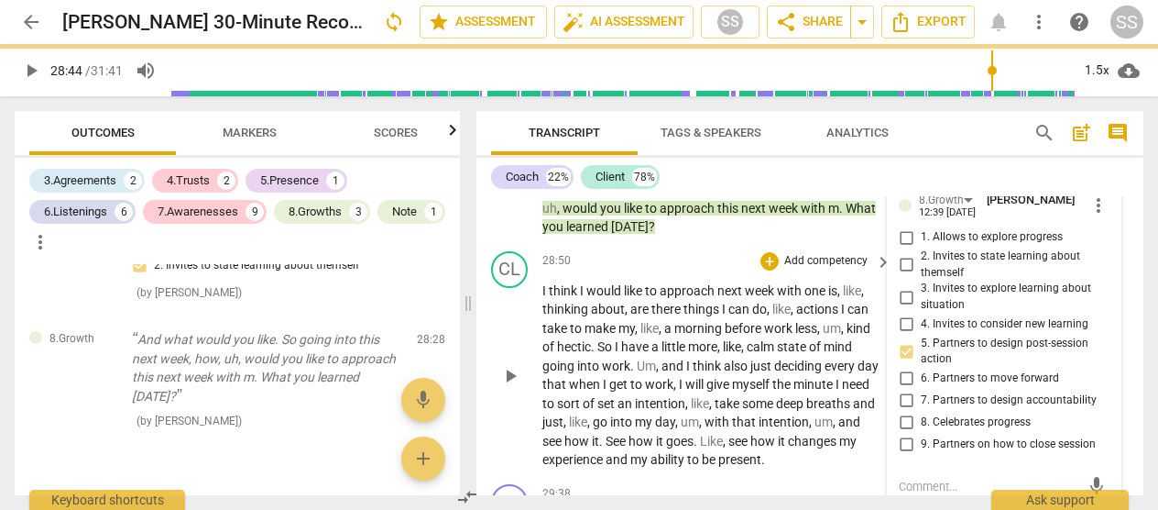
scroll to position [10085, 0]
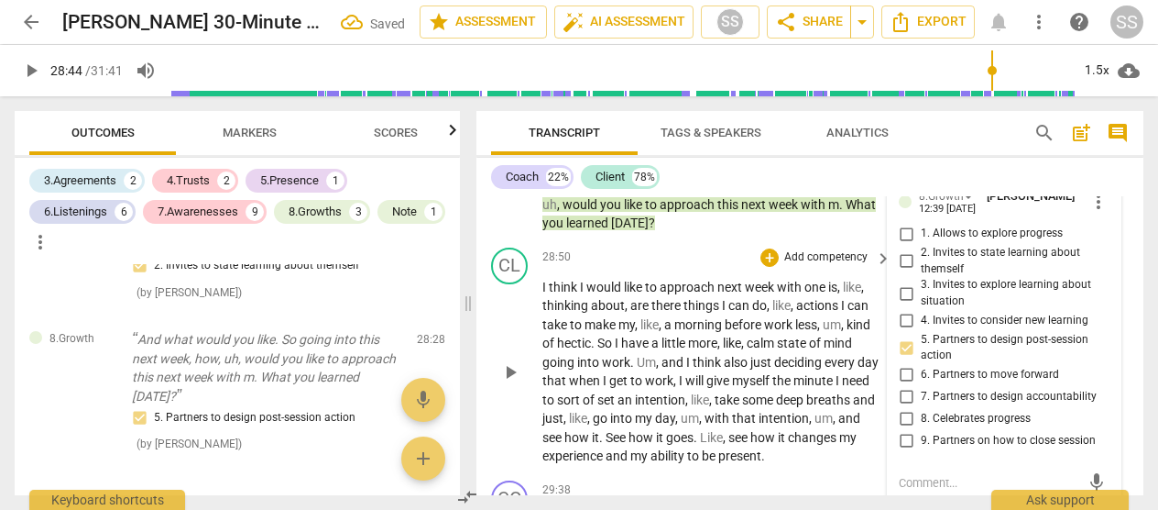
click at [511, 371] on span "play_arrow" at bounding box center [510, 372] width 22 height 22
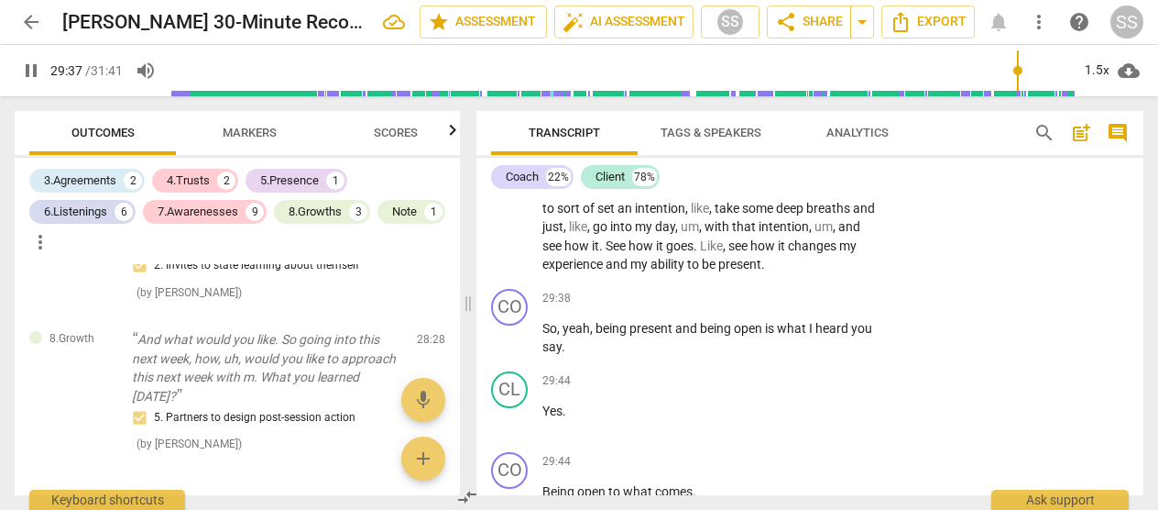
scroll to position [10280, 0]
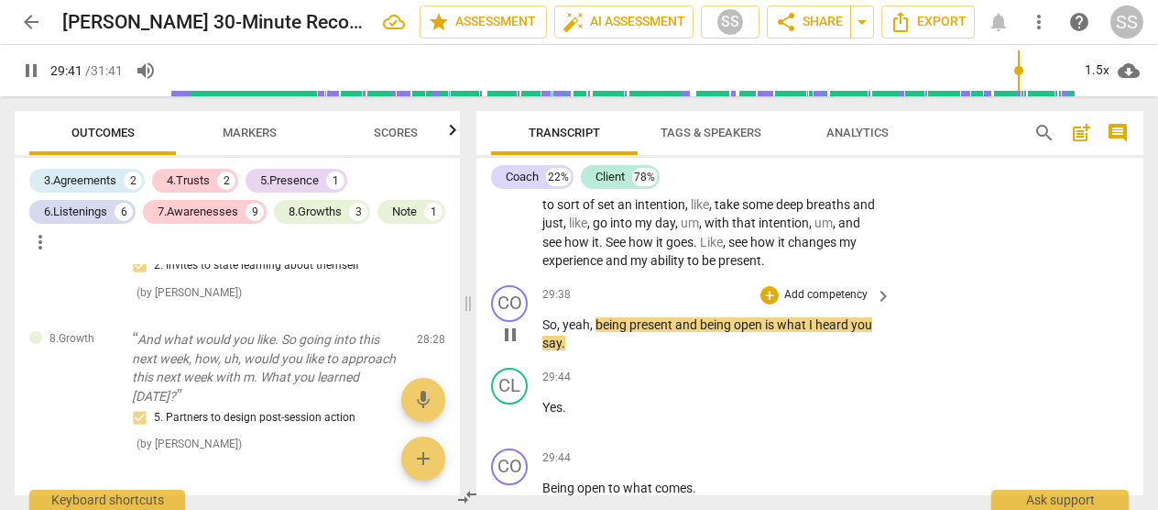
click at [499, 329] on span "pause" at bounding box center [510, 335] width 22 height 22
click at [658, 299] on p "Add competency" at bounding box center [826, 295] width 87 height 16
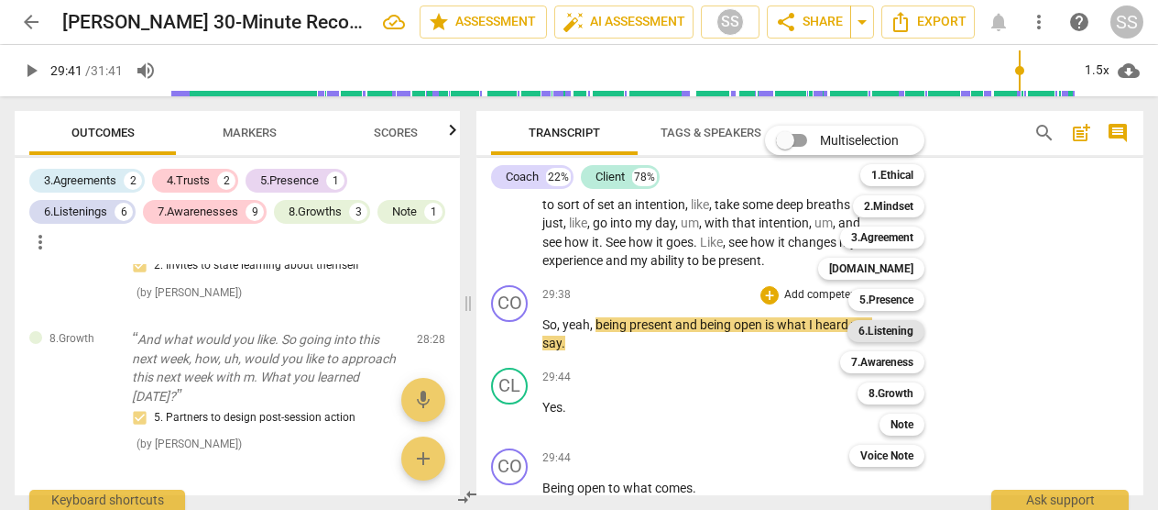
click at [658, 330] on b "6.Listening" at bounding box center [886, 331] width 55 height 22
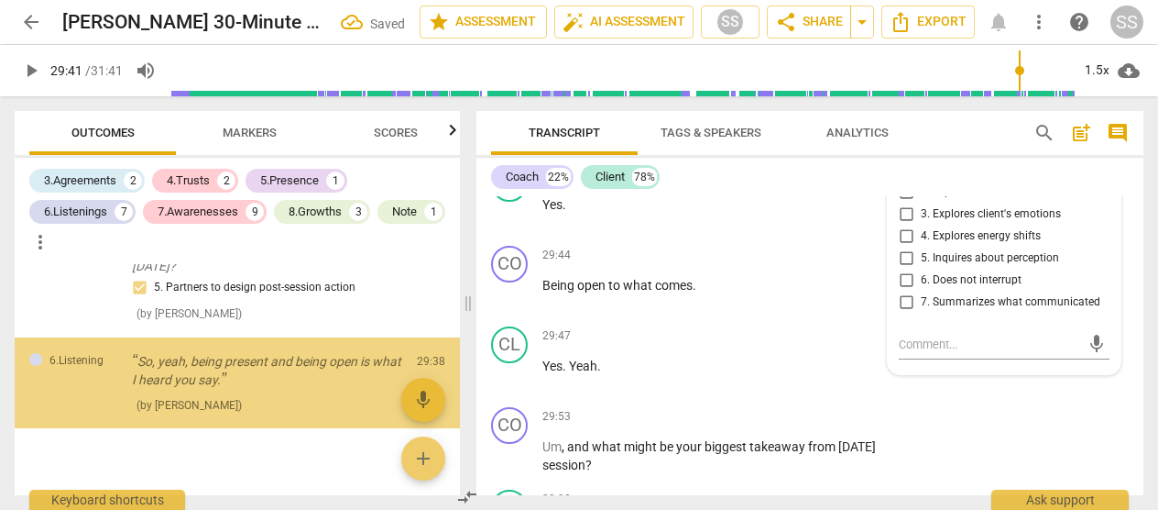
scroll to position [3319, 0]
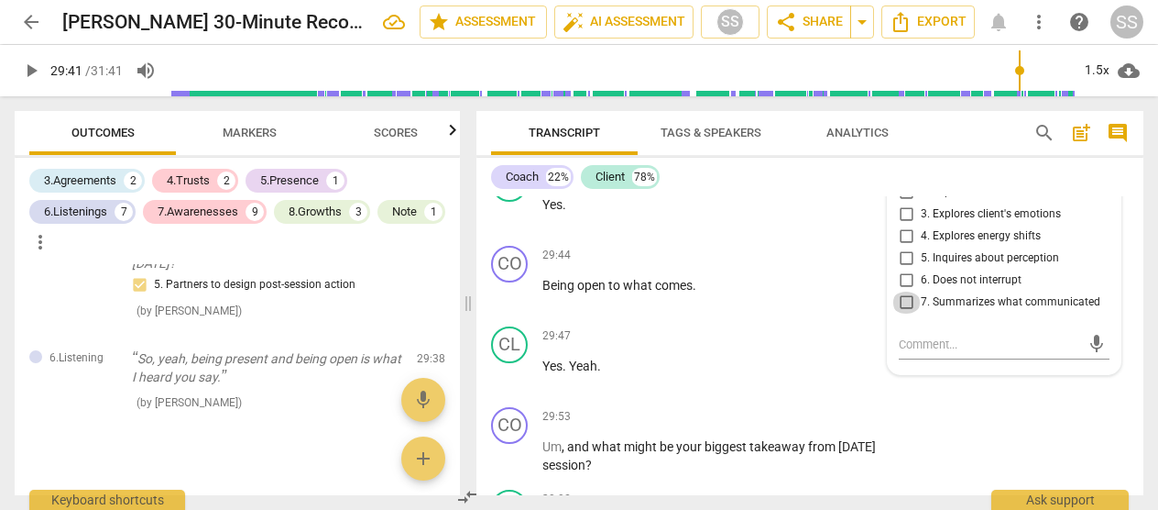
click at [658, 305] on input "7. Summarizes what communicated" at bounding box center [906, 302] width 29 height 22
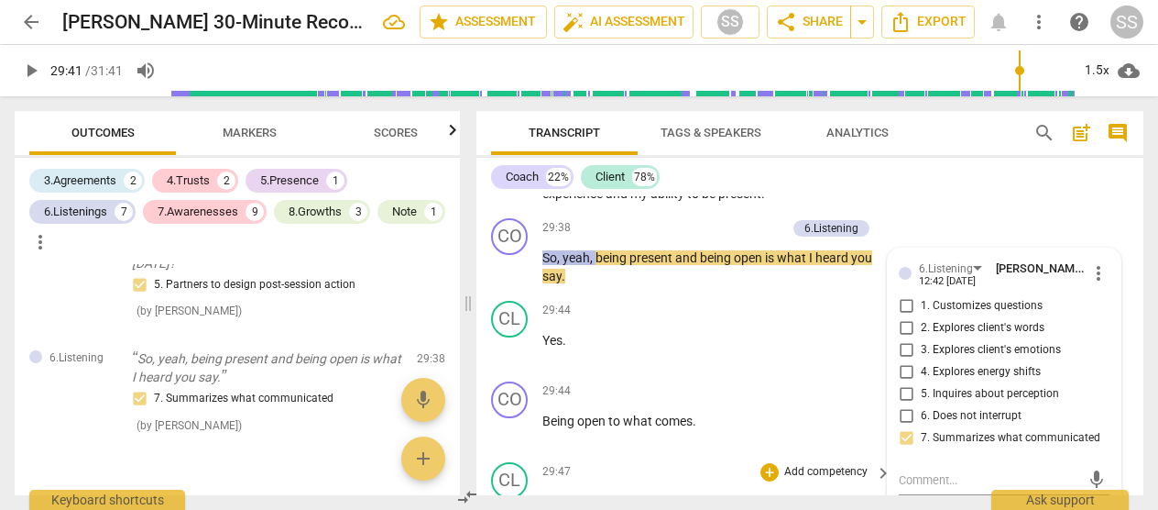
scroll to position [10349, 0]
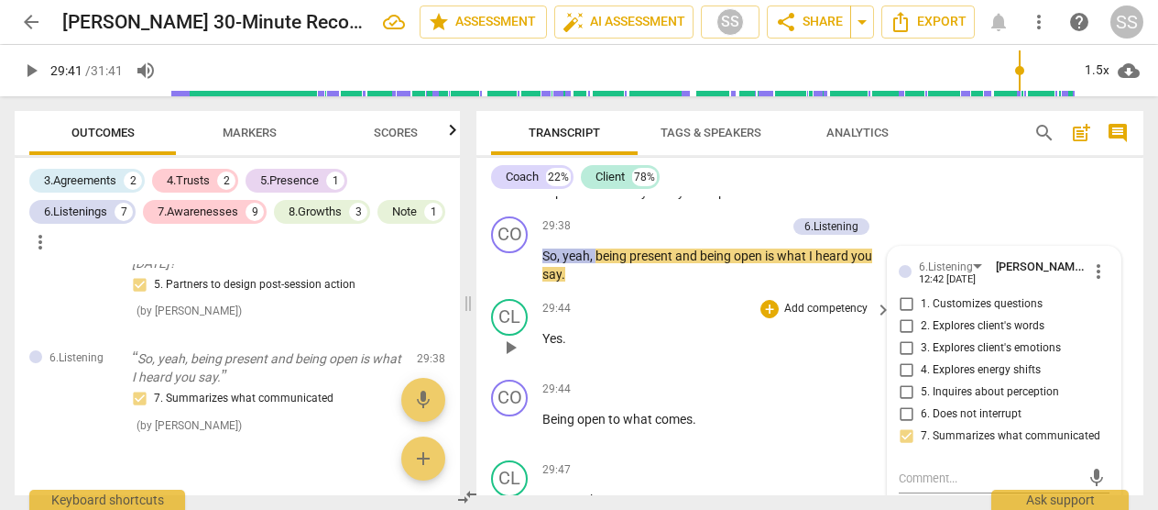
click at [512, 339] on span "play_arrow" at bounding box center [510, 347] width 22 height 22
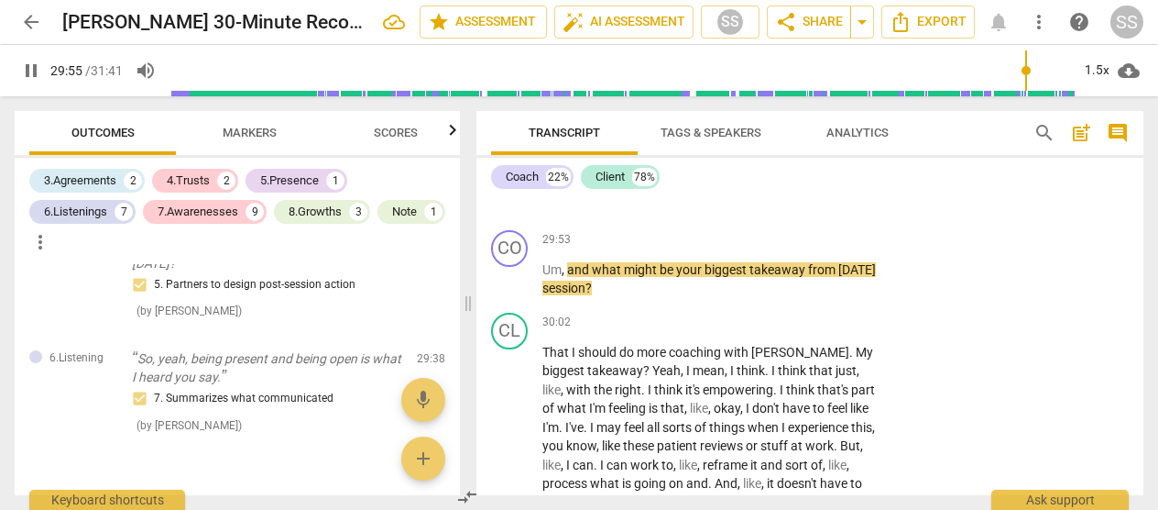
scroll to position [10663, 0]
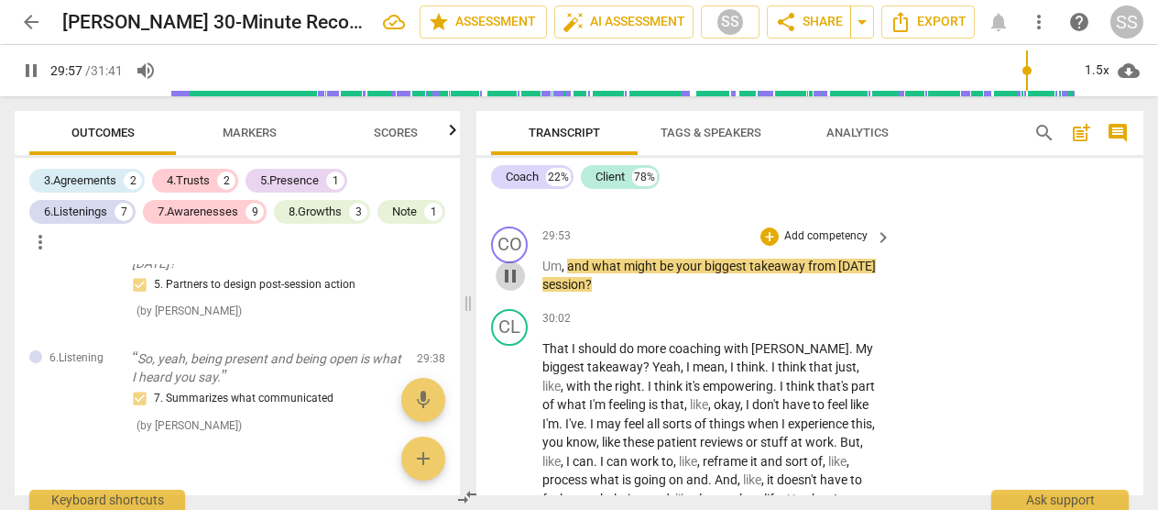
click at [505, 277] on span "pause" at bounding box center [510, 276] width 22 height 22
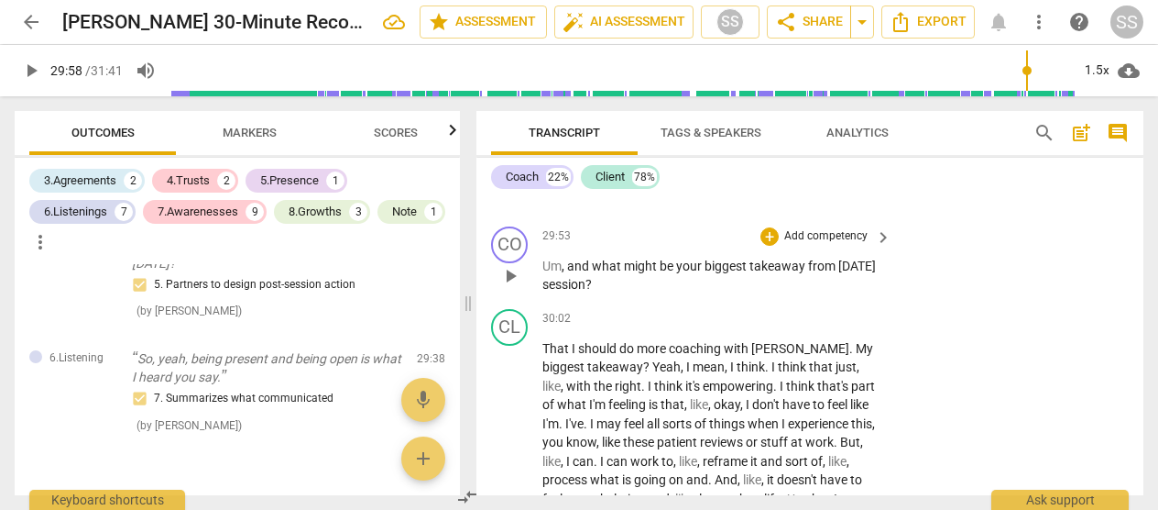
click at [658, 234] on p "Add competency" at bounding box center [826, 236] width 87 height 16
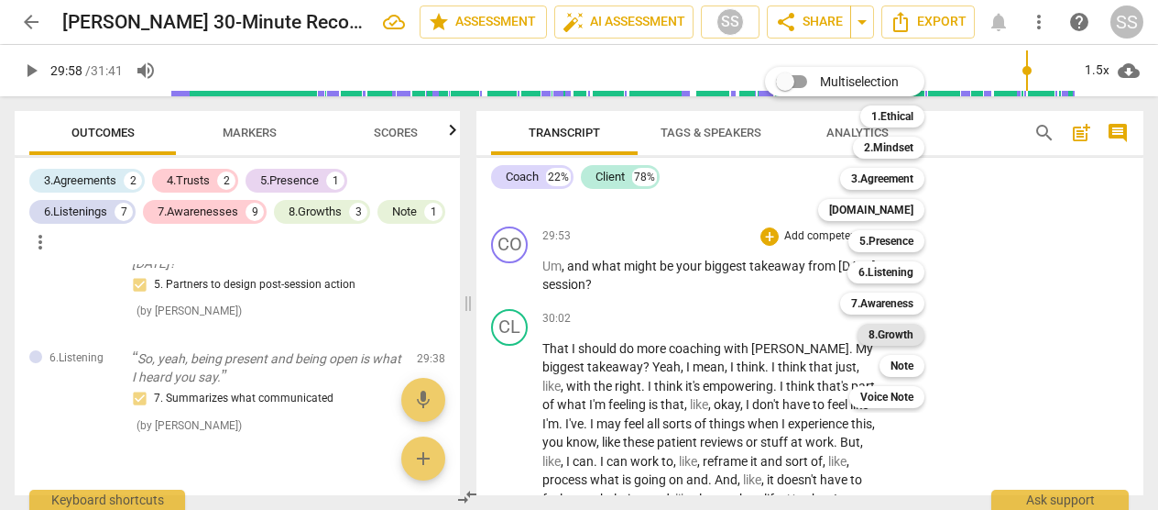
click at [658, 328] on b "8.Growth" at bounding box center [891, 335] width 45 height 22
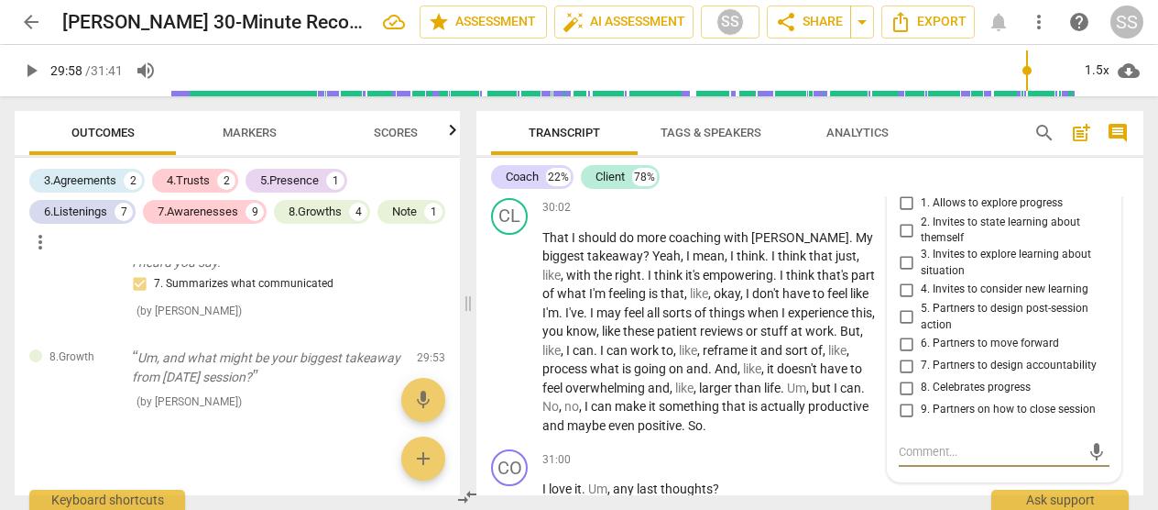
scroll to position [10773, 0]
click at [658, 302] on label "4. Invites to consider new learning" at bounding box center [997, 291] width 211 height 22
click at [658, 302] on input "4. Invites to consider new learning" at bounding box center [906, 291] width 29 height 22
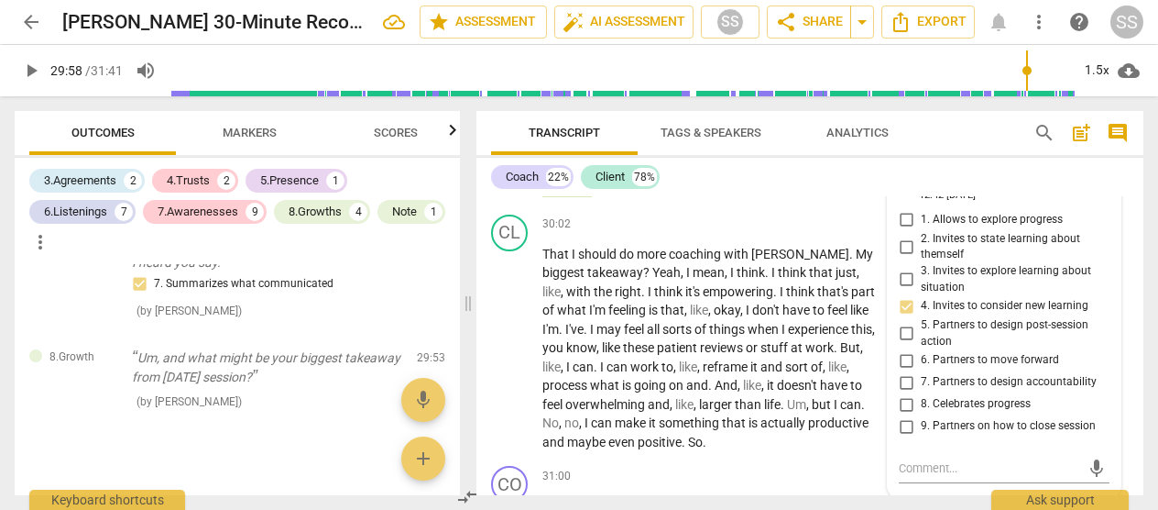
scroll to position [10757, 0]
click at [658, 312] on input "4. Invites to consider new learning" at bounding box center [906, 307] width 29 height 22
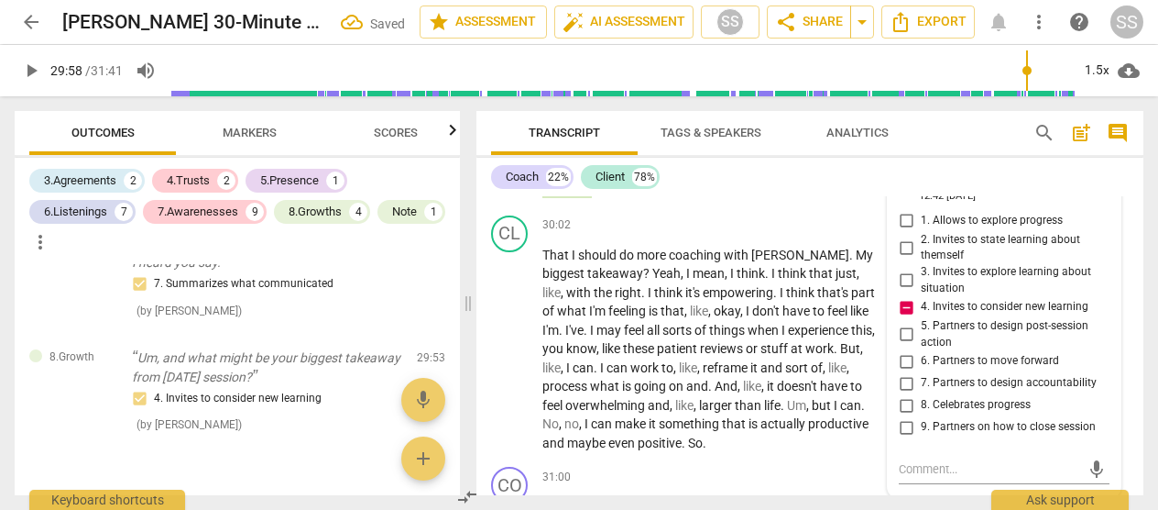
click at [658, 312] on input "4. Invites to consider new learning" at bounding box center [906, 307] width 29 height 22
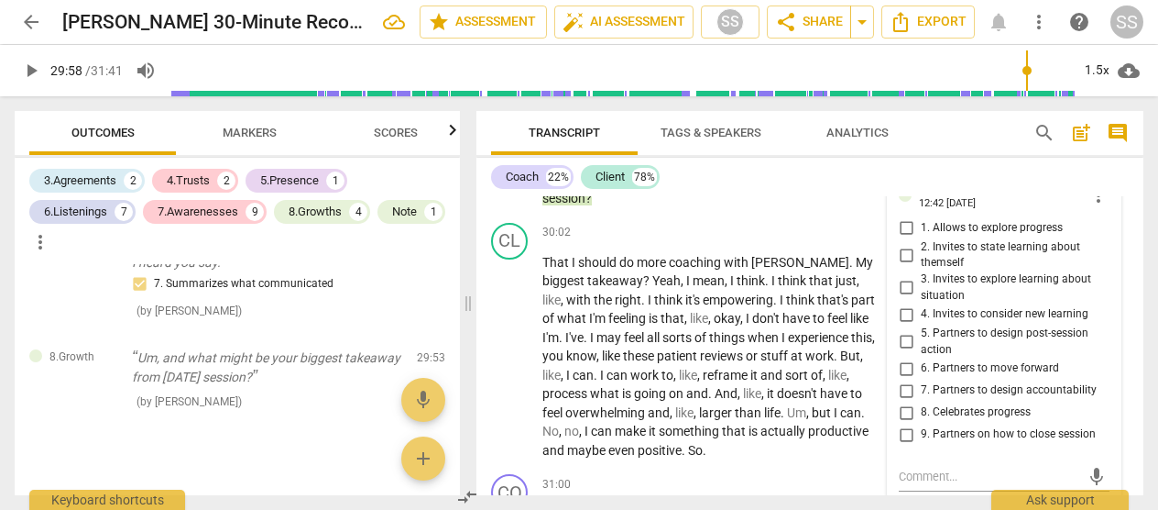
scroll to position [10748, 0]
click at [658, 259] on input "2. Invites to state learning about themself" at bounding box center [906, 257] width 29 height 22
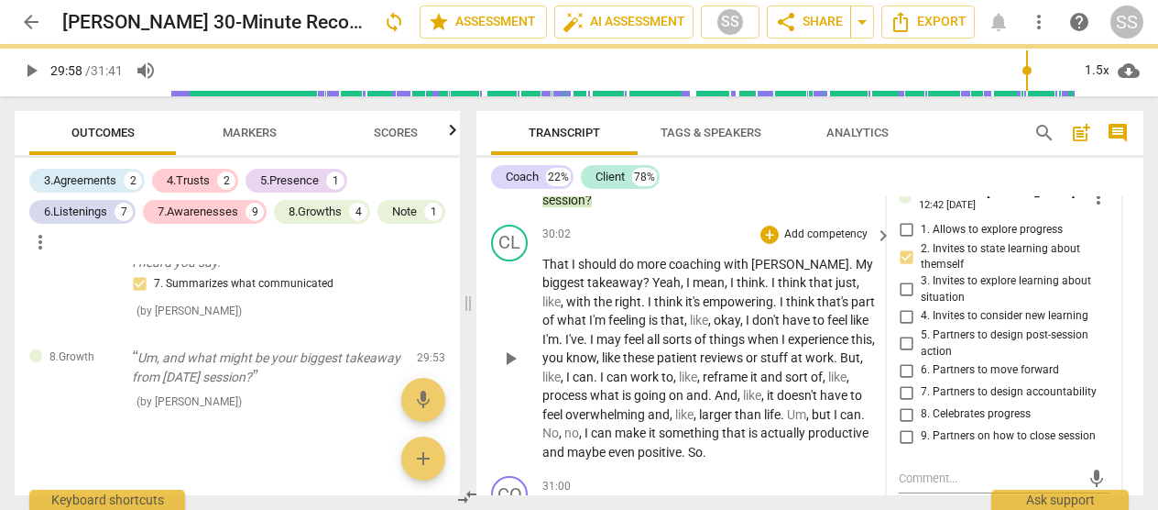
click at [508, 355] on span "play_arrow" at bounding box center [510, 358] width 22 height 22
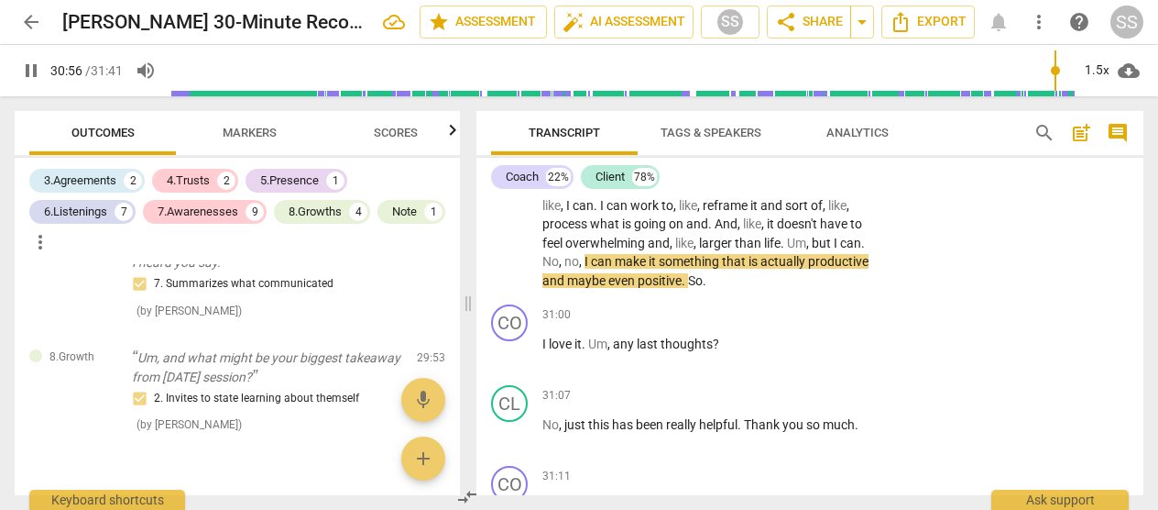
scroll to position [10921, 0]
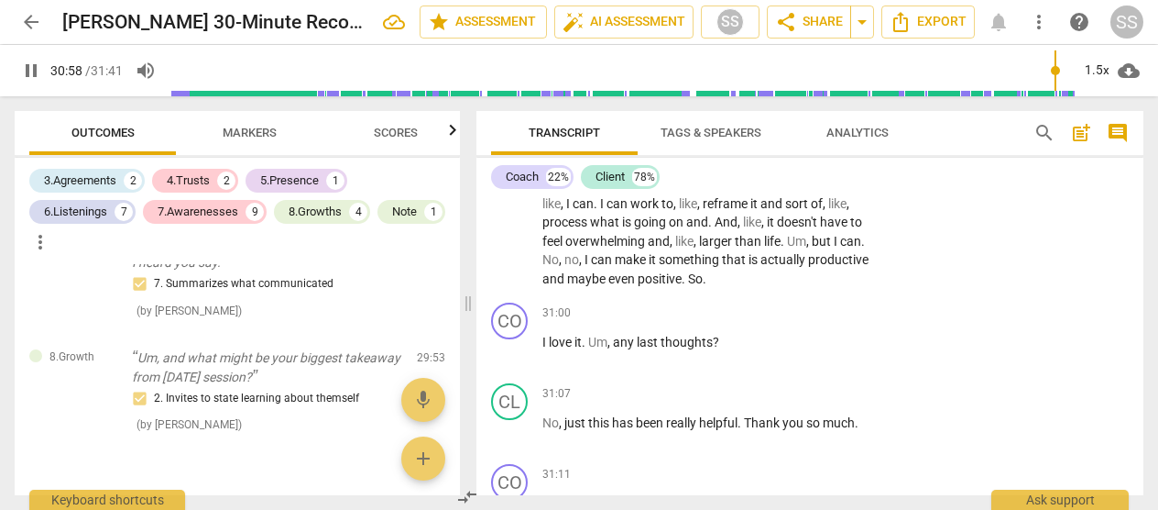
click at [508, 355] on span "pause" at bounding box center [510, 351] width 22 height 22
click at [658, 308] on p "Add competency" at bounding box center [826, 313] width 87 height 16
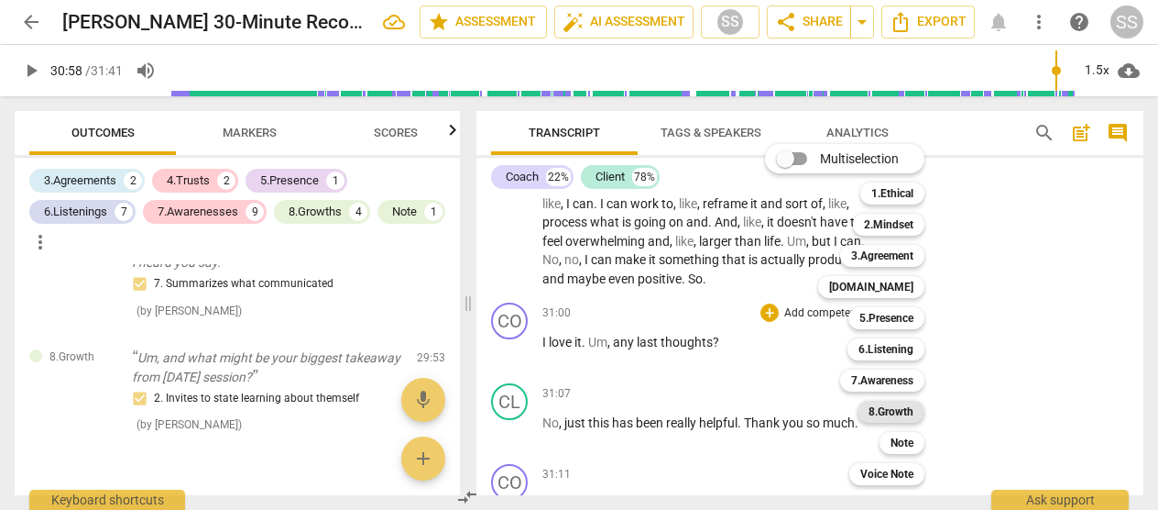
click at [658, 407] on b "8.Growth" at bounding box center [891, 412] width 45 height 22
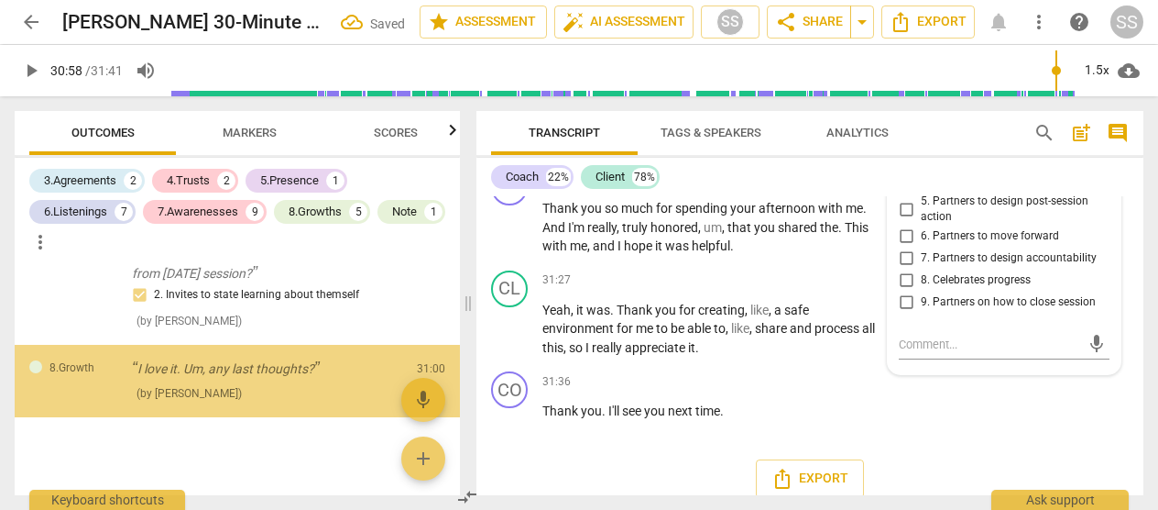
scroll to position [3538, 0]
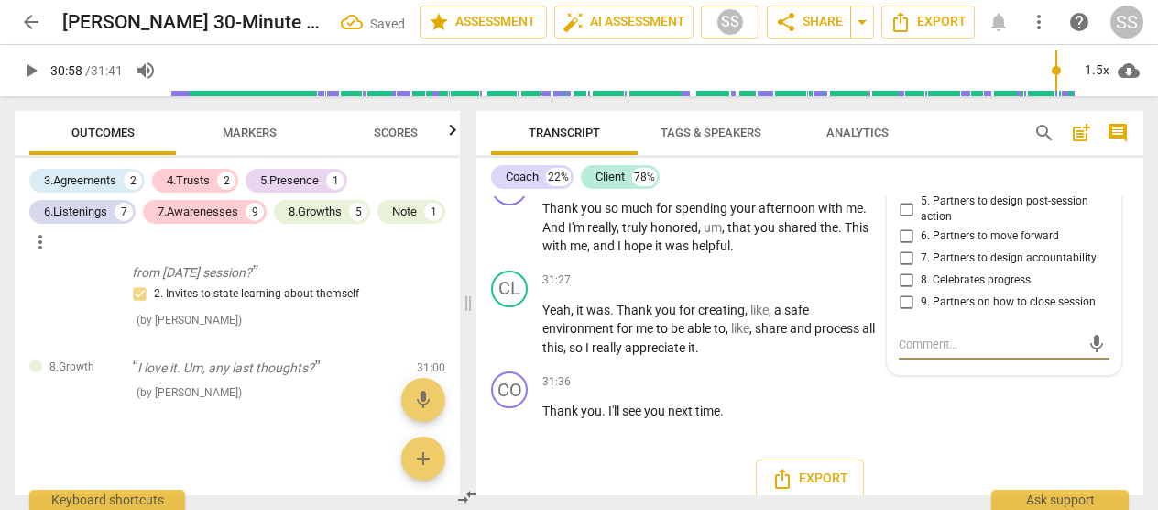
click at [658, 278] on input "8. Celebrates progress" at bounding box center [906, 280] width 29 height 22
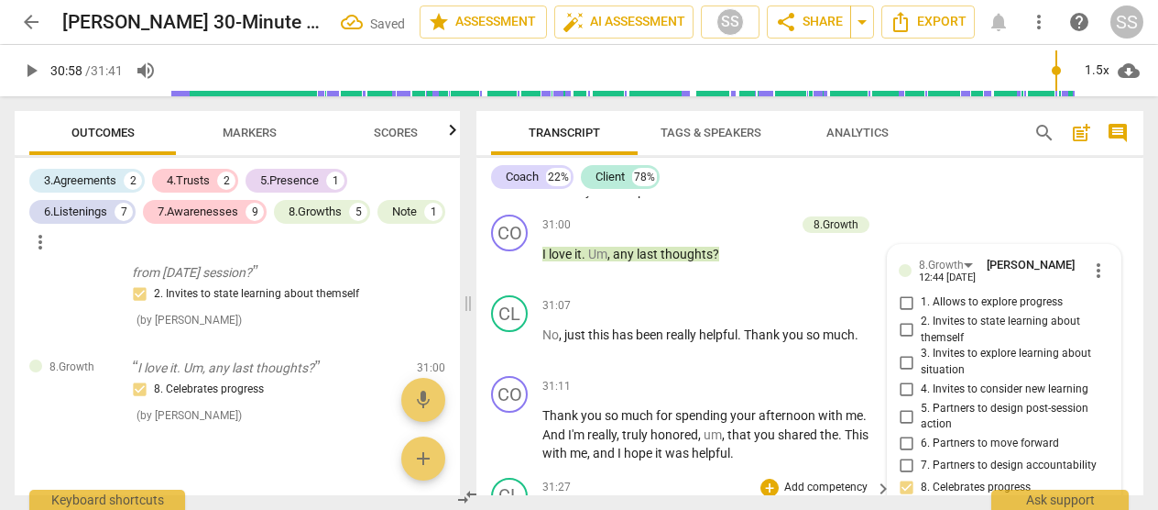
scroll to position [11010, 0]
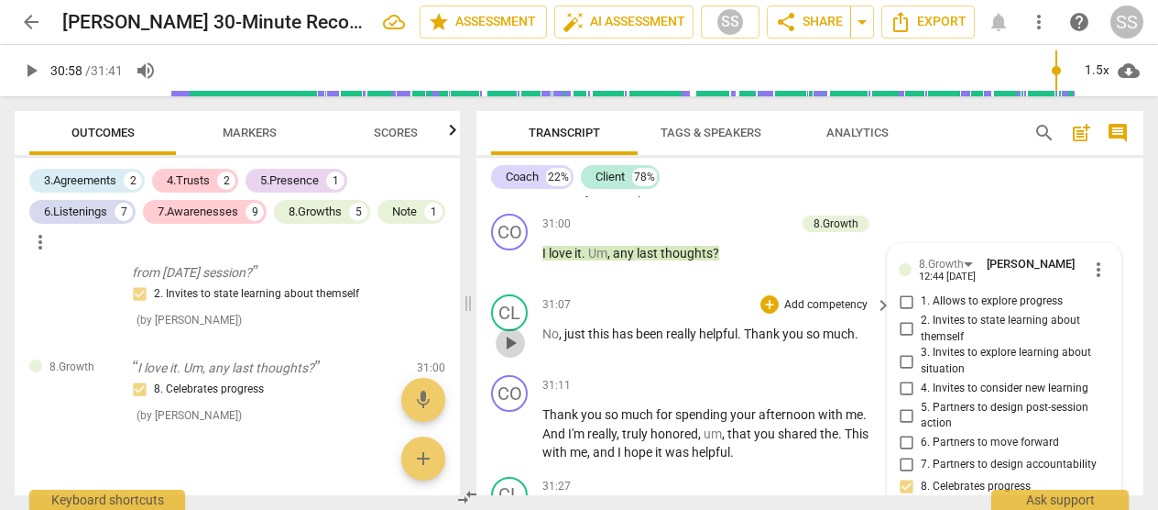
click at [516, 342] on span "play_arrow" at bounding box center [510, 343] width 22 height 22
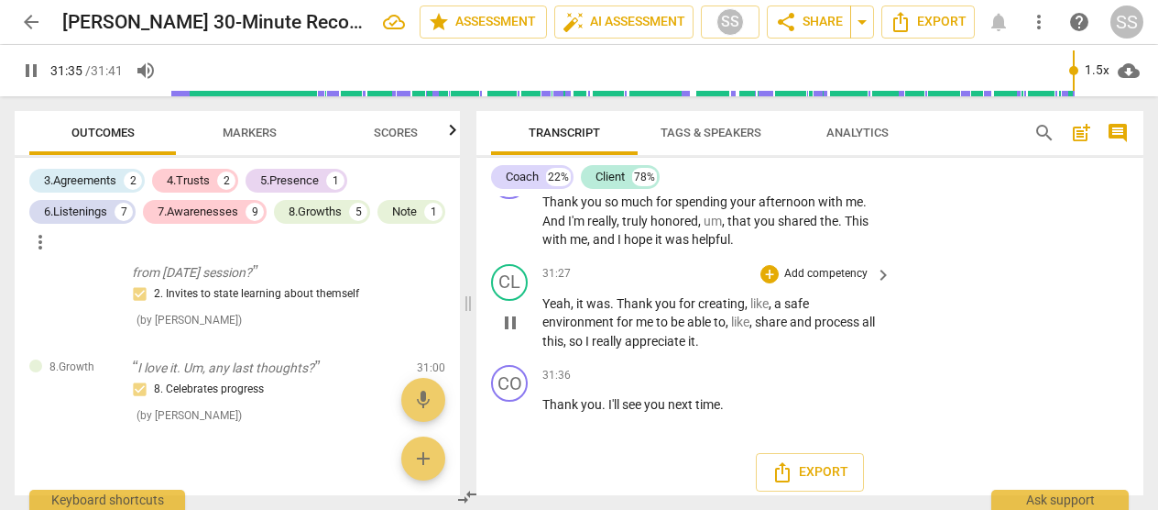
scroll to position [11235, 0]
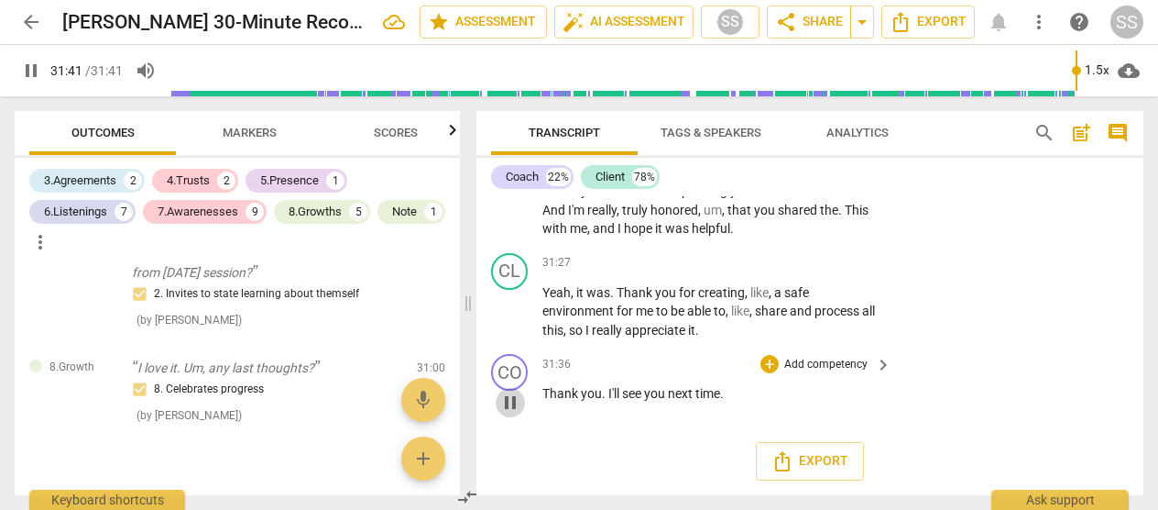
click at [516, 396] on span "pause" at bounding box center [510, 402] width 22 height 22
click at [658, 262] on p "Add competency" at bounding box center [826, 263] width 87 height 16
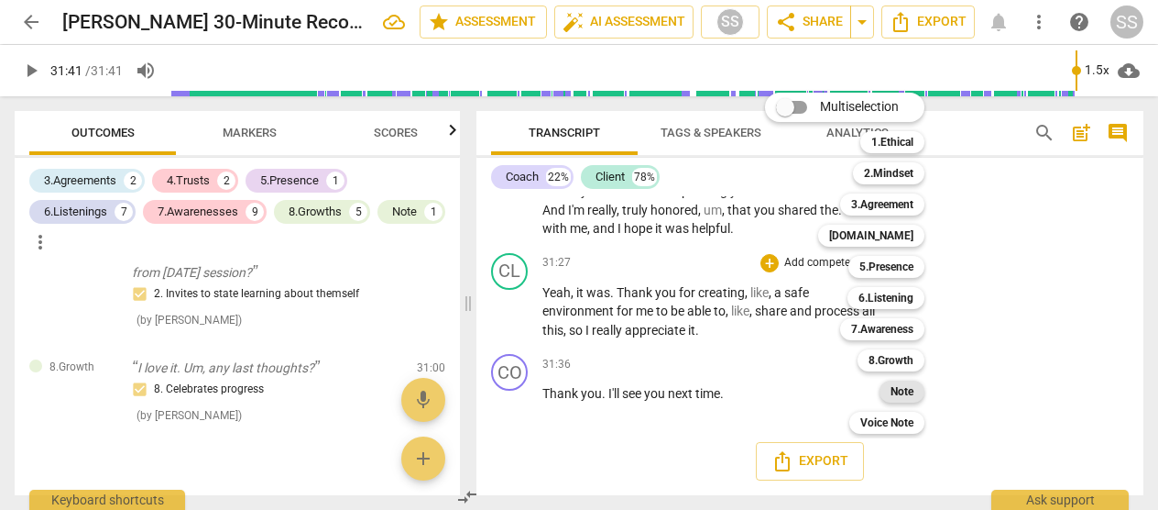
click at [658, 390] on b "Note" at bounding box center [902, 391] width 23 height 22
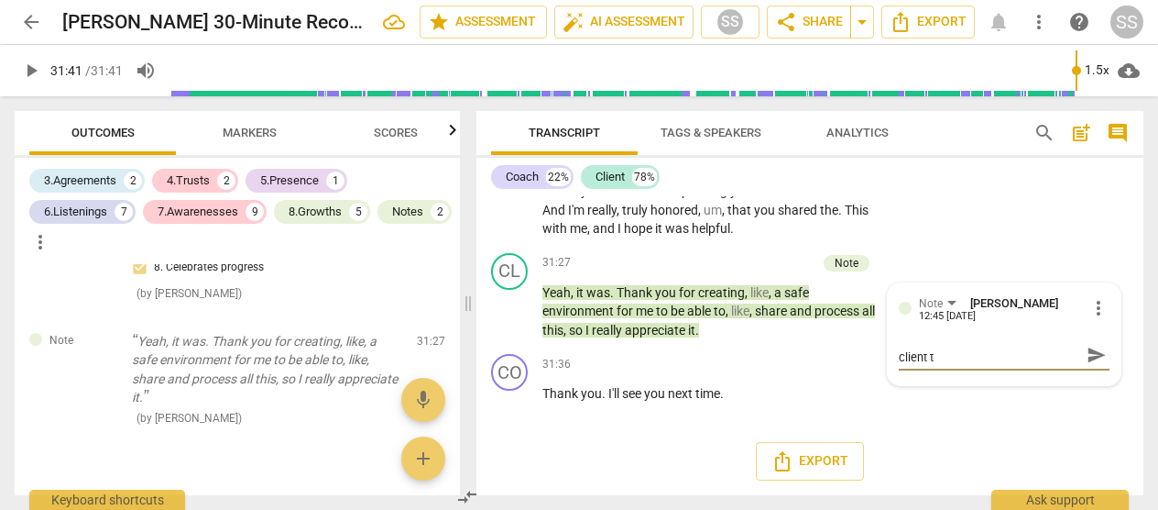
scroll to position [0, 0]
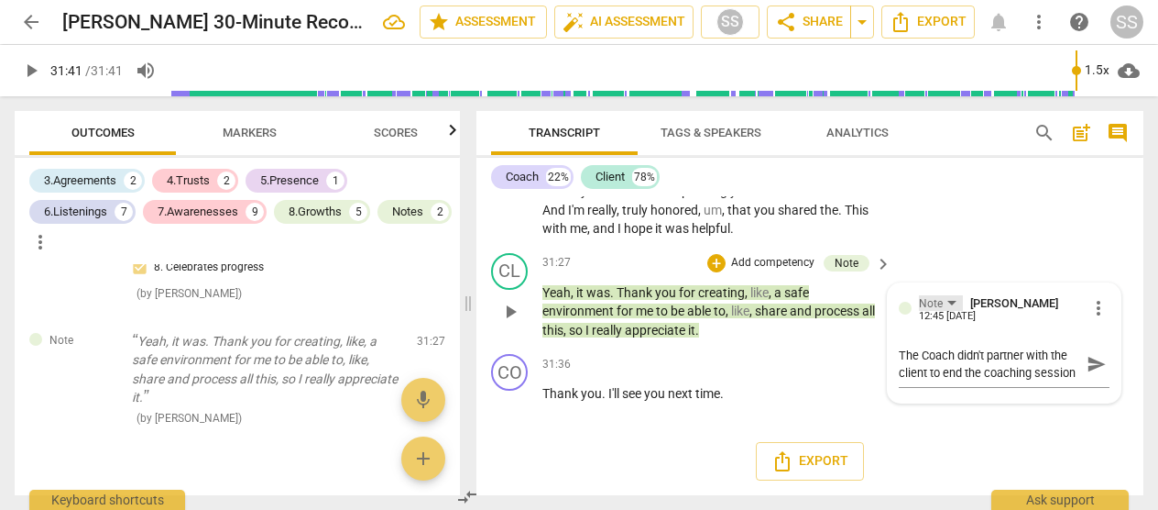
click at [658, 297] on div "Note" at bounding box center [941, 303] width 44 height 16
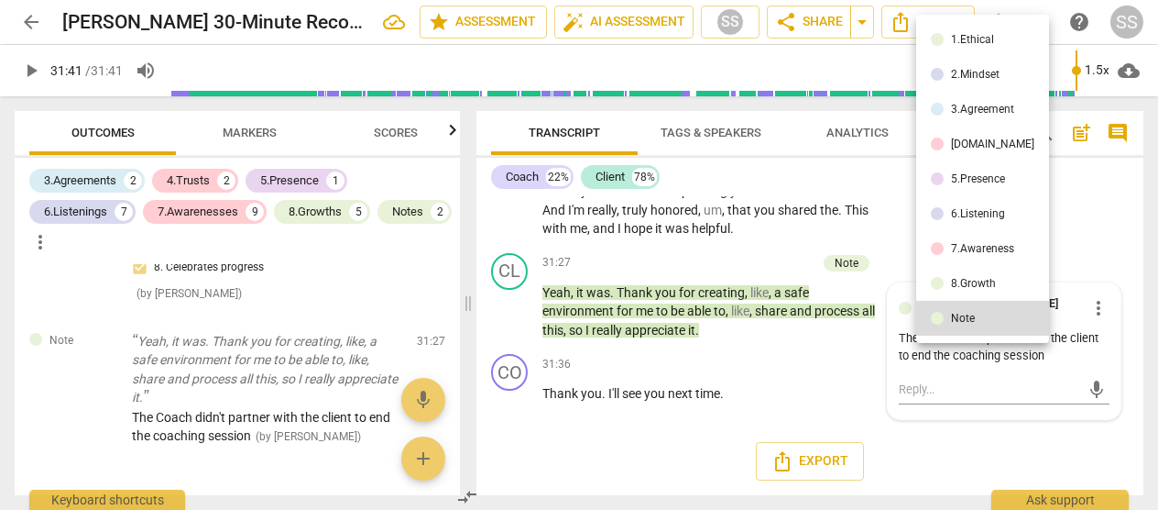
click at [658, 375] on div at bounding box center [579, 255] width 1158 height 510
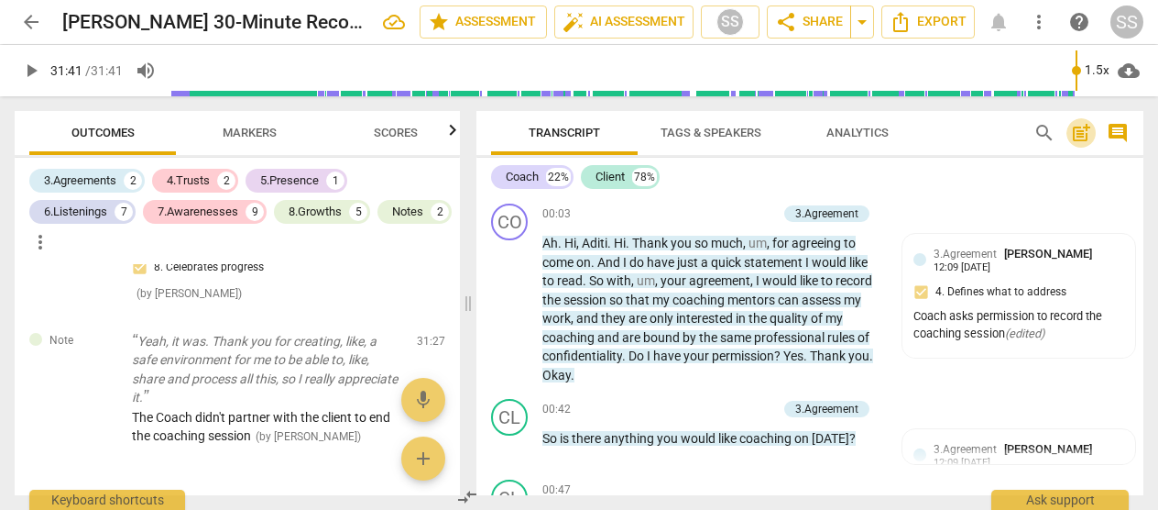
click at [658, 135] on span "post_add" at bounding box center [1081, 133] width 22 height 22
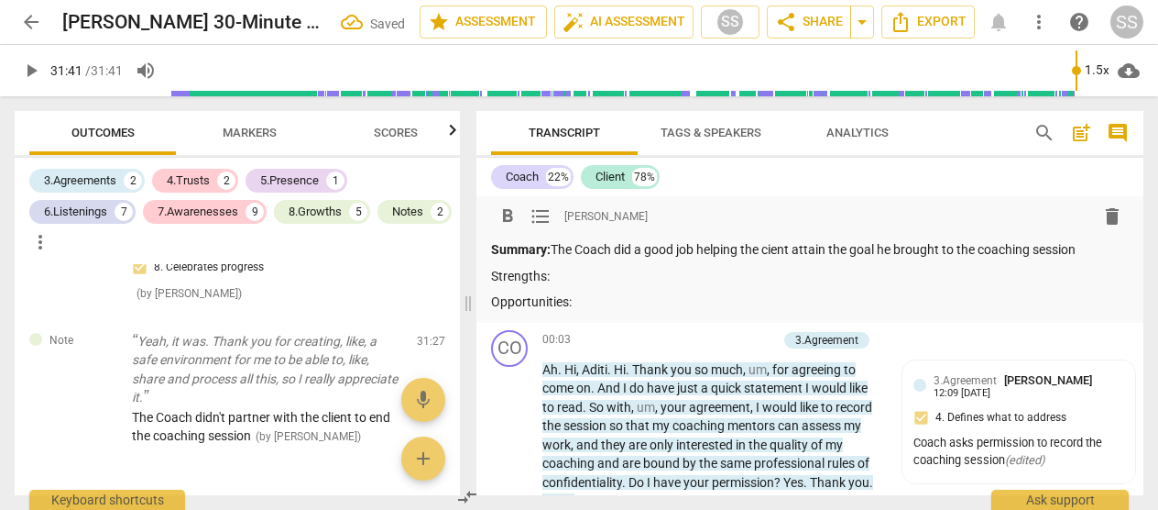
click at [658, 284] on p "Strengths:" at bounding box center [810, 276] width 638 height 19
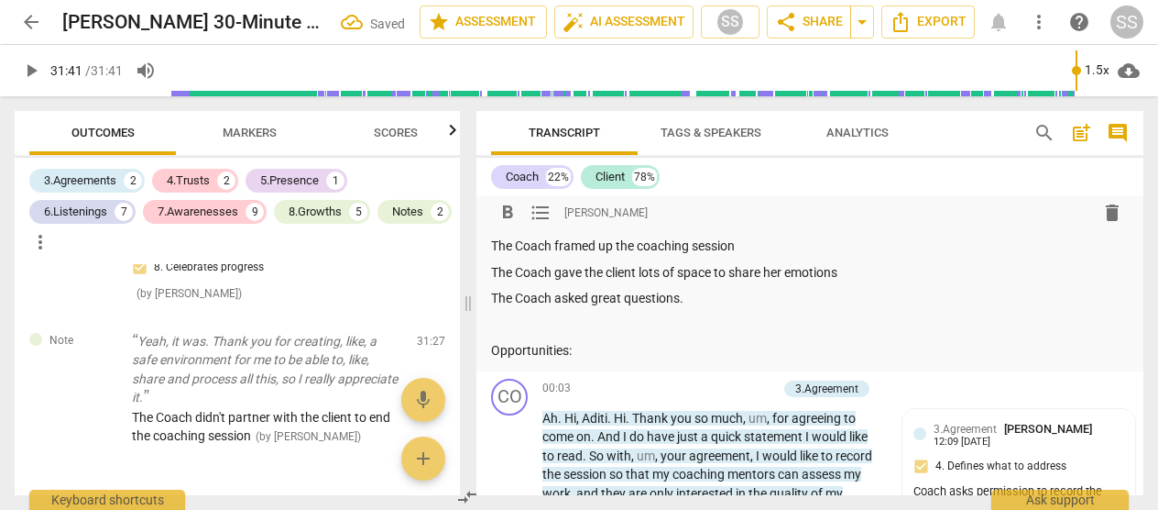
scroll to position [71, 0]
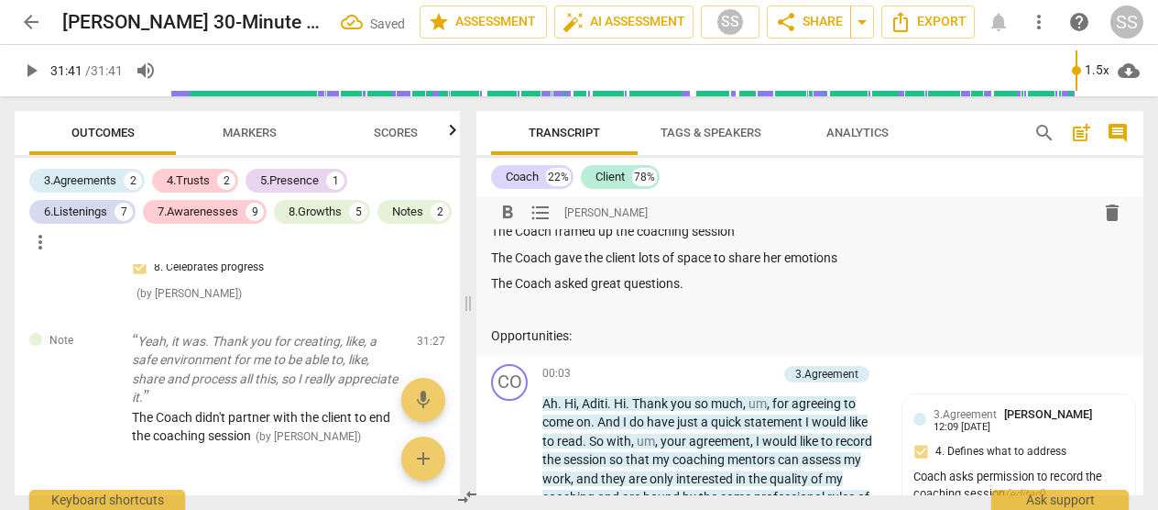
click at [598, 337] on p "Opportunities:" at bounding box center [810, 335] width 638 height 19
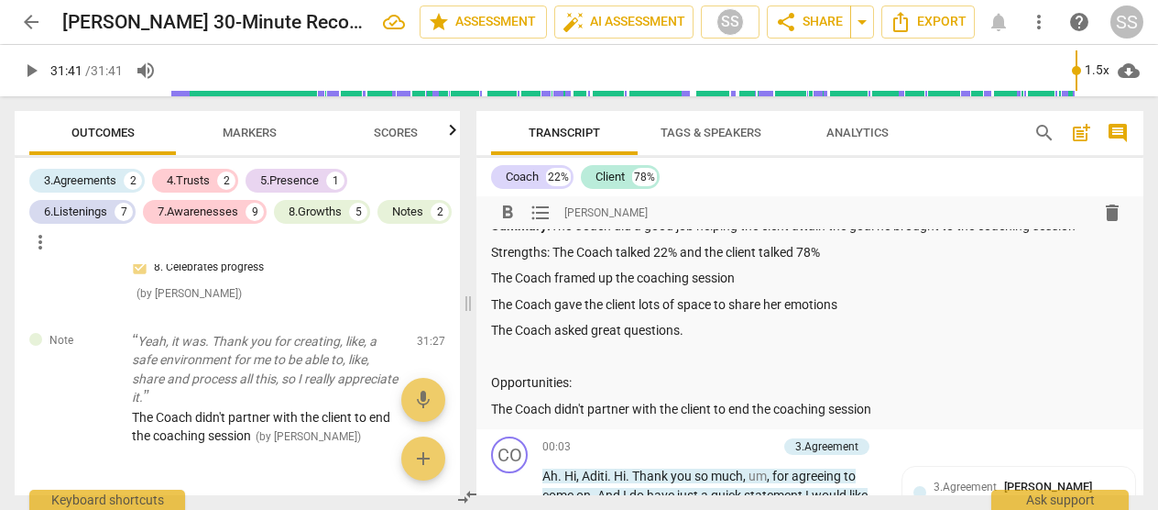
scroll to position [0, 0]
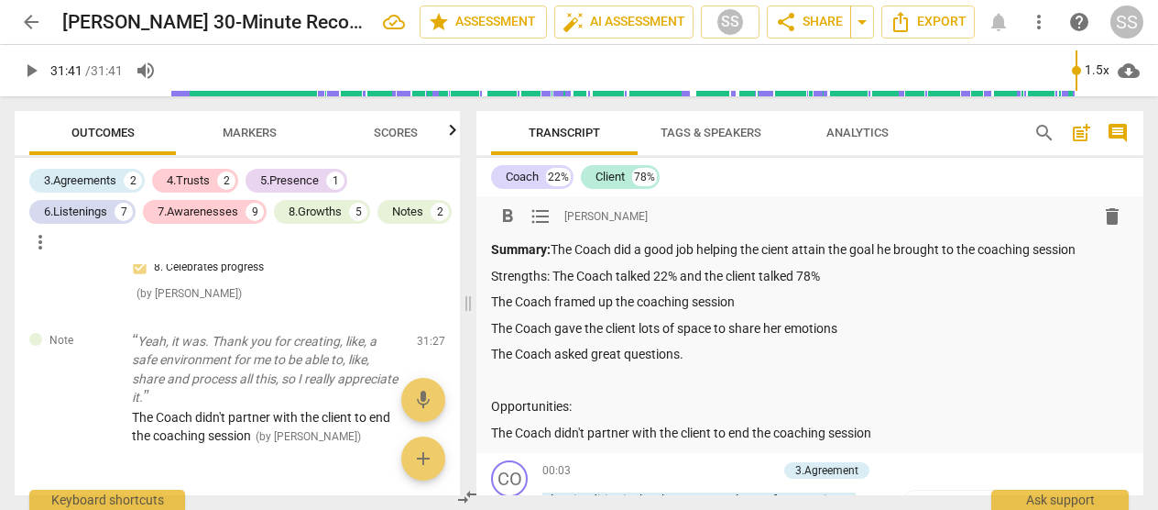
click at [658, 252] on p "Summary: The Coach did a good job helping the cient attain the goal he brought …" at bounding box center [810, 249] width 638 height 19
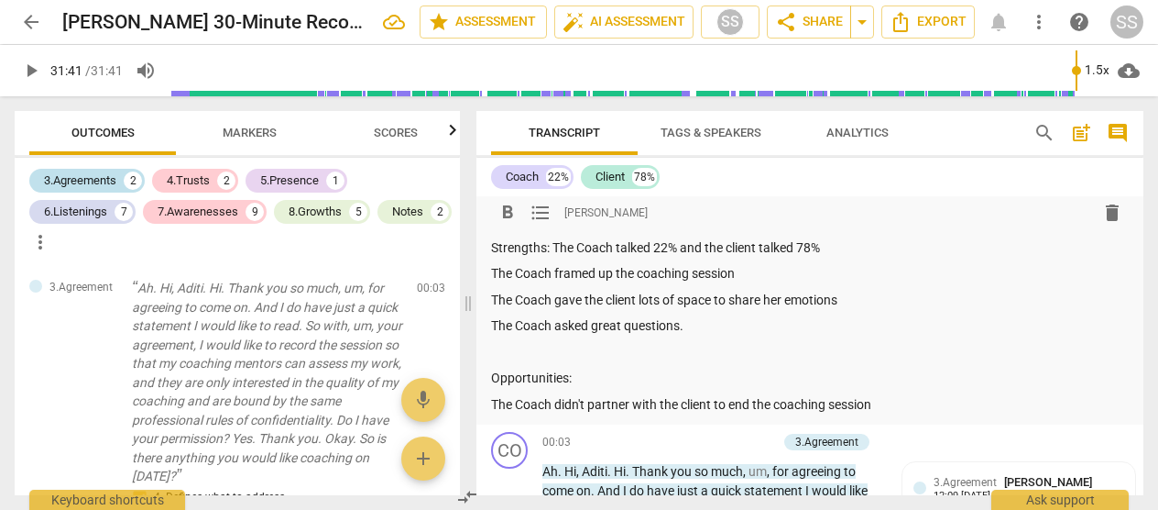
click at [82, 178] on div "3.Agreements" at bounding box center [80, 180] width 72 height 18
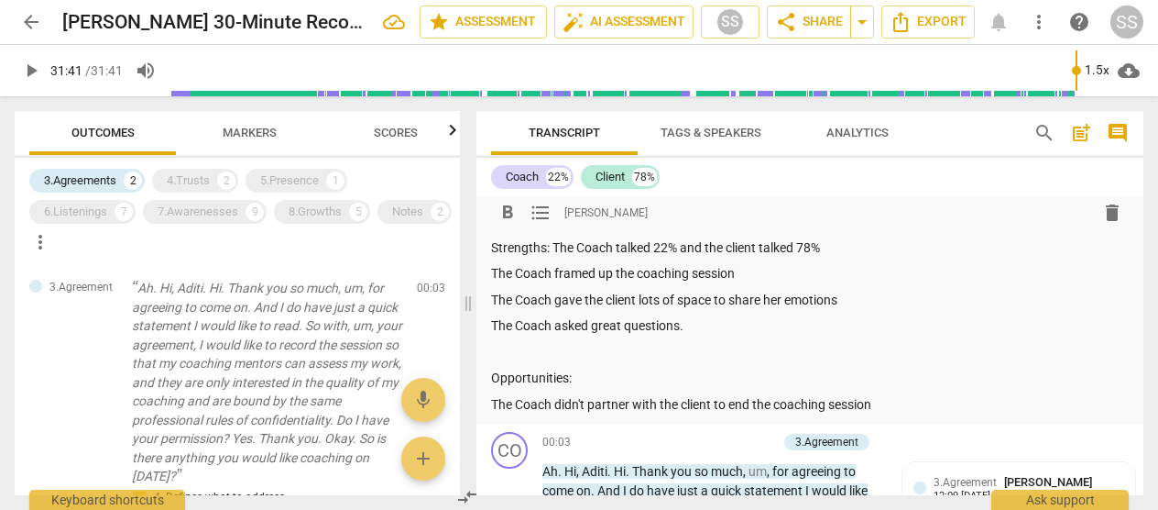
click at [658, 277] on p "The Coach framed up the coaching session" at bounding box center [810, 273] width 638 height 19
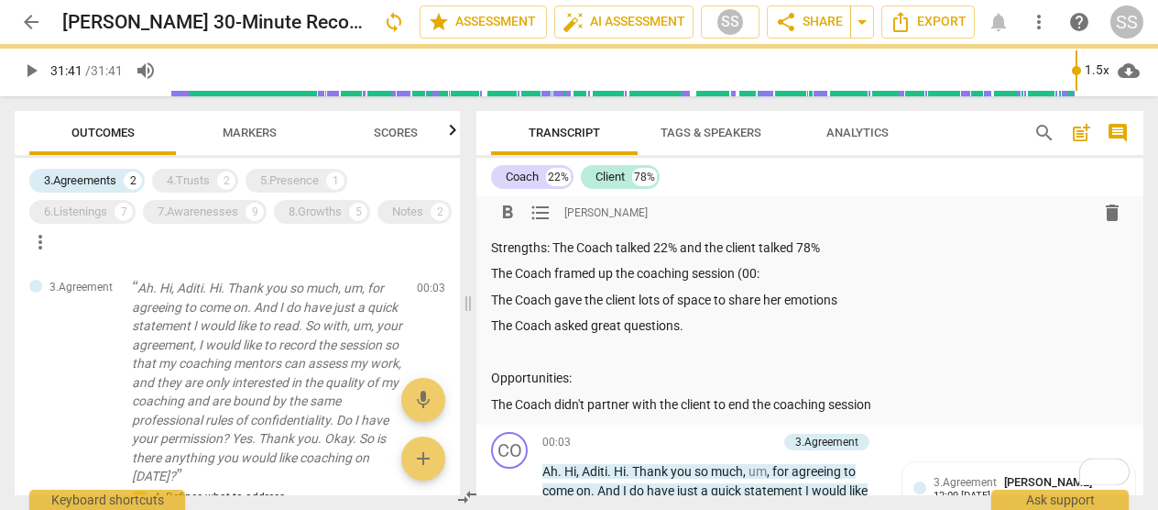
click at [507, 313] on div "Summary: The Coach did a good job helping the client attain the goal he brought…" at bounding box center [810, 313] width 638 height 202
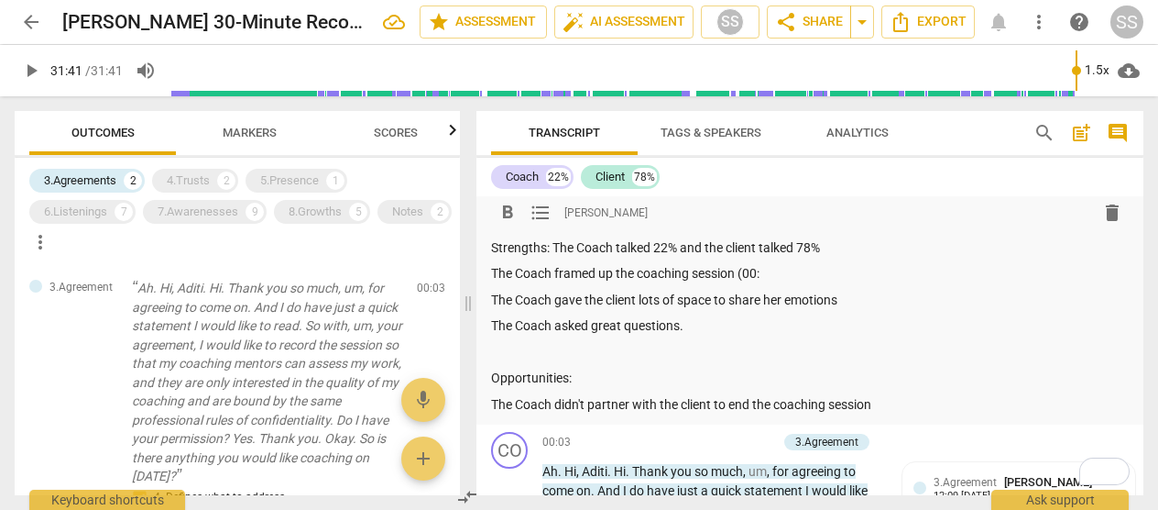
click at [658, 277] on p "The Coach framed up the coaching session (00:" at bounding box center [810, 273] width 638 height 19
click at [84, 178] on div "3.Agreements" at bounding box center [80, 180] width 72 height 18
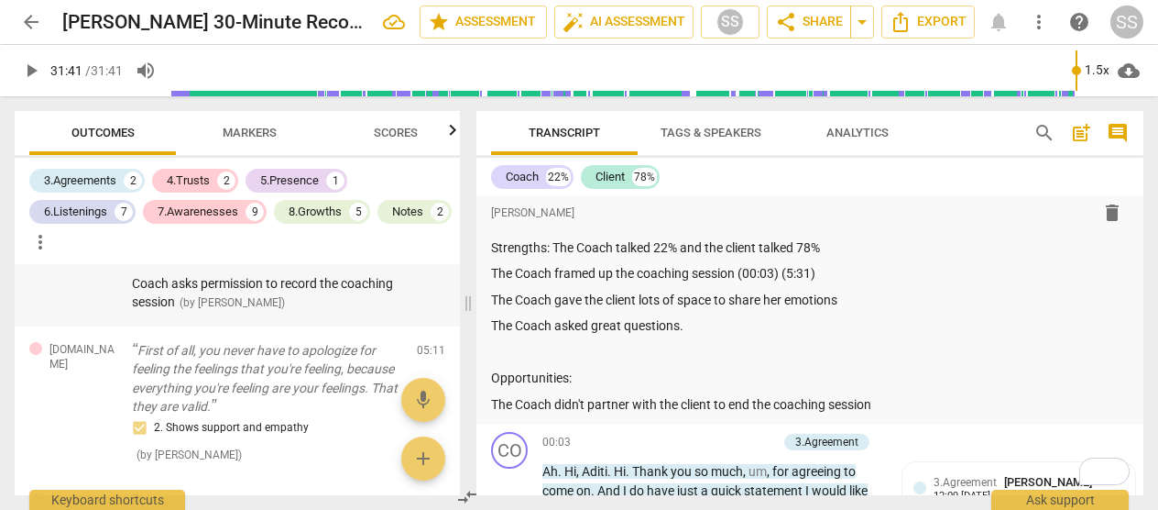
scroll to position [247, 0]
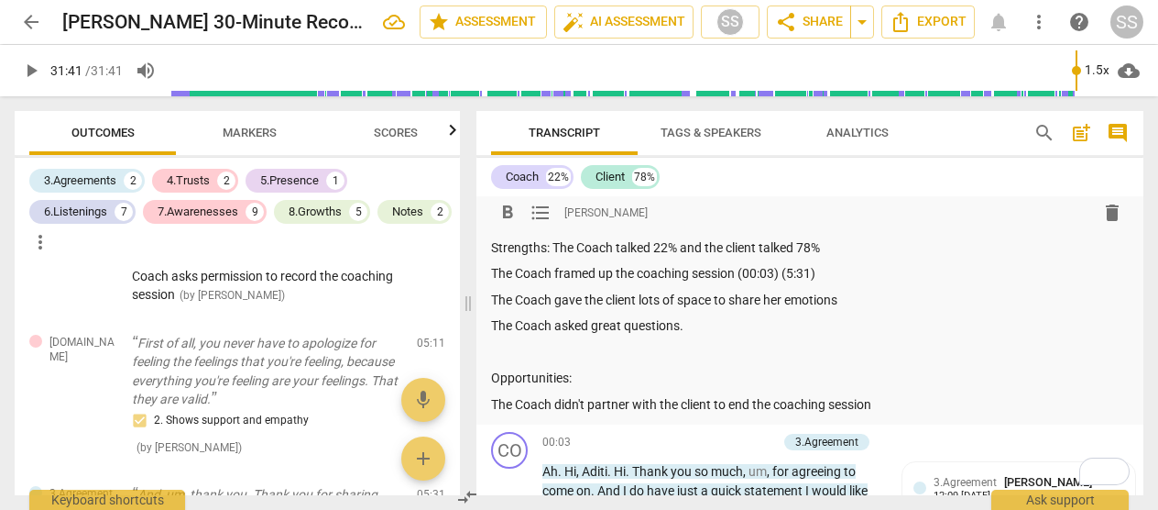
click at [873, 304] on p "The Coach gave the client lots of space to share her emotions" at bounding box center [810, 300] width 638 height 19
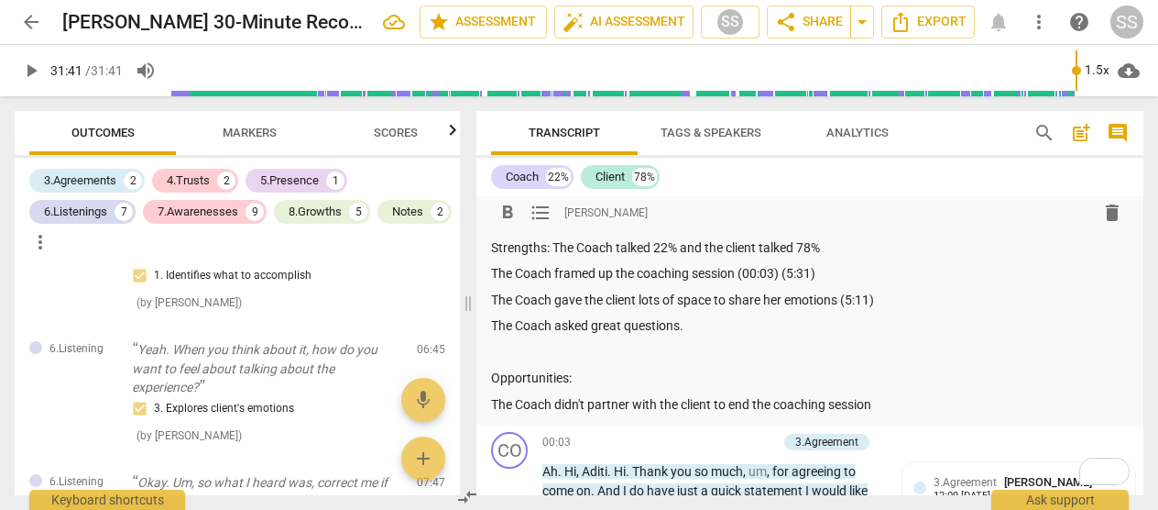
scroll to position [565, 0]
click at [860, 263] on div "Summary: The Coach did a good job helping the client attain the goal he brought…" at bounding box center [810, 313] width 638 height 202
click at [856, 267] on p "The Coach framed up the coaching session (00:03) (5:31)" at bounding box center [810, 273] width 638 height 19
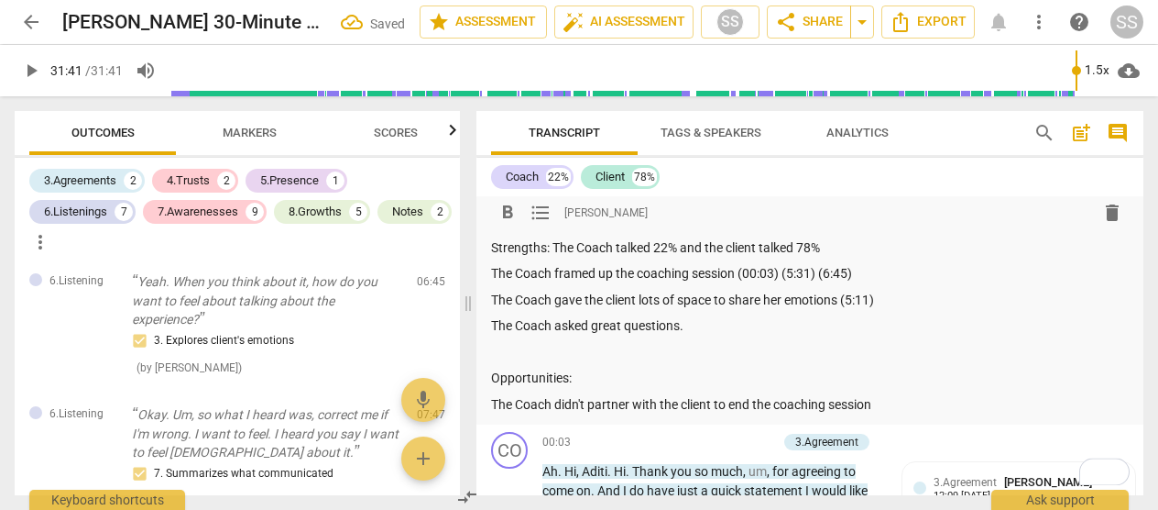
scroll to position [630, 0]
click at [302, 320] on p "Yeah. When you think about it, how do you want to feel about talking about the …" at bounding box center [267, 301] width 270 height 57
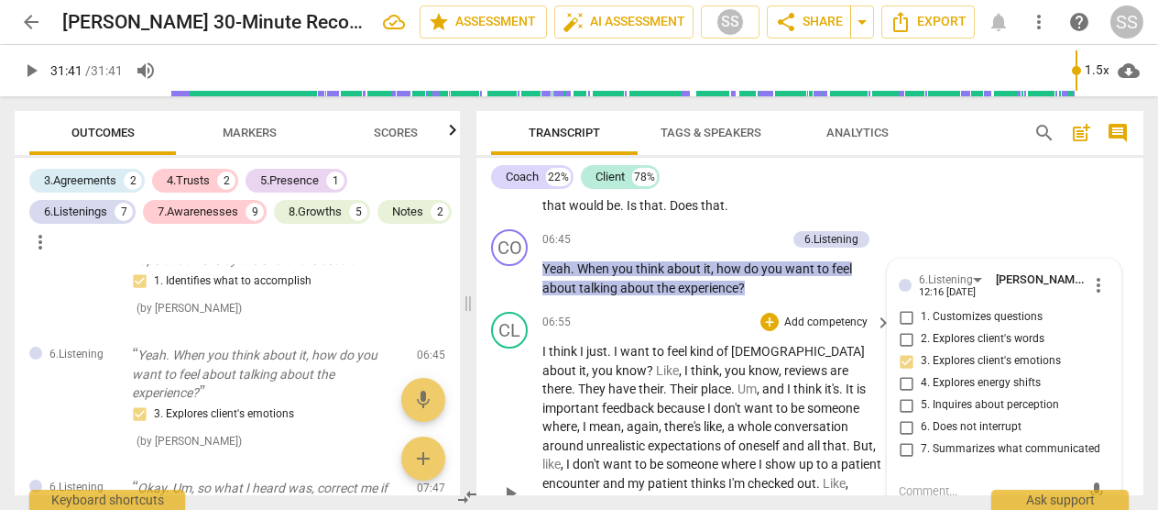
scroll to position [0, 0]
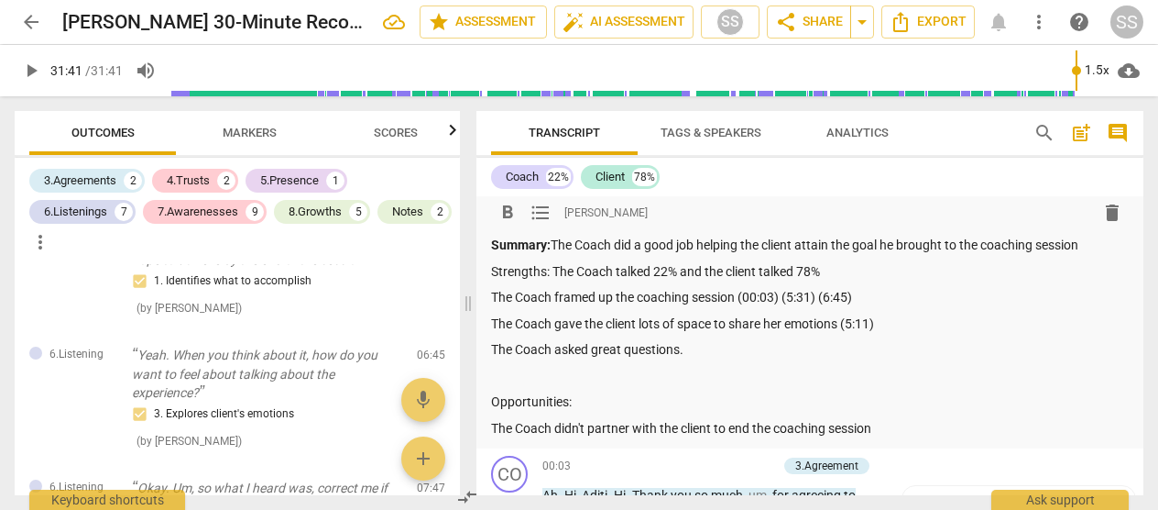
click at [896, 324] on p "The Coach gave the client lots of space to share her emotions (5:11)" at bounding box center [810, 323] width 638 height 19
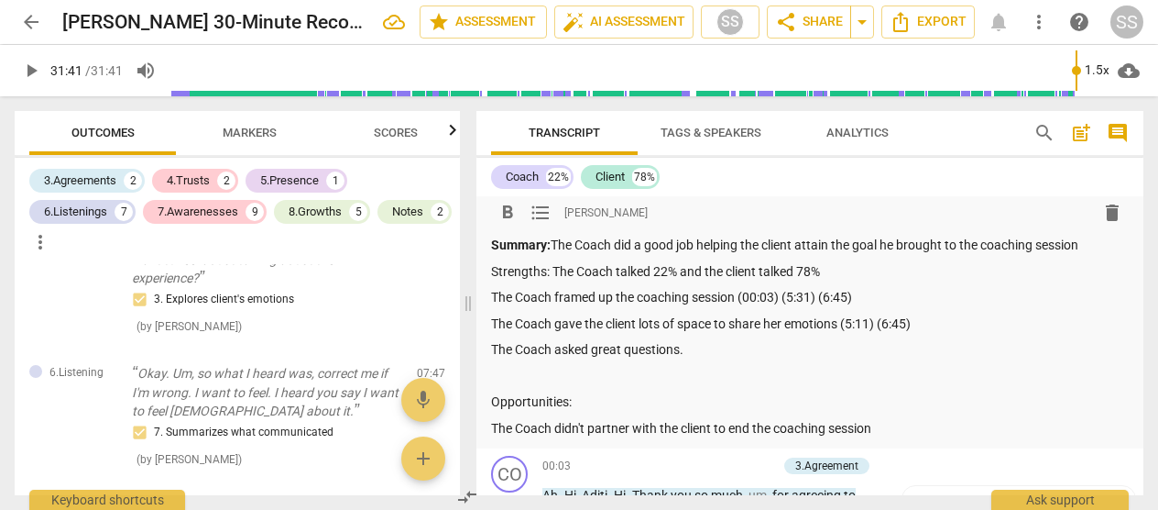
click at [916, 290] on p "The Coach framed up the coaching session (00:03) (5:31) (6:45)" at bounding box center [810, 297] width 638 height 19
click at [916, 283] on div "Summary: The Coach did a good job helping the client attain the goal he brought…" at bounding box center [810, 337] width 638 height 202
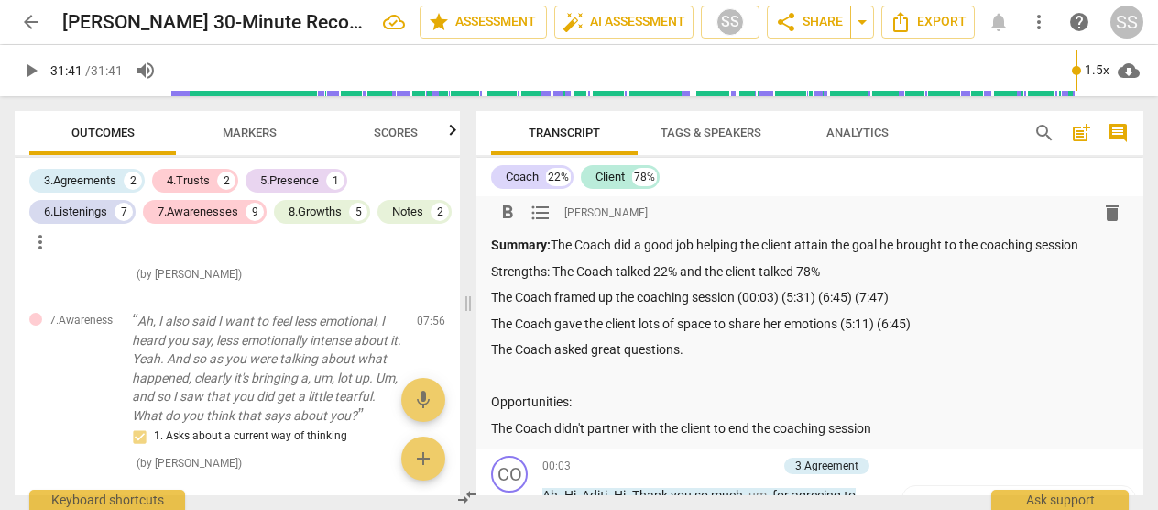
click at [938, 296] on p "The Coach framed up the coaching session (00:03) (5:31) (6:45) (7:47)" at bounding box center [810, 297] width 638 height 19
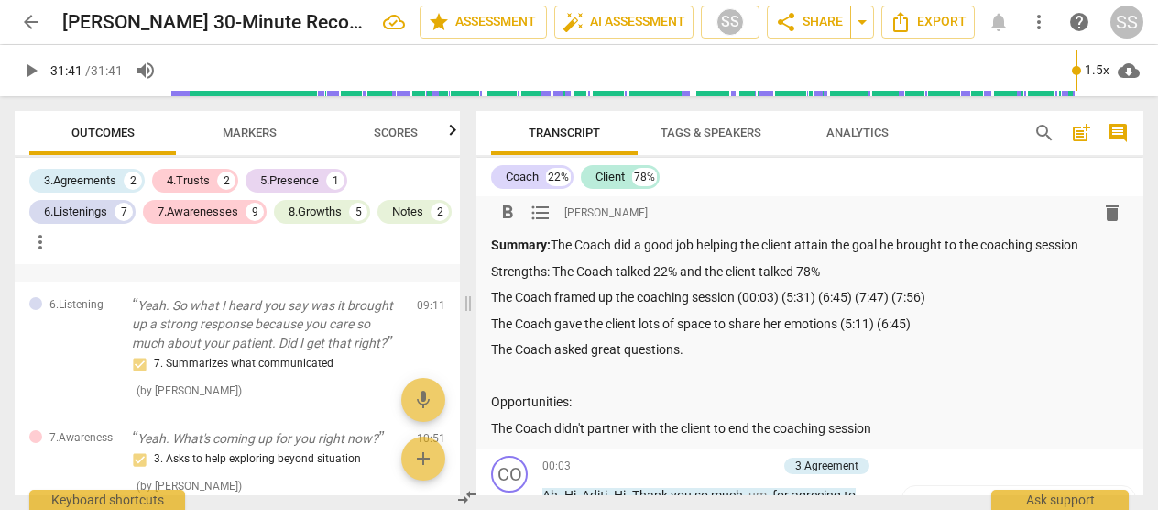
scroll to position [1072, 0]
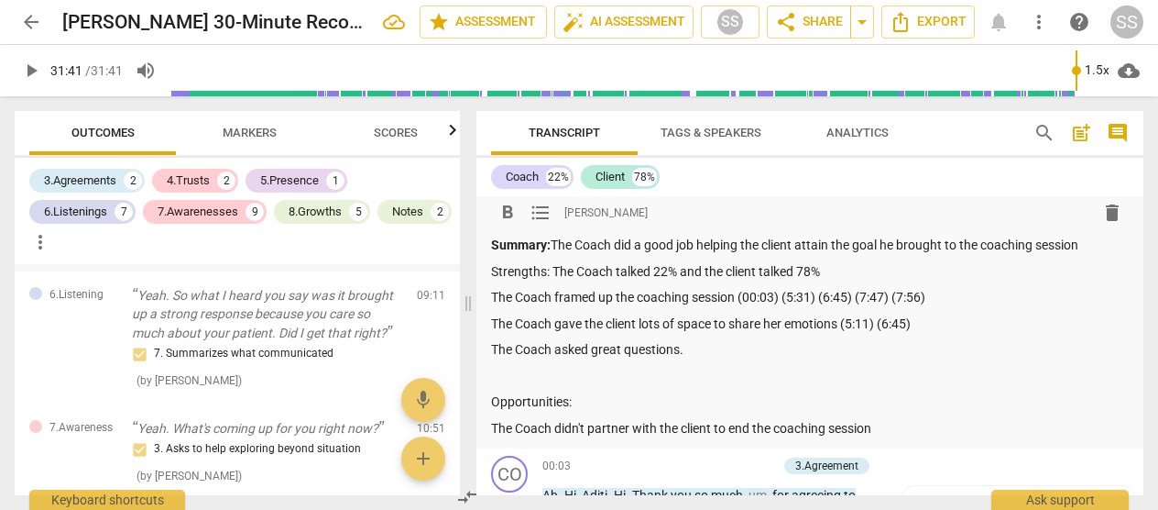
type input "1901"
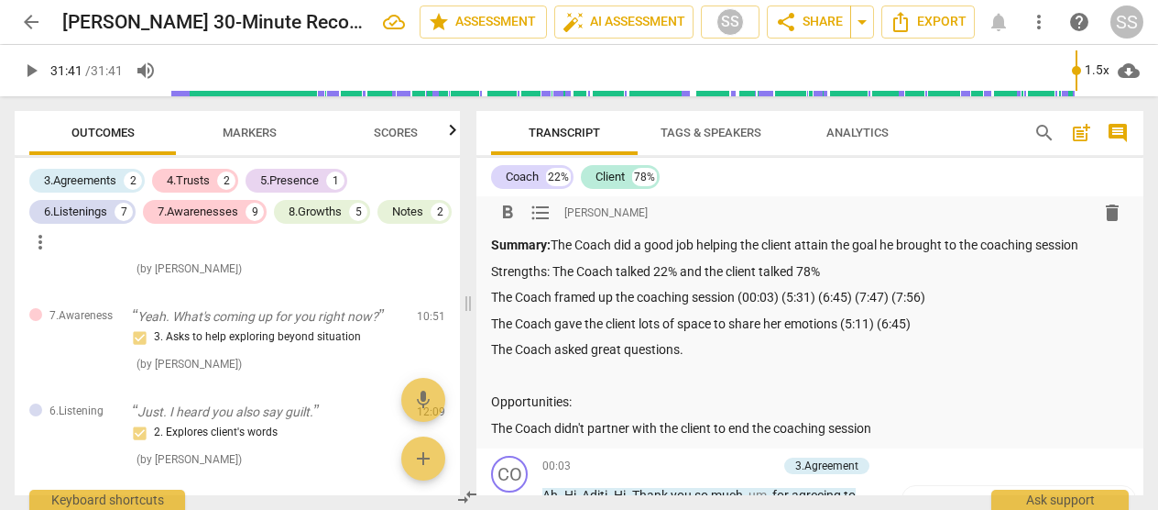
scroll to position [1188, 0]
click at [723, 349] on p "The Coach asked great questions." at bounding box center [810, 349] width 638 height 19
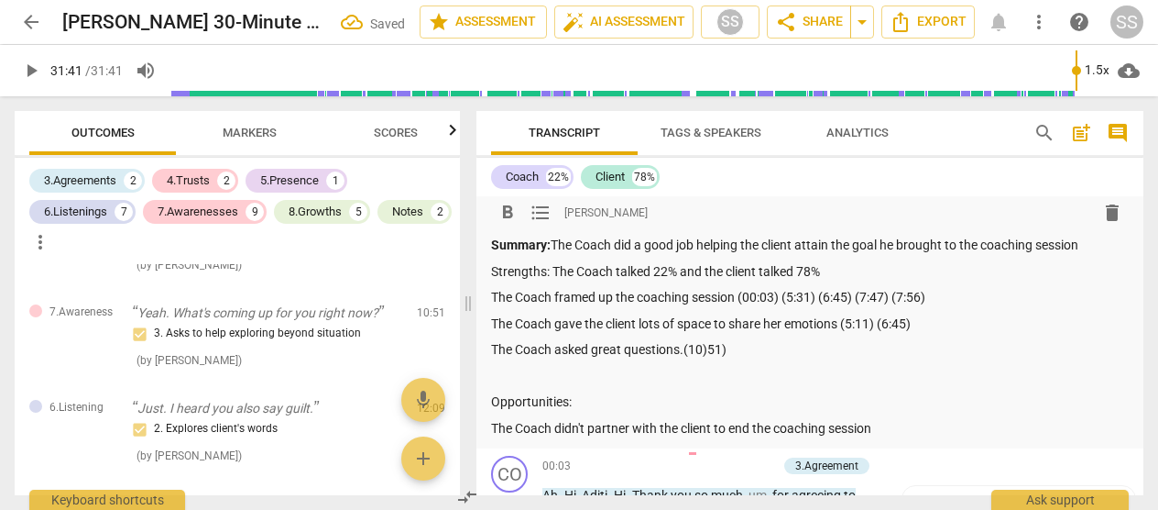
click at [708, 348] on p "The Coach asked great questions.(10)51)" at bounding box center [810, 349] width 638 height 19
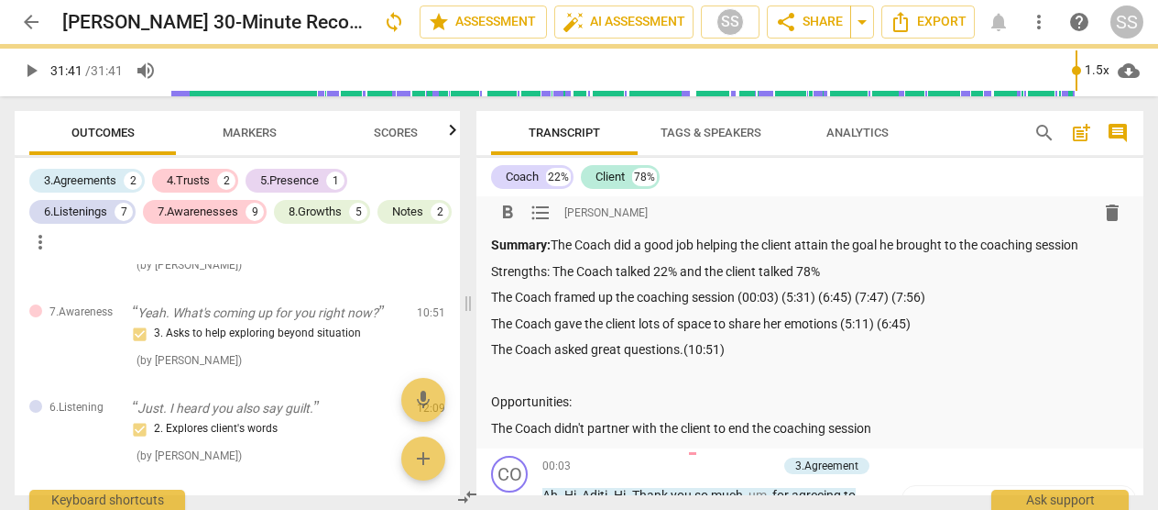
click at [750, 353] on p "The Coach asked great questions.(10:51)" at bounding box center [810, 349] width 638 height 19
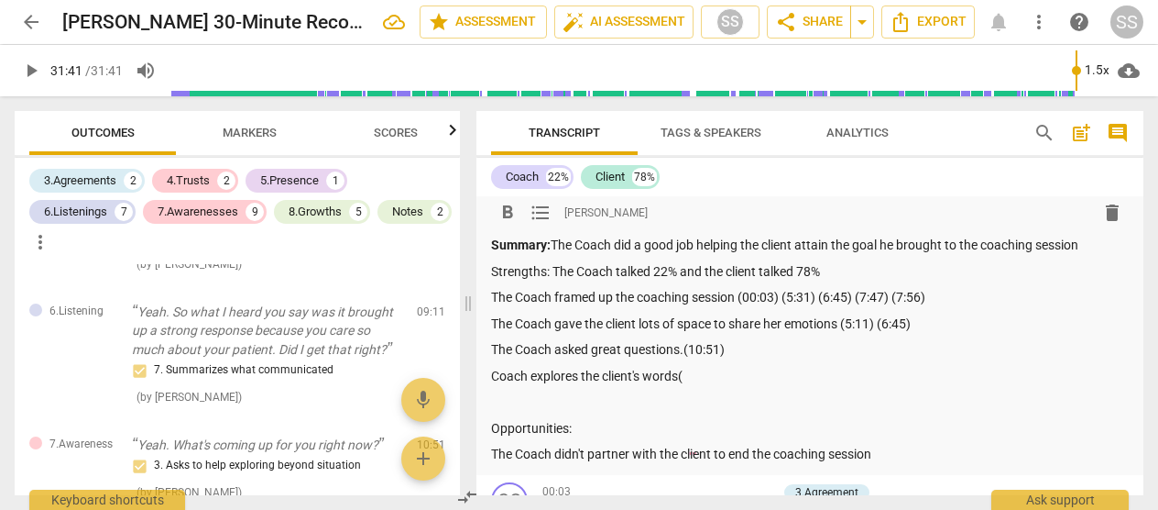
scroll to position [1055, 0]
click at [776, 375] on p "Coach explores the client's words((9:11)" at bounding box center [810, 376] width 638 height 19
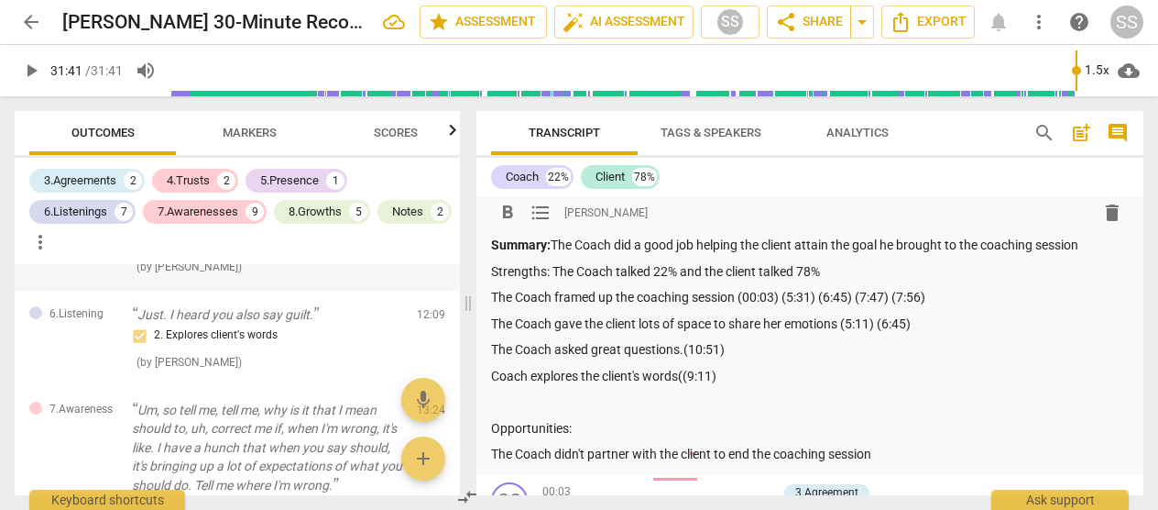
scroll to position [1288, 0]
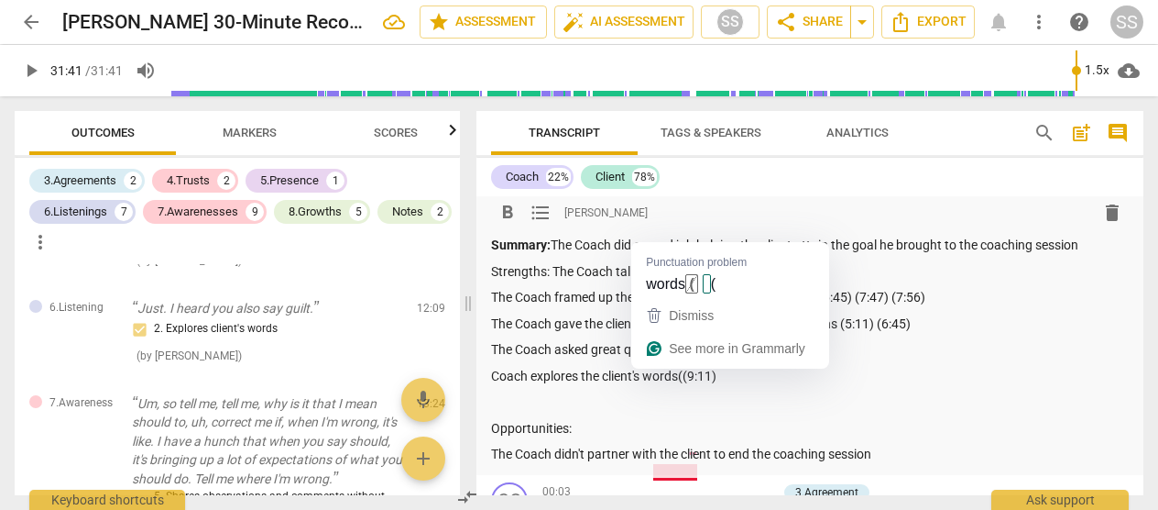
click at [681, 373] on p "Coach explores the client's words((9:11)" at bounding box center [810, 376] width 638 height 19
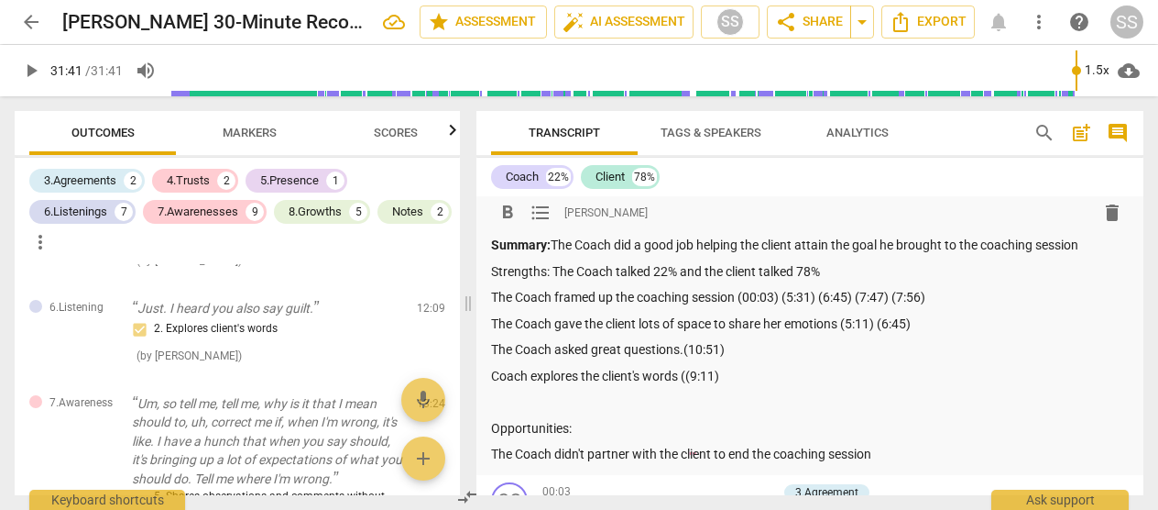
click at [740, 377] on p "Coach explores the client's words ((9:11)" at bounding box center [810, 376] width 638 height 19
click at [777, 377] on p "Coach explores the client's words (9:11)" at bounding box center [810, 376] width 638 height 19
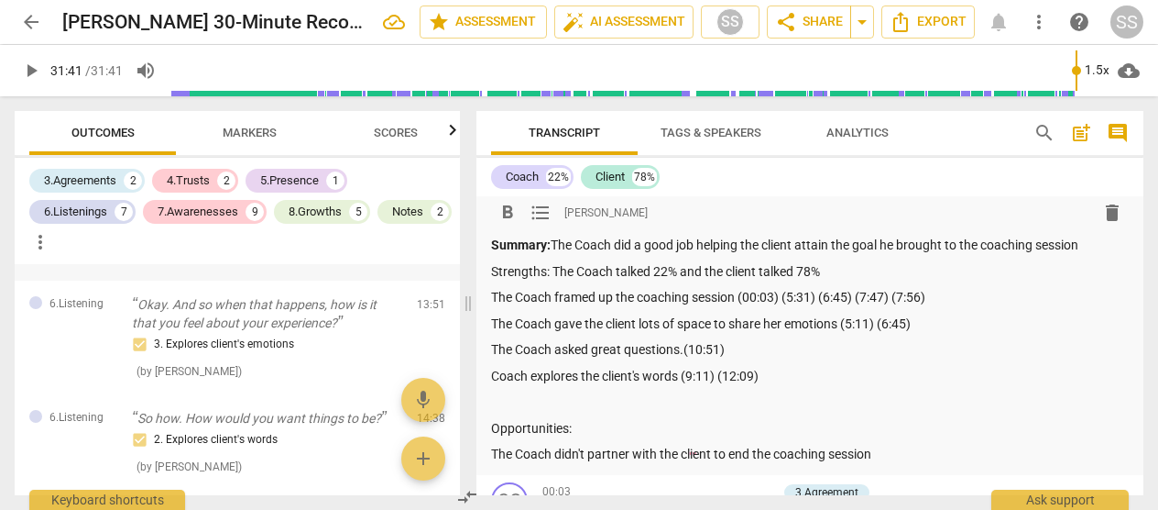
scroll to position [1562, 0]
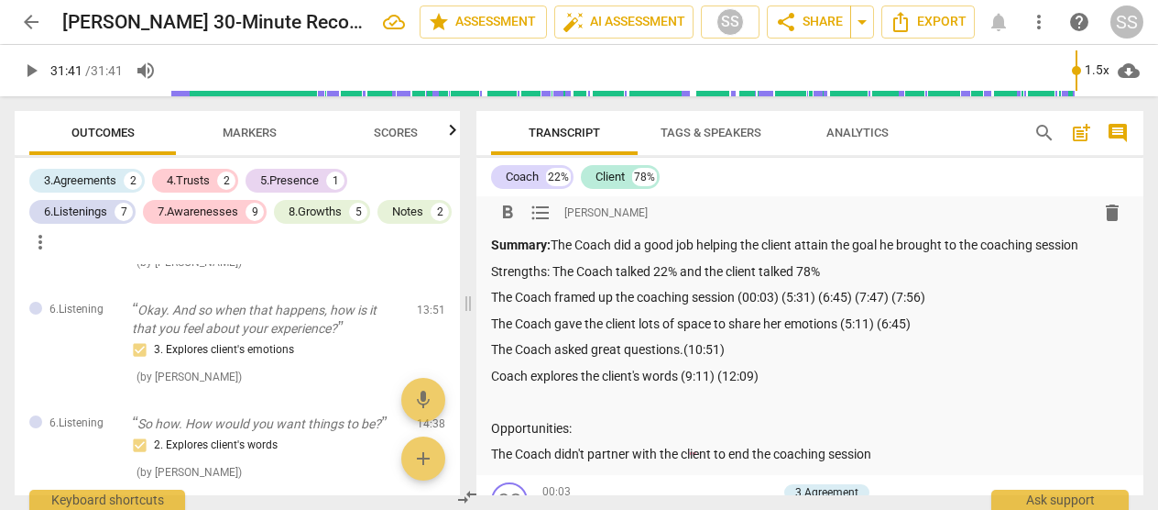
click at [754, 346] on p "The Coach asked great questions.(10:51)" at bounding box center [810, 349] width 638 height 19
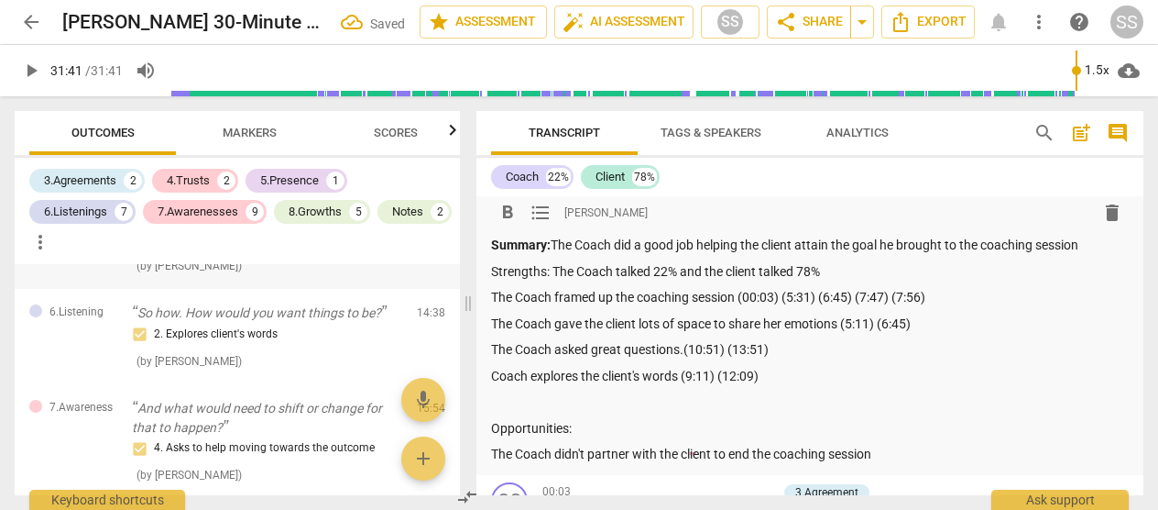
scroll to position [1674, 0]
click at [807, 383] on p "Coach explores the client's words (9:11) (12:09)" at bounding box center [810, 376] width 638 height 19
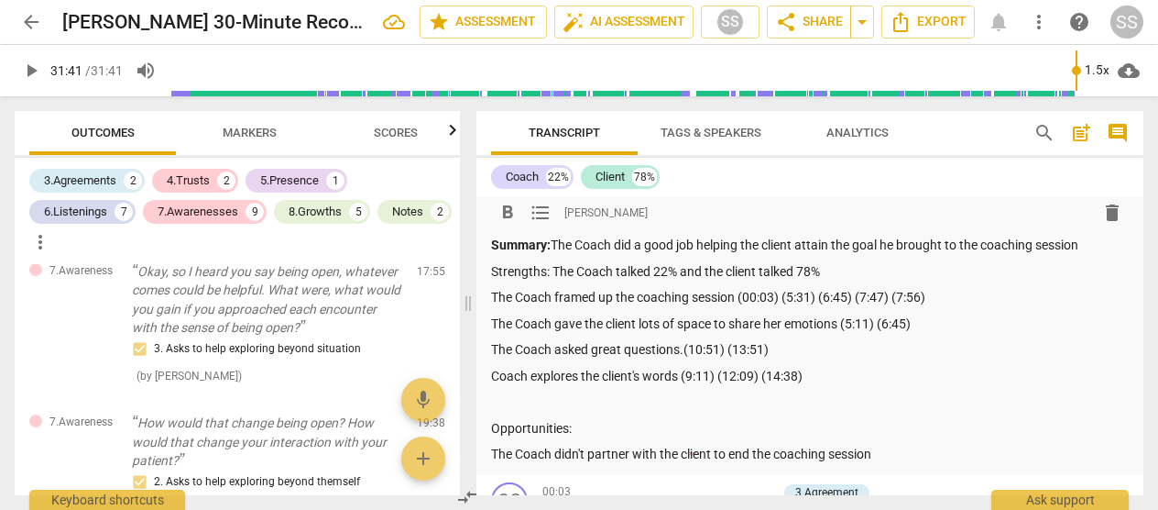
scroll to position [1928, 0]
click at [800, 351] on p "The Coach asked great questions.(10:51) (13:51)" at bounding box center [810, 349] width 638 height 19
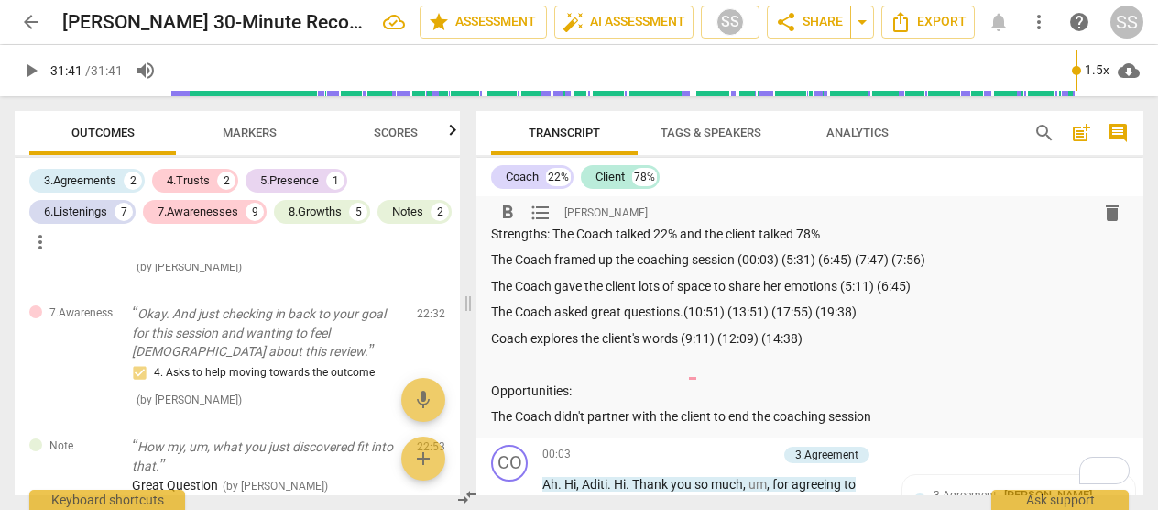
scroll to position [52, 0]
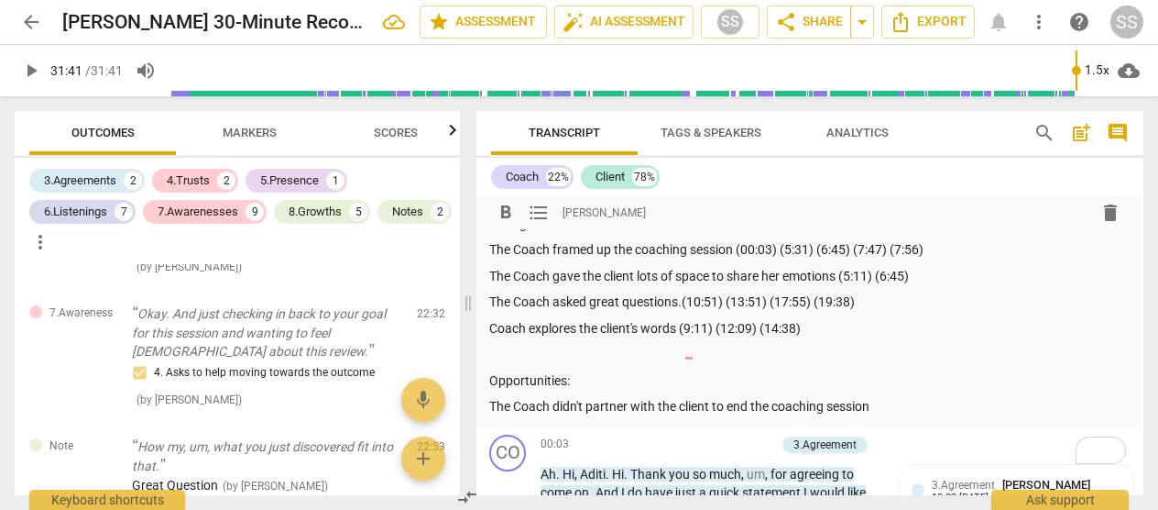
click at [840, 336] on p "Coach explores the client's words (9:11) (12:09) (14:38)" at bounding box center [808, 328] width 638 height 19
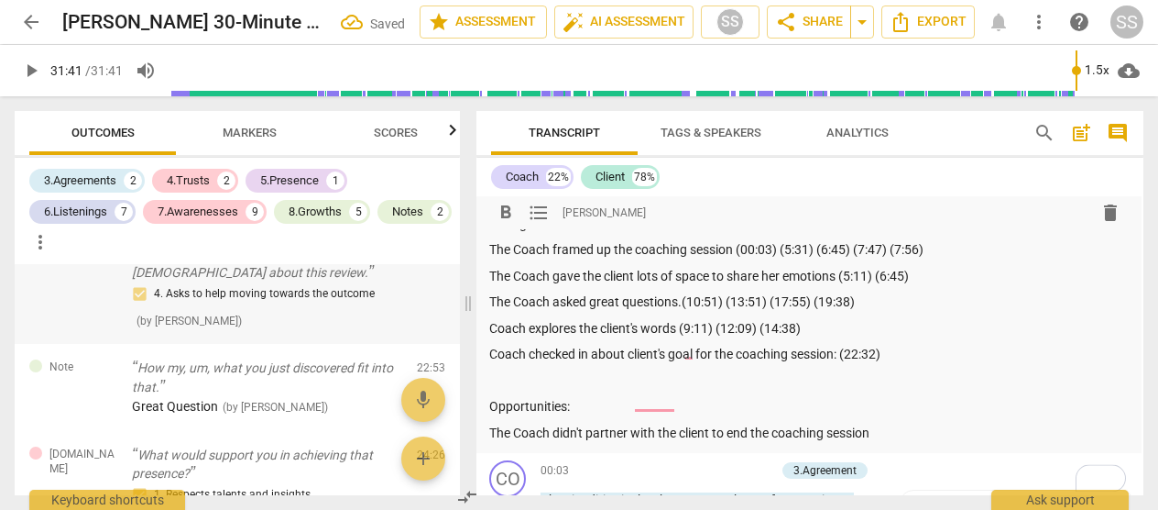
scroll to position [2607, 0]
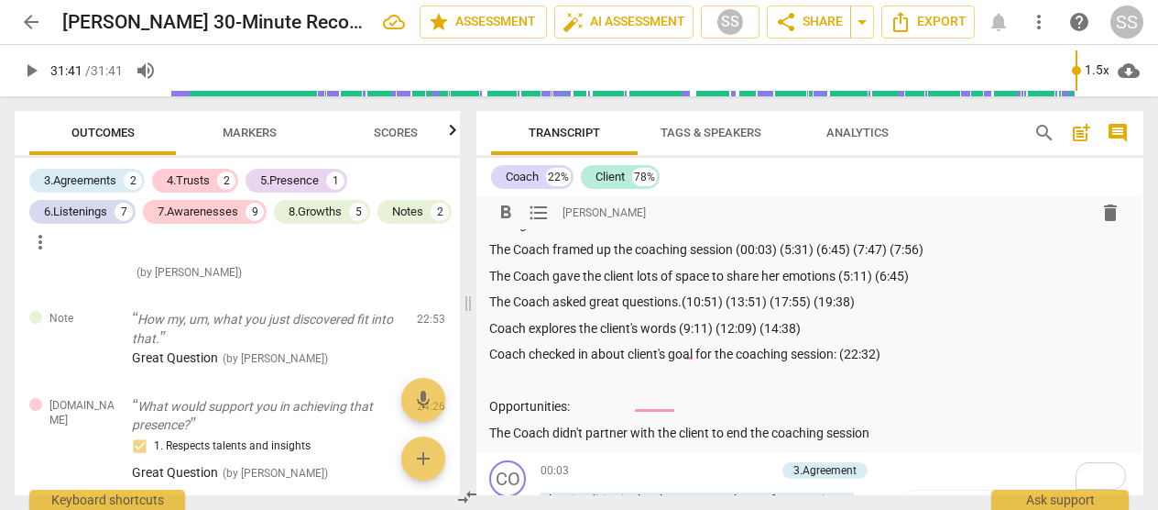
click at [883, 294] on p "The Coach asked great questions.(10:51) (13:51) (17:55) (19:38)" at bounding box center [808, 301] width 638 height 19
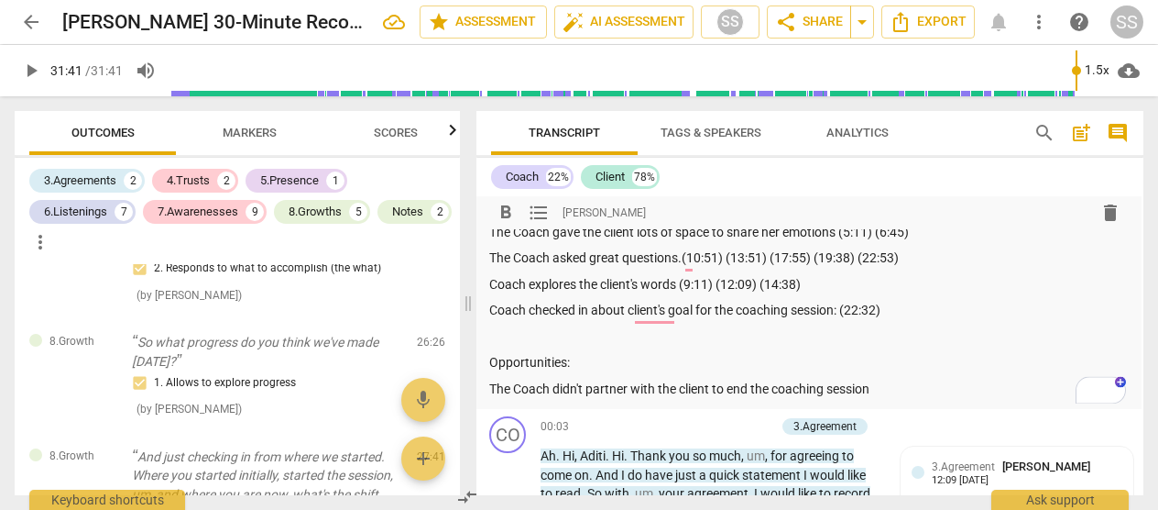
scroll to position [96, 2]
